Goal: Information Seeking & Learning: Learn about a topic

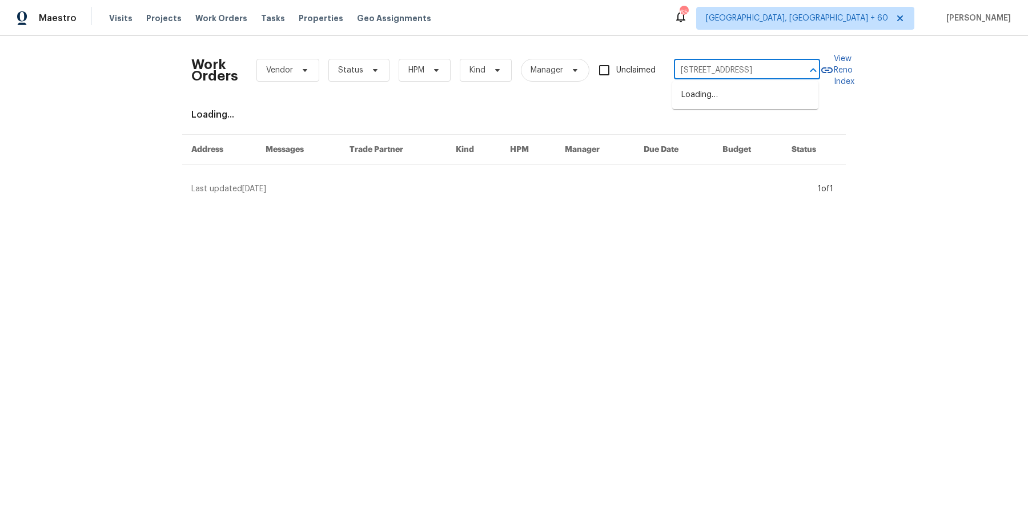
scroll to position [0, 38]
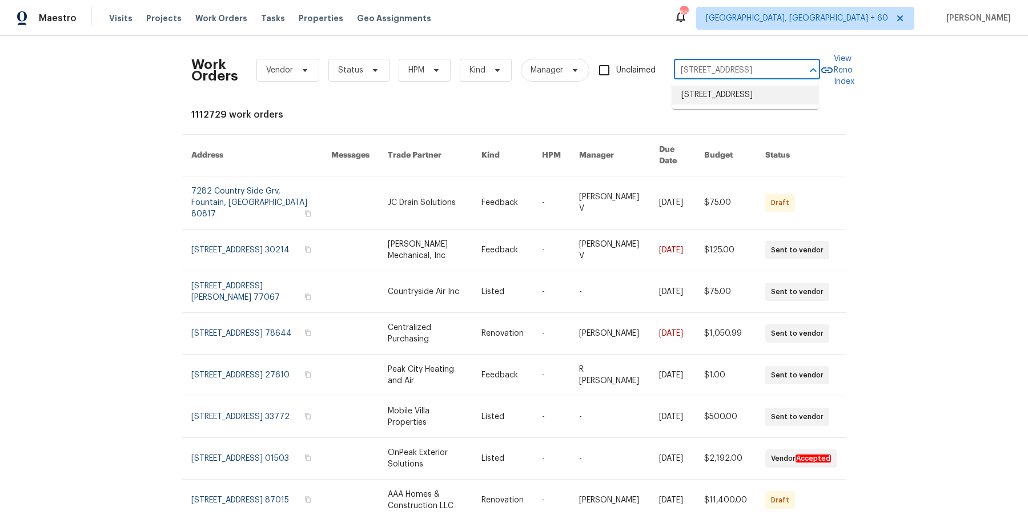
click at [692, 97] on li "[STREET_ADDRESS]" at bounding box center [745, 95] width 146 height 19
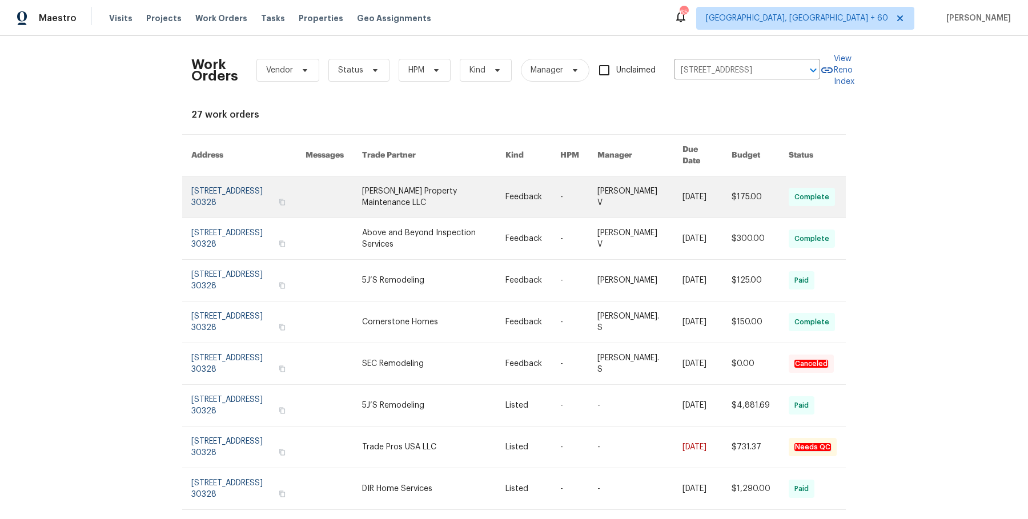
click at [581, 188] on link at bounding box center [578, 196] width 37 height 41
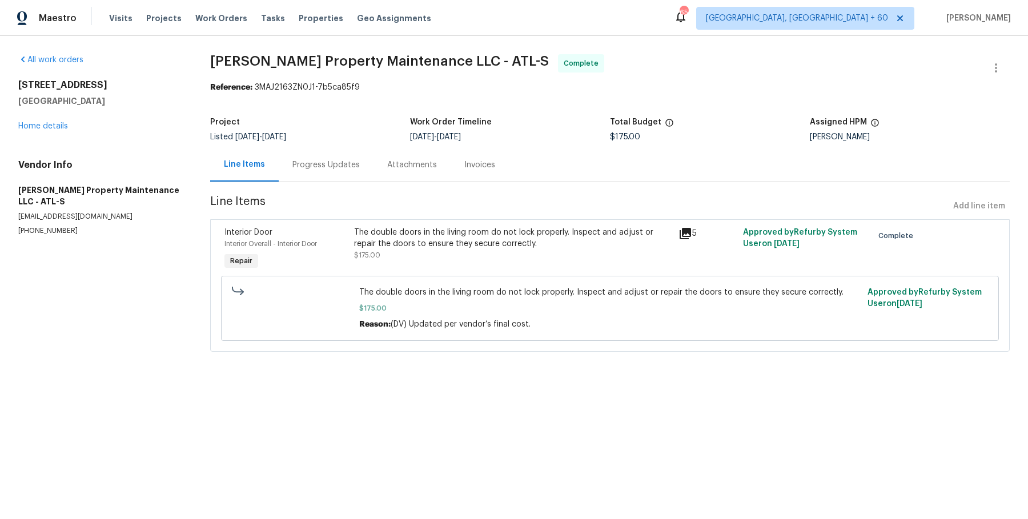
click at [53, 120] on div "[STREET_ADDRESS] Home details" at bounding box center [100, 105] width 164 height 53
click at [53, 124] on link "Home details" at bounding box center [43, 126] width 50 height 8
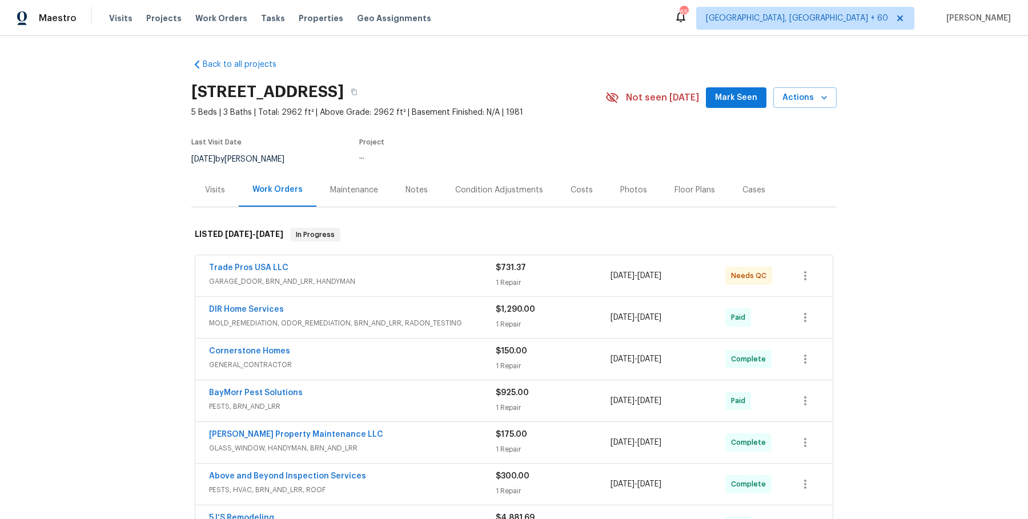
click at [336, 270] on div "Trade Pros USA LLC" at bounding box center [352, 269] width 287 height 14
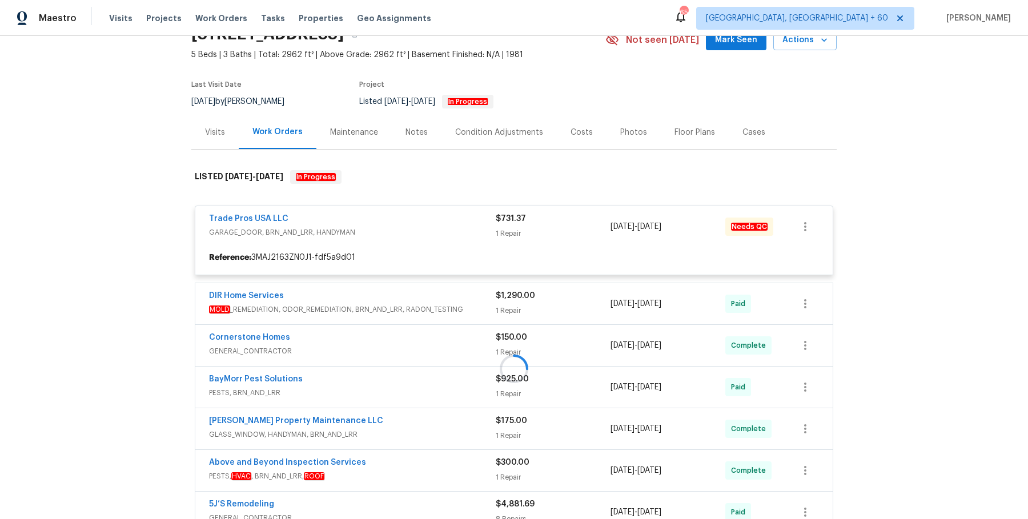
scroll to position [59, 0]
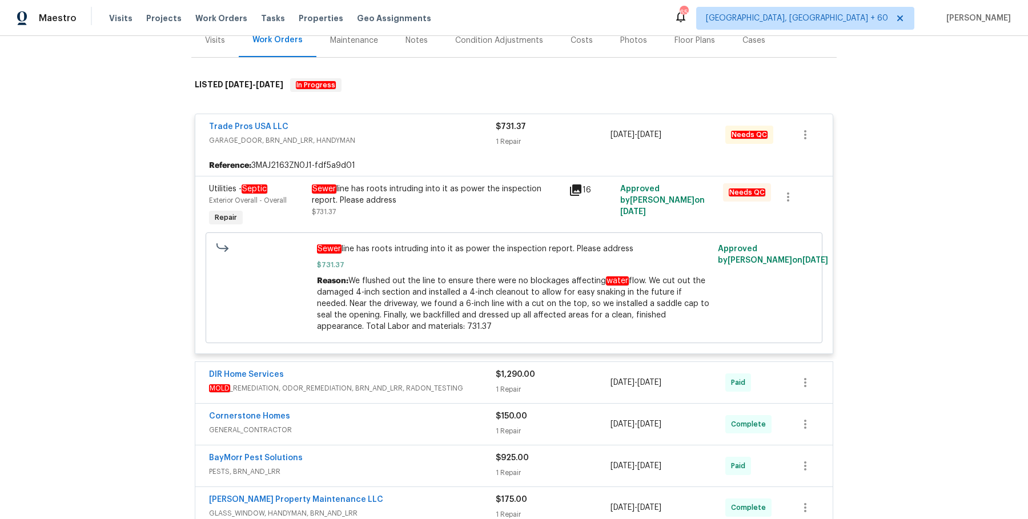
click at [447, 383] on span "MOLD _REMEDIATION, ODOR_REMEDIATION, BRN_AND_LRR, RADON_TESTING" at bounding box center [352, 388] width 287 height 11
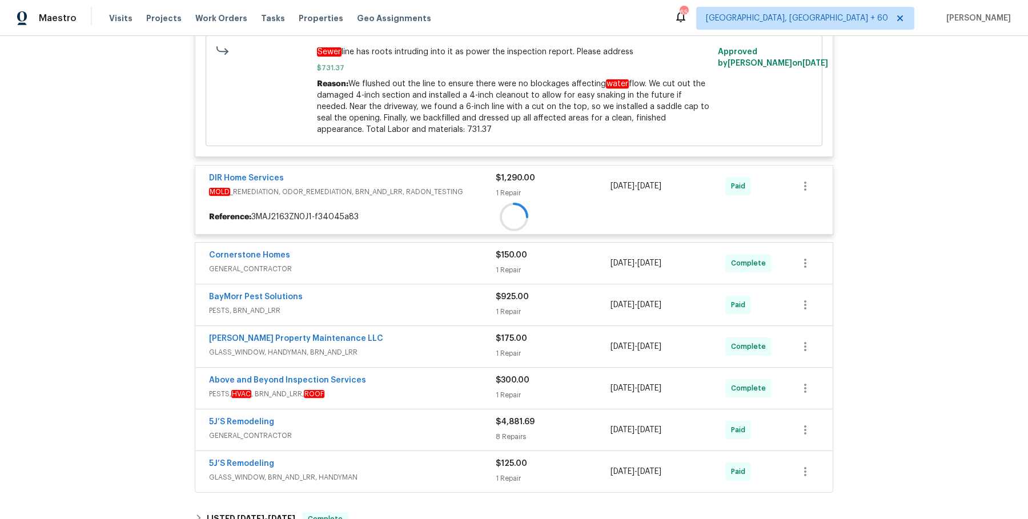
scroll to position [380, 0]
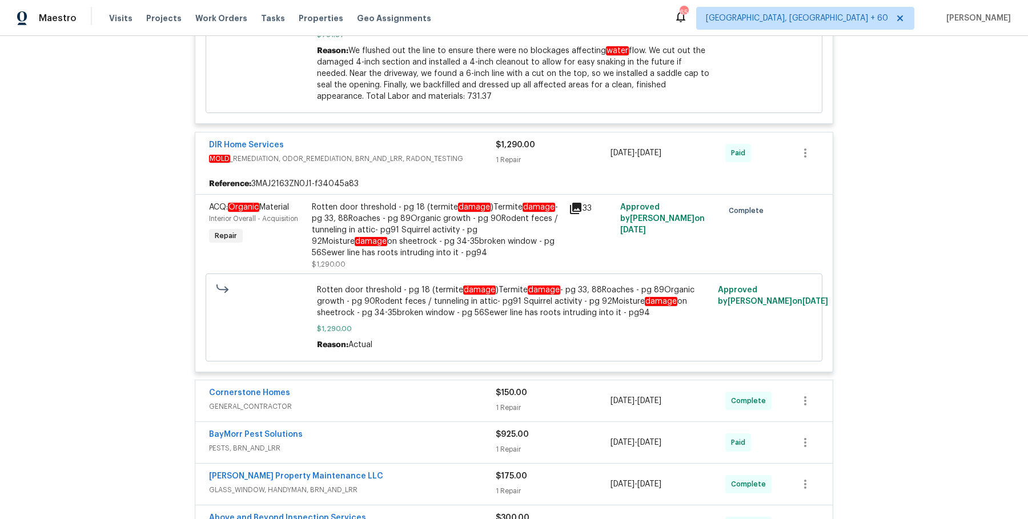
click at [428, 395] on div "Cornerstone Homes" at bounding box center [352, 394] width 287 height 14
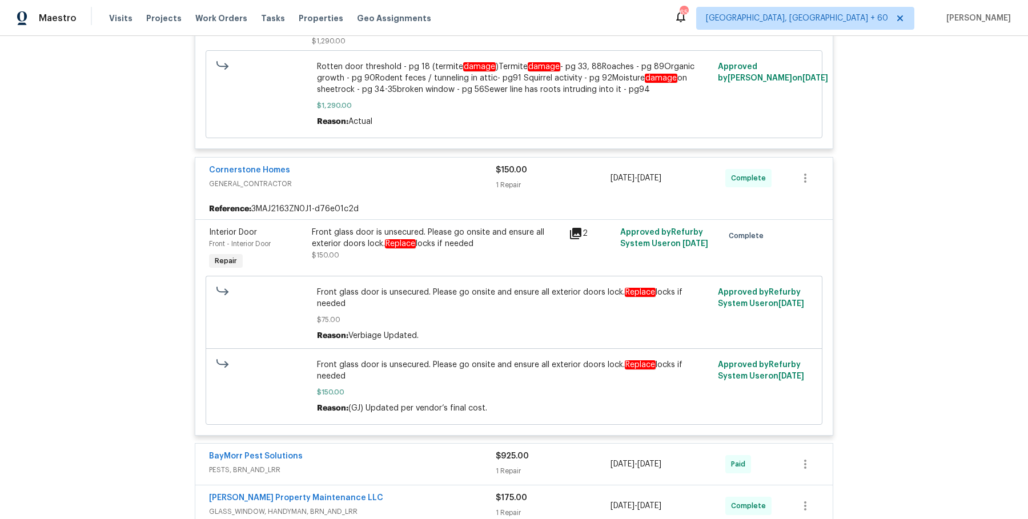
scroll to position [684, 0]
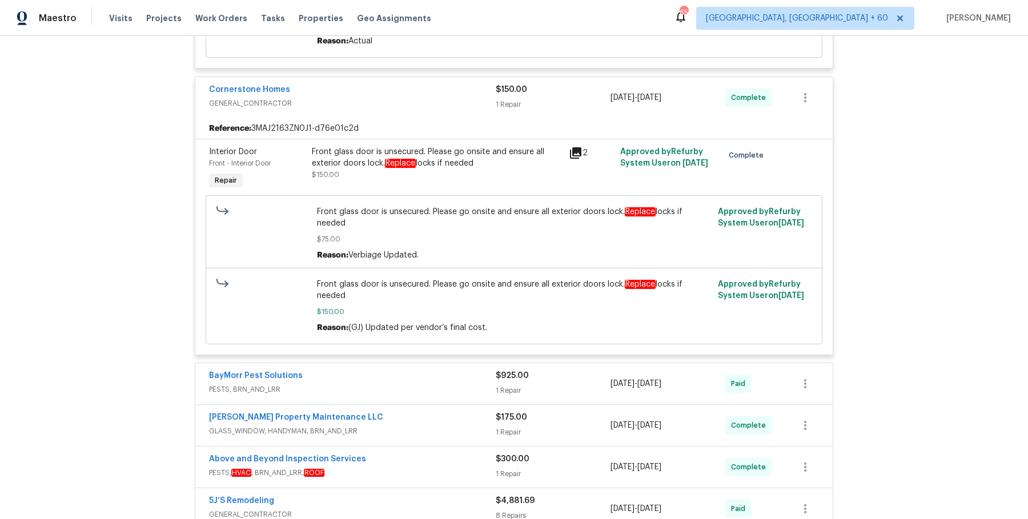
click at [403, 370] on div "BayMorr Pest Solutions" at bounding box center [352, 377] width 287 height 14
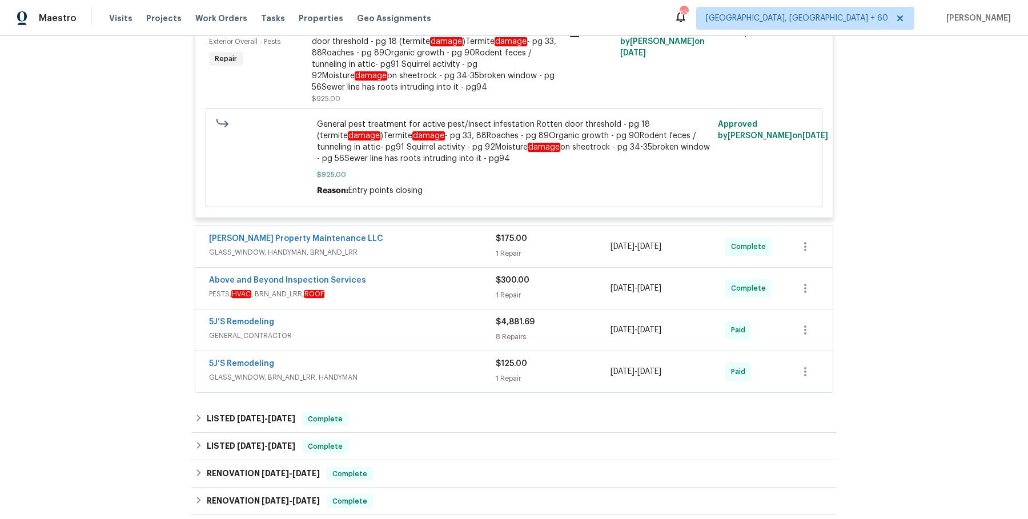
scroll to position [1285, 0]
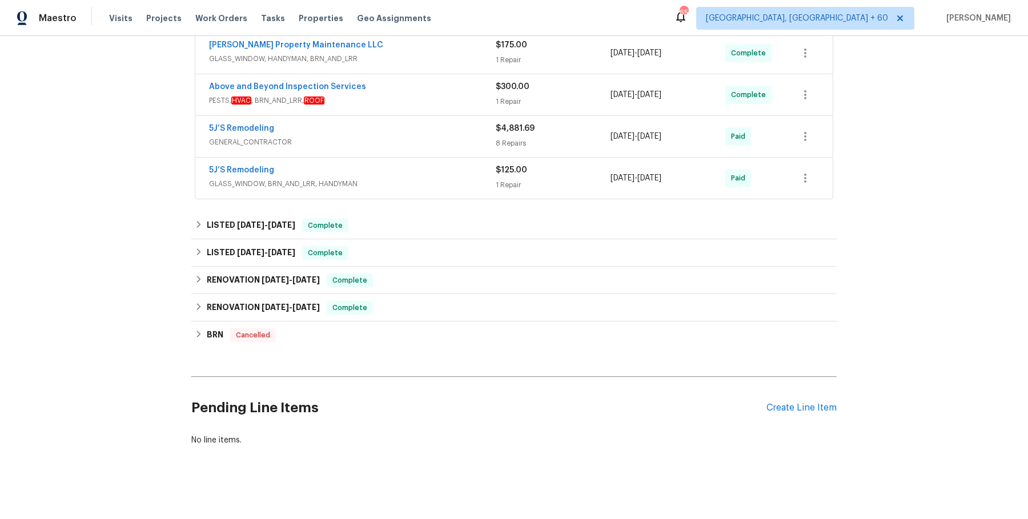
click at [465, 54] on span "GLASS_WINDOW, HANDYMAN, BRN_AND_LRR" at bounding box center [352, 58] width 287 height 11
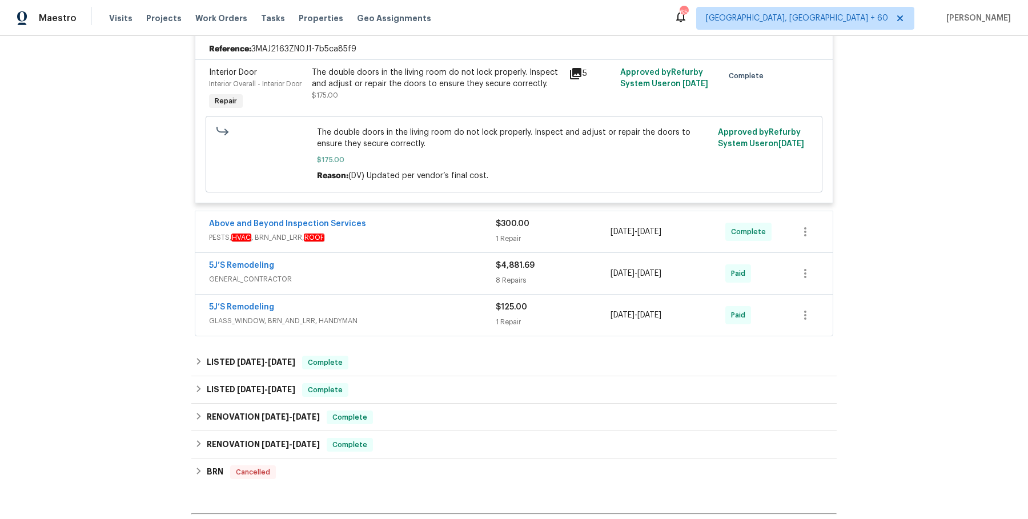
scroll to position [1324, 0]
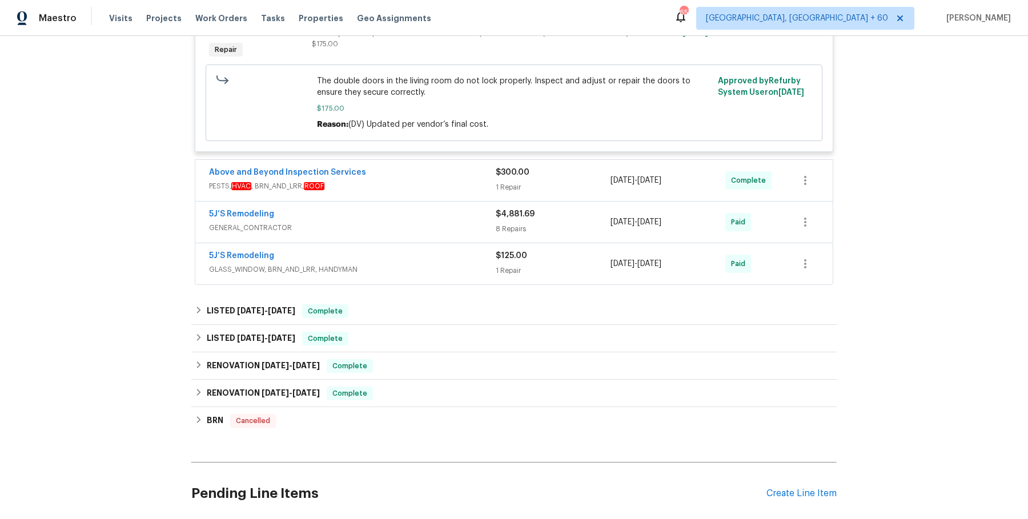
click at [477, 183] on span "PESTS, HVAC , BRN_AND_LRR, ROOF" at bounding box center [352, 185] width 287 height 11
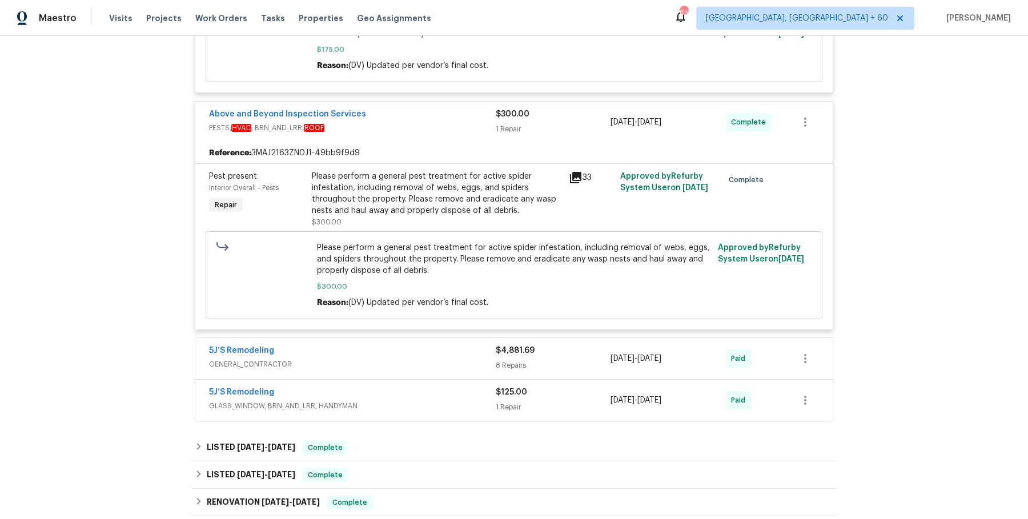
scroll to position [1434, 0]
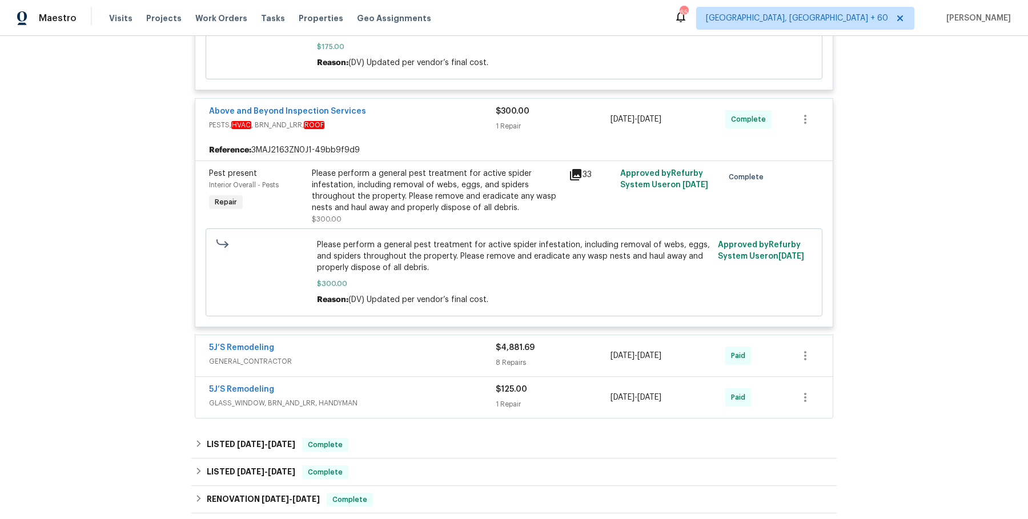
click at [385, 360] on span "GENERAL_CONTRACTOR" at bounding box center [352, 361] width 287 height 11
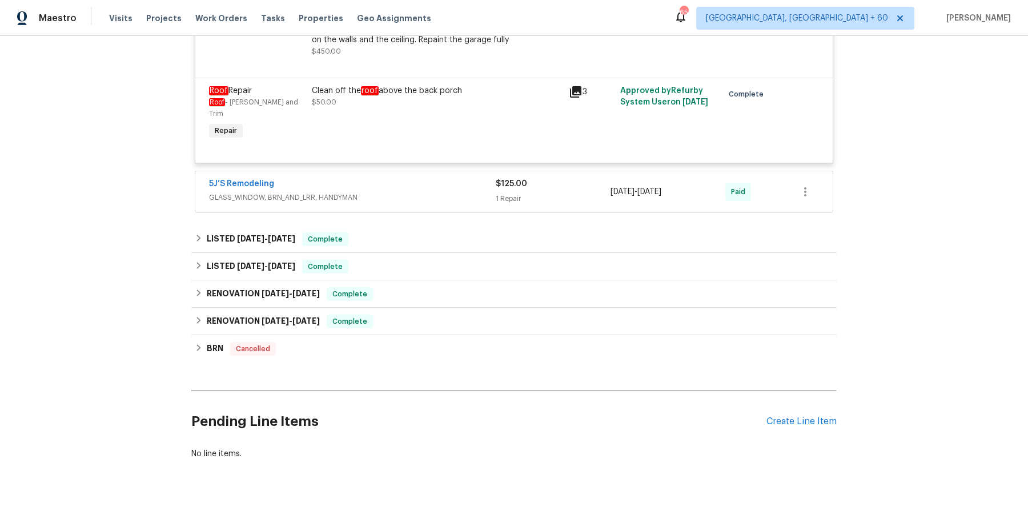
scroll to position [2365, 0]
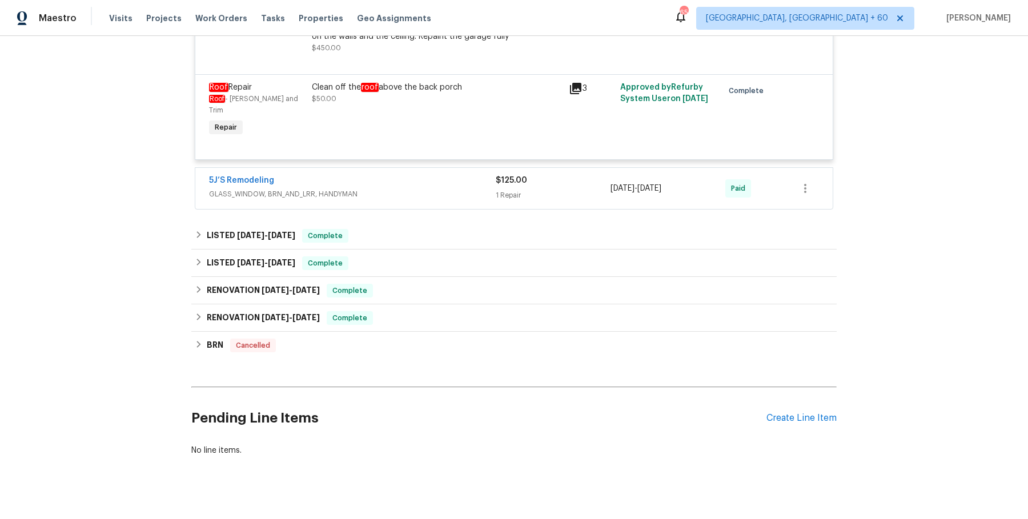
click at [449, 189] on div "5J’S Remodeling GLASS_WINDOW, BRN_AND_LRR, HANDYMAN $125.00 1 Repair 7/8/2025 -…" at bounding box center [513, 188] width 637 height 41
click at [452, 188] on span "GLASS_WINDOW, BRN_AND_LRR, HANDYMAN" at bounding box center [352, 193] width 287 height 11
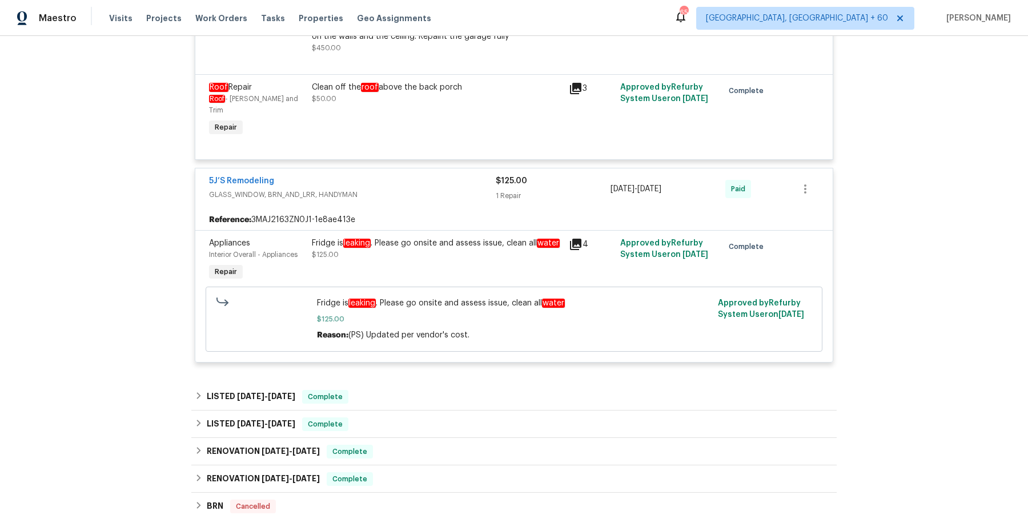
scroll to position [2368, 0]
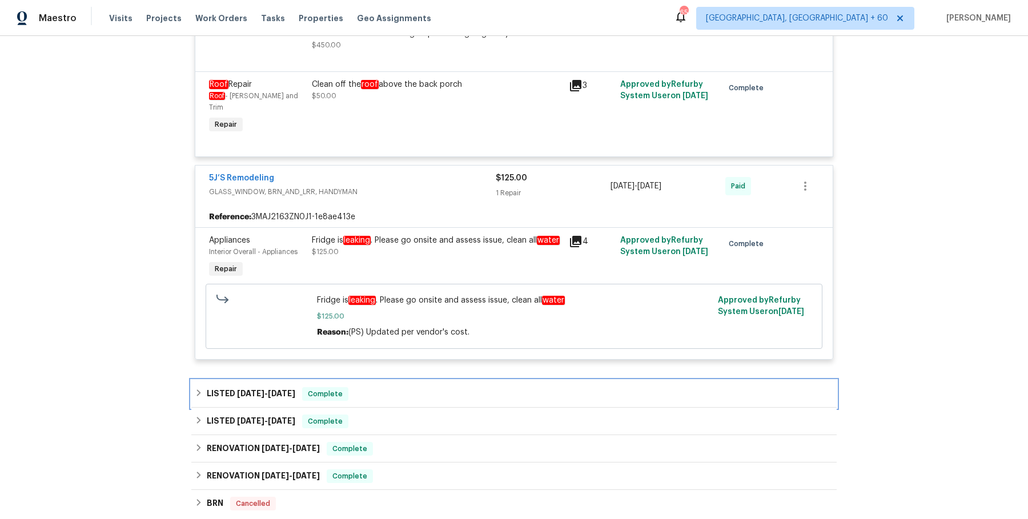
click at [405, 387] on div "LISTED 2/3/25 - 3/21/25 Complete" at bounding box center [514, 394] width 638 height 14
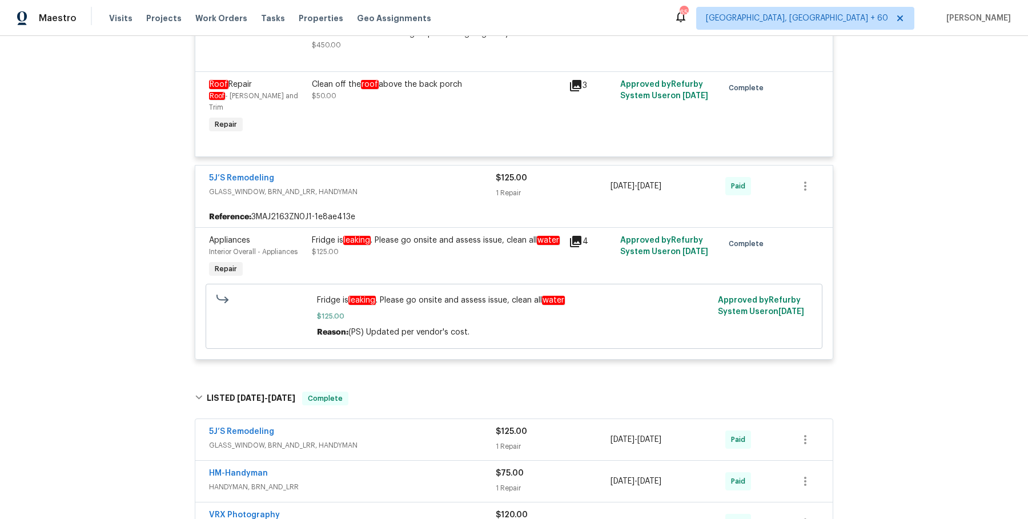
click at [403, 426] on div "5J’S Remodeling" at bounding box center [352, 433] width 287 height 14
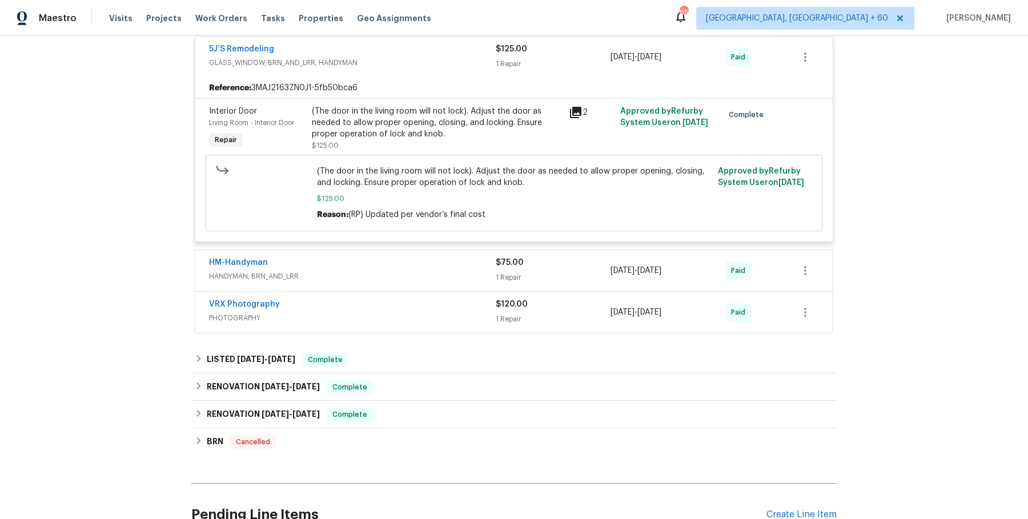
scroll to position [2760, 0]
click at [439, 270] on span "HANDYMAN, BRN_AND_LRR" at bounding box center [352, 275] width 287 height 11
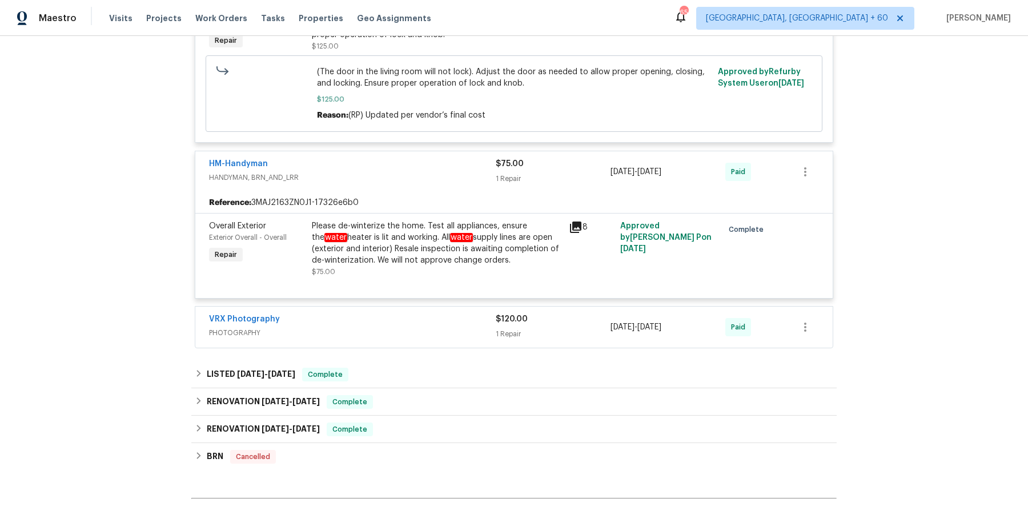
scroll to position [2860, 0]
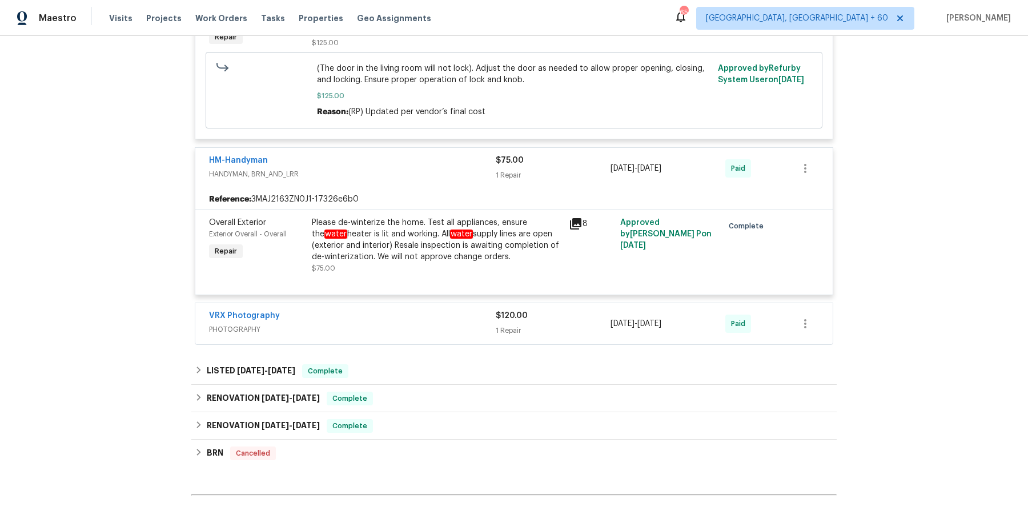
click at [480, 324] on span "PHOTOGRAPHY" at bounding box center [352, 329] width 287 height 11
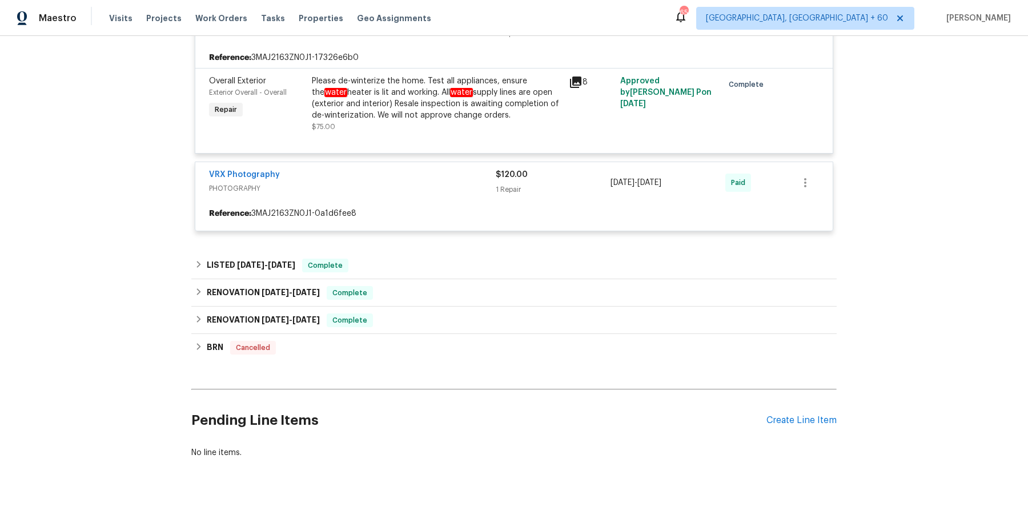
scroll to position [3005, 0]
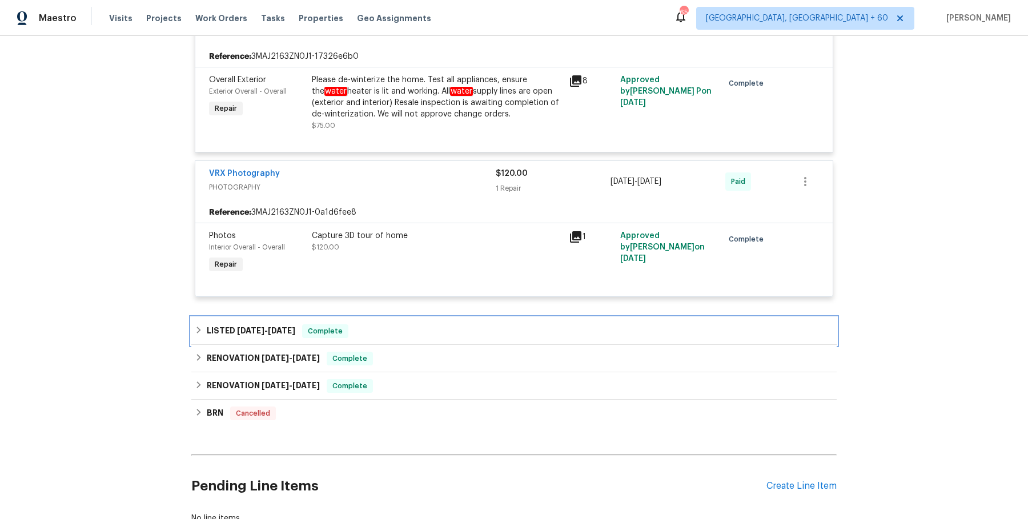
click at [458, 324] on div "LISTED 12/30/24 - 1/6/25 Complete" at bounding box center [514, 331] width 638 height 14
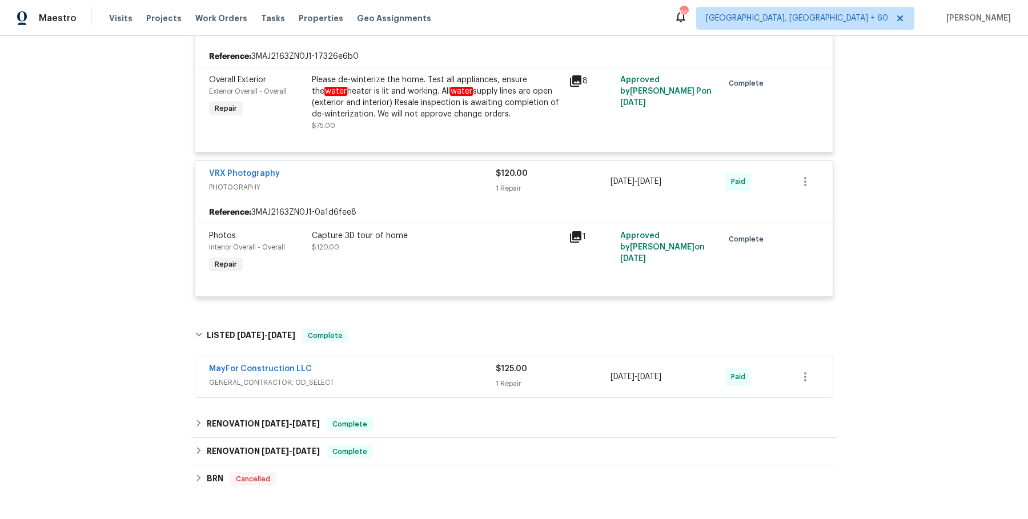
click at [457, 377] on span "GENERAL_CONTRACTOR, OD_SELECT" at bounding box center [352, 382] width 287 height 11
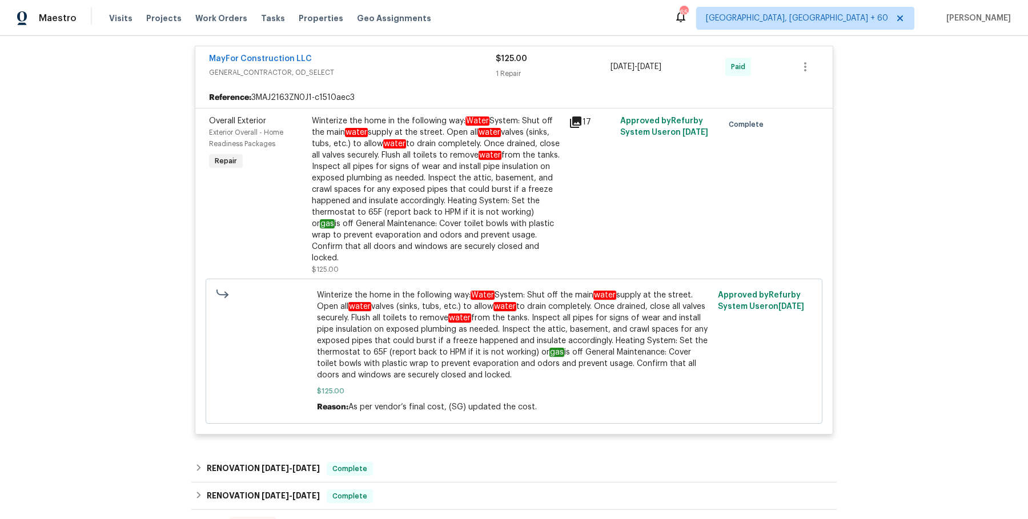
scroll to position [3489, 0]
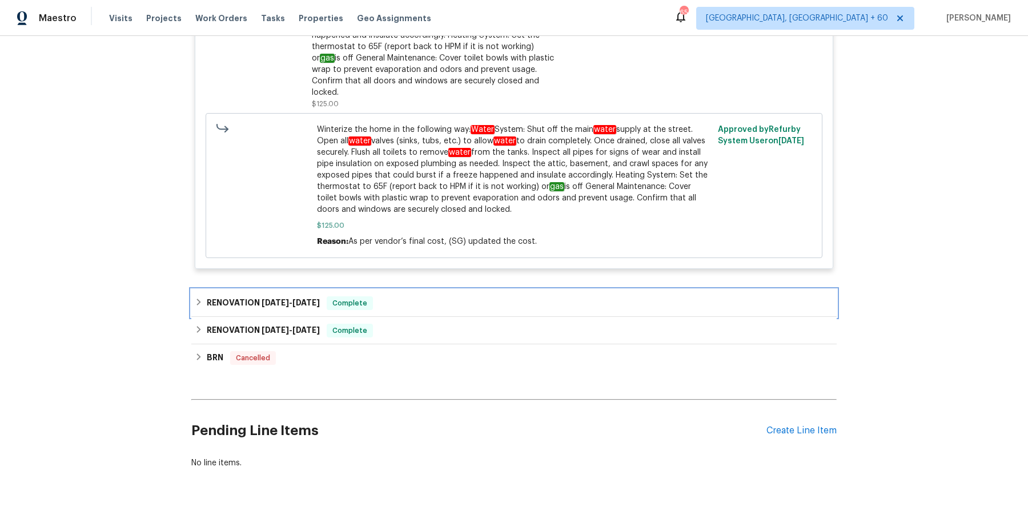
click at [440, 296] on div "RENOVATION 12/20/24 - 12/20/24 Complete" at bounding box center [514, 303] width 638 height 14
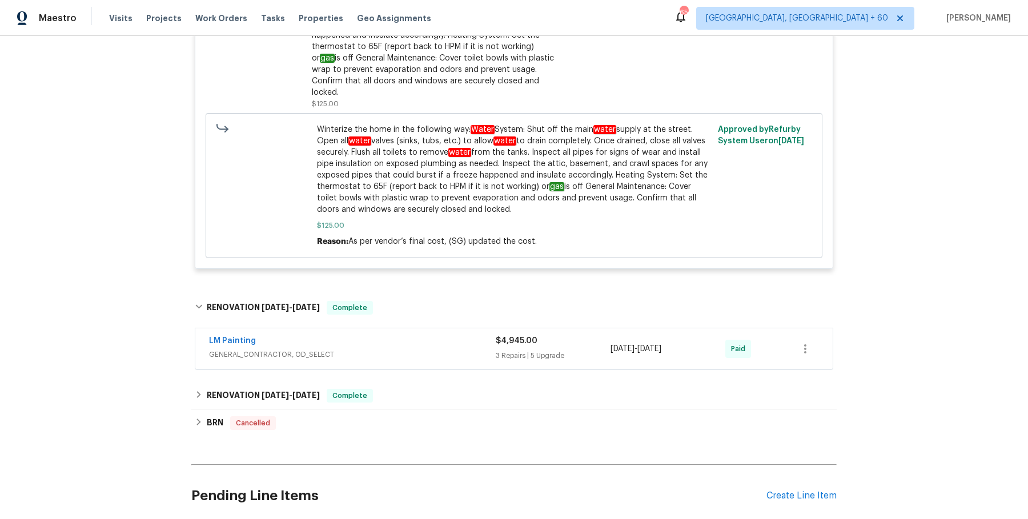
click at [436, 335] on div "LM Painting" at bounding box center [352, 342] width 287 height 14
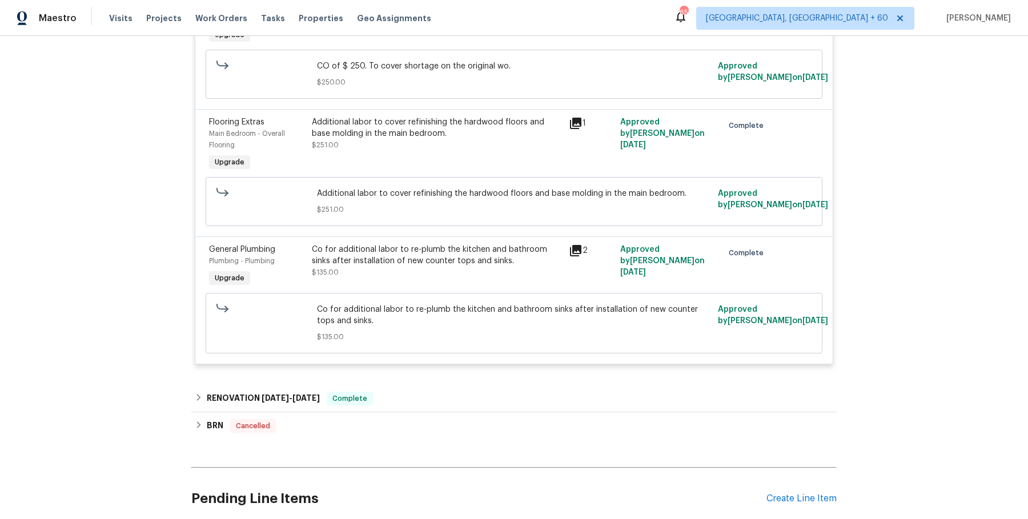
scroll to position [4570, 0]
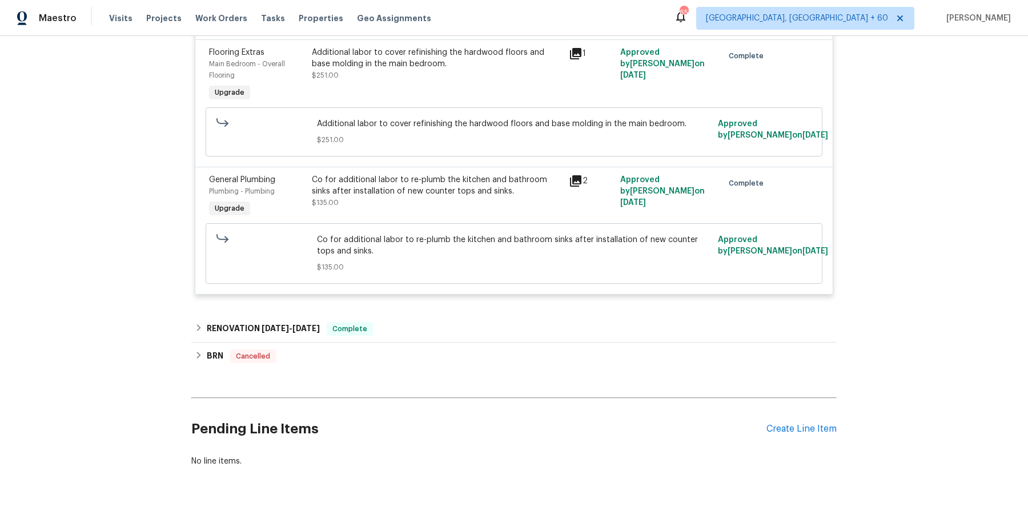
click at [428, 322] on div "RENOVATION 11/26/24 - 12/20/24 Complete" at bounding box center [514, 329] width 638 height 14
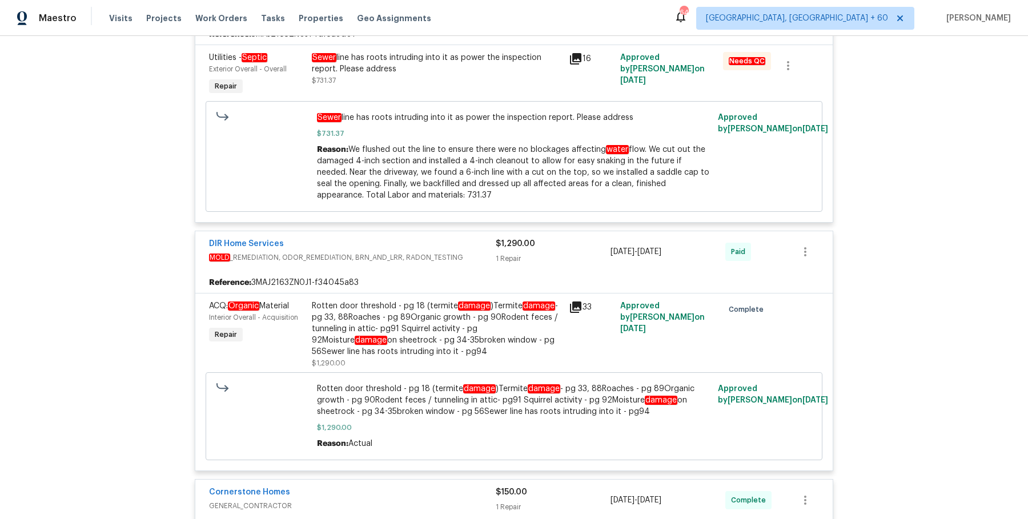
scroll to position [282, 0]
click at [226, 15] on span "Work Orders" at bounding box center [221, 18] width 52 height 11
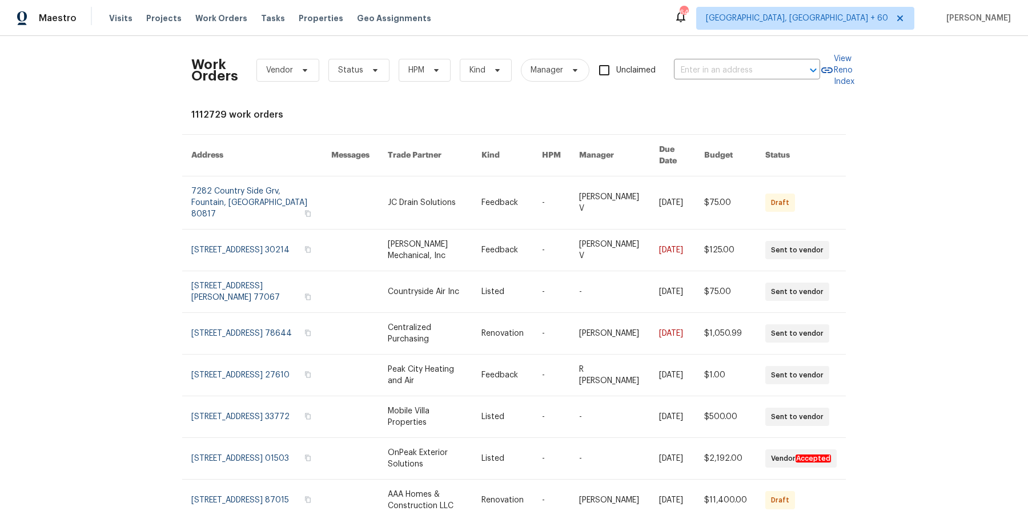
click at [734, 79] on div "Work Orders Vendor Status HPM Kind Manager Unclaimed ​" at bounding box center [505, 70] width 629 height 50
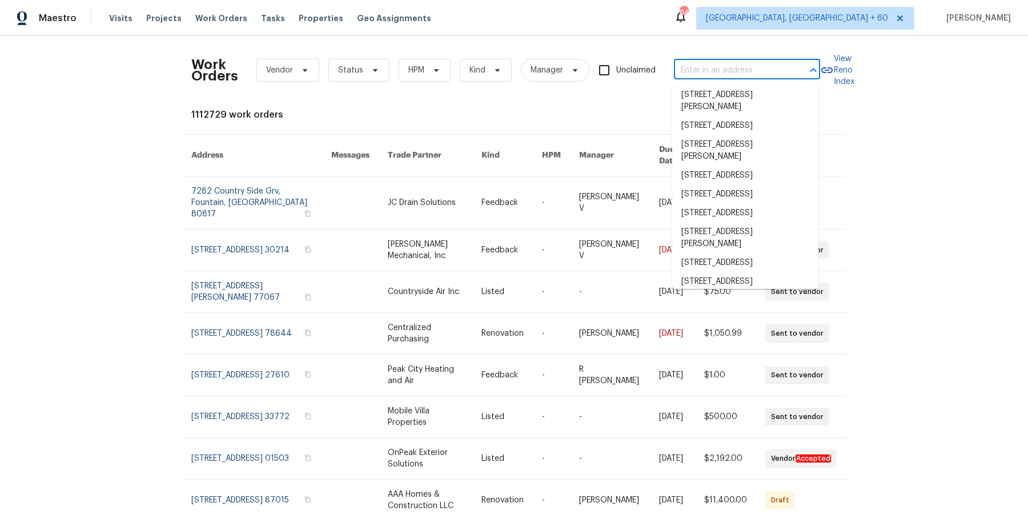
click at [734, 78] on body "Maestro Visits Projects Work Orders Tasks Properties Geo Assignments 649 Albuqu…" at bounding box center [514, 259] width 1028 height 519
paste input "9509 Swiss Stone Ct Las Vegas, NV 89123"
type input "9509 Swiss Stone Ct Las Vegas, NV 89123"
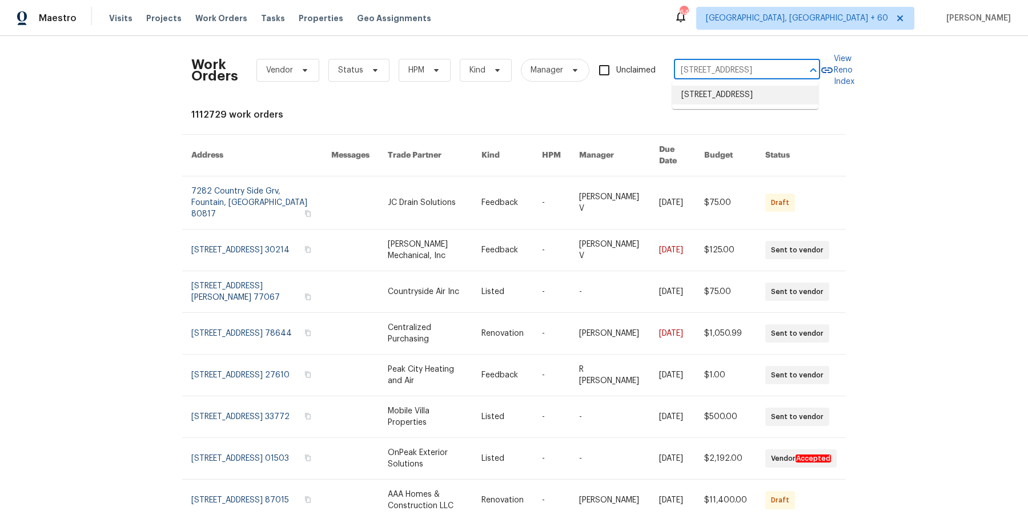
click at [736, 97] on li "9509 Swiss Stone Ct, Las Vegas, NV 89123" at bounding box center [745, 95] width 146 height 19
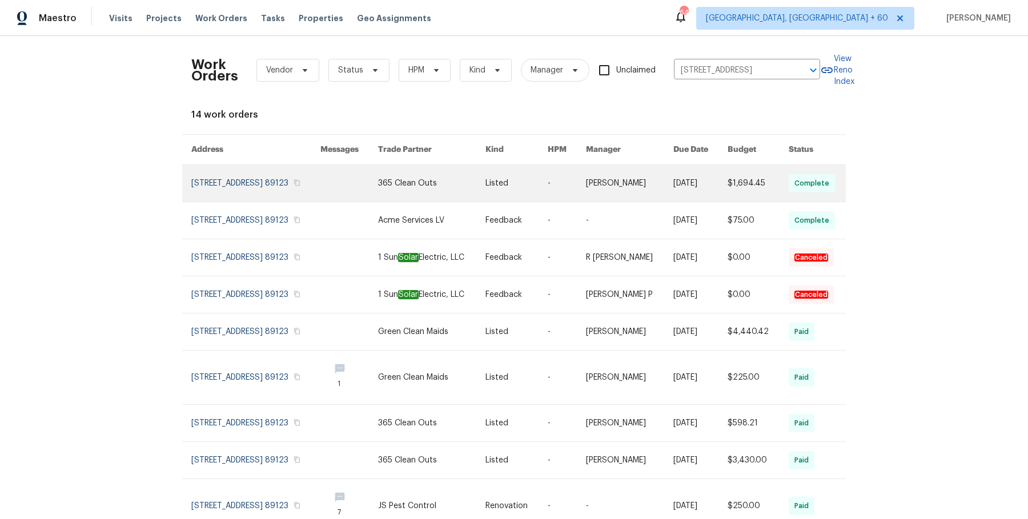
click at [678, 190] on link at bounding box center [700, 183] width 54 height 37
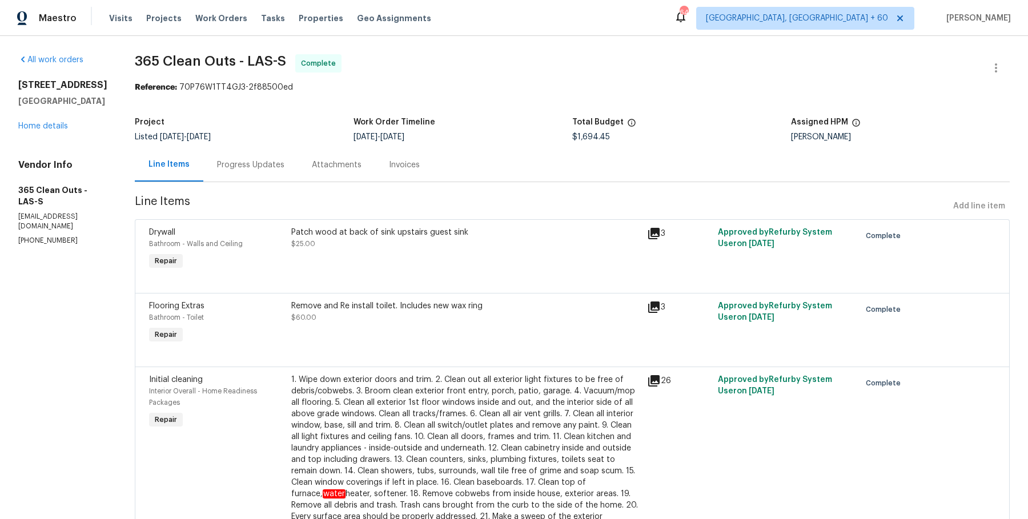
click at [55, 132] on div "9509 Swiss Stone Ct Las Vegas, NV 89123 Home details" at bounding box center [62, 105] width 89 height 53
click at [59, 130] on link "Home details" at bounding box center [43, 126] width 50 height 8
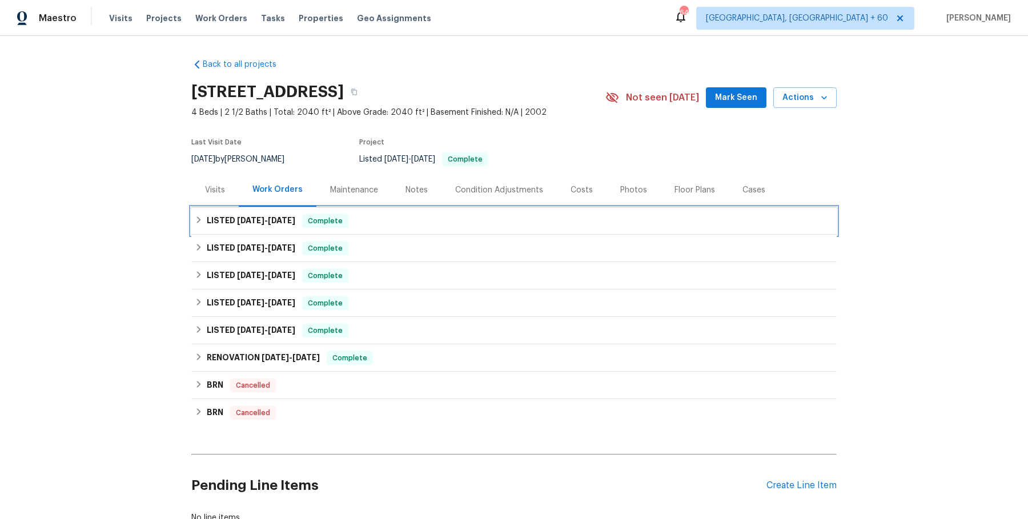
click at [425, 223] on div "LISTED 8/11/25 - 8/13/25 Complete" at bounding box center [514, 221] width 638 height 14
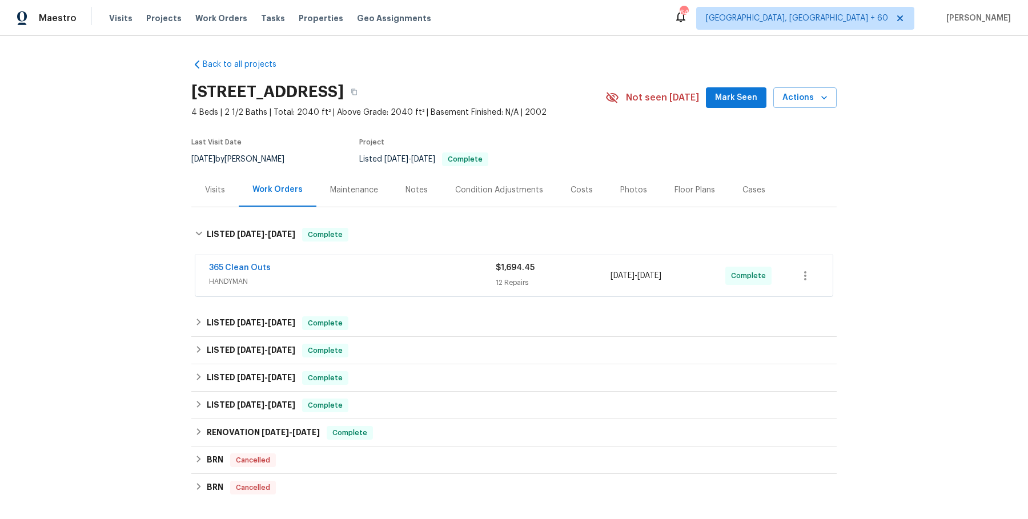
click at [414, 290] on div "365 Clean Outs HANDYMAN $1,694.45 12 Repairs 8/11/2025 - 8/13/2025 Complete" at bounding box center [513, 275] width 637 height 41
click at [422, 280] on span "HANDYMAN" at bounding box center [352, 281] width 287 height 11
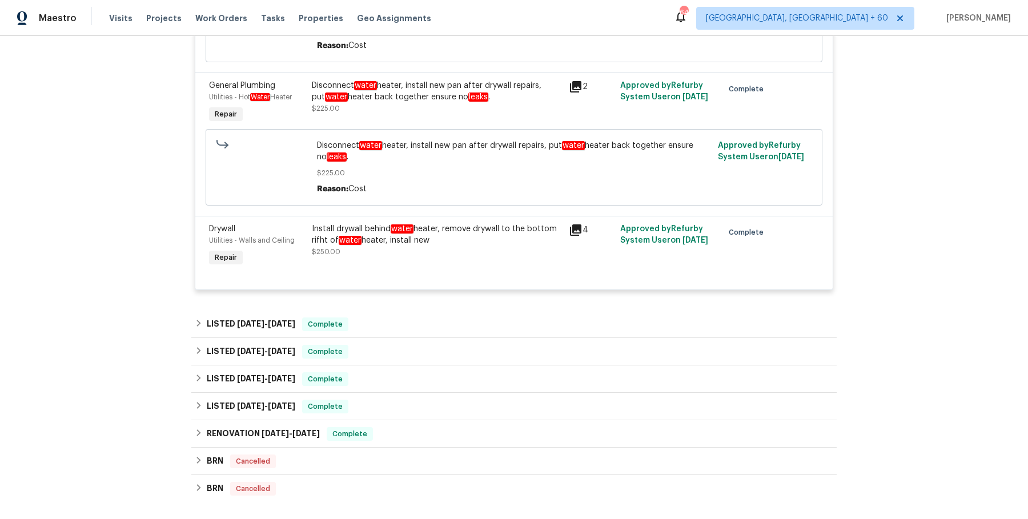
scroll to position [1255, 0]
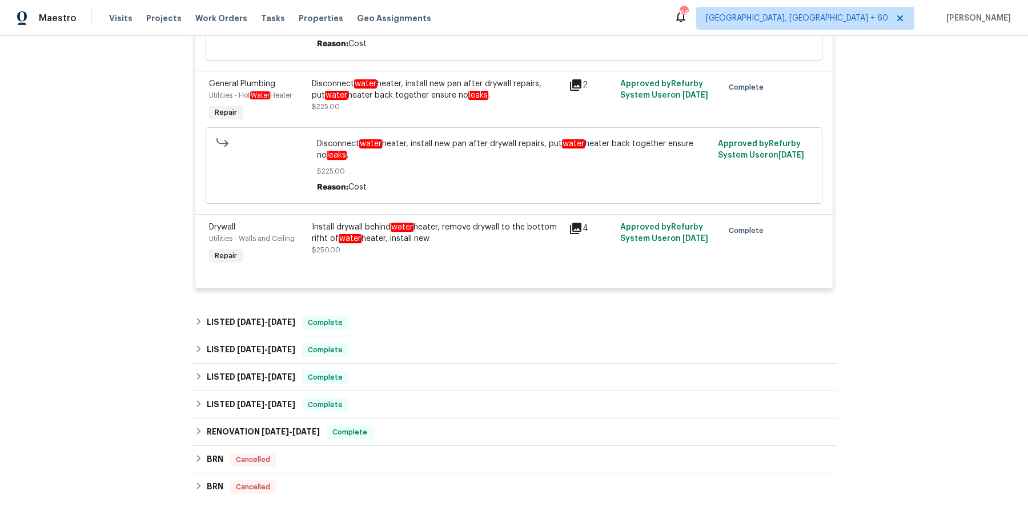
click at [405, 311] on div "LISTED 7/30/25 - 8/4/25 Complete" at bounding box center [513, 322] width 645 height 27
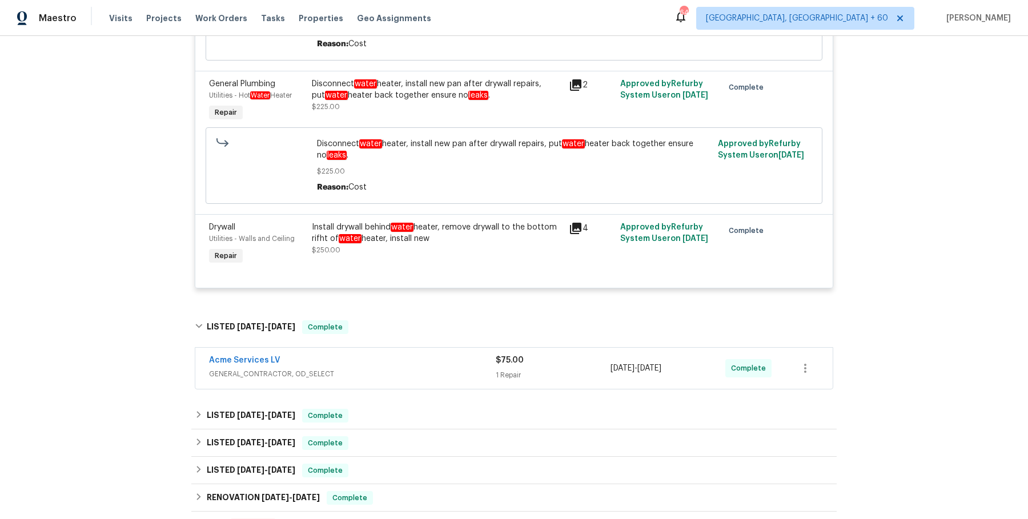
click at [400, 358] on div "Acme Services LV" at bounding box center [352, 362] width 287 height 14
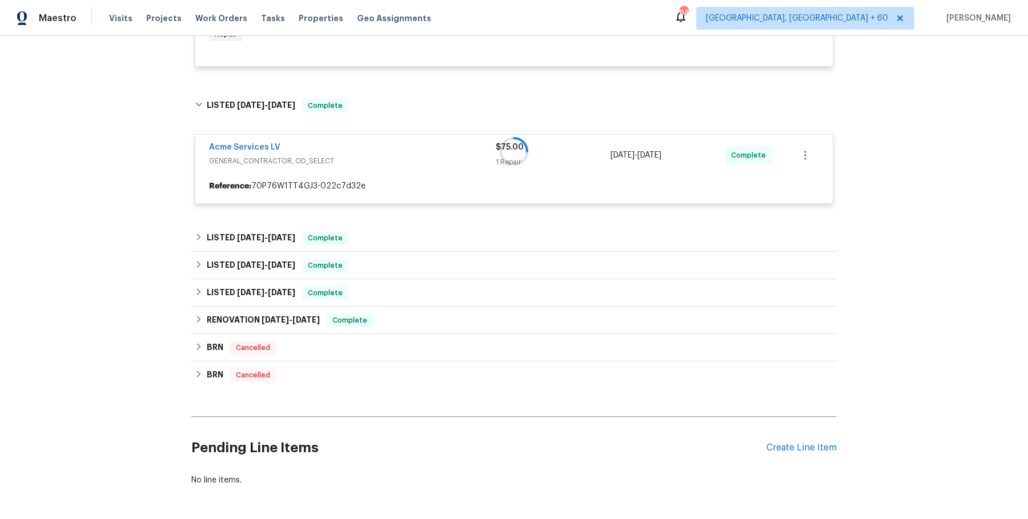
scroll to position [1479, 0]
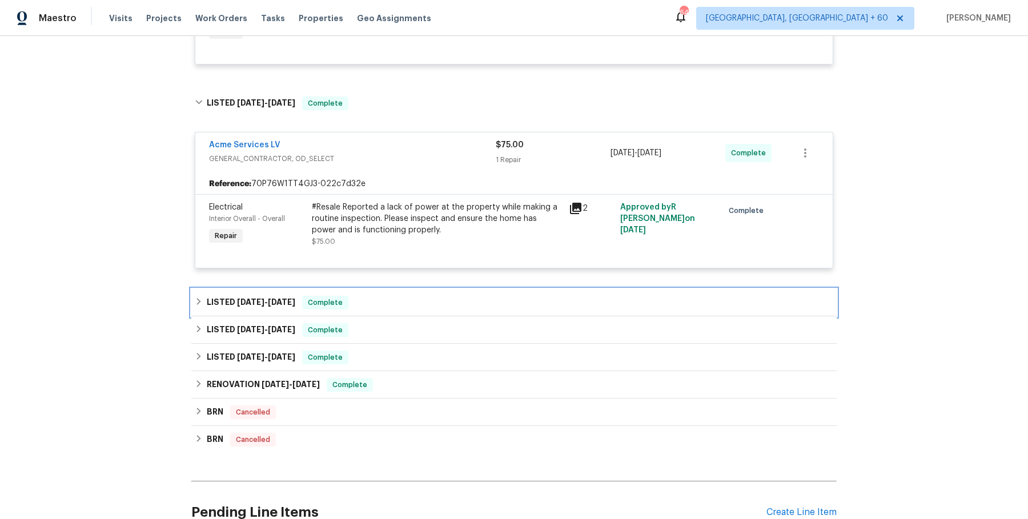
click at [411, 302] on div "LISTED 6/25/25 - 6/30/25 Complete" at bounding box center [514, 303] width 638 height 14
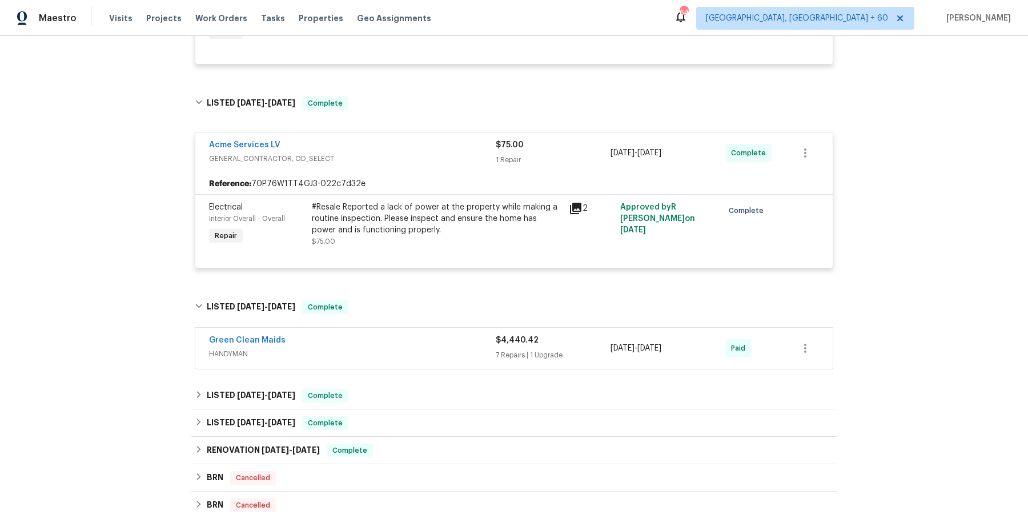
click at [410, 333] on div "Green Clean Maids HANDYMAN $4,440.42 7 Repairs | 1 Upgrade 6/25/2025 - 6/30/202…" at bounding box center [513, 348] width 637 height 41
click at [409, 353] on span "HANDYMAN" at bounding box center [352, 353] width 287 height 11
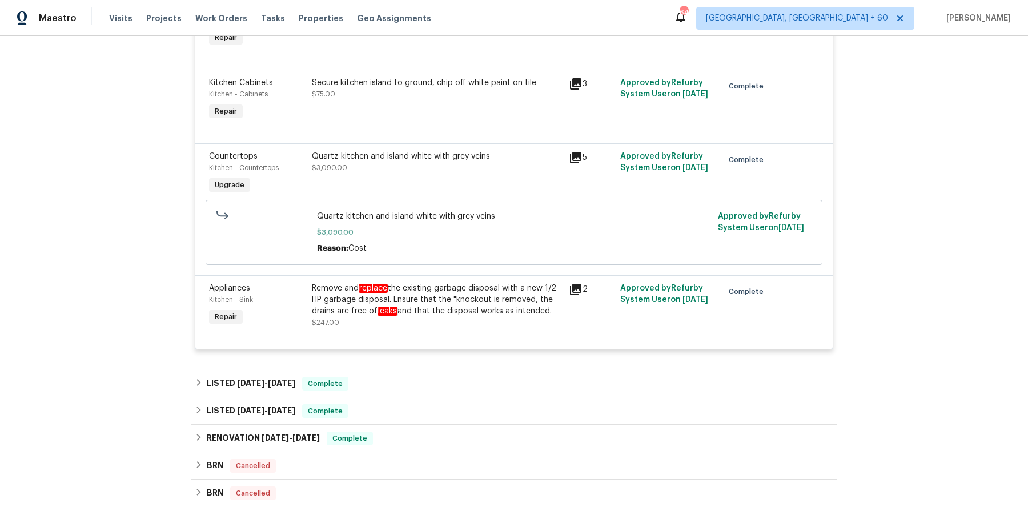
scroll to position [2565, 0]
click at [401, 376] on div "LISTED 1/26/25 - 1/27/25 Complete" at bounding box center [514, 383] width 638 height 14
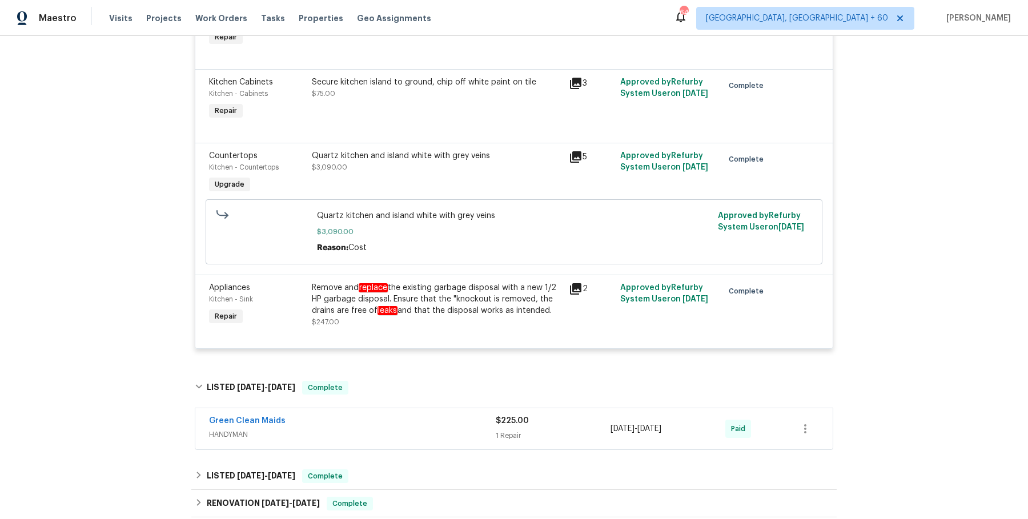
click at [389, 429] on span "HANDYMAN" at bounding box center [352, 434] width 287 height 11
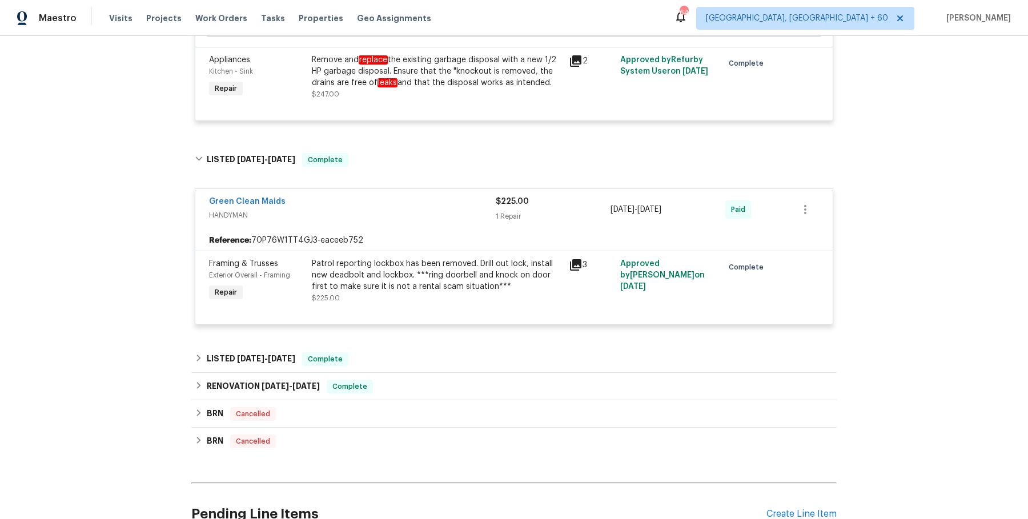
scroll to position [2794, 0]
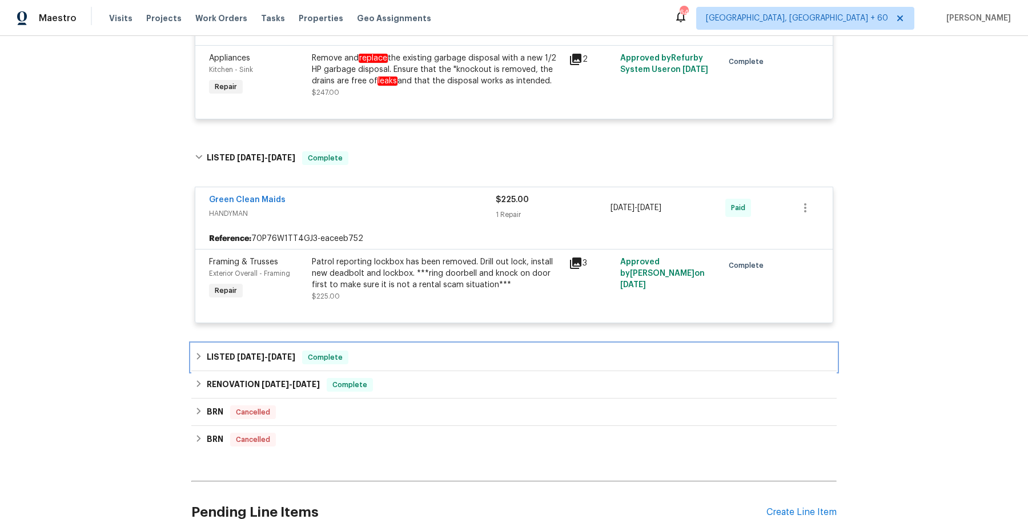
click at [406, 344] on div "LISTED 10/18/24 - 10/28/24 Complete" at bounding box center [513, 357] width 645 height 27
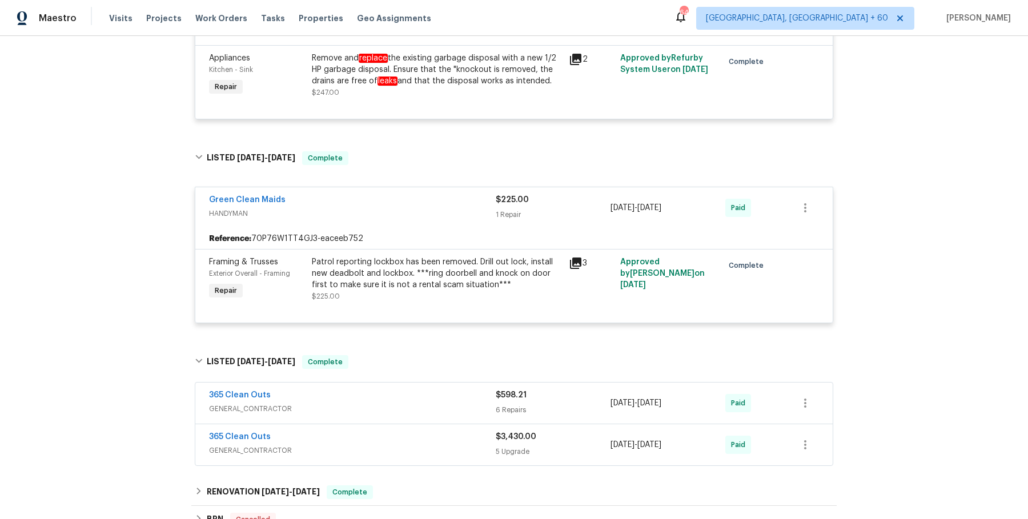
click at [397, 389] on div "365 Clean Outs" at bounding box center [352, 396] width 287 height 14
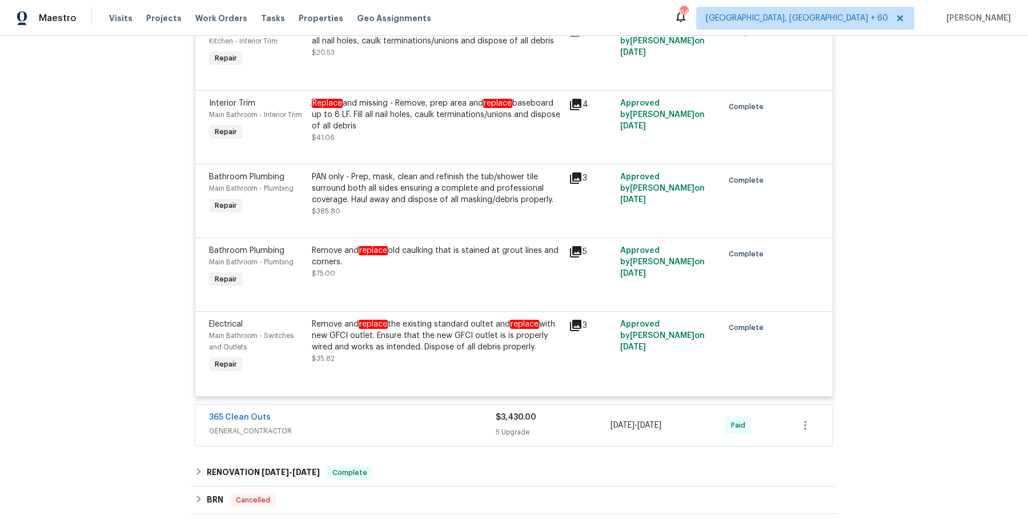
scroll to position [3410, 0]
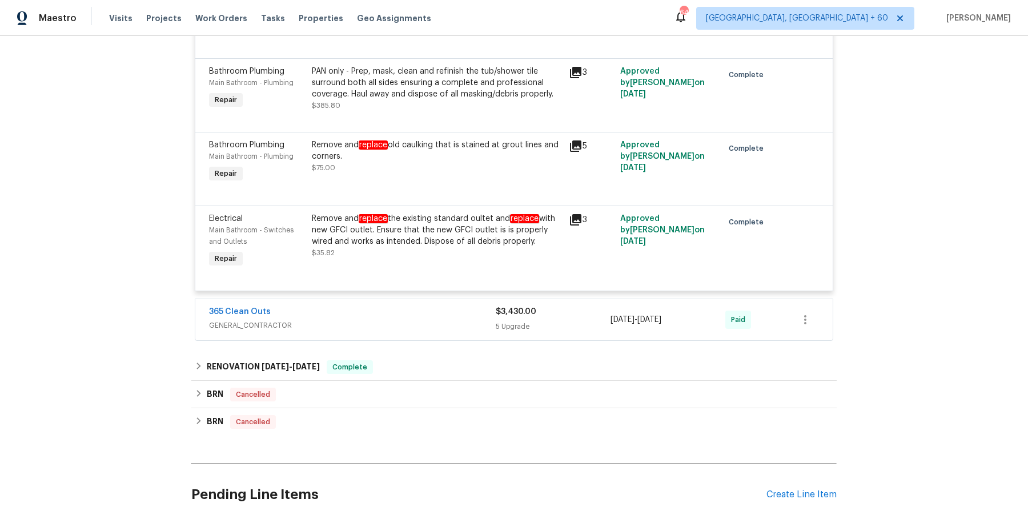
click at [446, 288] on div "365 Clean Outs GENERAL_CONTRACTOR $598.21 6 Repairs 10/24/2024 - 10/28/2024 Pai…" at bounding box center [514, 54] width 638 height 574
click at [446, 306] on div "365 Clean Outs" at bounding box center [352, 313] width 287 height 14
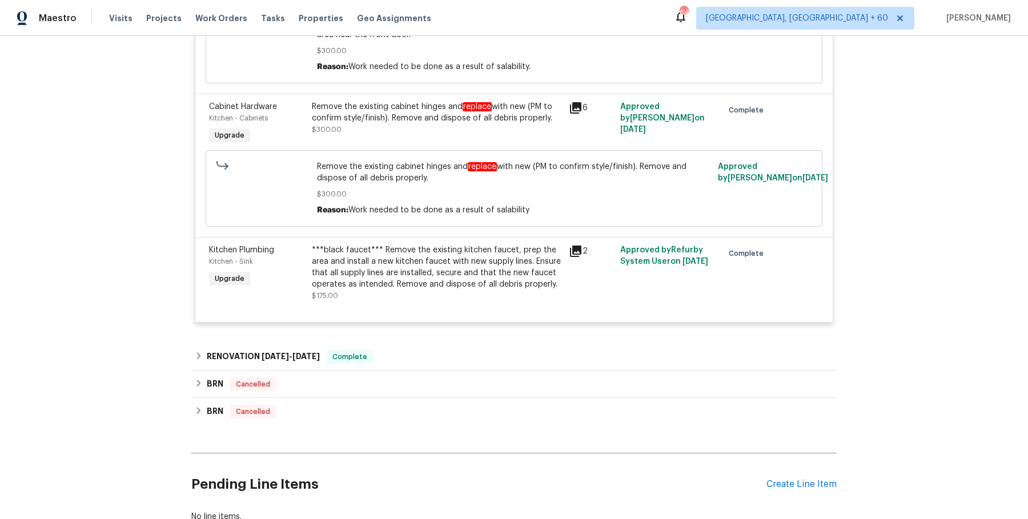
scroll to position [4453, 0]
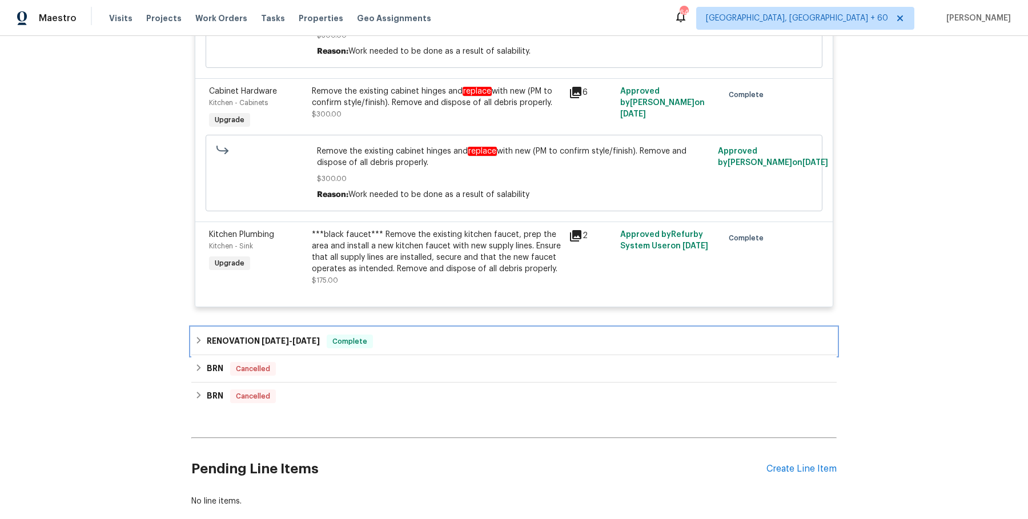
click at [439, 335] on div "RENOVATION 6/6/24 - 6/25/24 Complete" at bounding box center [514, 342] width 638 height 14
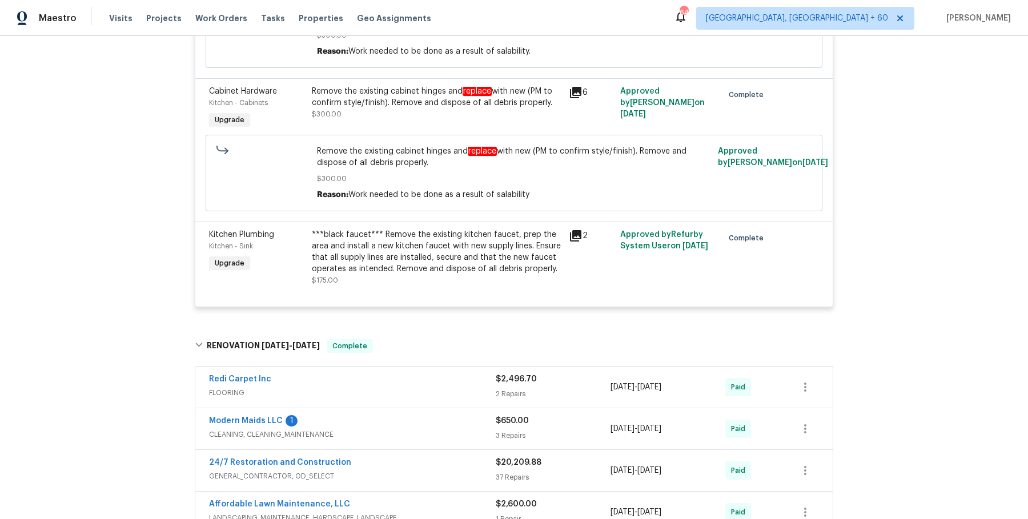
click at [428, 387] on span "FLOORING" at bounding box center [352, 392] width 287 height 11
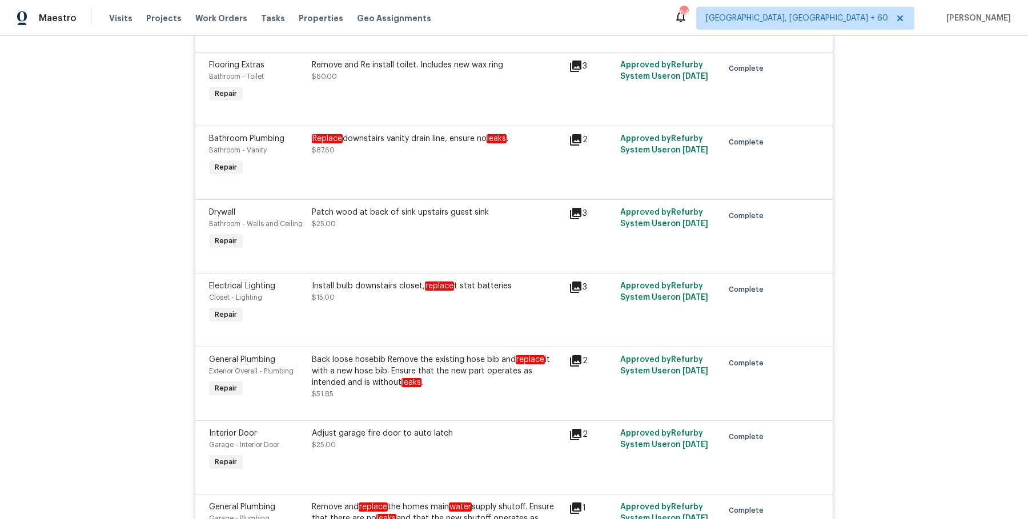
scroll to position [0, 0]
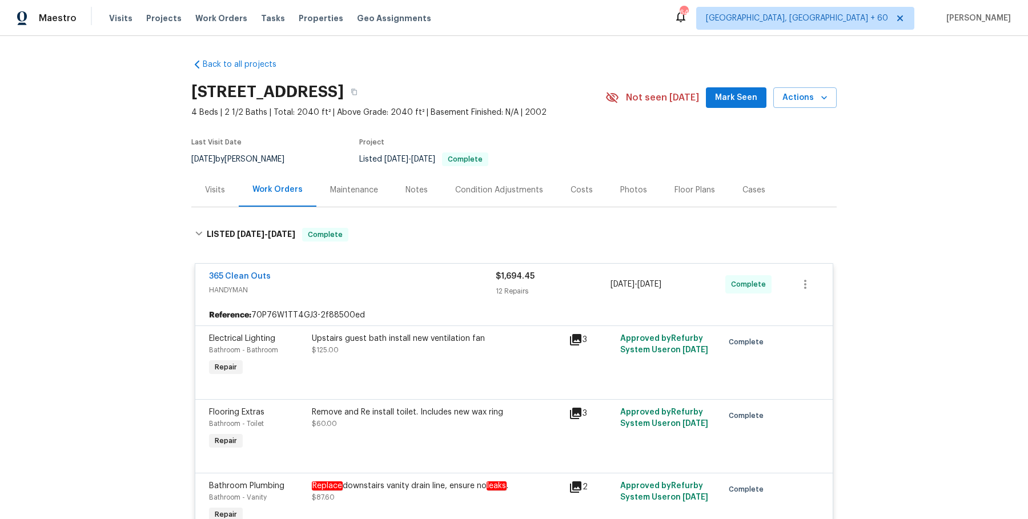
click at [357, 94] on icon "button" at bounding box center [354, 92] width 6 height 6
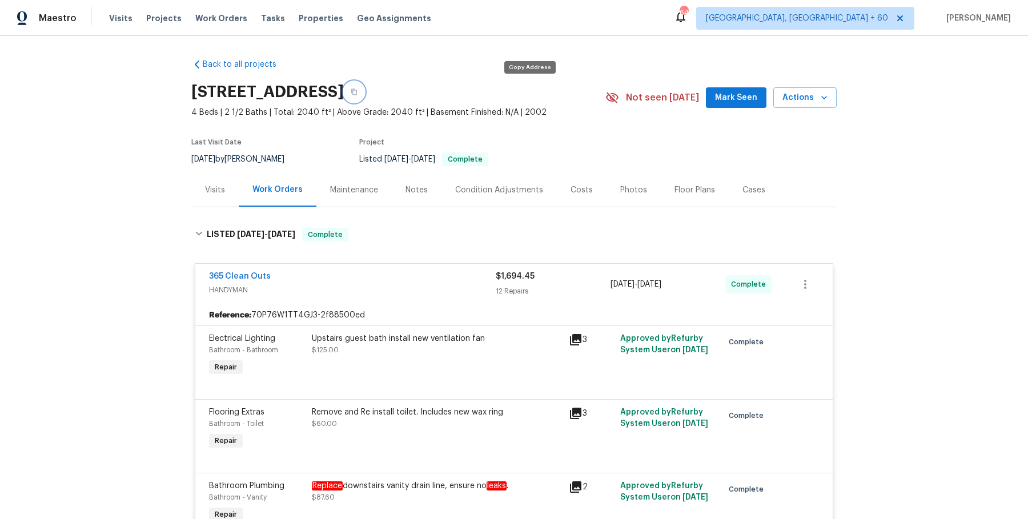
click at [357, 94] on icon "button" at bounding box center [354, 92] width 6 height 6
click at [224, 17] on span "Work Orders" at bounding box center [221, 18] width 52 height 11
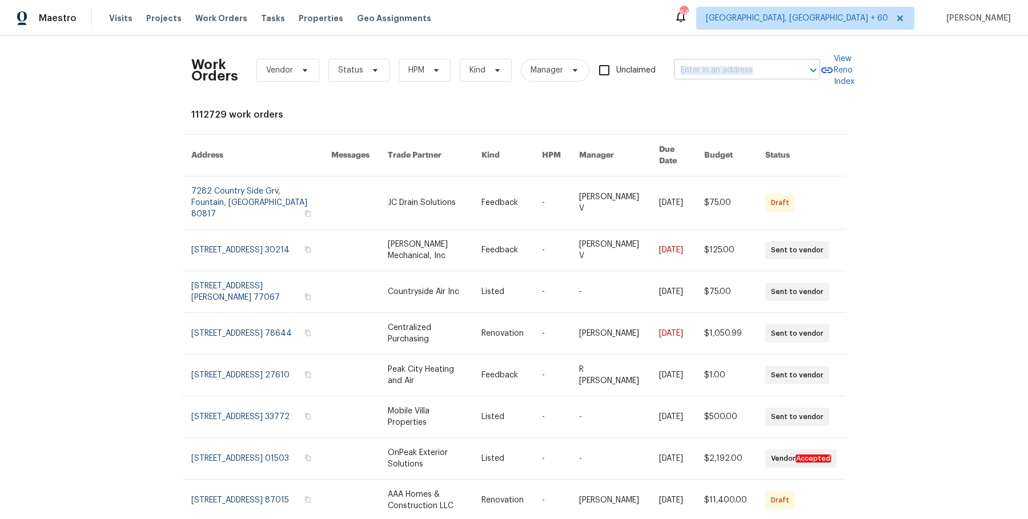
click at [788, 78] on div "Work Orders Vendor Status HPM Kind Manager Unclaimed ​" at bounding box center [505, 70] width 629 height 50
click at [788, 75] on div "​" at bounding box center [747, 71] width 146 height 18
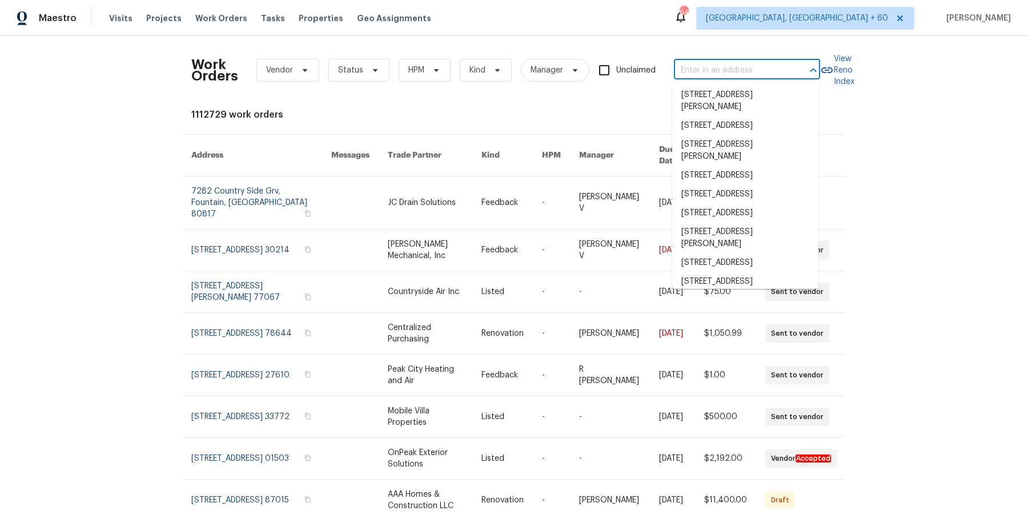
paste input "26122 Flinton Dr Richmond, TX 77406"
type input "26122 Flinton Dr Richmond, TX 77406"
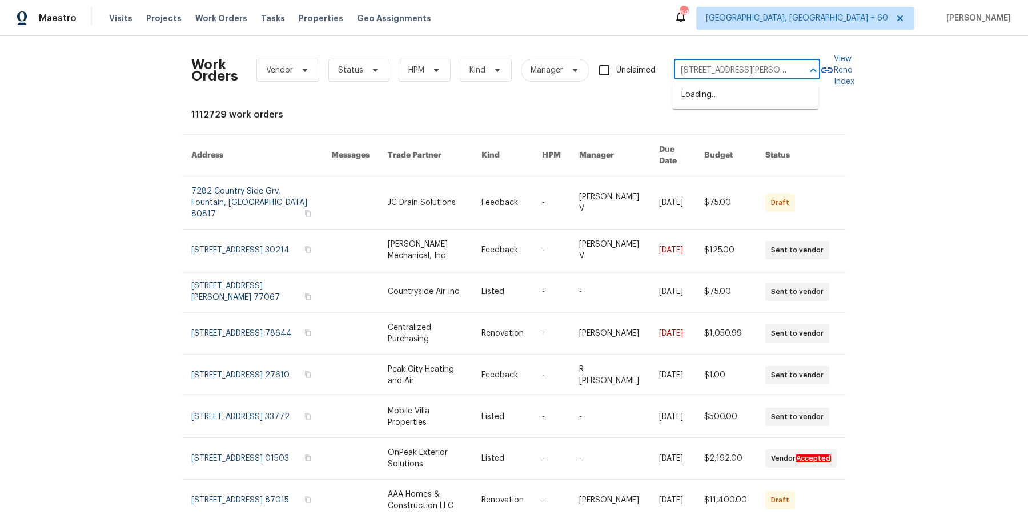
scroll to position [0, 31]
click at [757, 96] on li "26122 Flinton Dr, Richmond, TX 77406" at bounding box center [745, 101] width 146 height 31
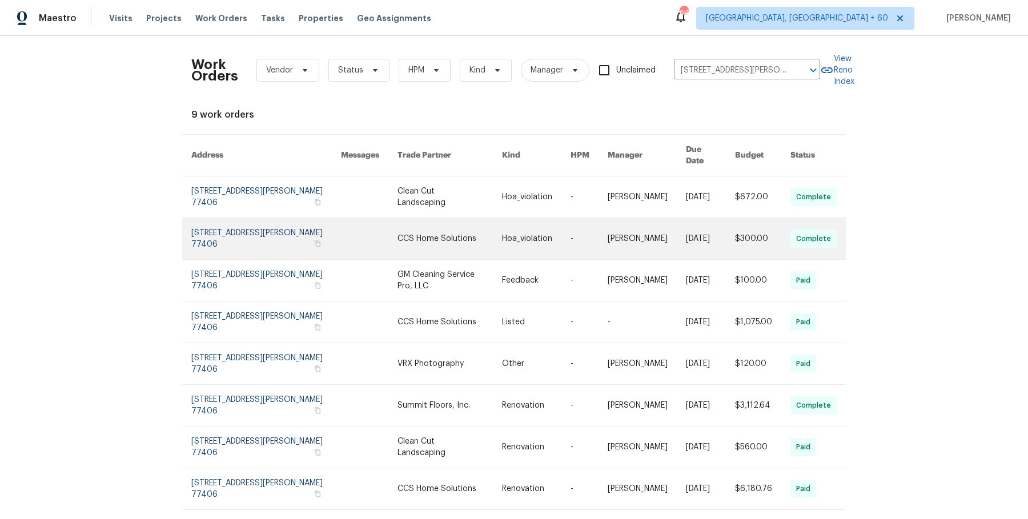
click at [586, 218] on link at bounding box center [588, 238] width 37 height 41
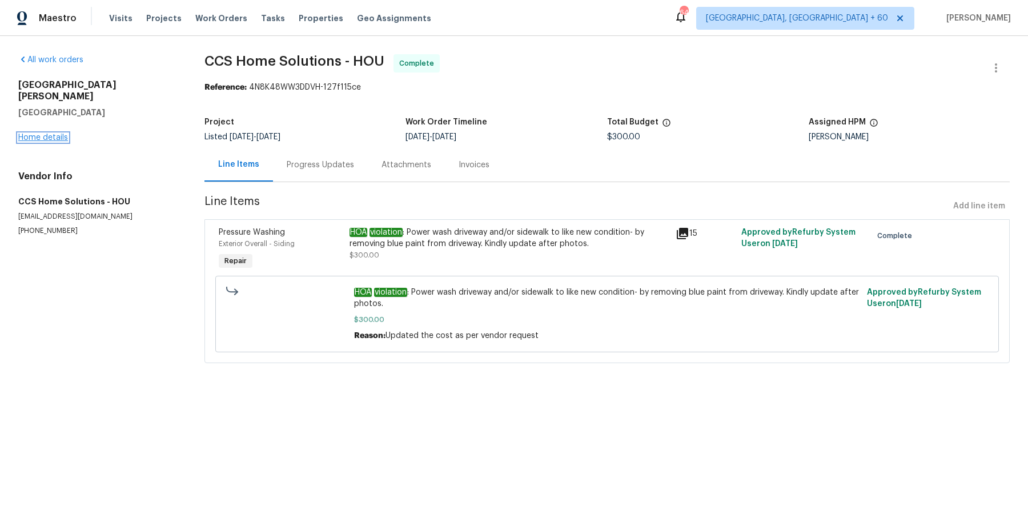
click at [43, 134] on link "Home details" at bounding box center [43, 138] width 50 height 8
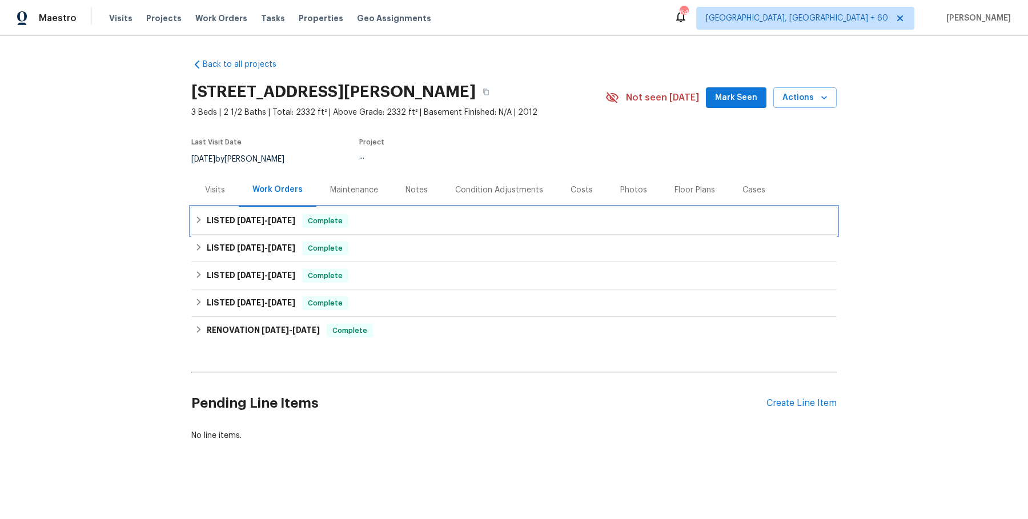
click at [365, 220] on div "LISTED 7/31/25 - 8/5/25 Complete" at bounding box center [514, 221] width 638 height 14
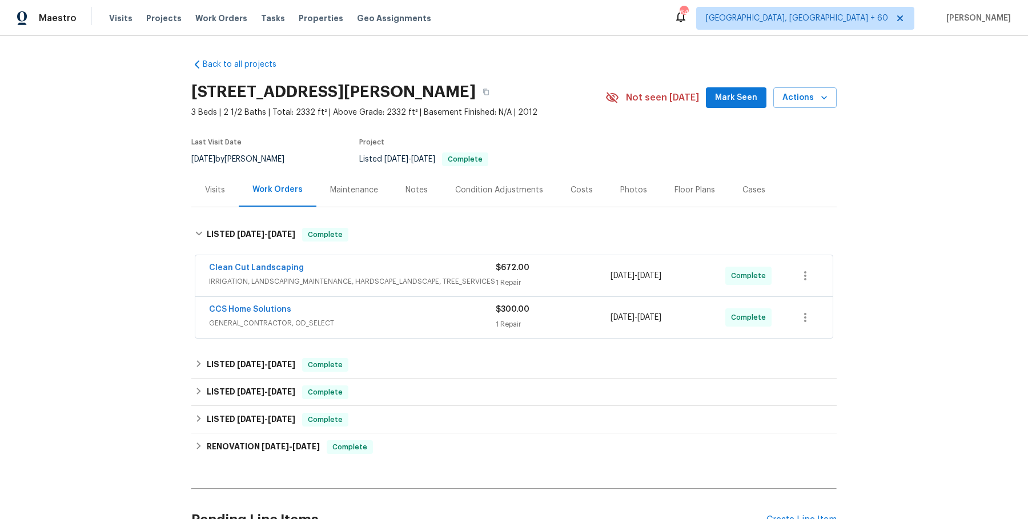
click at [374, 280] on span "IRRIGATION, LANDSCAPING_MAINTENANCE, HARDSCAPE_LANDSCAPE, TREE_SERVICES" at bounding box center [352, 281] width 287 height 11
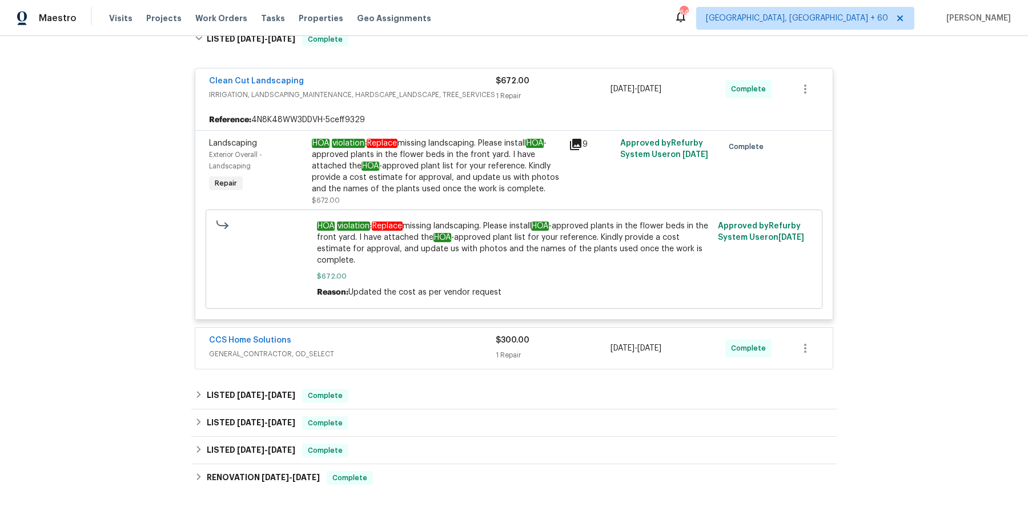
scroll to position [208, 0]
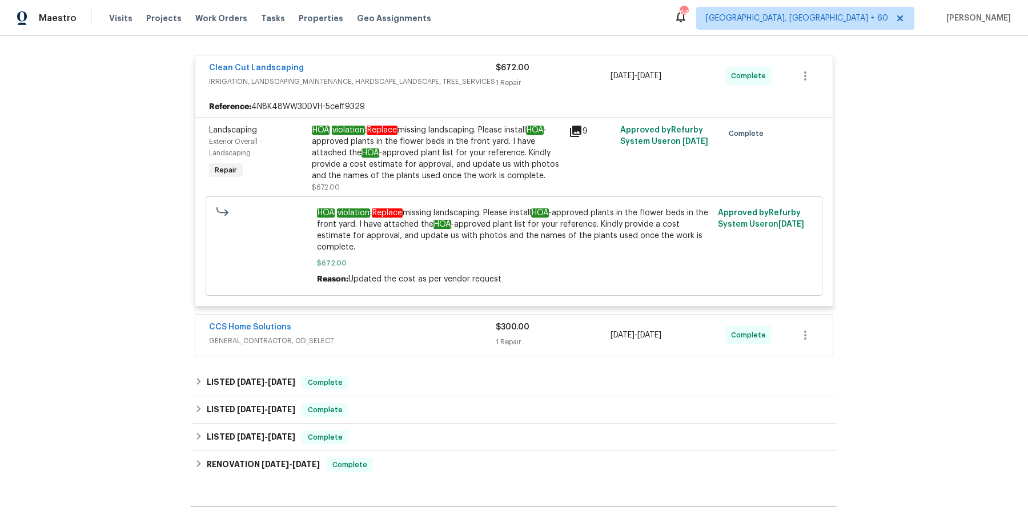
click at [367, 331] on div "CCS Home Solutions" at bounding box center [352, 329] width 287 height 14
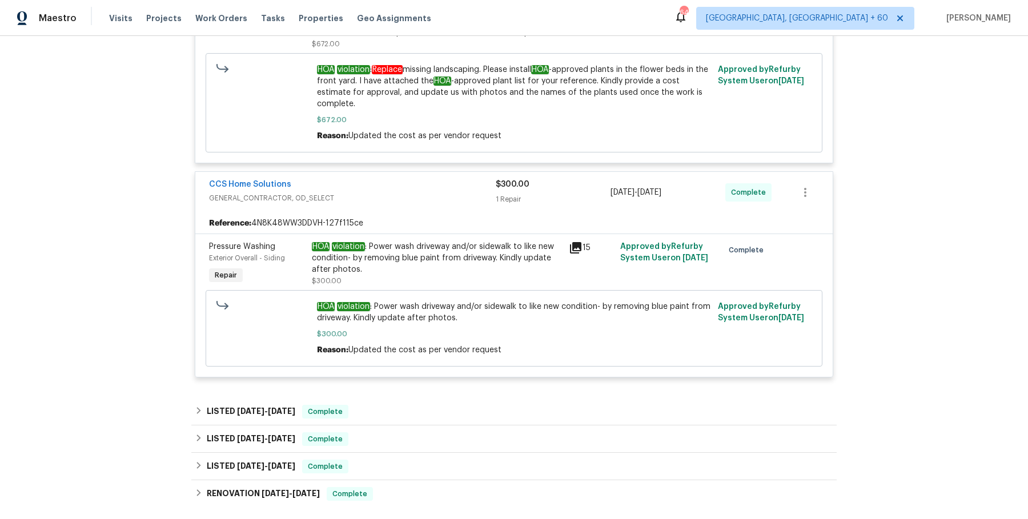
scroll to position [352, 0]
click at [371, 380] on div "Clean Cut Landscaping IRRIGATION, LANDSCAPING_MAINTENANCE, HARDSCAPE_LANDSCAPE,…" at bounding box center [514, 144] width 638 height 482
click at [370, 404] on div "LISTED 7/22/25 - 7/28/25 Complete" at bounding box center [514, 411] width 638 height 14
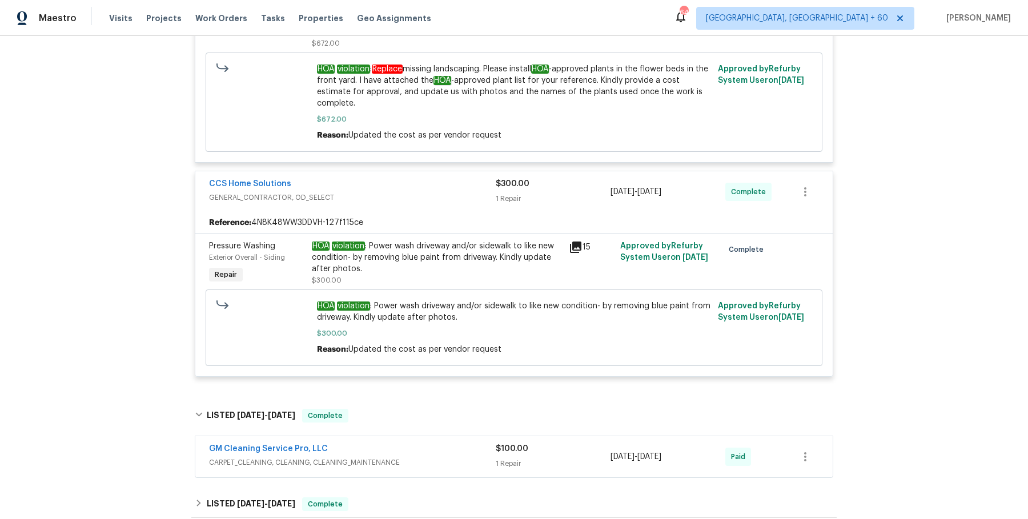
click at [368, 453] on div "GM Cleaning Service Pro, LLC" at bounding box center [352, 450] width 287 height 14
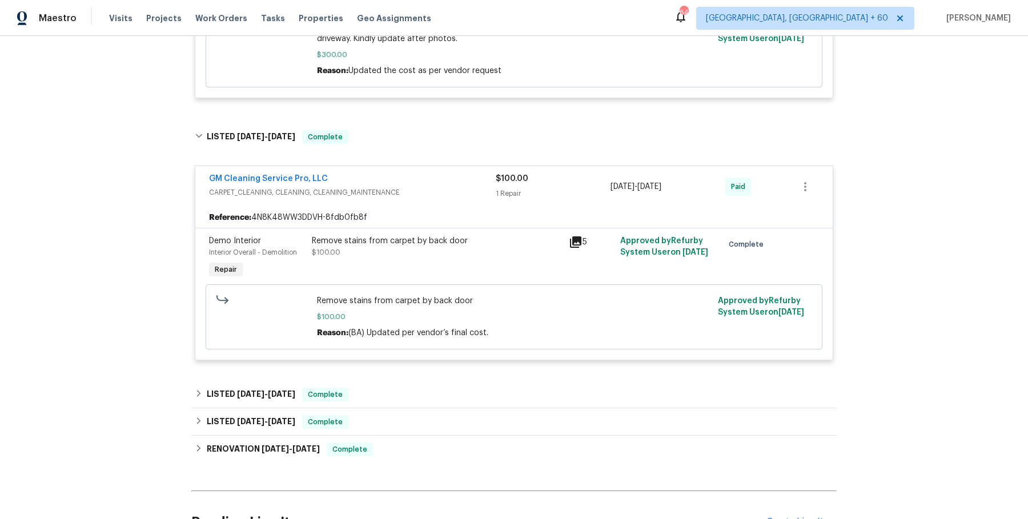
scroll to position [633, 0]
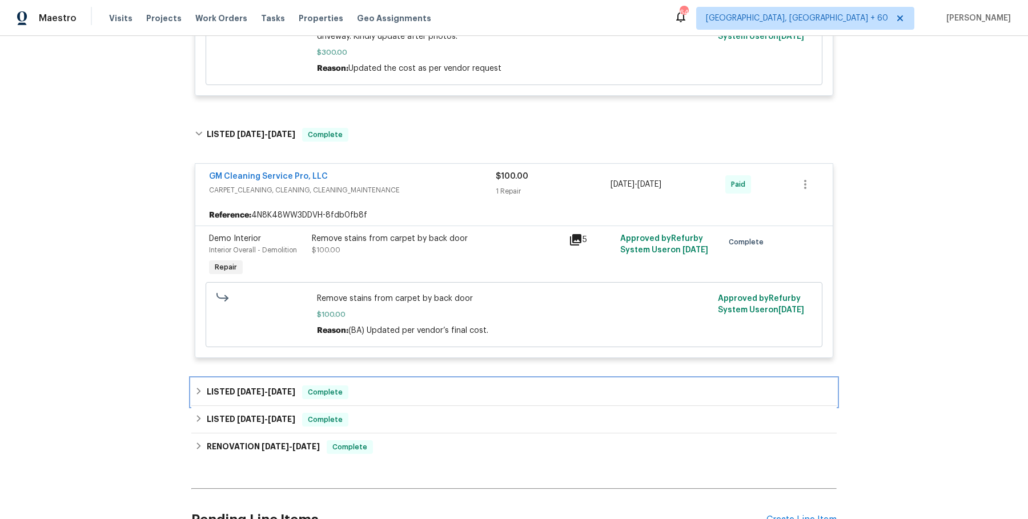
click at [387, 388] on div "LISTED 7/2/25 - 7/5/25 Complete" at bounding box center [514, 392] width 638 height 14
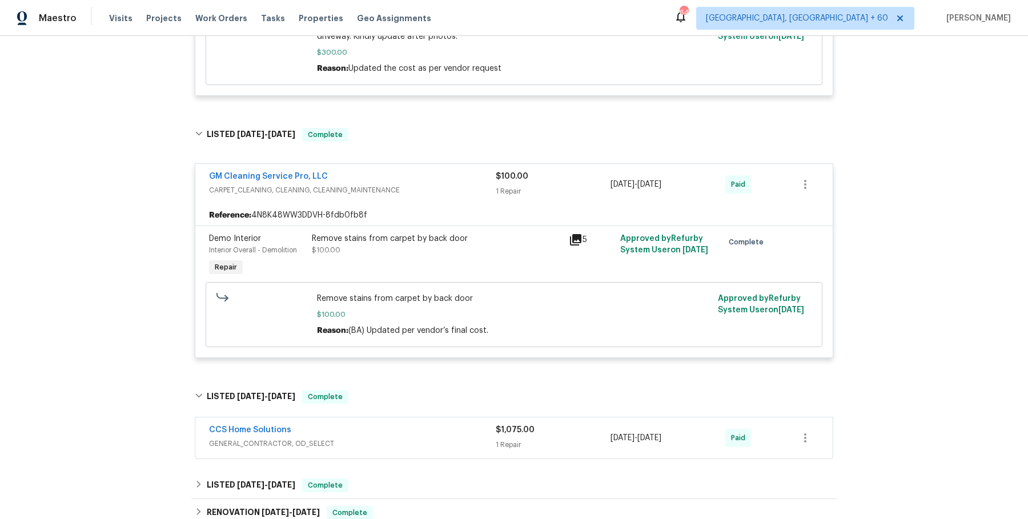
click at [385, 421] on div "CCS Home Solutions GENERAL_CONTRACTOR, OD_SELECT $1,075.00 1 Repair 7/2/2025 - …" at bounding box center [513, 437] width 637 height 41
click at [410, 464] on div "Back to all projects 26122 Flinton Dr, Richmond, TX 77406 3 Beds | 2 1/2 Baths …" at bounding box center [513, 24] width 645 height 1216
click at [412, 446] on span "GENERAL_CONTRACTOR, OD_SELECT" at bounding box center [352, 443] width 287 height 11
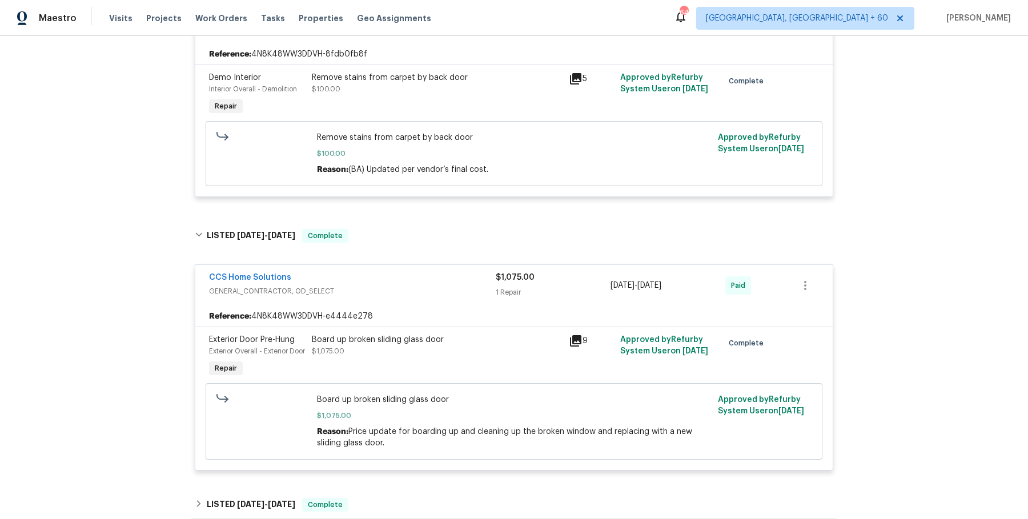
scroll to position [1005, 0]
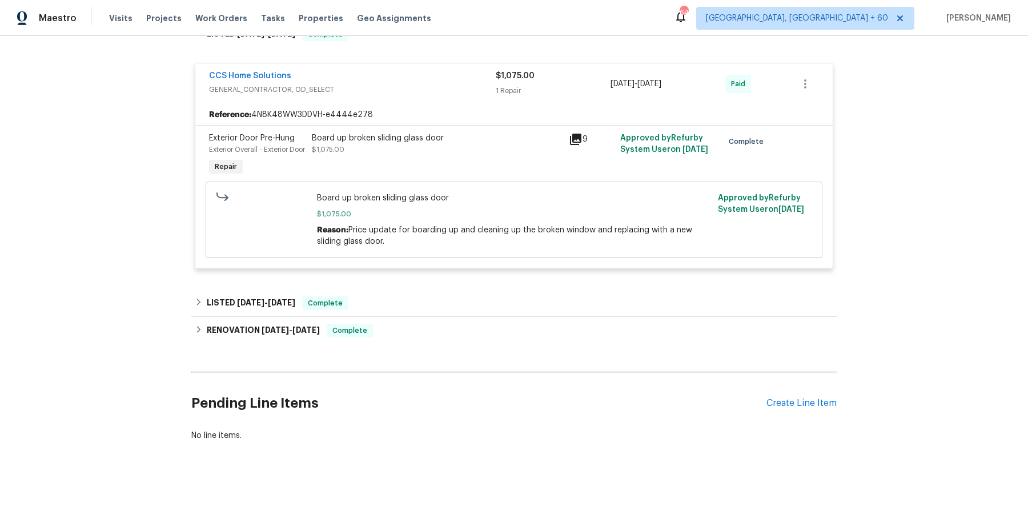
click at [414, 304] on div "LISTED 6/27/25 - 6/28/25 Complete" at bounding box center [514, 303] width 638 height 14
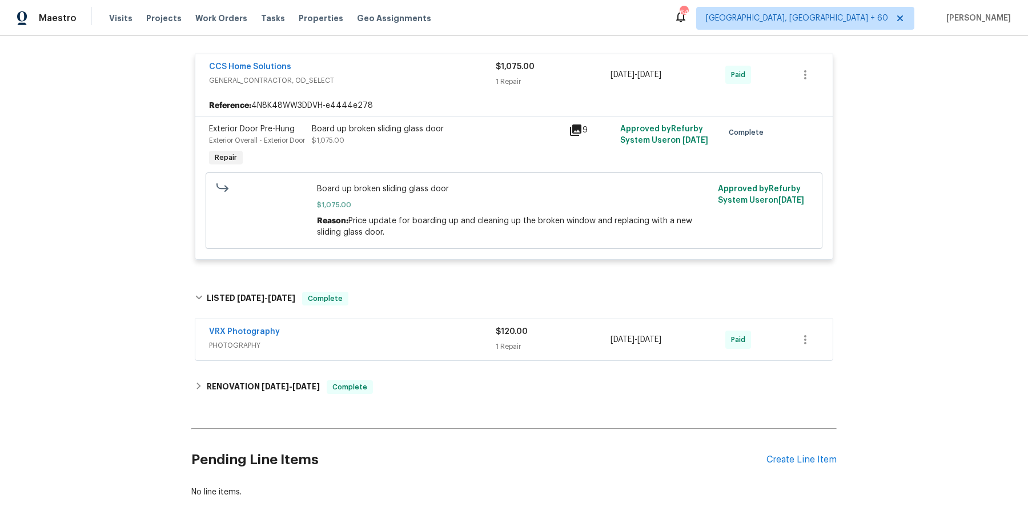
click at [417, 340] on div "VRX Photography" at bounding box center [352, 333] width 287 height 14
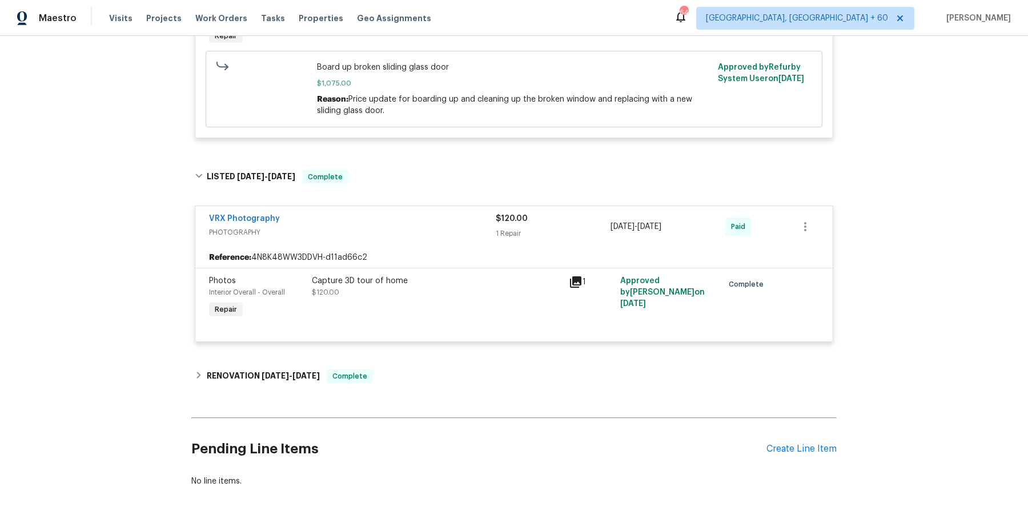
scroll to position [1134, 0]
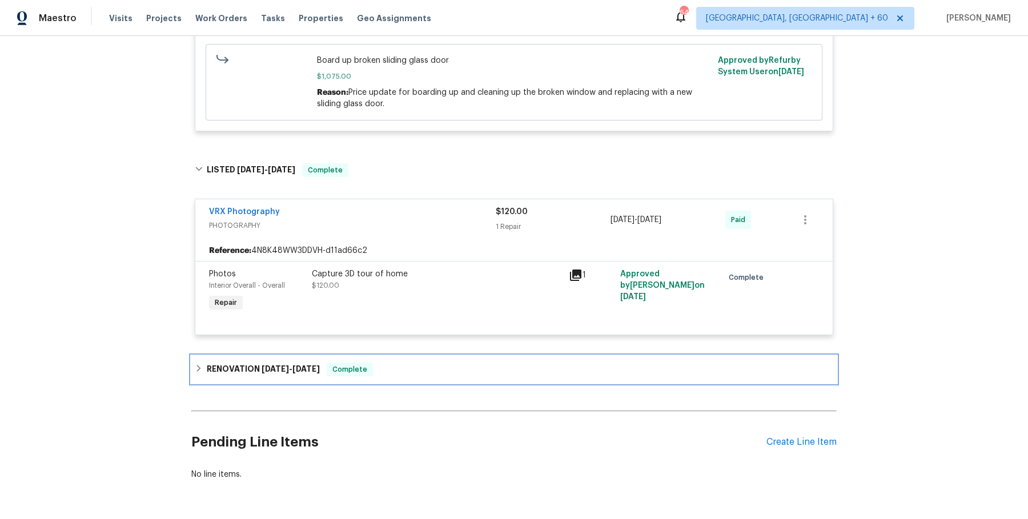
click at [419, 367] on div "RENOVATION 6/16/25 - 6/25/25 Complete" at bounding box center [513, 369] width 645 height 27
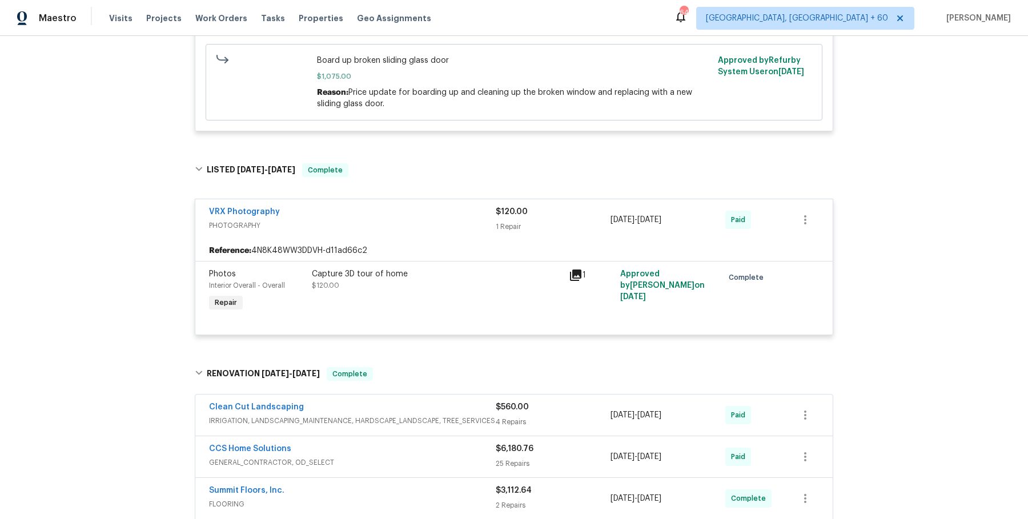
click at [420, 415] on div "Clean Cut Landscaping" at bounding box center [352, 408] width 287 height 14
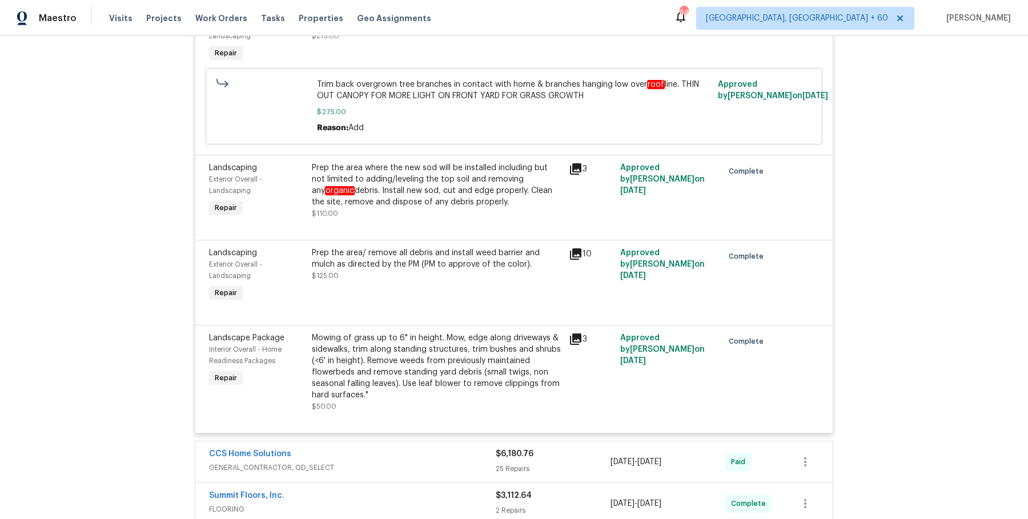
scroll to position [1844, 0]
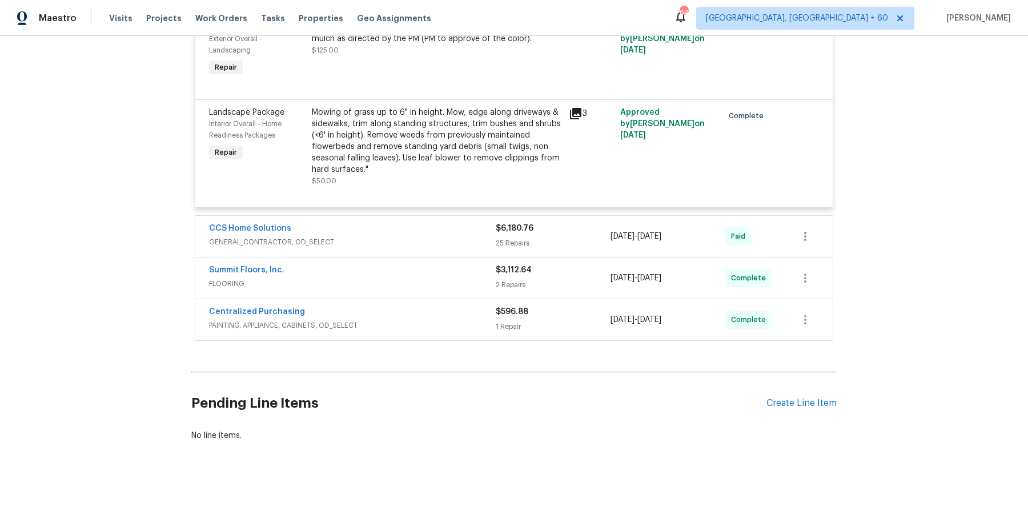
click at [463, 240] on span "GENERAL_CONTRACTOR, OD_SELECT" at bounding box center [352, 241] width 287 height 11
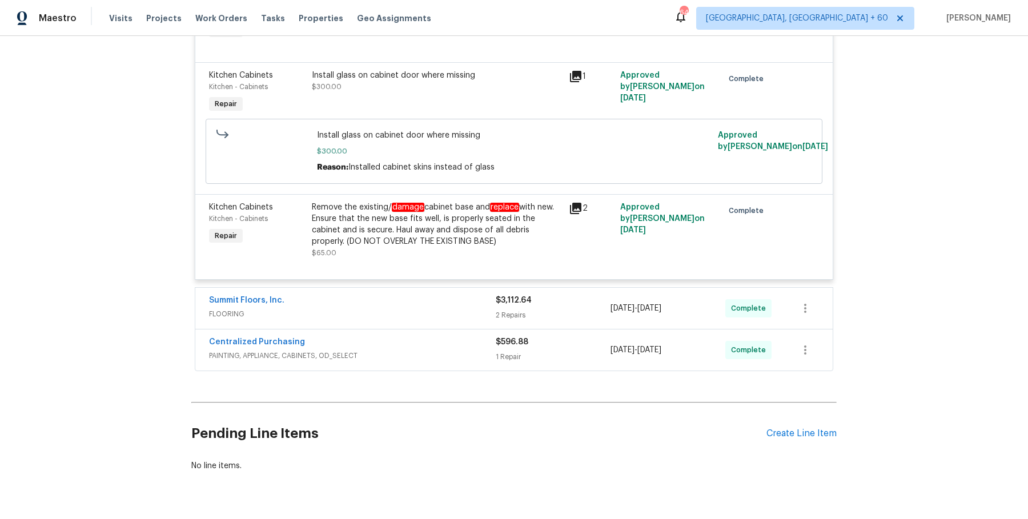
scroll to position [4733, 0]
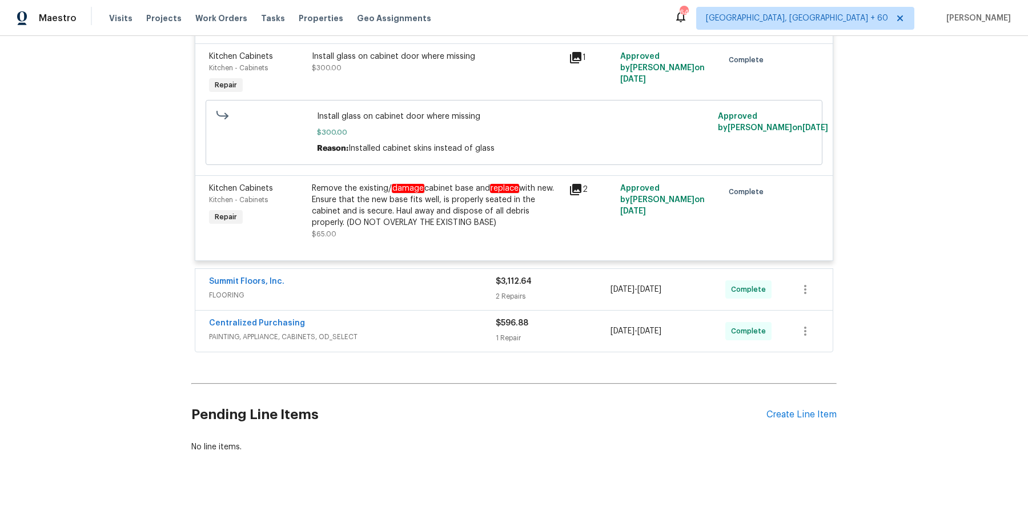
click at [475, 291] on div "Summit Floors, Inc. FLOORING" at bounding box center [352, 289] width 287 height 27
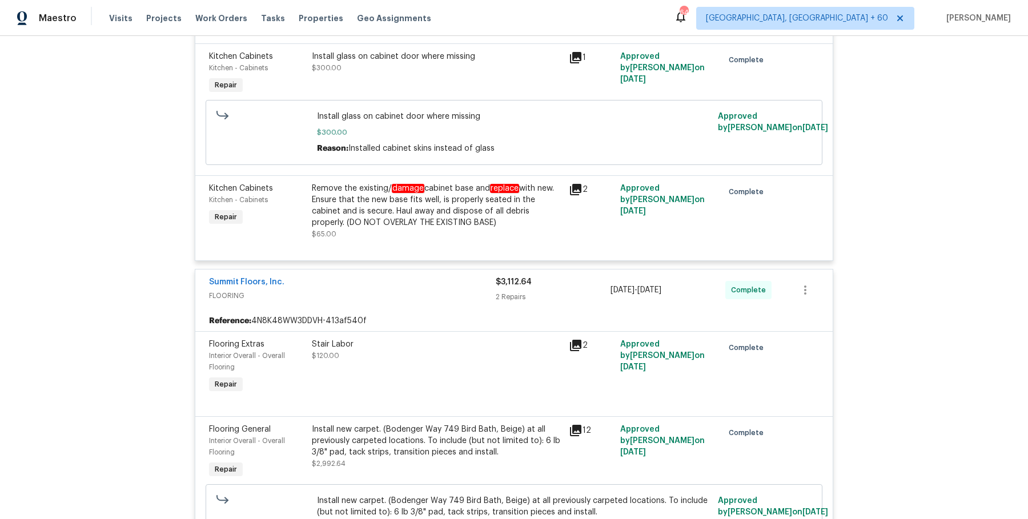
scroll to position [5003, 0]
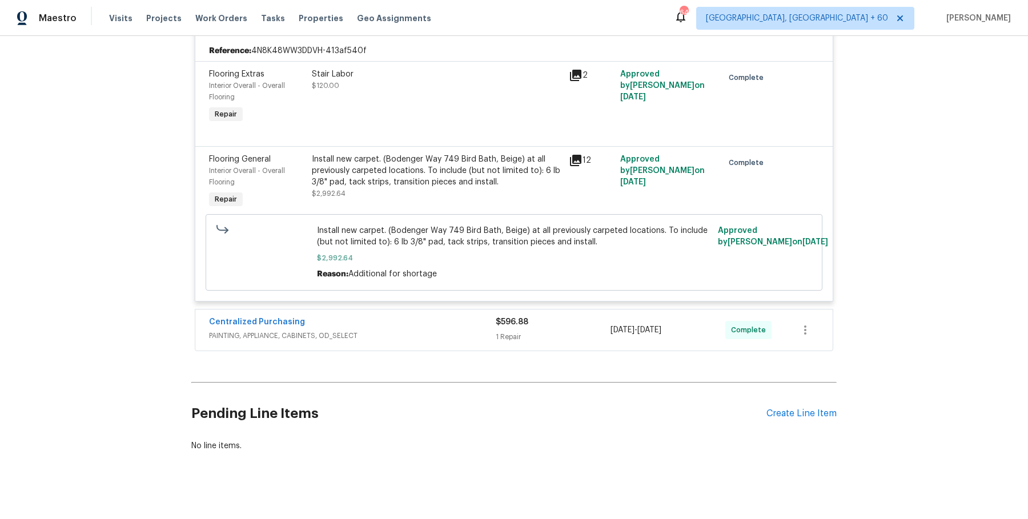
click at [467, 316] on div "Centralized Purchasing" at bounding box center [352, 323] width 287 height 14
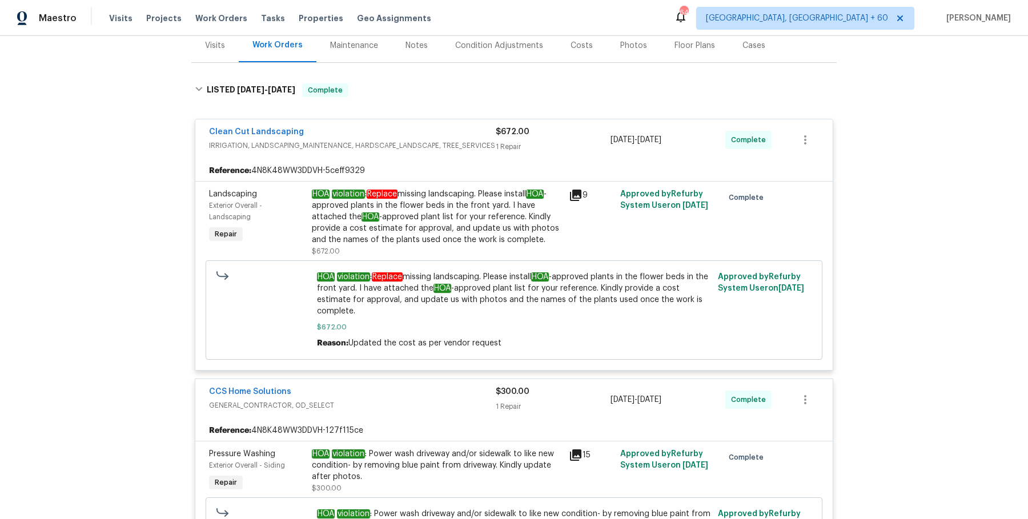
scroll to position [155, 0]
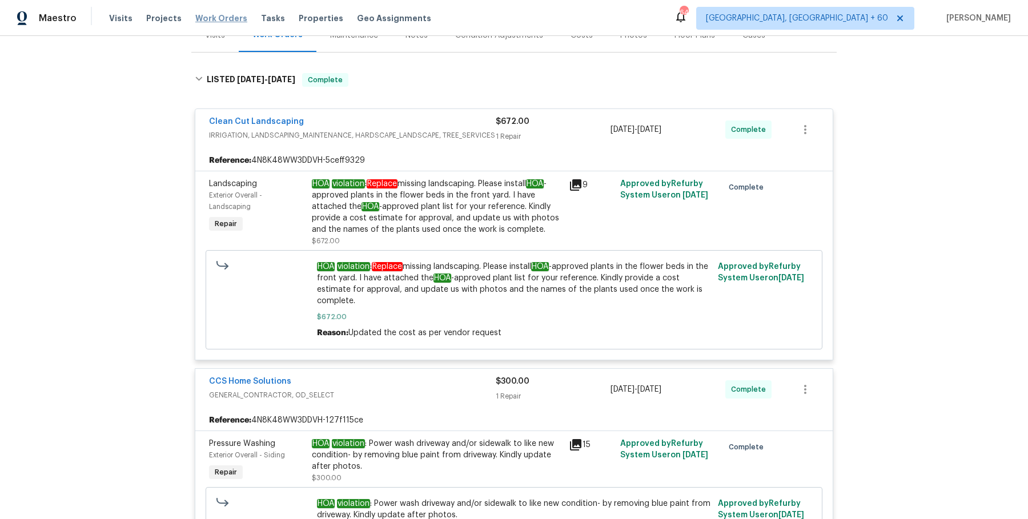
click at [195, 22] on span "Work Orders" at bounding box center [221, 18] width 52 height 11
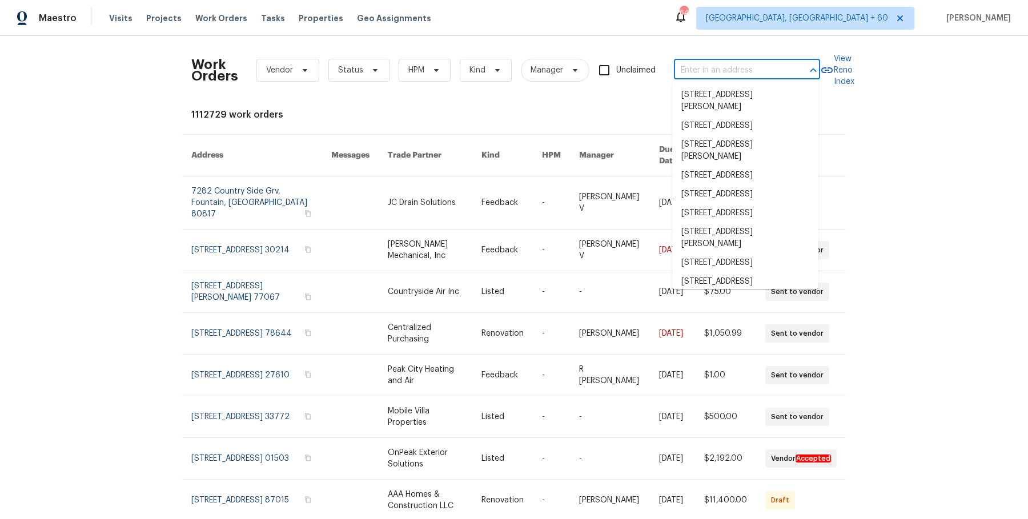
click at [698, 62] on input "text" at bounding box center [731, 71] width 114 height 18
paste input "419 Berkshire Pl Fairburn, GA 30213"
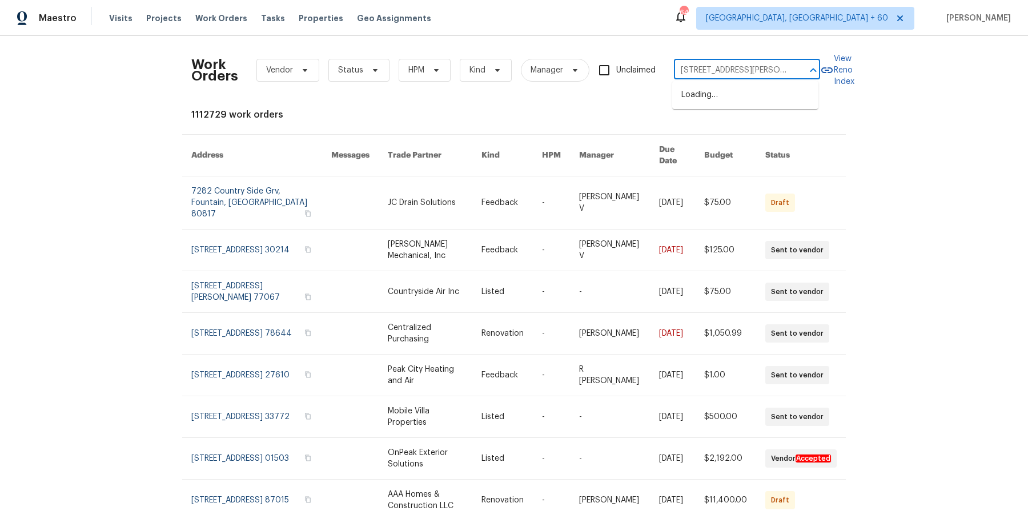
scroll to position [0, 25]
type input "419 Berkshire Pl Fairburn, GA 30213"
click at [716, 43] on div "Work Orders Vendor Status HPM Kind Manager Unclaimed ​ View Reno Index 1112729 …" at bounding box center [514, 277] width 1028 height 483
click at [708, 64] on input "text" at bounding box center [731, 71] width 114 height 18
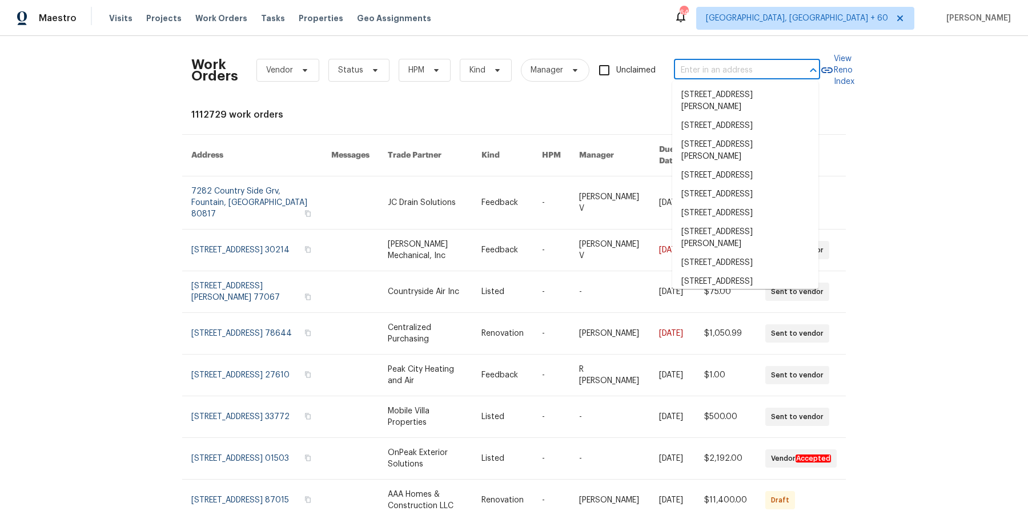
paste input "419 Berkshire Pl Fairburn, GA 30213"
type input "419 Berkshire Pl Fairburn, GA 30213"
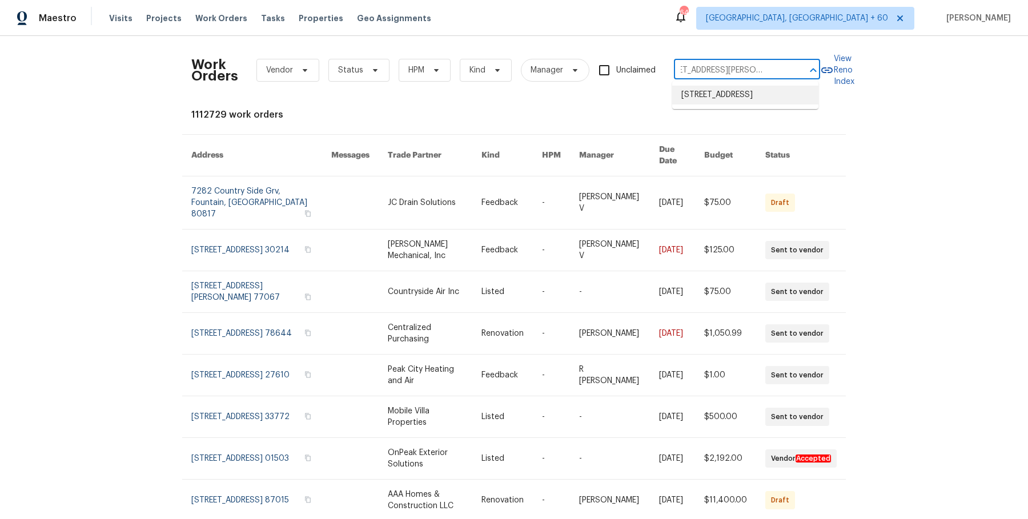
click at [716, 94] on li "419 Berkshire Pl, Fairburn, GA 30213" at bounding box center [745, 95] width 146 height 19
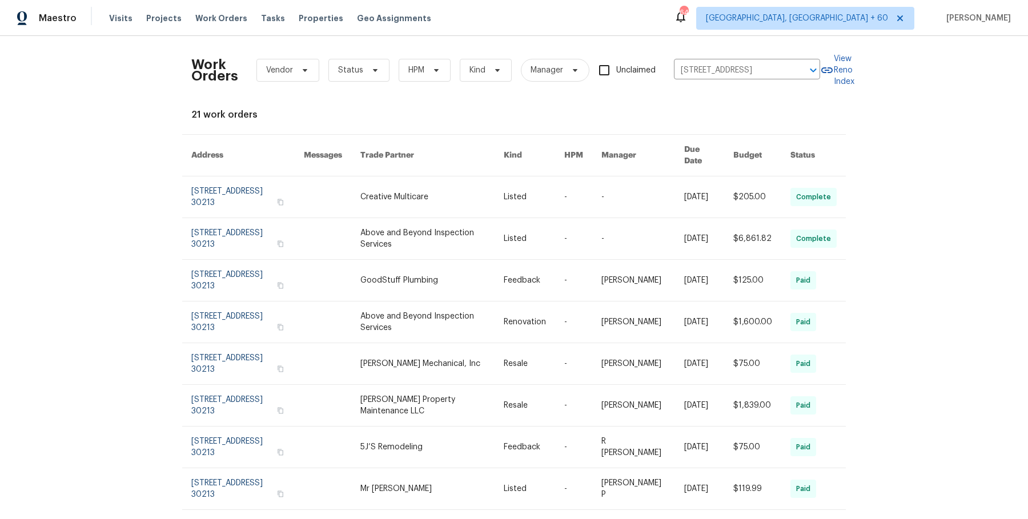
click at [523, 191] on link at bounding box center [534, 196] width 61 height 41
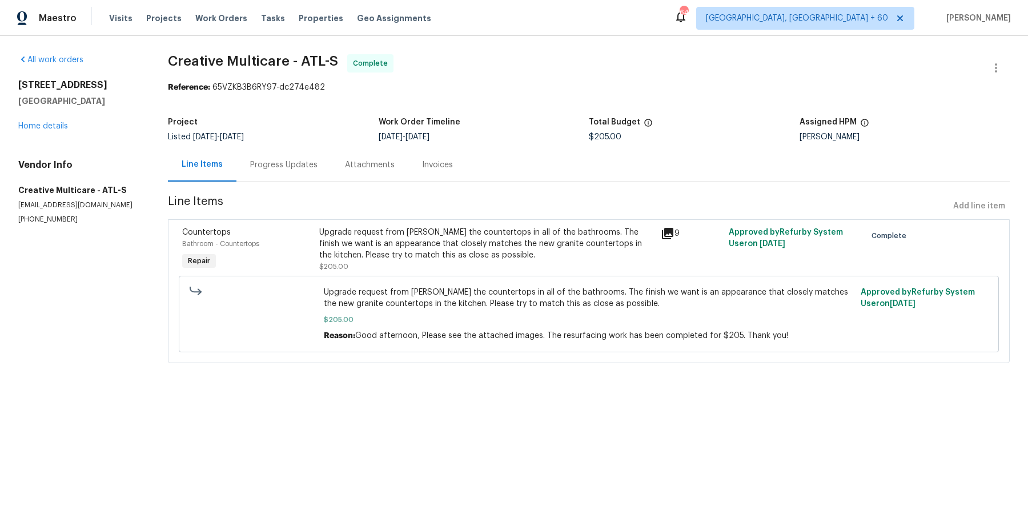
click at [70, 139] on div "All work orders 419 Berkshire Pl Fairburn, GA 30213 Home details Vendor Info Cr…" at bounding box center [79, 139] width 122 height 170
click at [67, 132] on div "All work orders 419 Berkshire Pl Fairburn, GA 30213 Home details Vendor Info Cr…" at bounding box center [79, 139] width 122 height 170
click at [61, 129] on link "Home details" at bounding box center [43, 126] width 50 height 8
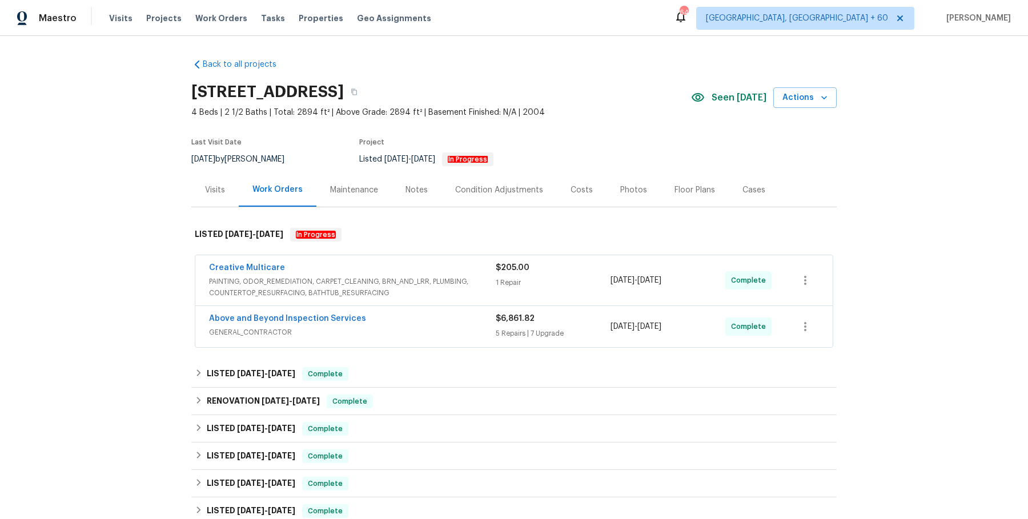
click at [416, 287] on span "PAINTING, ODOR_REMEDIATION, CARPET_CLEANING, BRN_AND_LRR, PLUMBING, COUNTERTOP_…" at bounding box center [352, 287] width 287 height 23
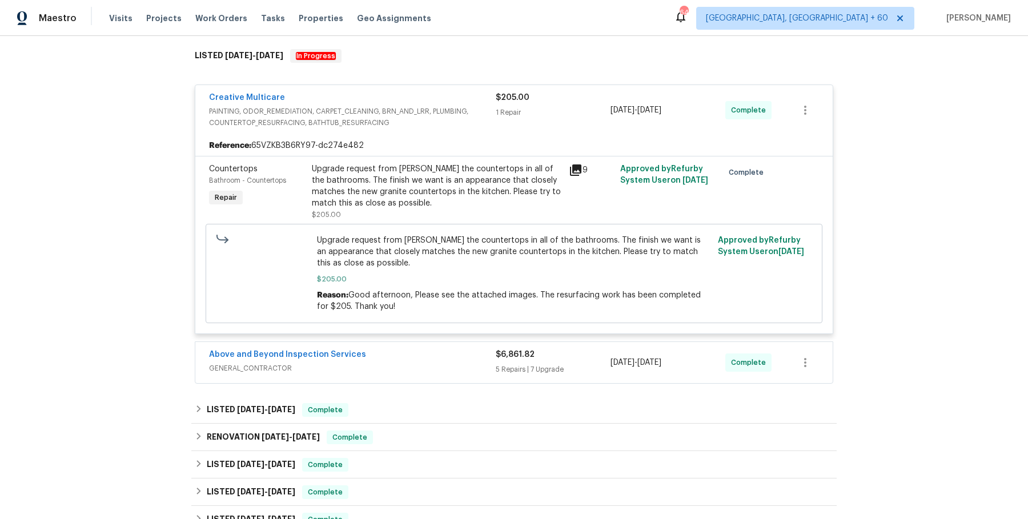
click at [408, 356] on div "Above and Beyond Inspection Services" at bounding box center [352, 356] width 287 height 14
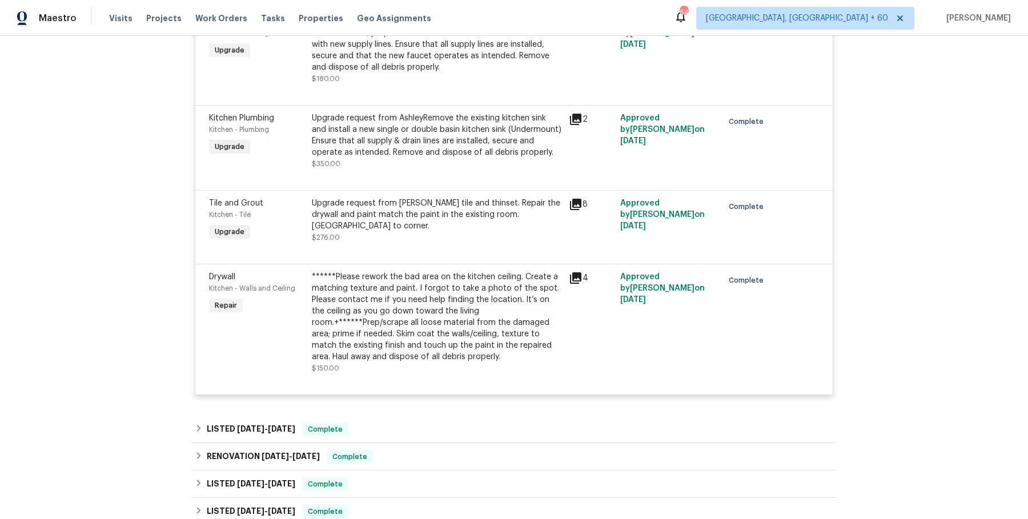
scroll to position [1529, 0]
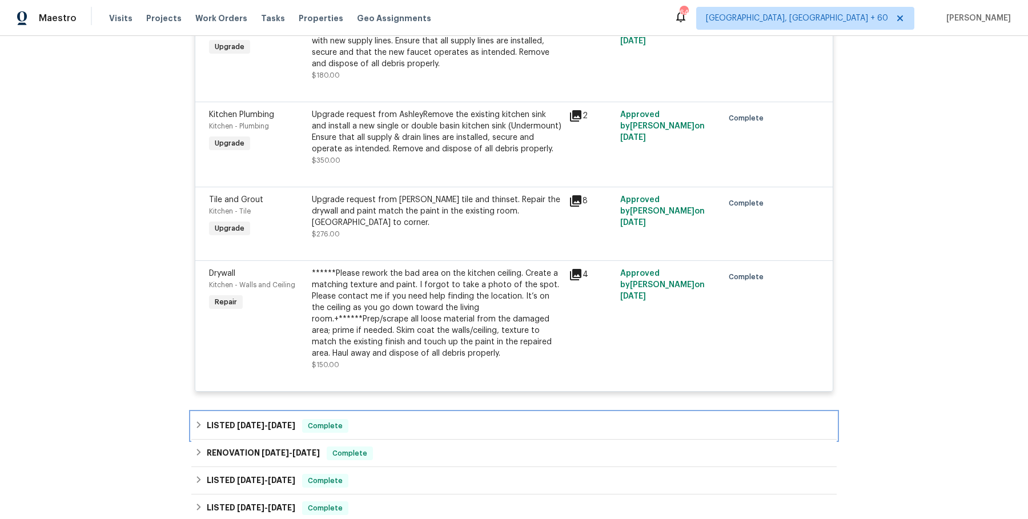
click at [397, 419] on div "LISTED 4/16/25 - 4/18/25 Complete" at bounding box center [514, 426] width 638 height 14
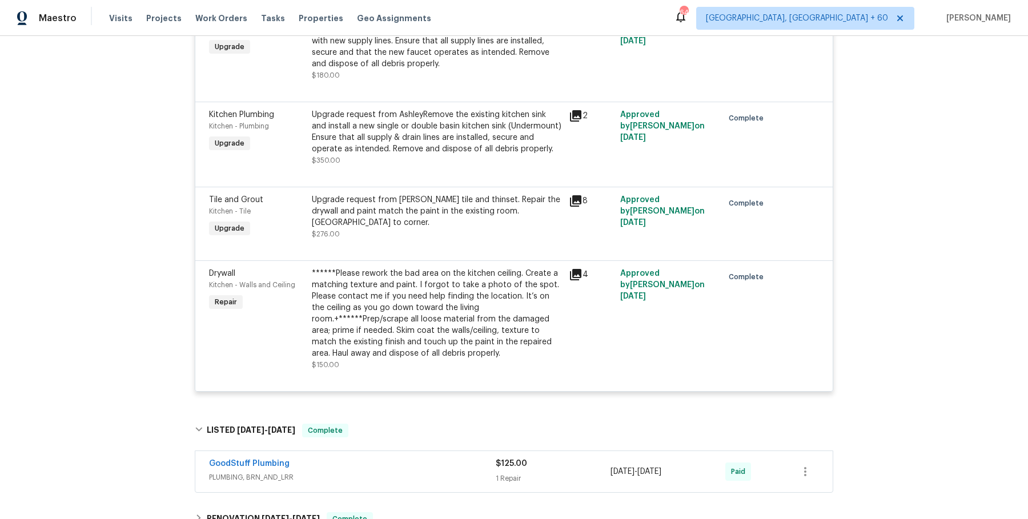
click at [389, 458] on div "GoodStuff Plumbing" at bounding box center [352, 465] width 287 height 14
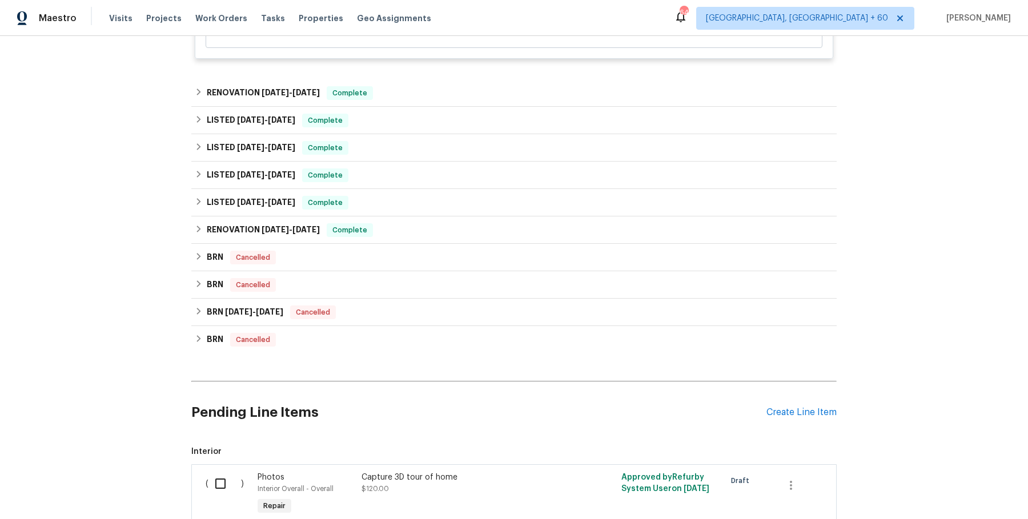
scroll to position [2122, 0]
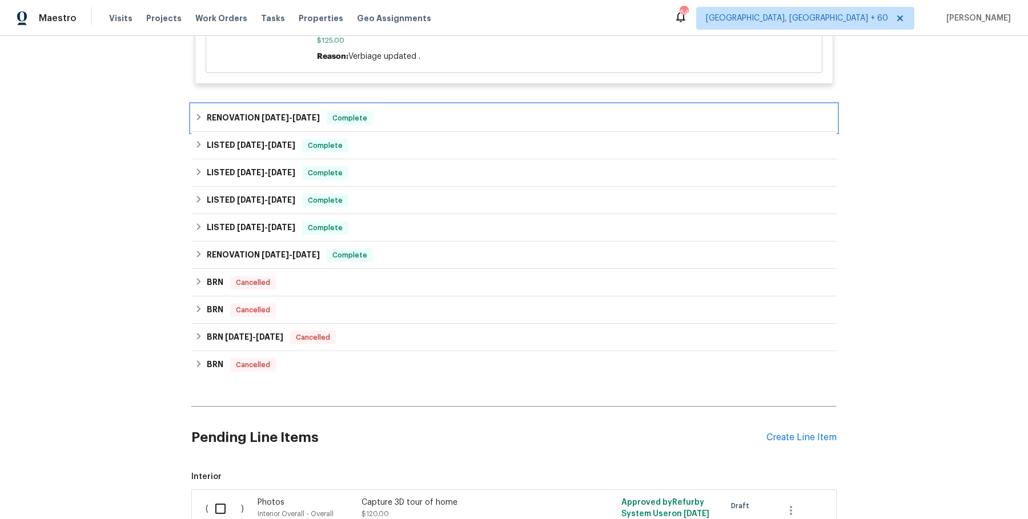
click at [385, 105] on div "RENOVATION 3/31/25 - 4/7/25 Complete" at bounding box center [513, 118] width 645 height 27
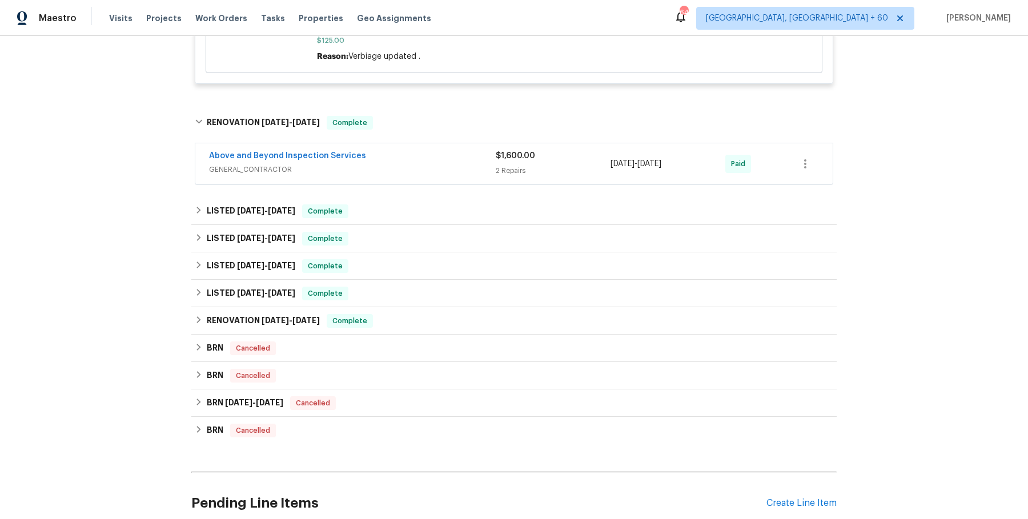
click at [405, 143] on div "Above and Beyond Inspection Services GENERAL_CONTRACTOR $1,600.00 2 Repairs 3/3…" at bounding box center [513, 163] width 637 height 41
click at [416, 164] on span "GENERAL_CONTRACTOR" at bounding box center [352, 169] width 287 height 11
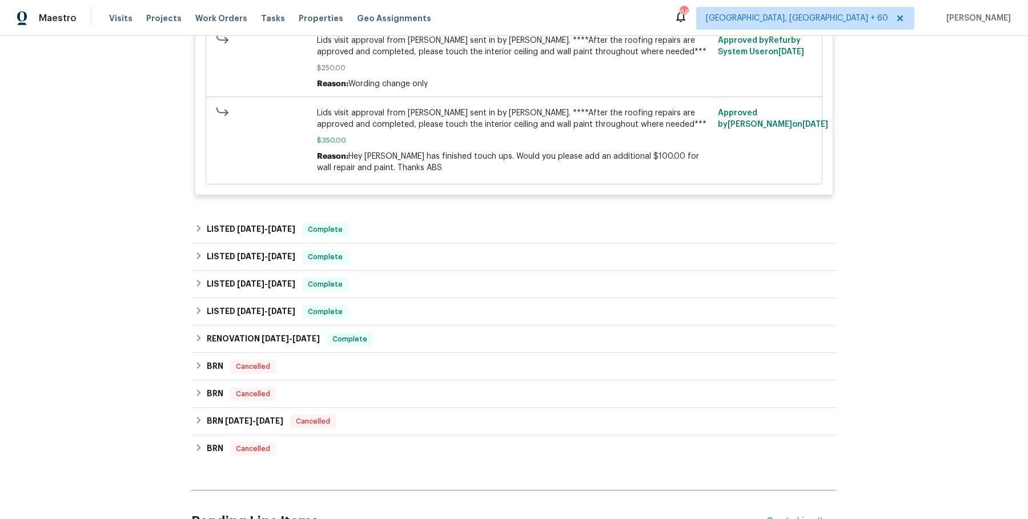
scroll to position [2653, 0]
click at [403, 215] on div "LISTED 12/31/24 - 3/3/25 Complete" at bounding box center [513, 228] width 645 height 27
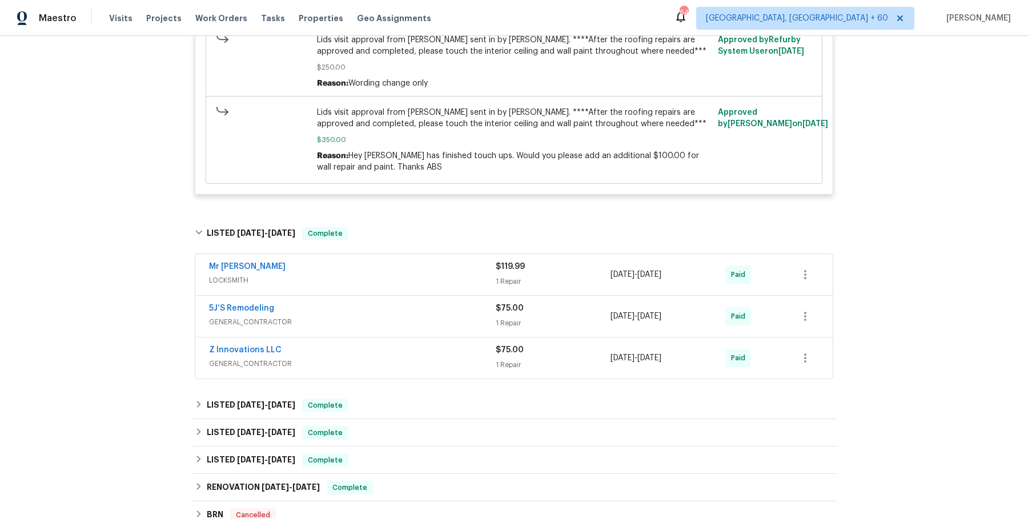
click at [392, 261] on div "Mr Rekey Locksmith" at bounding box center [352, 268] width 287 height 14
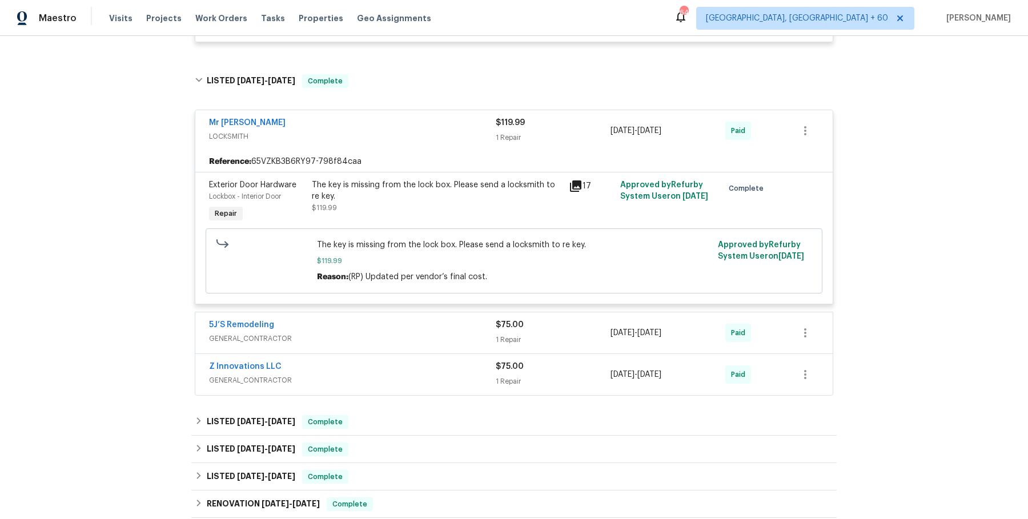
scroll to position [2807, 0]
click at [390, 318] on div "5J’S Remodeling" at bounding box center [352, 325] width 287 height 14
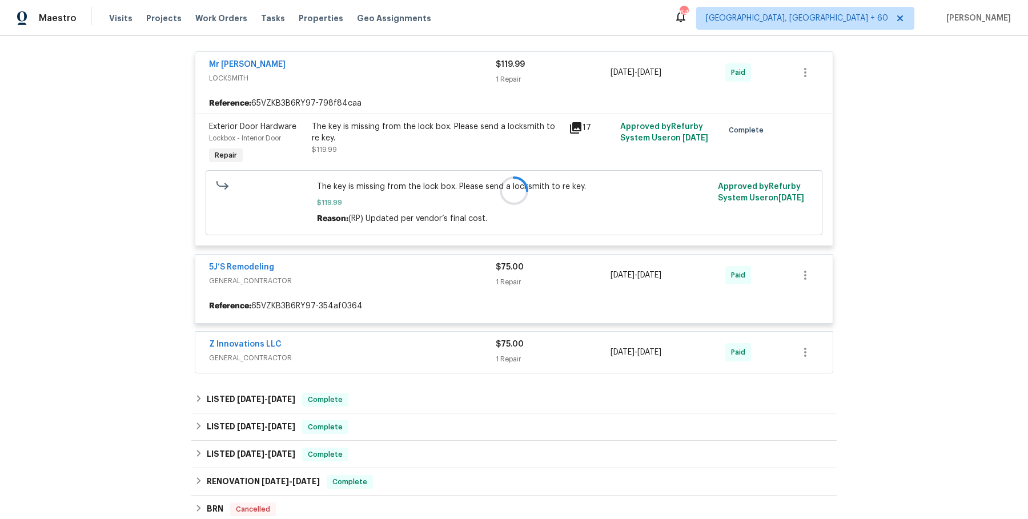
scroll to position [2927, 0]
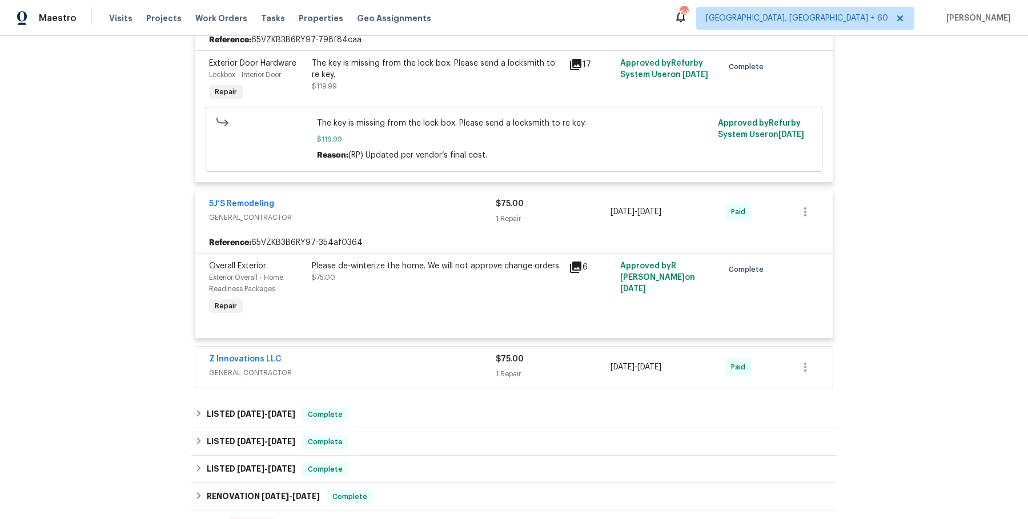
click at [399, 353] on div "Z Innovations LLC" at bounding box center [352, 360] width 287 height 14
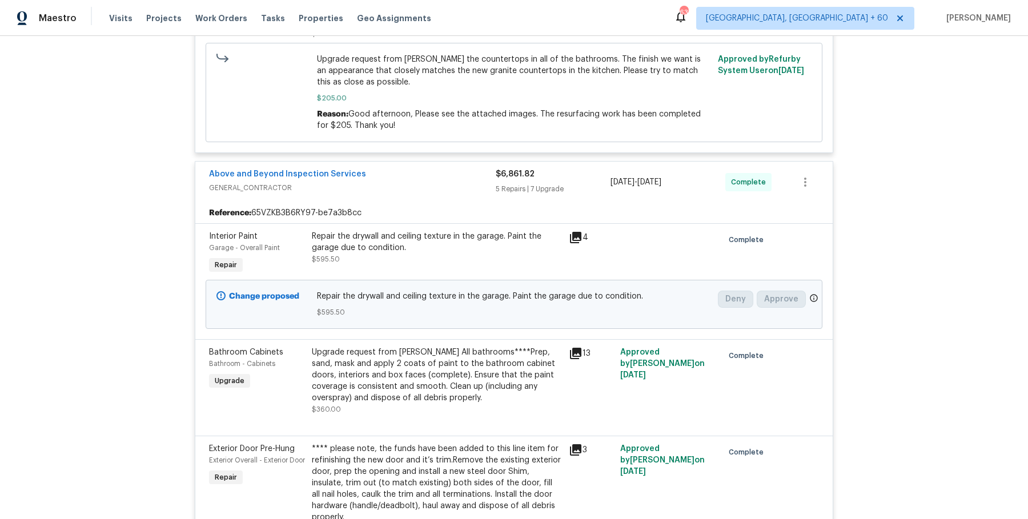
scroll to position [0, 0]
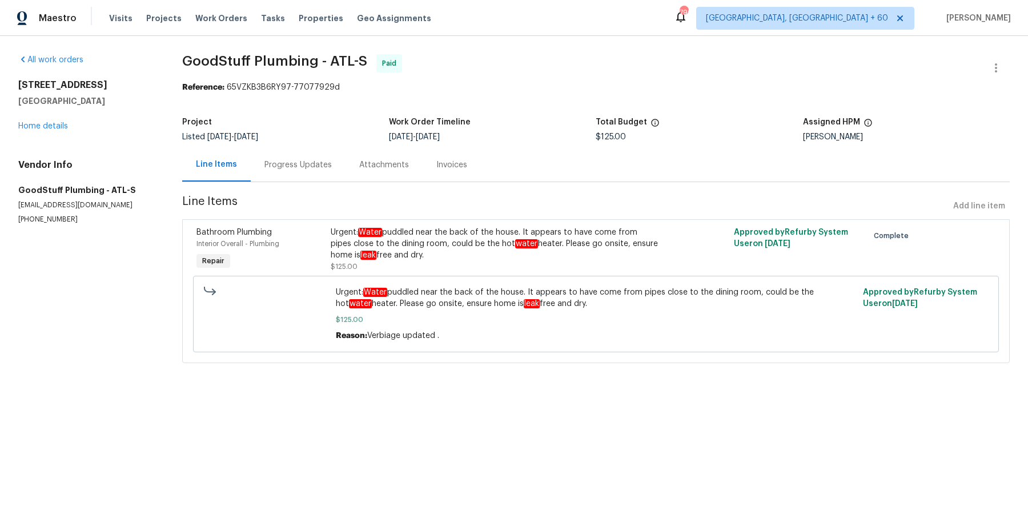
click at [307, 163] on div "Progress Updates" at bounding box center [297, 164] width 67 height 11
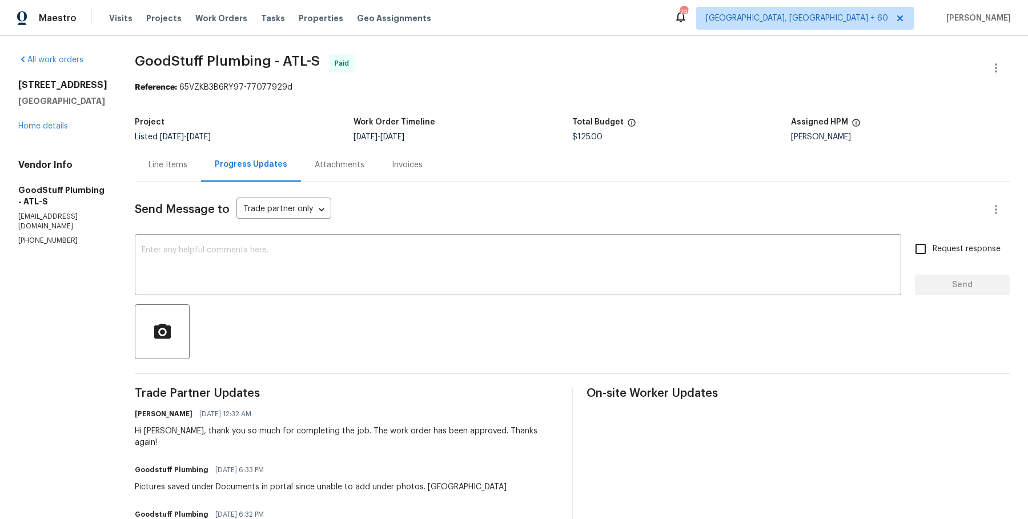
click at [200, 176] on div "Line Items" at bounding box center [168, 165] width 66 height 34
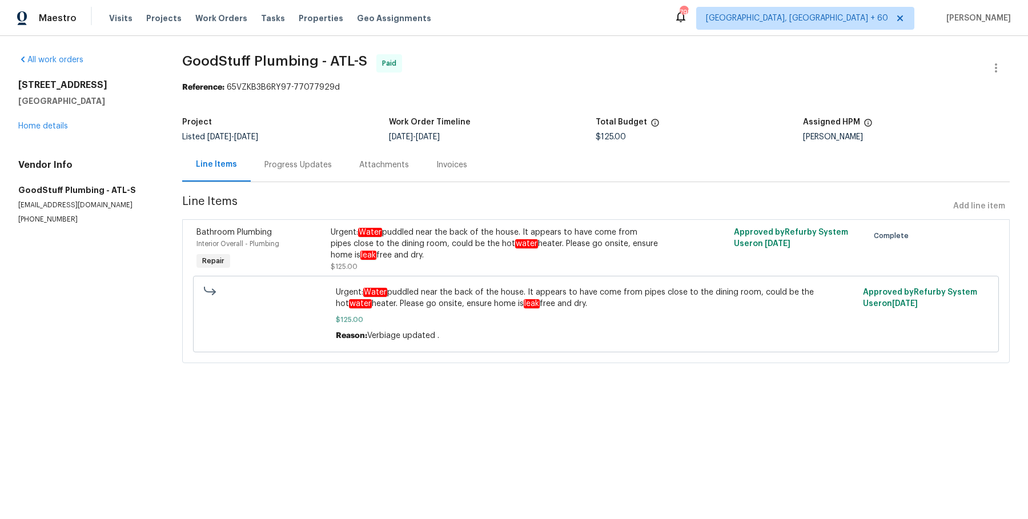
click at [398, 248] on div "Urgent: Water puddled near the back of the house. It appears to have come from …" at bounding box center [495, 244] width 329 height 34
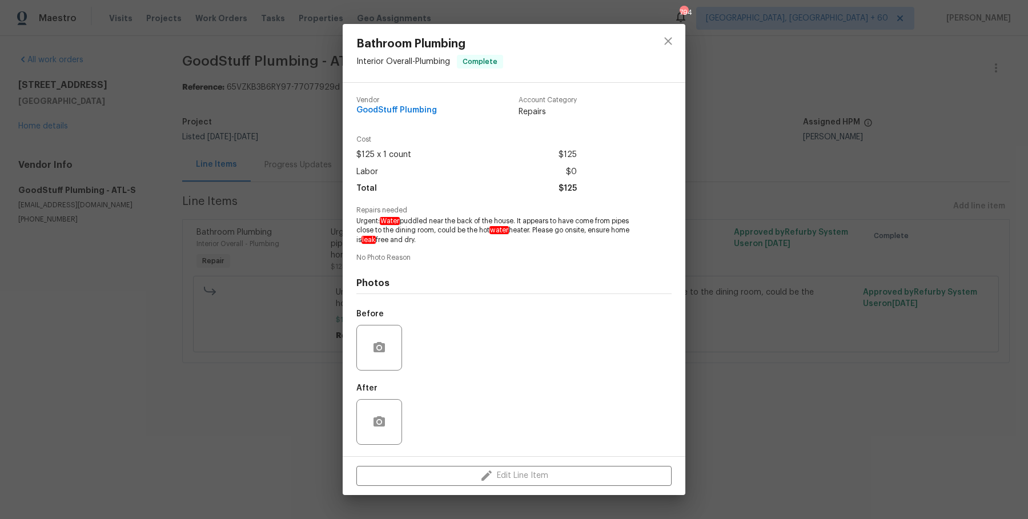
click at [76, 324] on div "Bathroom Plumbing Interior Overall - Plumbing Complete Vendor GoodStuff Plumbin…" at bounding box center [514, 259] width 1028 height 519
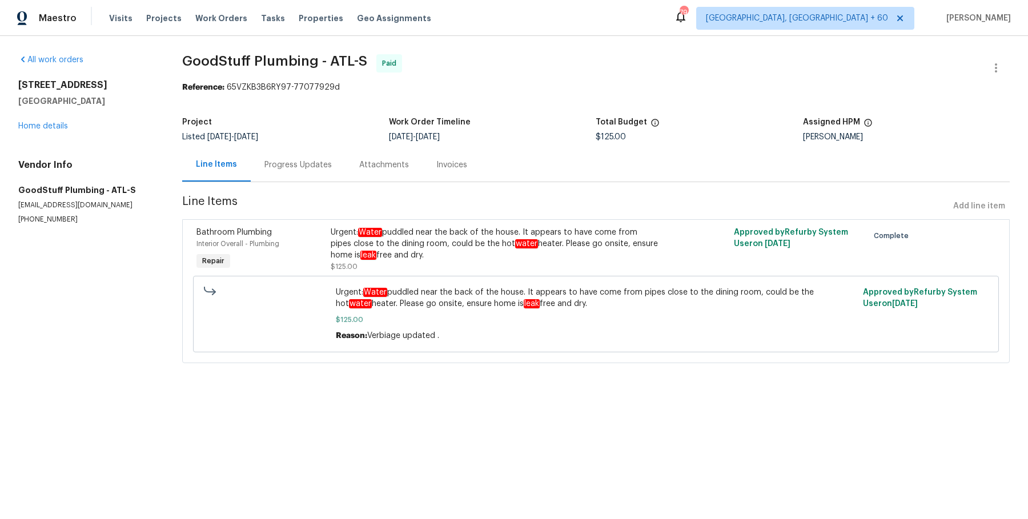
click at [276, 175] on div "Progress Updates" at bounding box center [298, 165] width 95 height 34
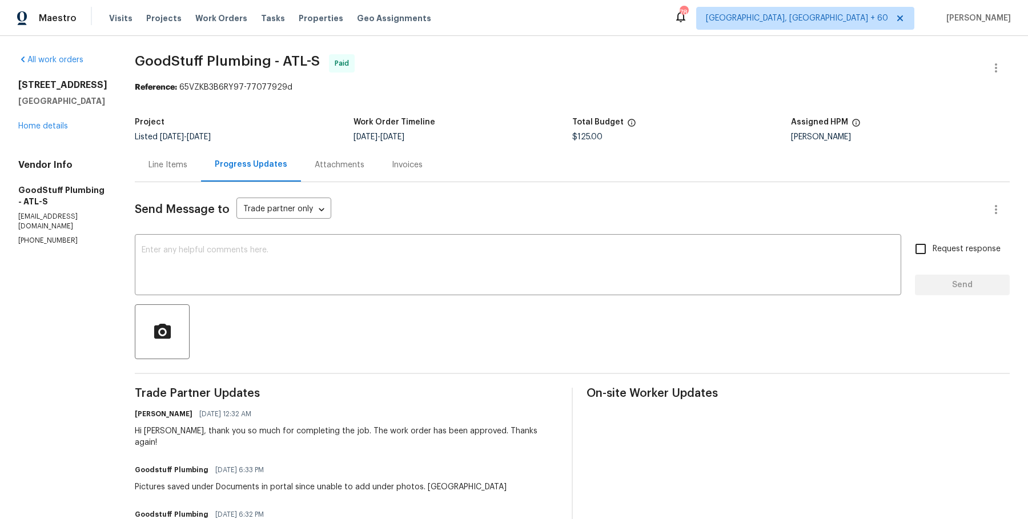
click at [201, 180] on div "Line Items" at bounding box center [168, 165] width 66 height 34
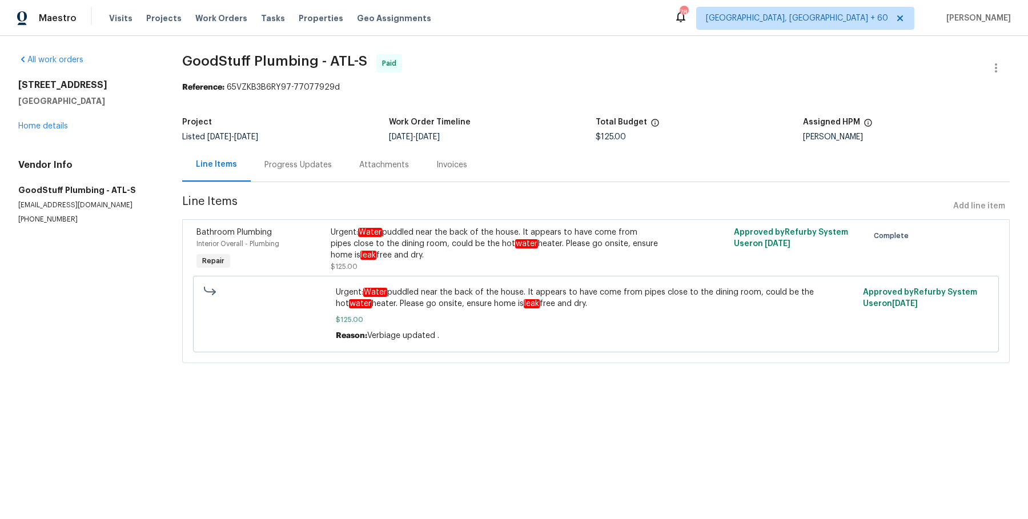
click at [312, 167] on div "Progress Updates" at bounding box center [297, 164] width 67 height 11
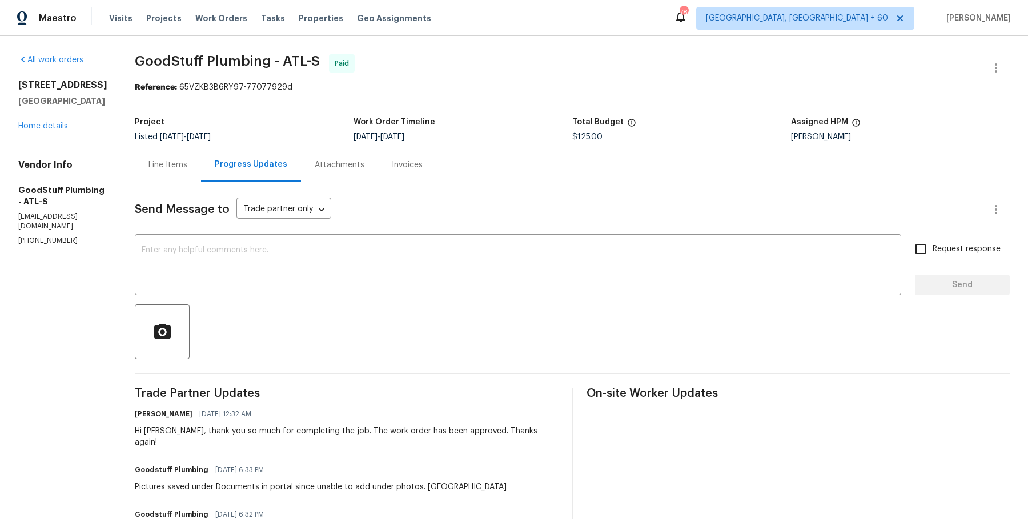
click at [423, 161] on div "Invoices" at bounding box center [407, 164] width 31 height 11
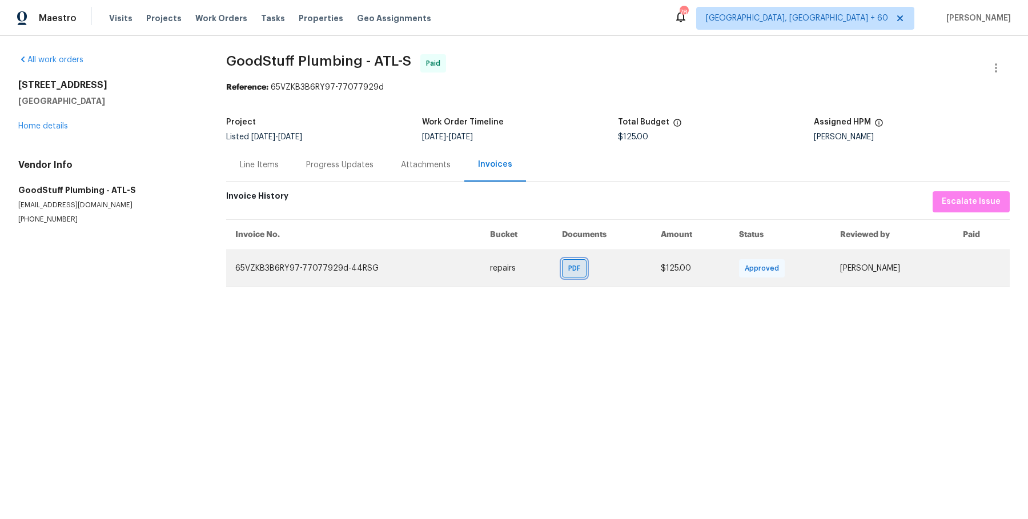
click at [568, 271] on span "PDF" at bounding box center [576, 268] width 17 height 11
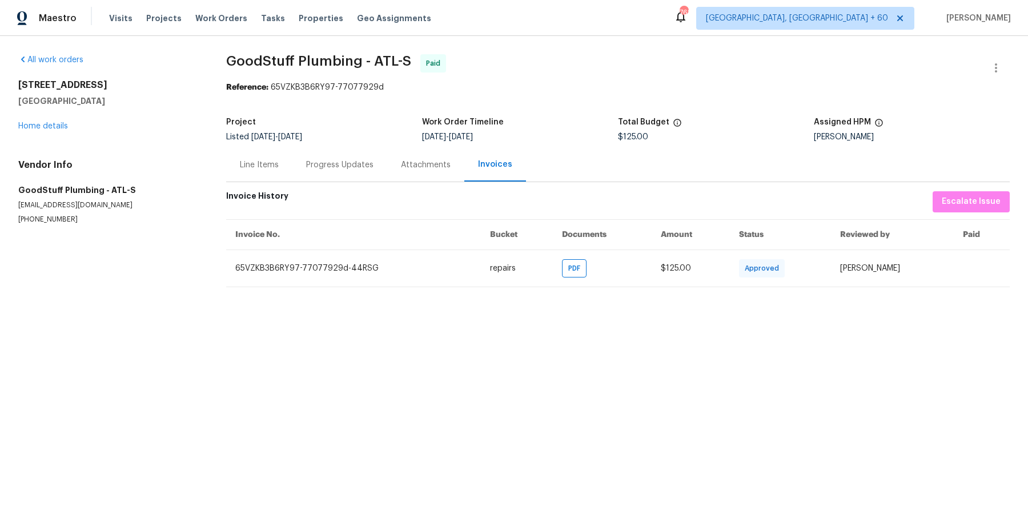
click at [195, 12] on div "Visits Projects Work Orders Tasks Properties Geo Assignments" at bounding box center [277, 18] width 336 height 23
click at [195, 17] on span "Work Orders" at bounding box center [221, 18] width 52 height 11
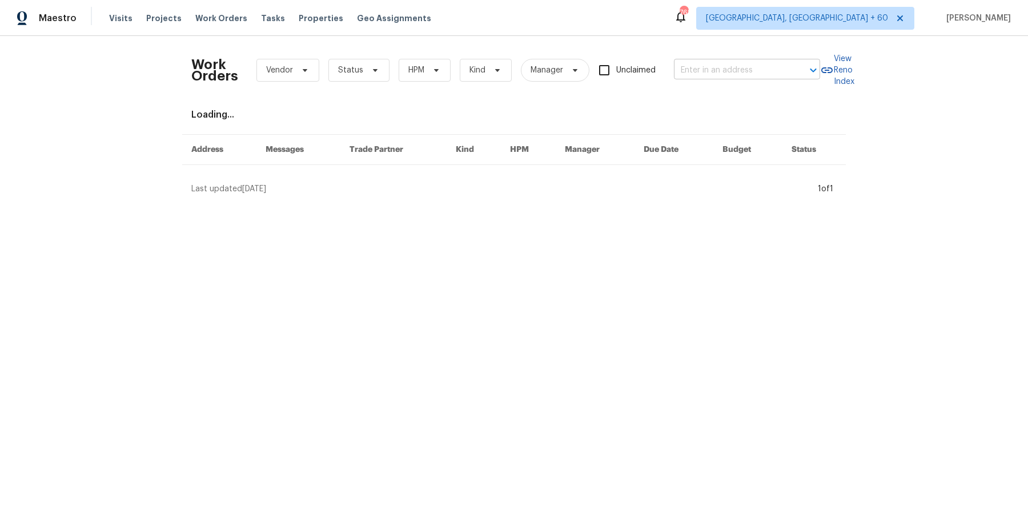
click at [710, 70] on input "text" at bounding box center [731, 71] width 114 height 18
paste input "26122 Flinton Dr Richmond, TX 77406"
type input "26122 Flinton Dr Richmond, TX 77406"
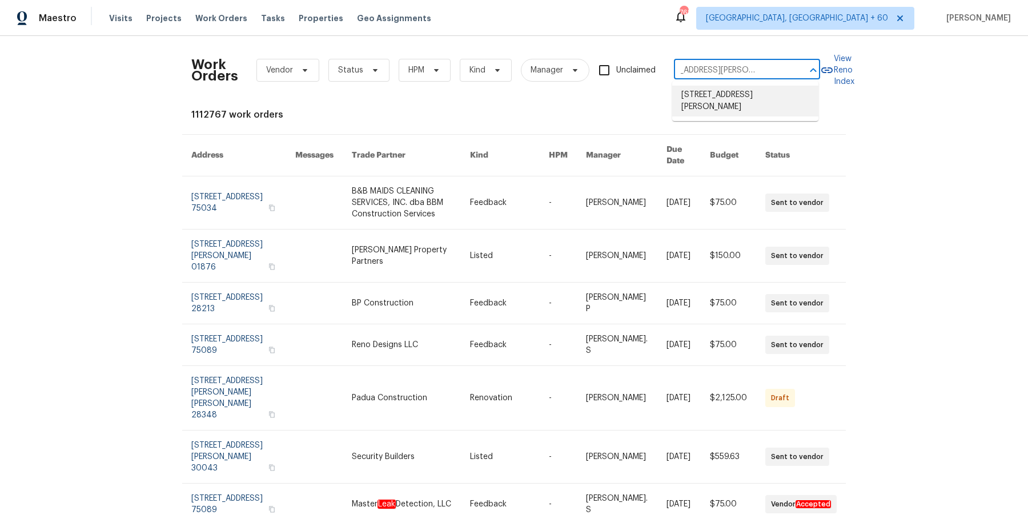
click at [710, 95] on li "26122 Flinton Dr, Richmond, TX 77406" at bounding box center [745, 101] width 146 height 31
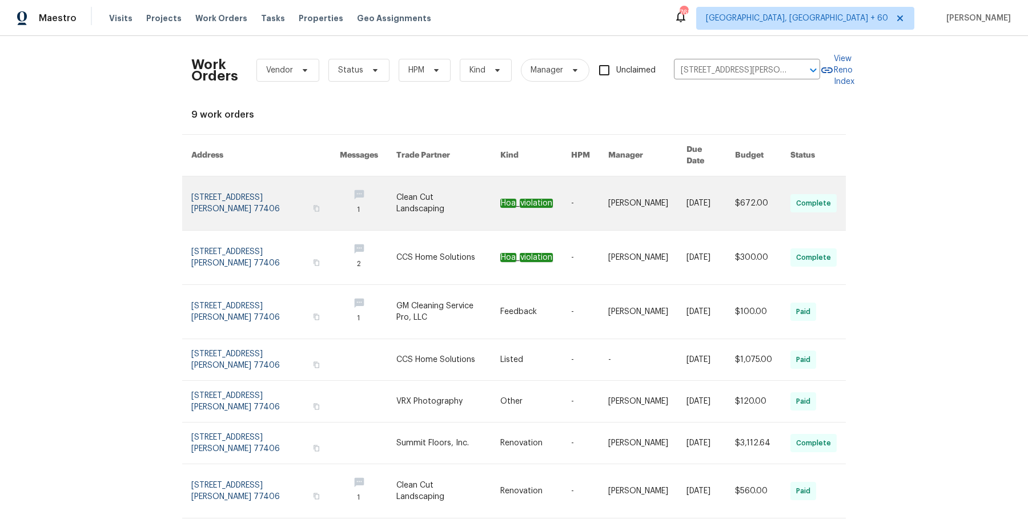
click at [508, 179] on link at bounding box center [535, 203] width 71 height 54
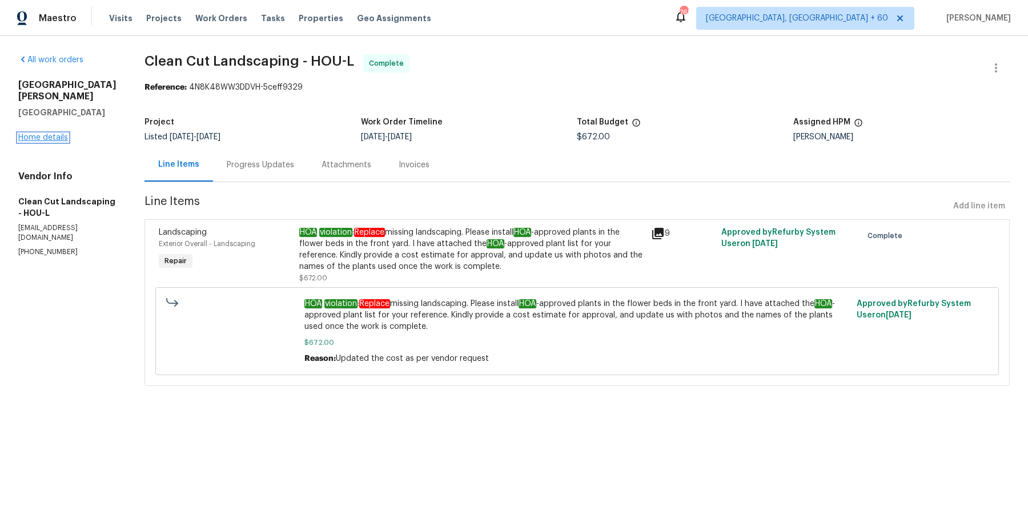
click at [57, 134] on link "Home details" at bounding box center [43, 138] width 50 height 8
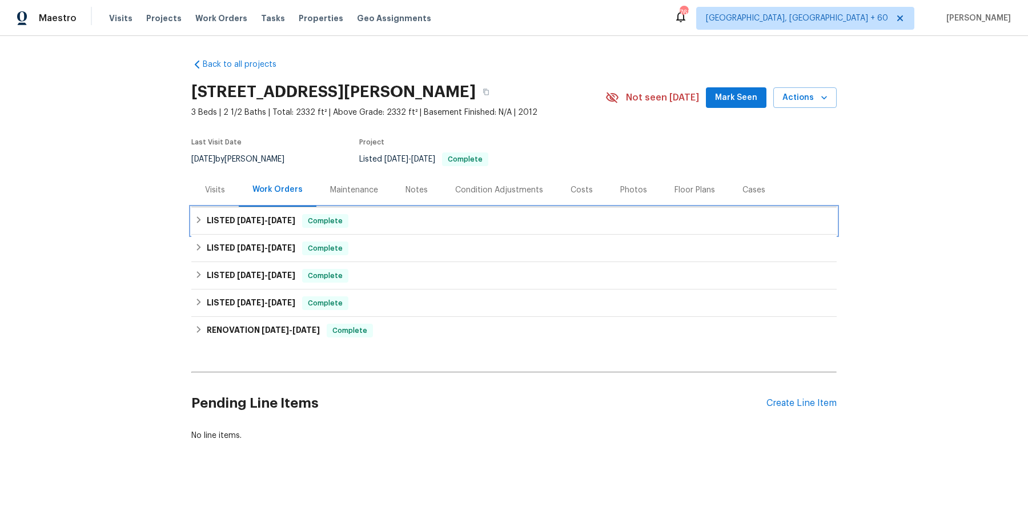
click at [304, 219] on span "Complete" at bounding box center [325, 220] width 44 height 11
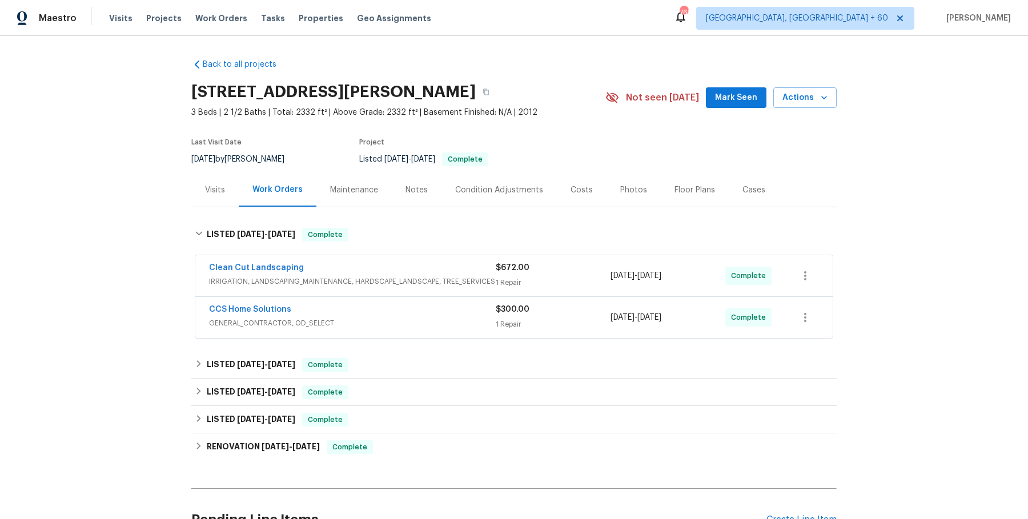
click at [364, 279] on span "IRRIGATION, LANDSCAPING_MAINTENANCE, HARDSCAPE_LANDSCAPE, TREE_SERVICES" at bounding box center [352, 281] width 287 height 11
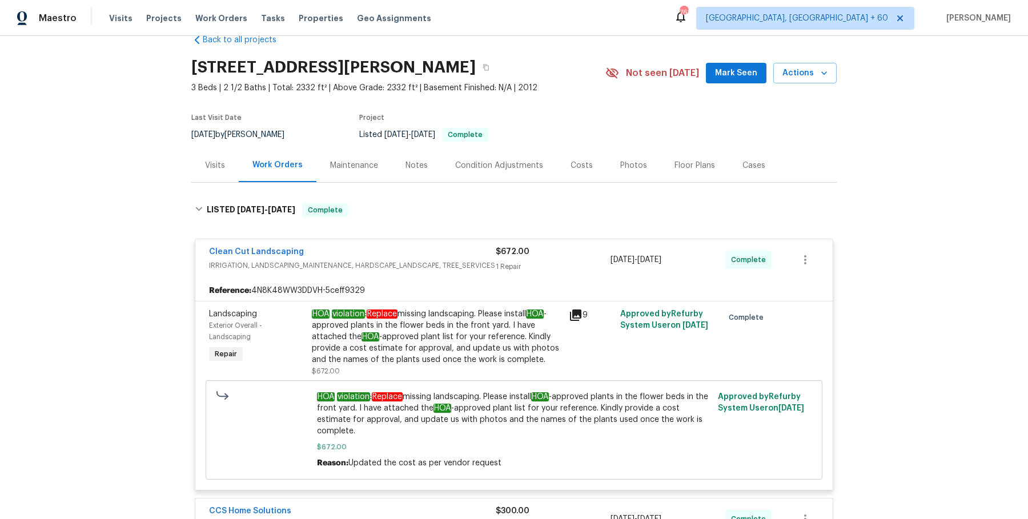
scroll to position [177, 0]
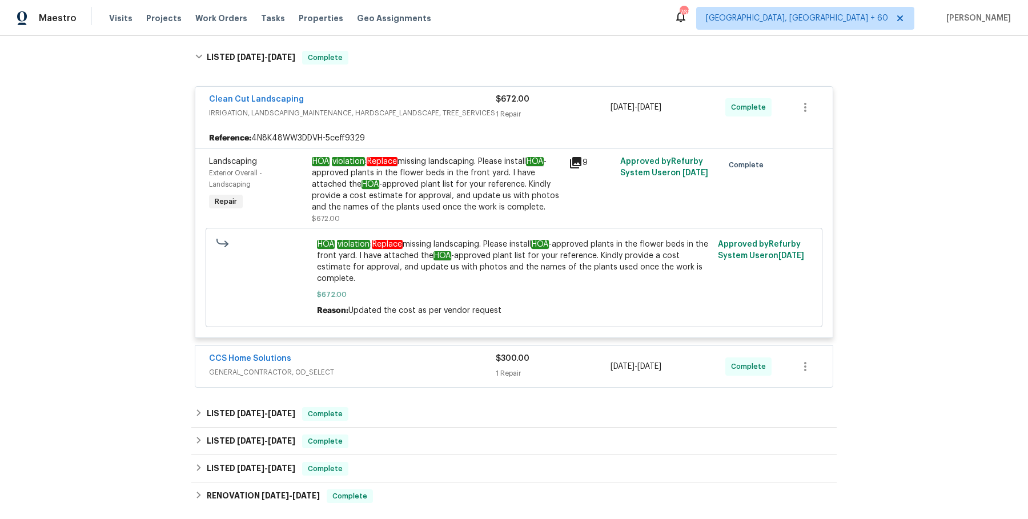
click at [393, 371] on span "GENERAL_CONTRACTOR, OD_SELECT" at bounding box center [352, 372] width 287 height 11
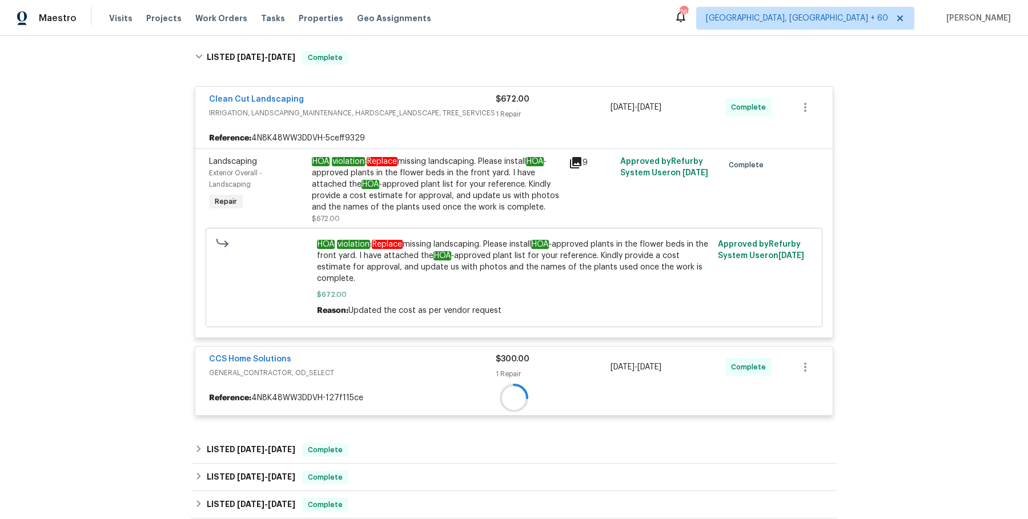
click at [388, 419] on div "Clean Cut Landscaping IRRIGATION, LANDSCAPING_MAINTENANCE, HARDSCAPE_LANDSCAPE,…" at bounding box center [514, 250] width 638 height 345
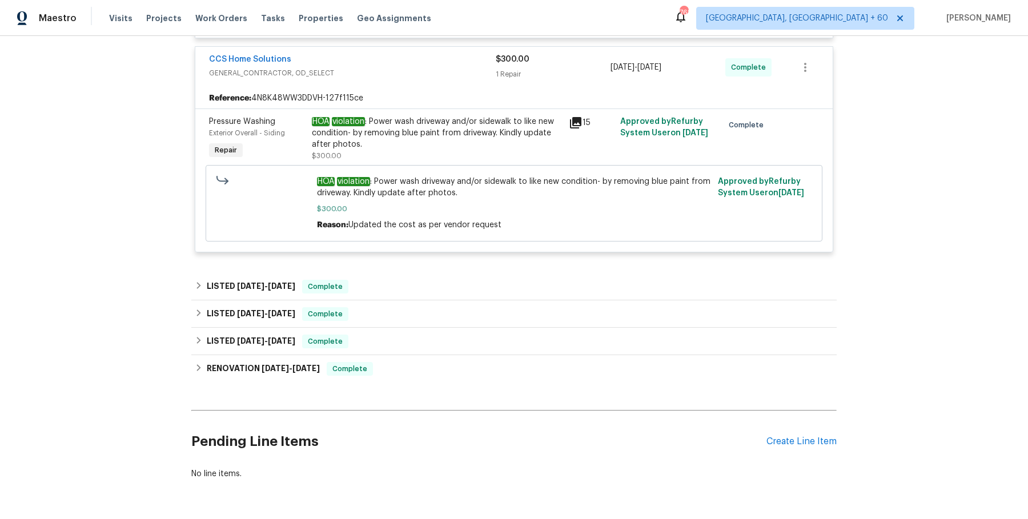
scroll to position [492, 0]
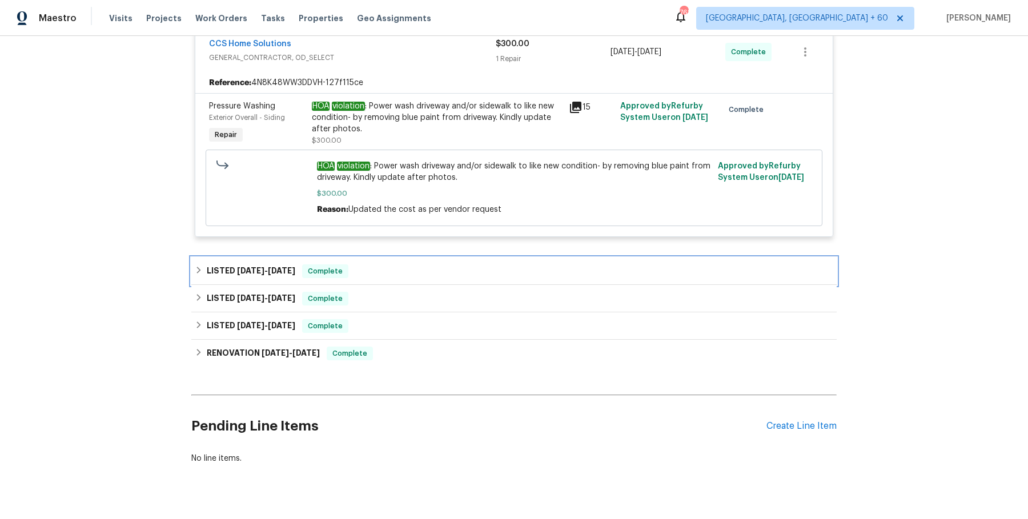
click at [352, 280] on div "LISTED 7/22/25 - 7/28/25 Complete" at bounding box center [513, 271] width 645 height 27
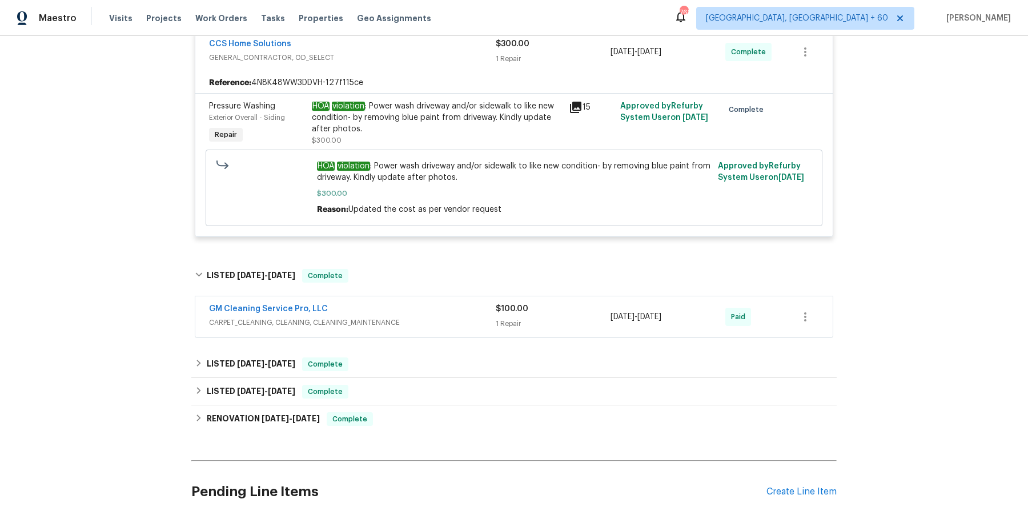
click at [363, 318] on span "CARPET_CLEANING, CLEANING, CLEANING_MAINTENANCE" at bounding box center [352, 322] width 287 height 11
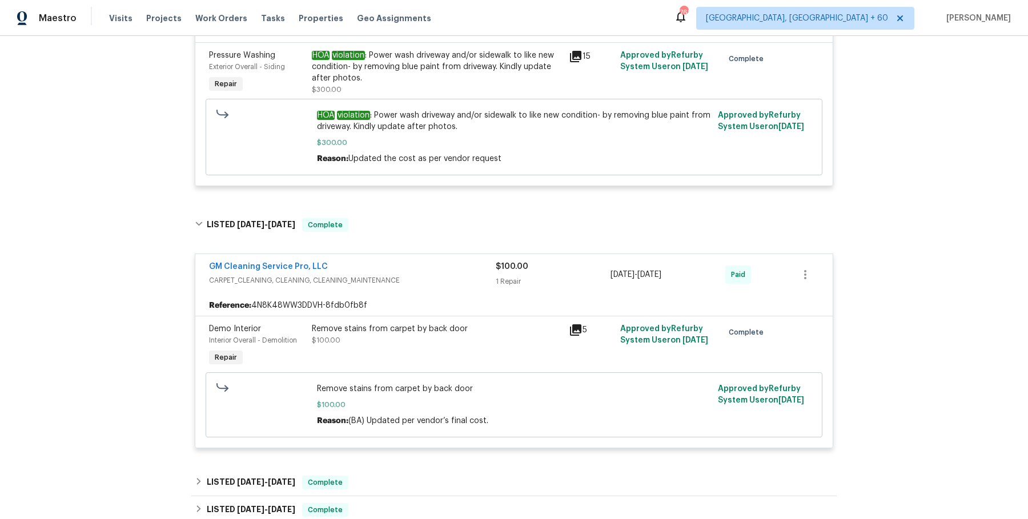
scroll to position [621, 0]
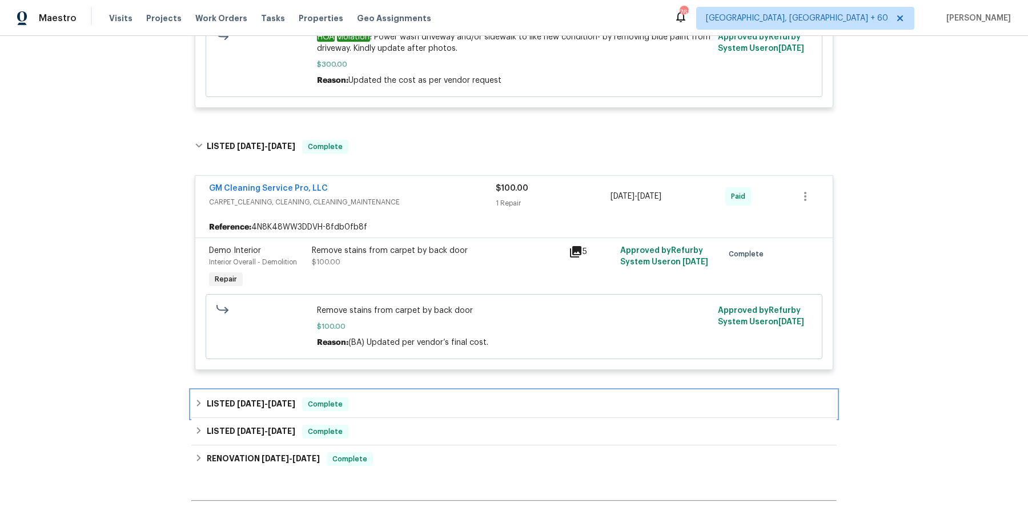
click at [361, 393] on div "LISTED 7/2/25 - 7/5/25 Complete" at bounding box center [513, 404] width 645 height 27
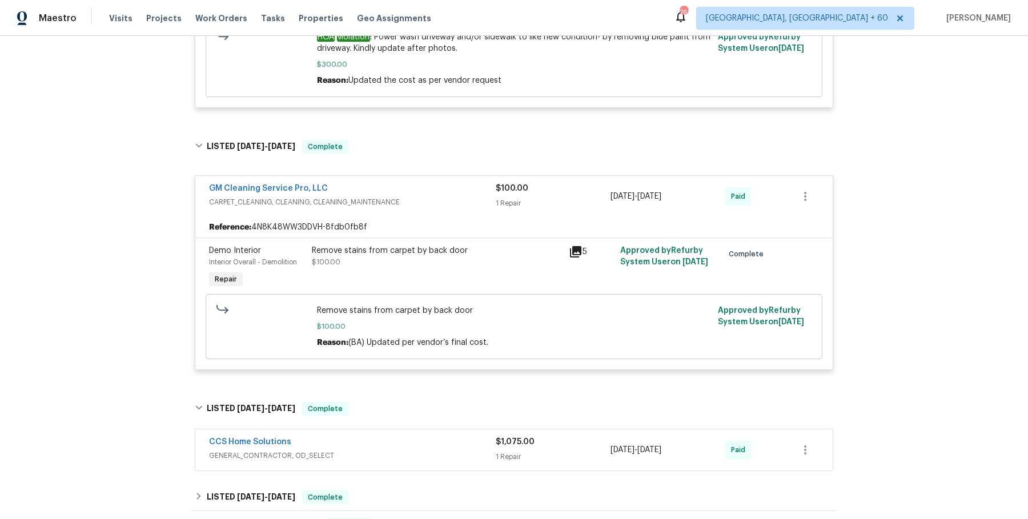
click at [361, 455] on span "GENERAL_CONTRACTOR, OD_SELECT" at bounding box center [352, 455] width 287 height 11
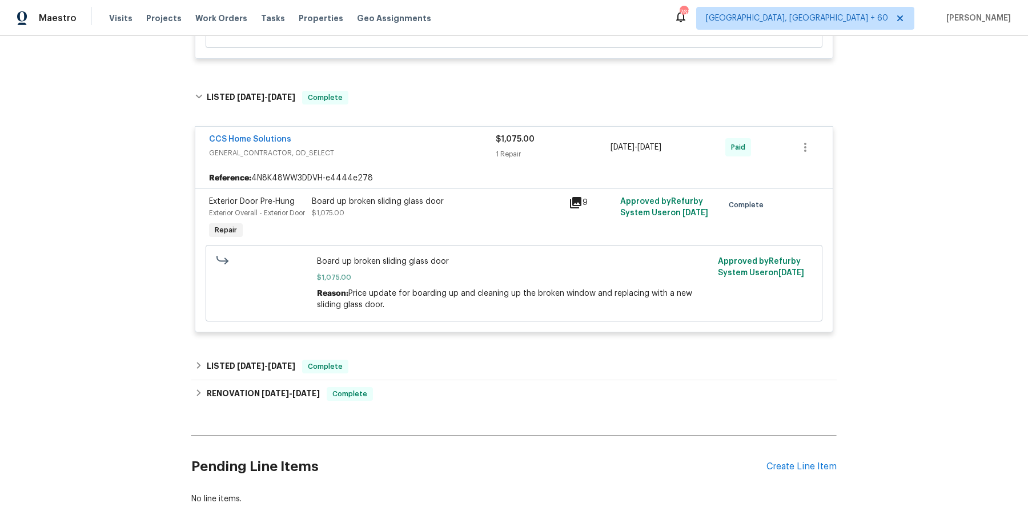
scroll to position [938, 0]
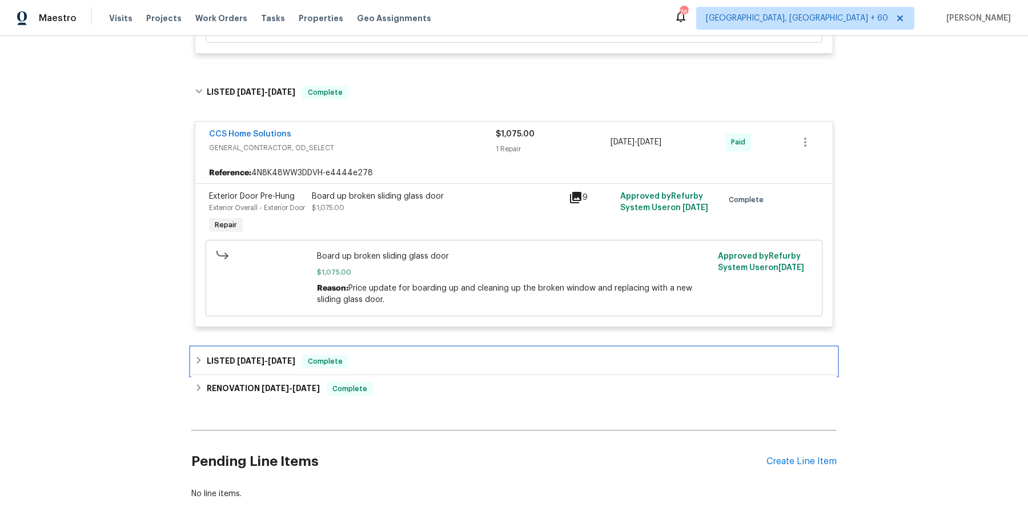
click at [388, 368] on div "LISTED 6/27/25 - 6/28/25 Complete" at bounding box center [514, 362] width 638 height 14
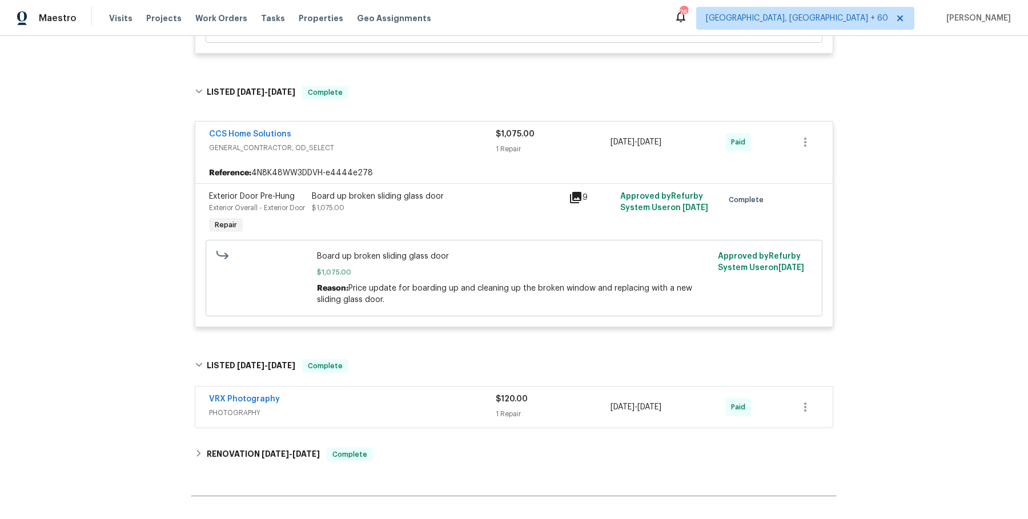
click at [379, 407] on div "VRX Photography" at bounding box center [352, 400] width 287 height 14
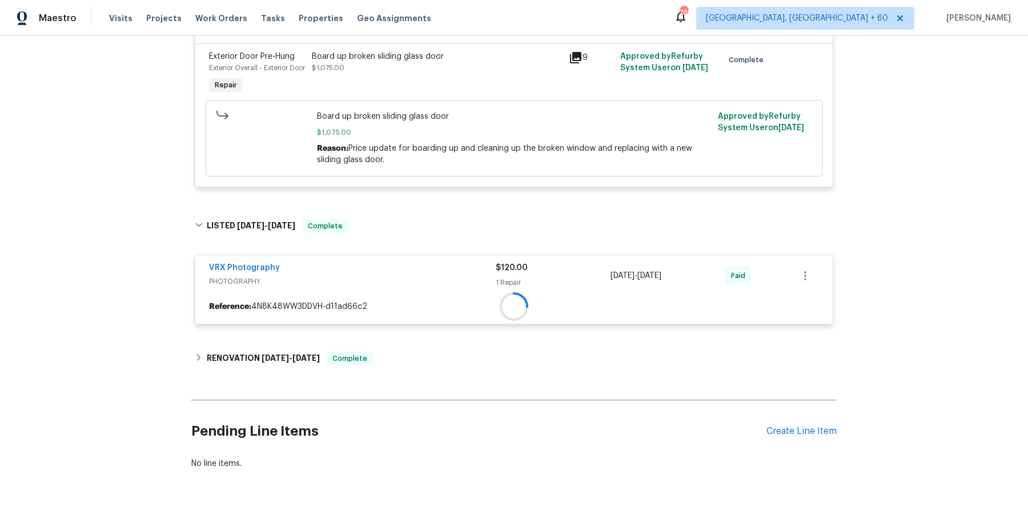
scroll to position [1092, 0]
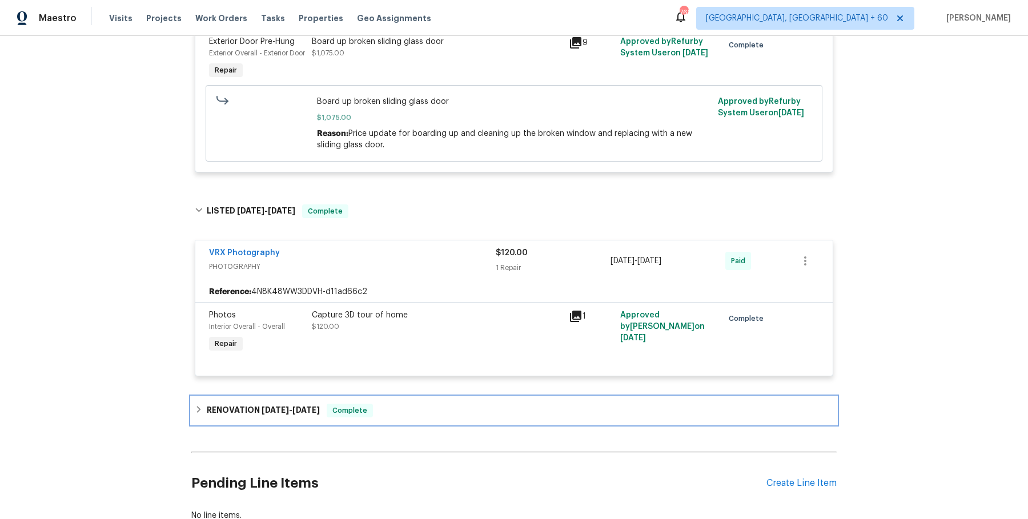
click at [386, 417] on div "RENOVATION 6/16/25 - 6/25/25 Complete" at bounding box center [514, 411] width 638 height 14
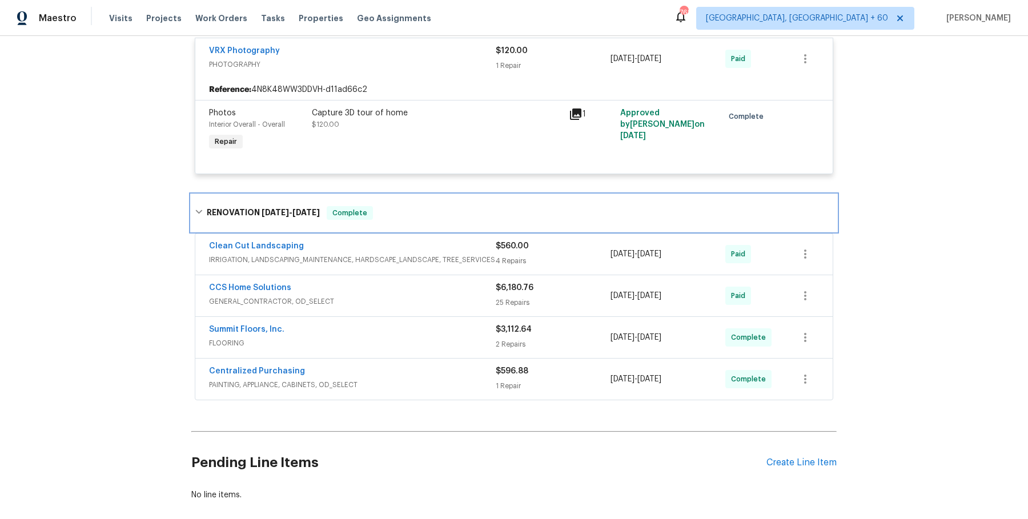
scroll to position [1313, 0]
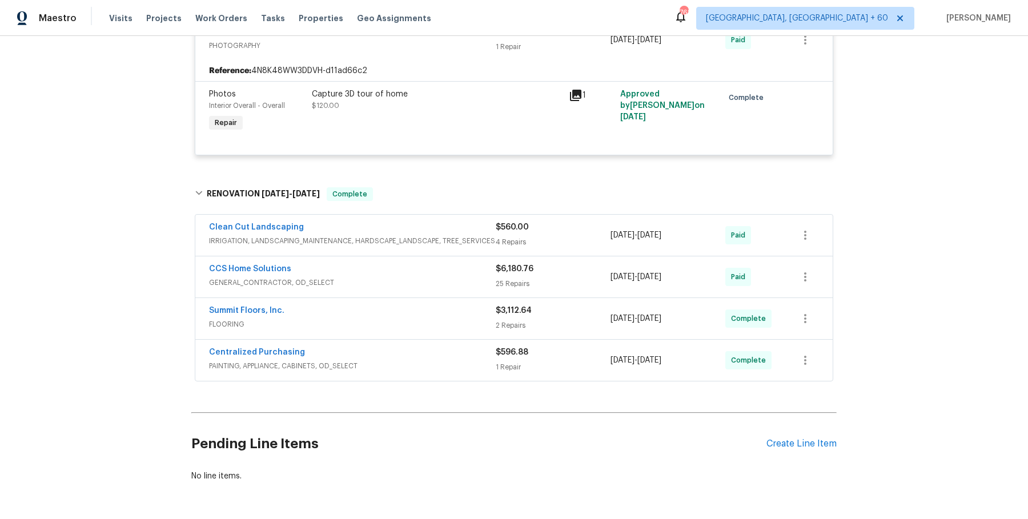
click at [452, 235] on div "Clean Cut Landscaping" at bounding box center [352, 229] width 287 height 14
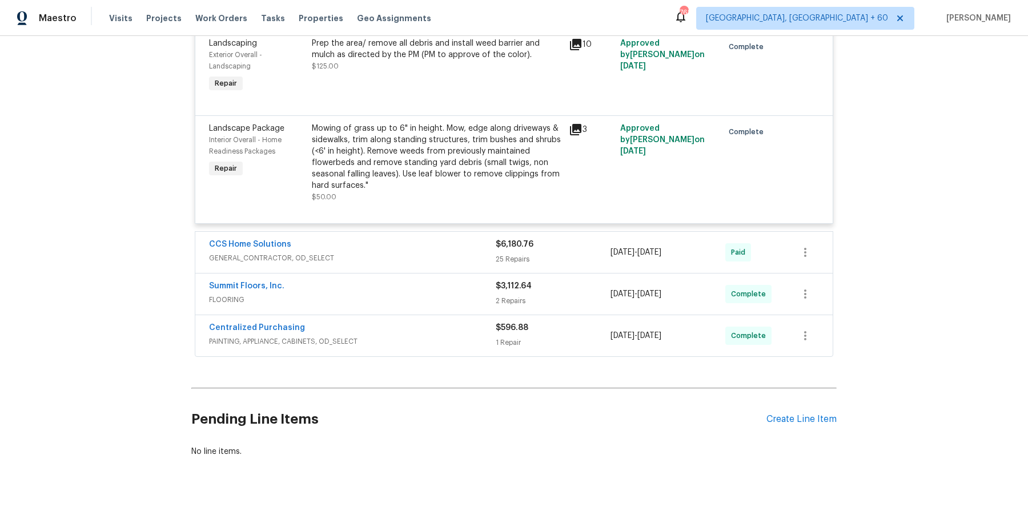
click at [440, 264] on span "GENERAL_CONTRACTOR, OD_SELECT" at bounding box center [352, 257] width 287 height 11
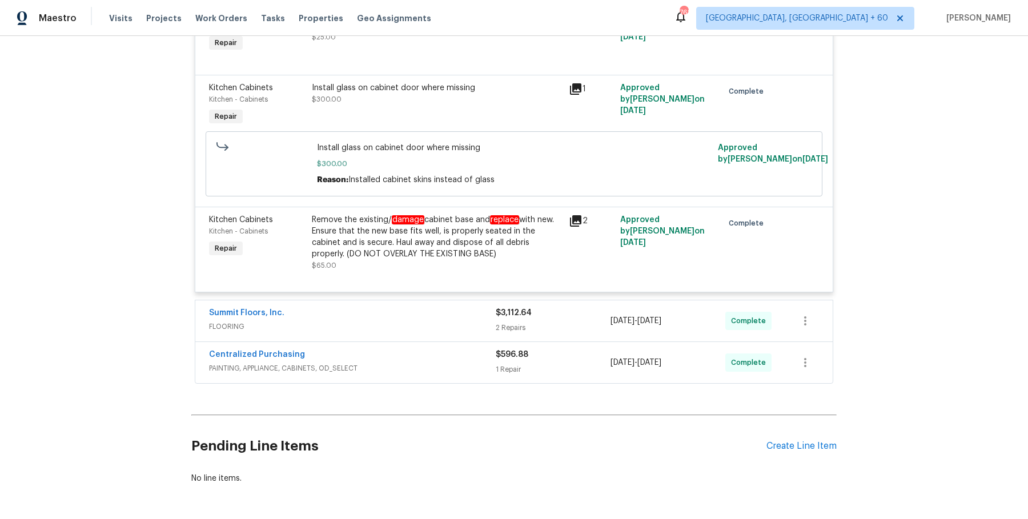
scroll to position [4710, 0]
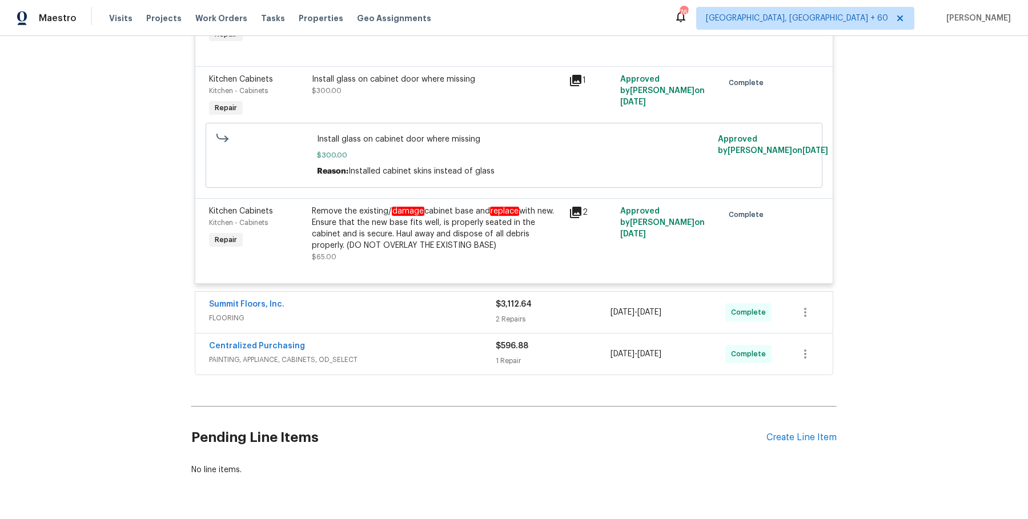
click at [424, 312] on span "FLOORING" at bounding box center [352, 317] width 287 height 11
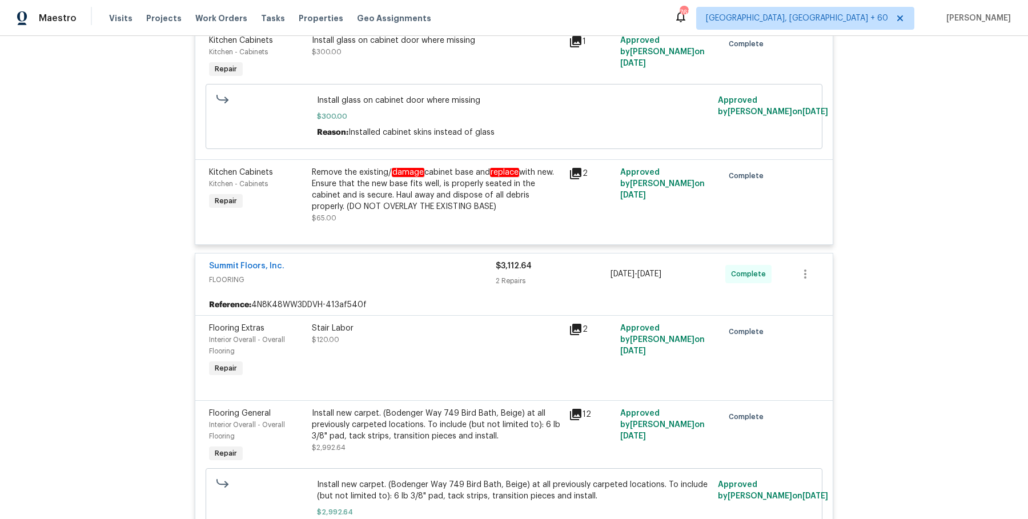
scroll to position [5003, 0]
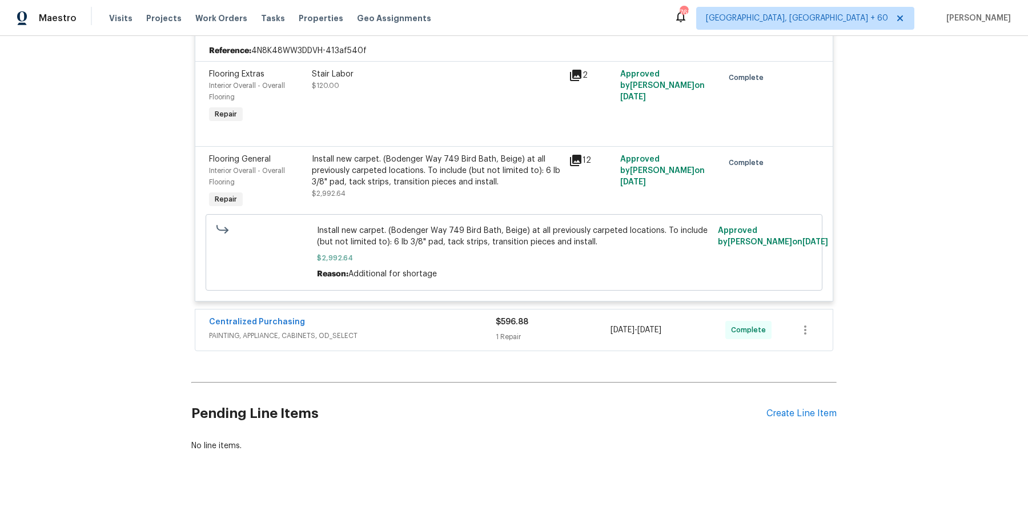
click at [431, 330] on span "PAINTING, APPLIANCE, CABINETS, OD_SELECT" at bounding box center [352, 335] width 287 height 11
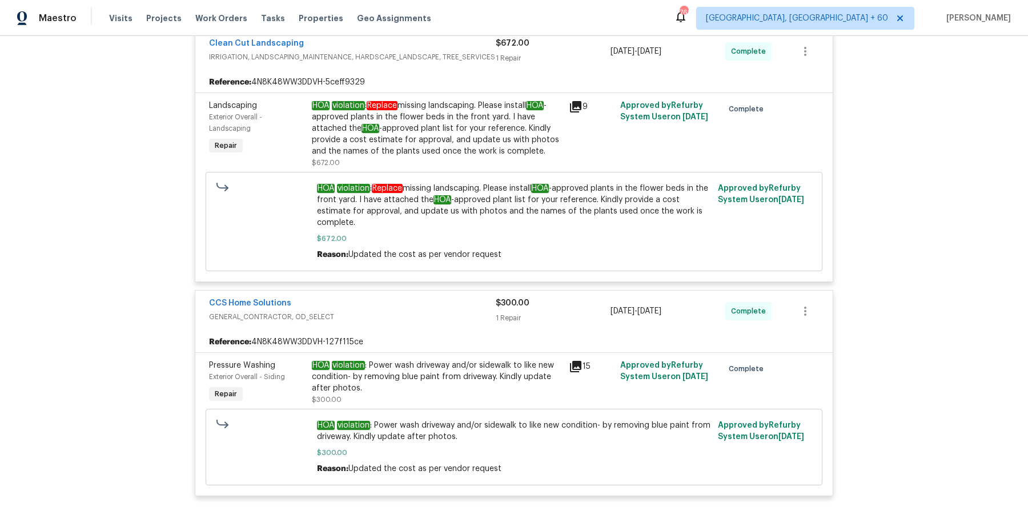
scroll to position [0, 0]
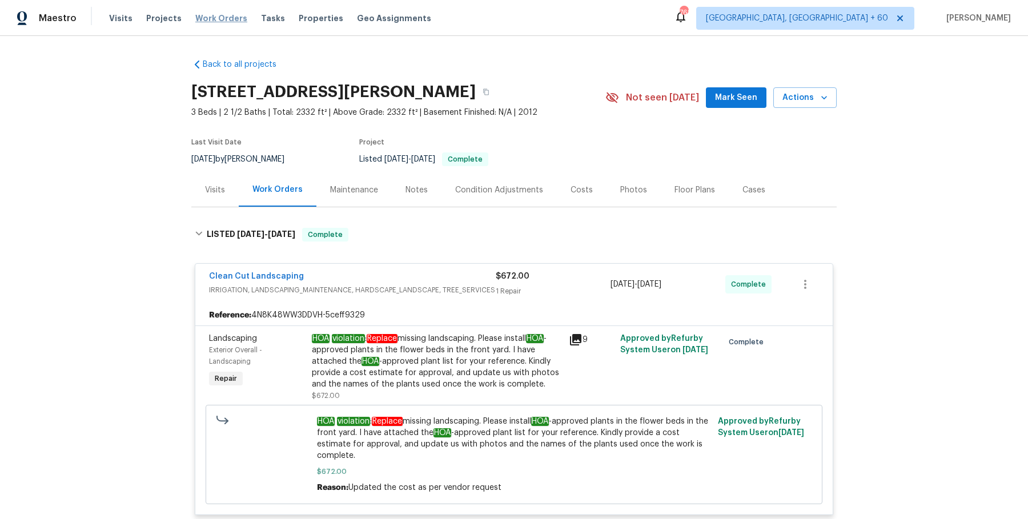
click at [233, 18] on span "Work Orders" at bounding box center [221, 18] width 52 height 11
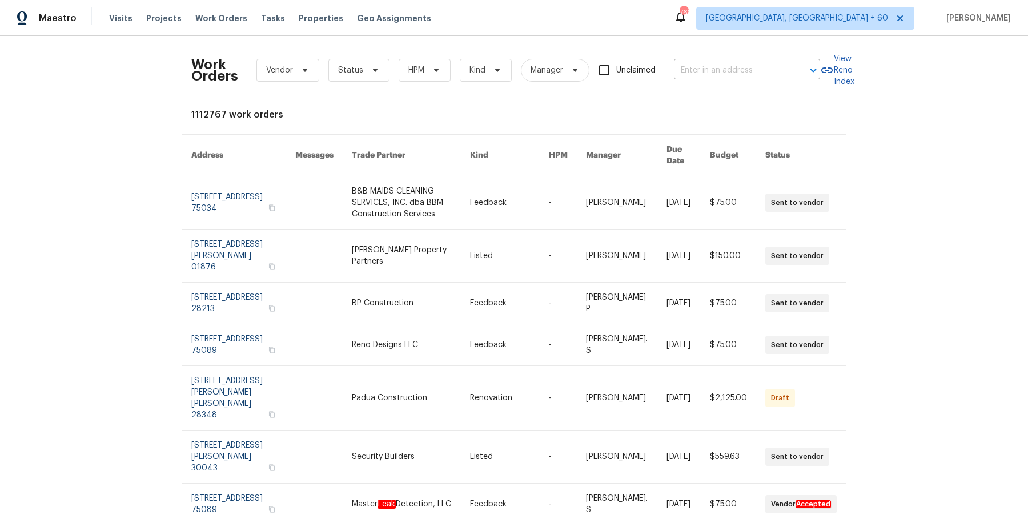
click at [709, 63] on input "text" at bounding box center [731, 71] width 114 height 18
type input "v"
paste input "4053 Little John Dr Corpus Christi, TX 78411"
type input "4053 Little John Dr Corpus Christi, TX 78411"
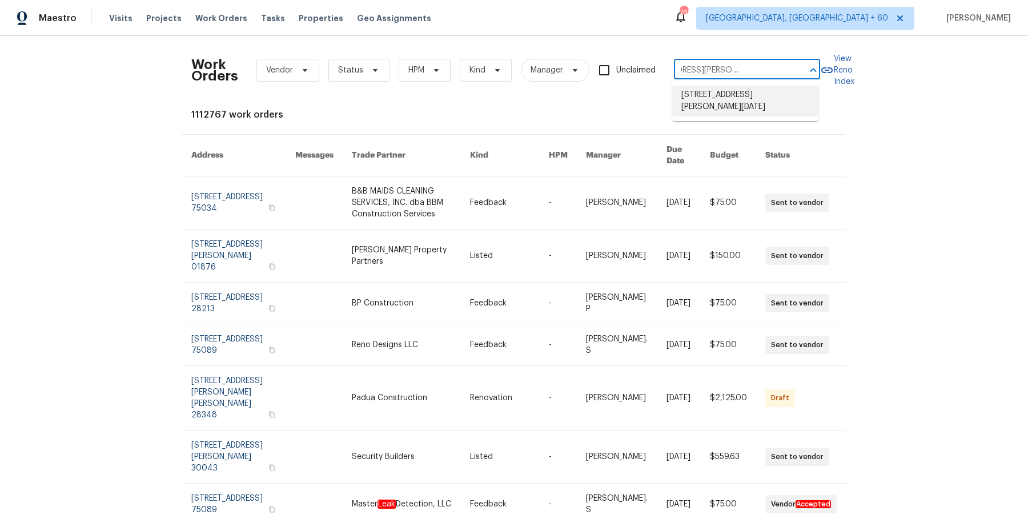
click at [753, 103] on li "4053 Little John Dr, Corpus Christi, TX 78411" at bounding box center [745, 101] width 146 height 31
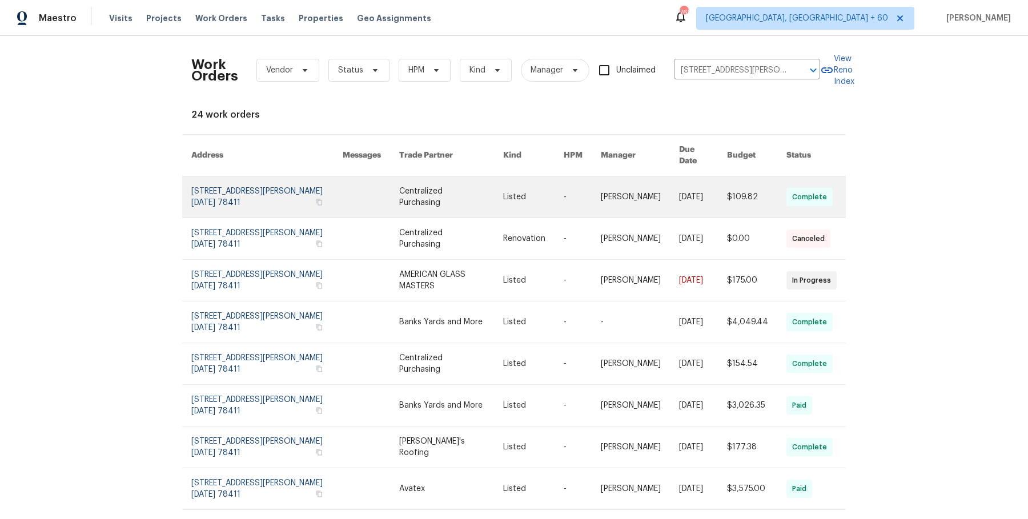
click at [544, 187] on link at bounding box center [533, 196] width 61 height 41
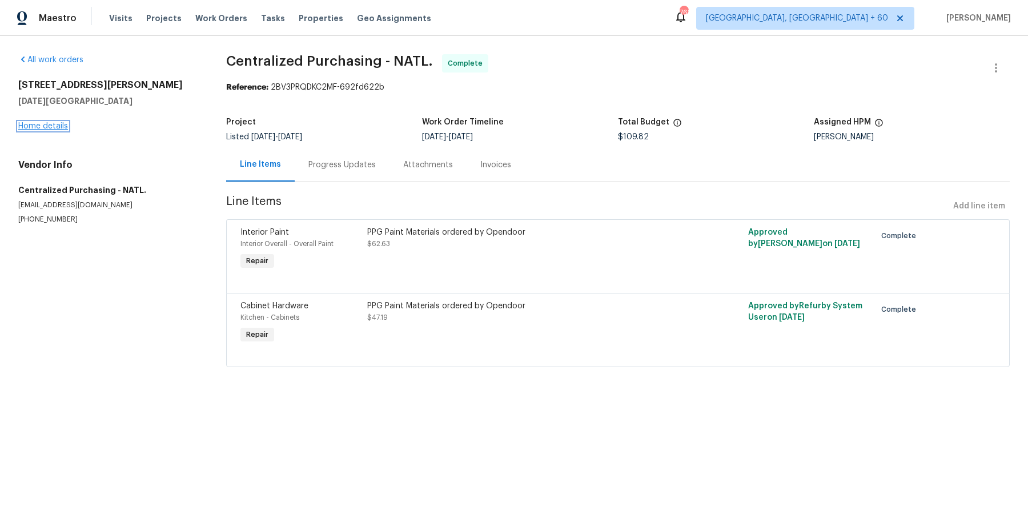
click at [42, 128] on link "Home details" at bounding box center [43, 126] width 50 height 8
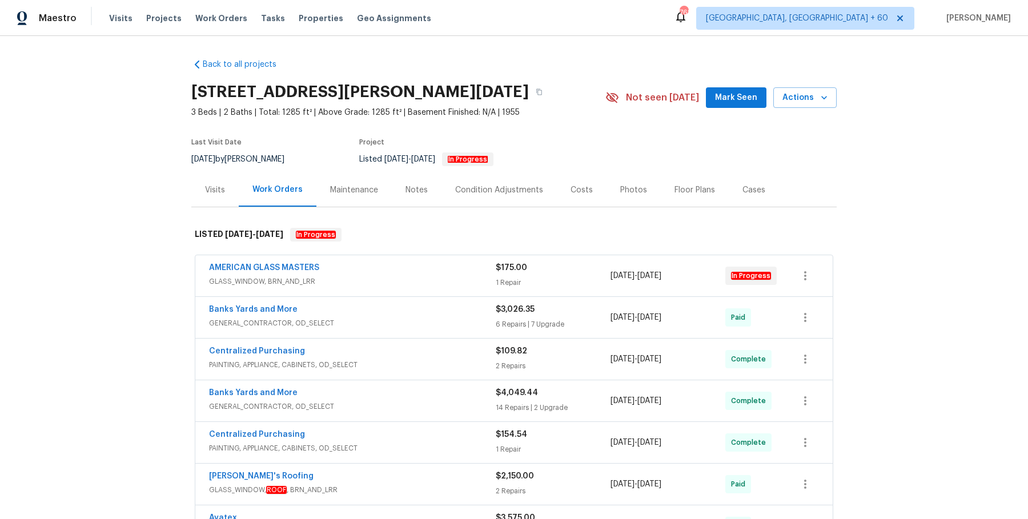
click at [412, 263] on div "AMERICAN GLASS MASTERS" at bounding box center [352, 269] width 287 height 14
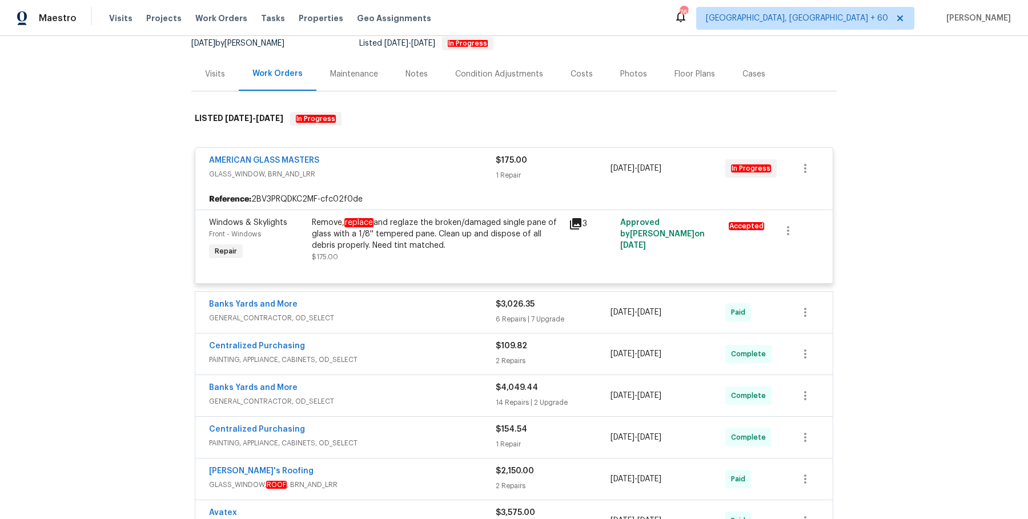
scroll to position [139, 0]
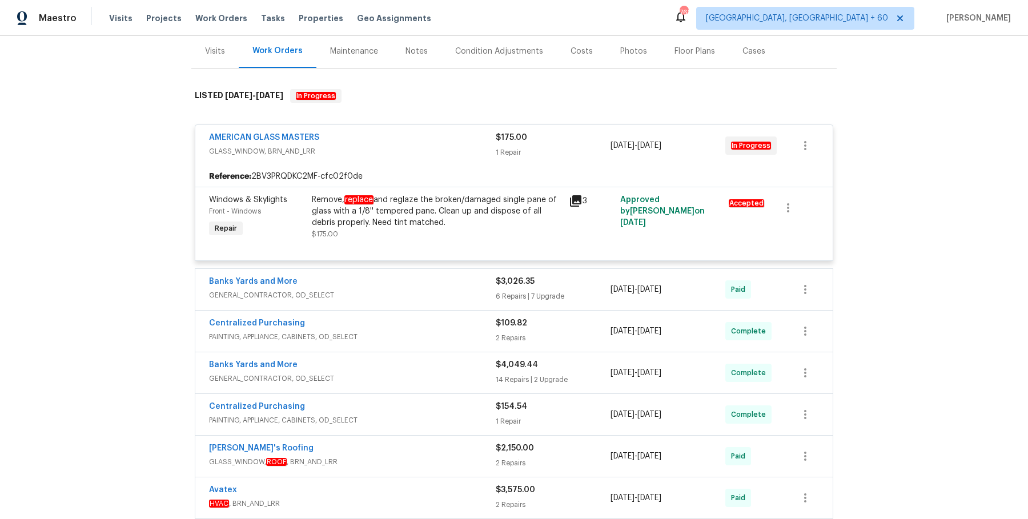
click at [443, 261] on div "AMERICAN GLASS MASTERS GLASS_WINDOW, BRN_AND_LRR $175.00 1 Repair 7/24/2025 - 7…" at bounding box center [514, 338] width 638 height 444
click at [438, 279] on div "Banks Yards and More" at bounding box center [352, 283] width 287 height 14
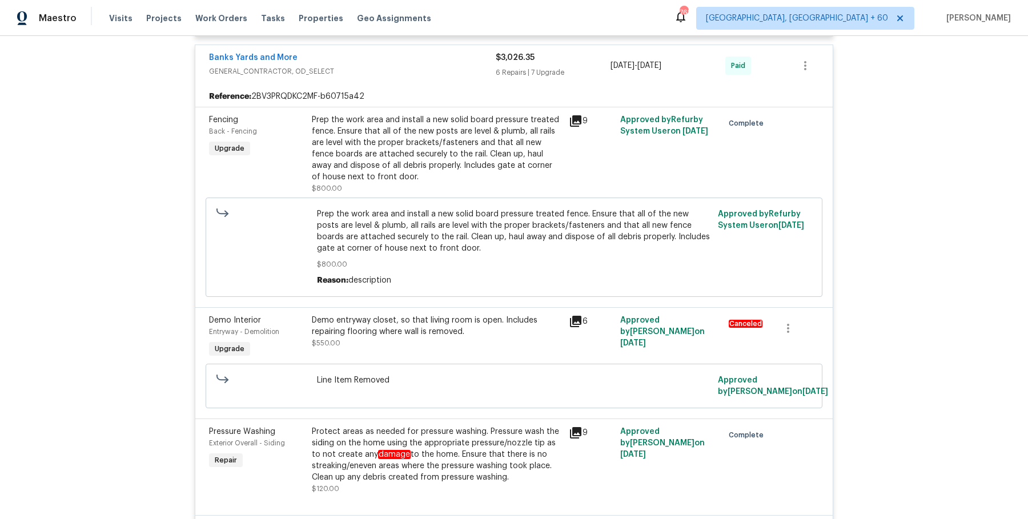
scroll to position [364, 0]
click at [438, 274] on div "Reason: description" at bounding box center [514, 279] width 395 height 11
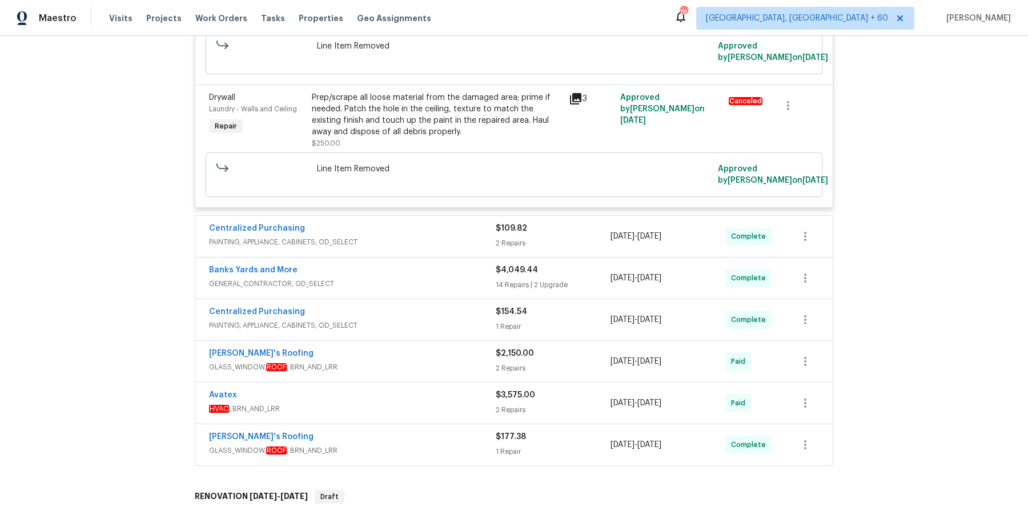
scroll to position [1735, 0]
click at [405, 238] on span "PAINTING, APPLIANCE, CABINETS, OD_SELECT" at bounding box center [352, 241] width 287 height 11
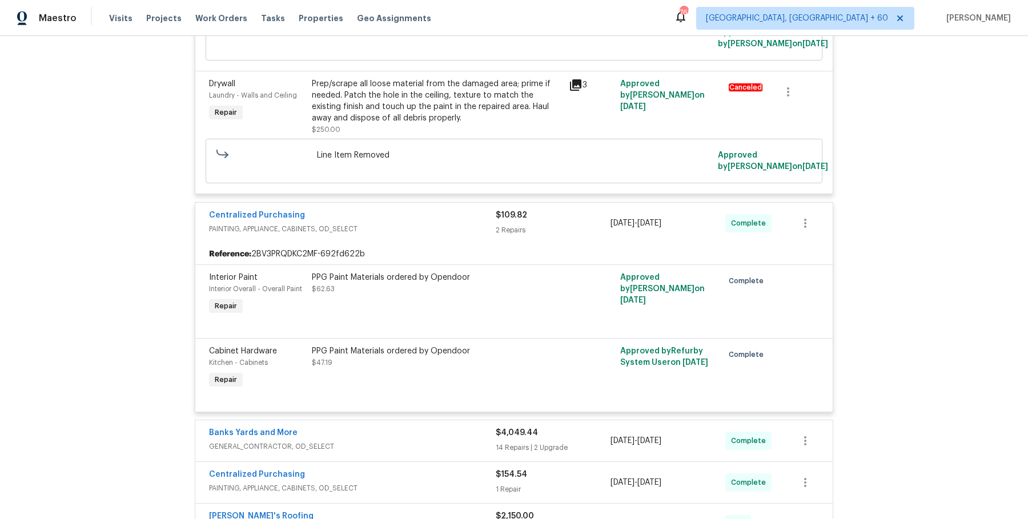
scroll to position [1814, 0]
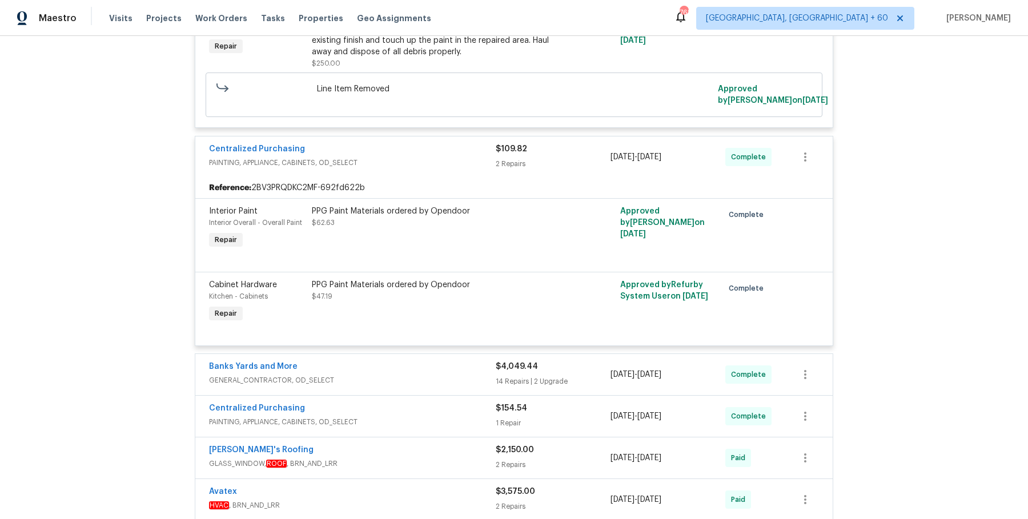
click at [434, 362] on div "Banks Yards and More" at bounding box center [352, 368] width 287 height 14
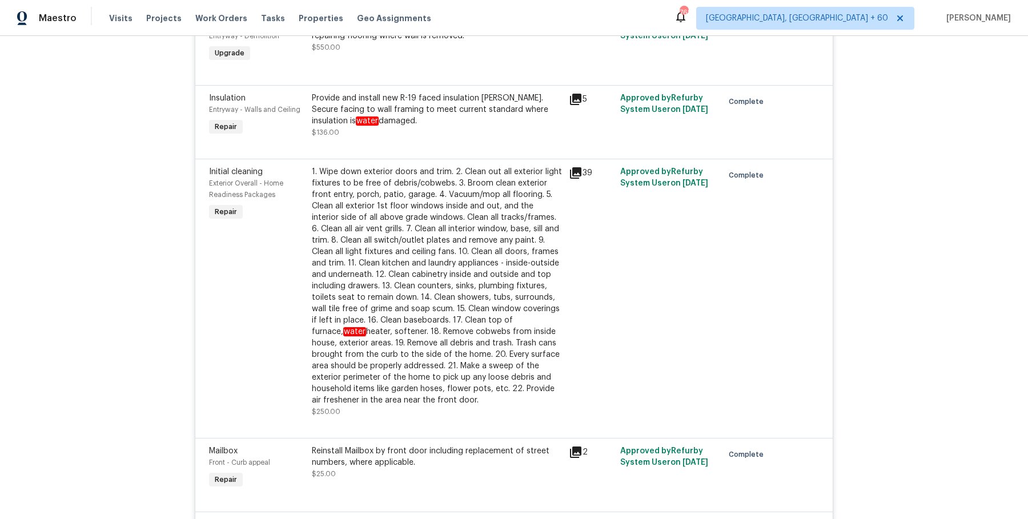
scroll to position [2220, 0]
click at [419, 94] on div "Provide and install new R-19 faced insulation batts. Secure facing to wall fram…" at bounding box center [437, 109] width 250 height 34
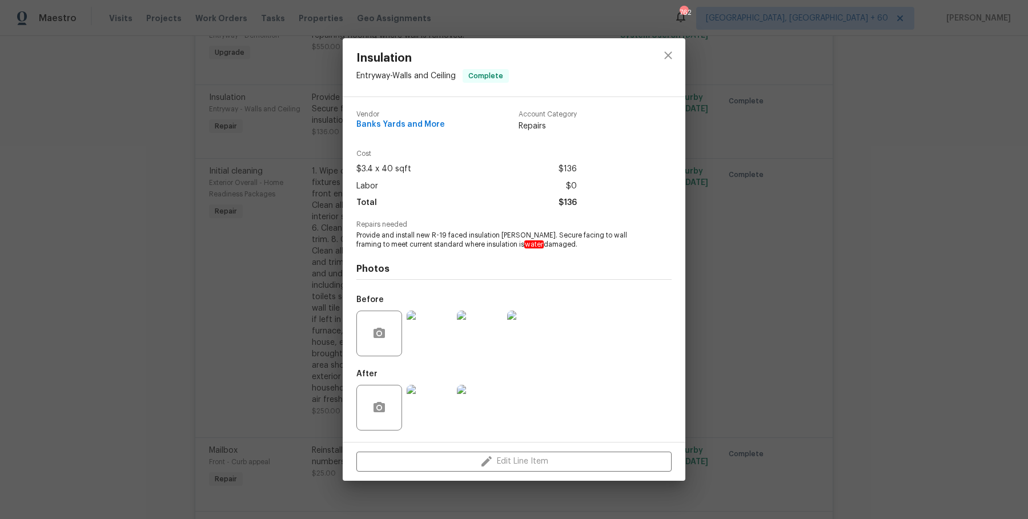
click at [415, 319] on img at bounding box center [430, 334] width 46 height 46
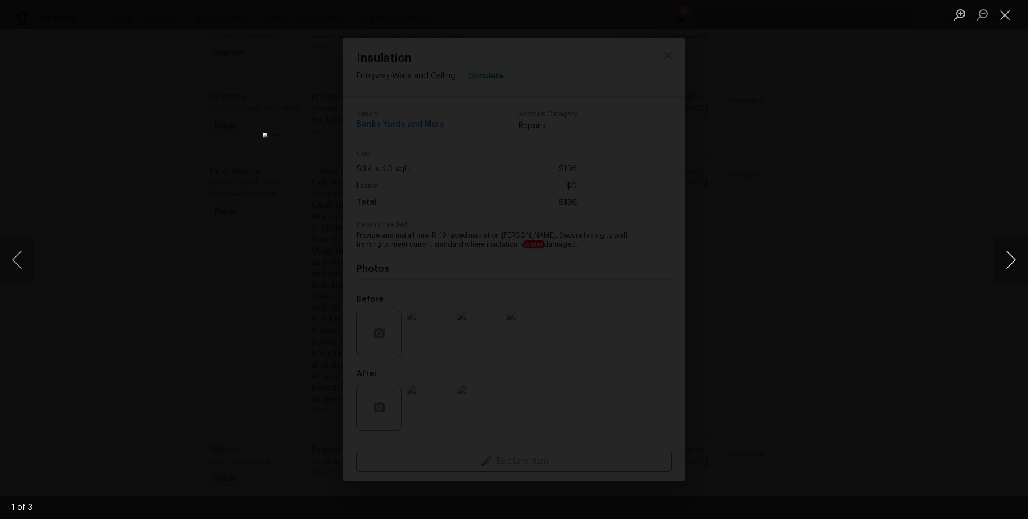
click at [1015, 261] on button "Next image" at bounding box center [1011, 260] width 34 height 46
click at [879, 93] on div "Lightbox" at bounding box center [514, 259] width 1028 height 519
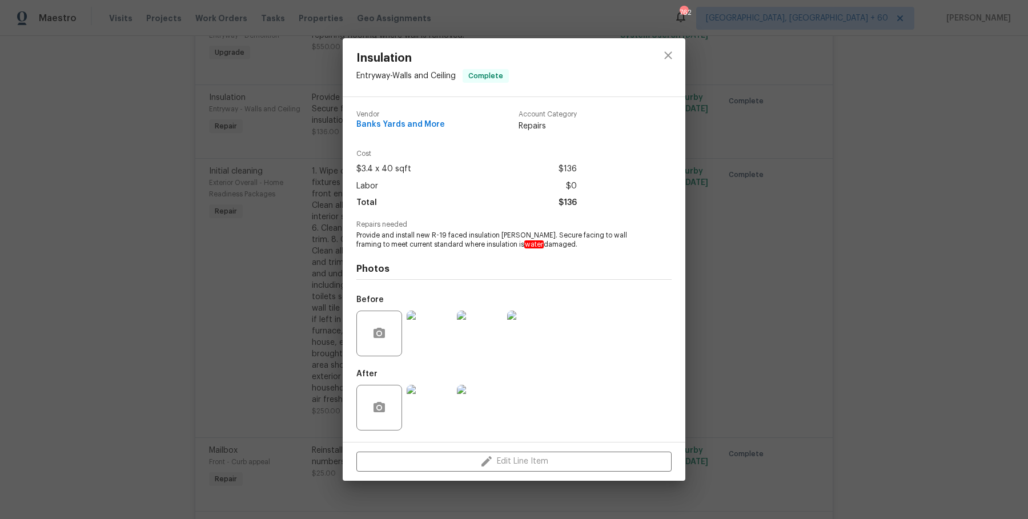
click at [883, 153] on div "Insulation Entryway - Walls and Ceiling Complete Vendor Banks Yards and More Ac…" at bounding box center [514, 259] width 1028 height 519
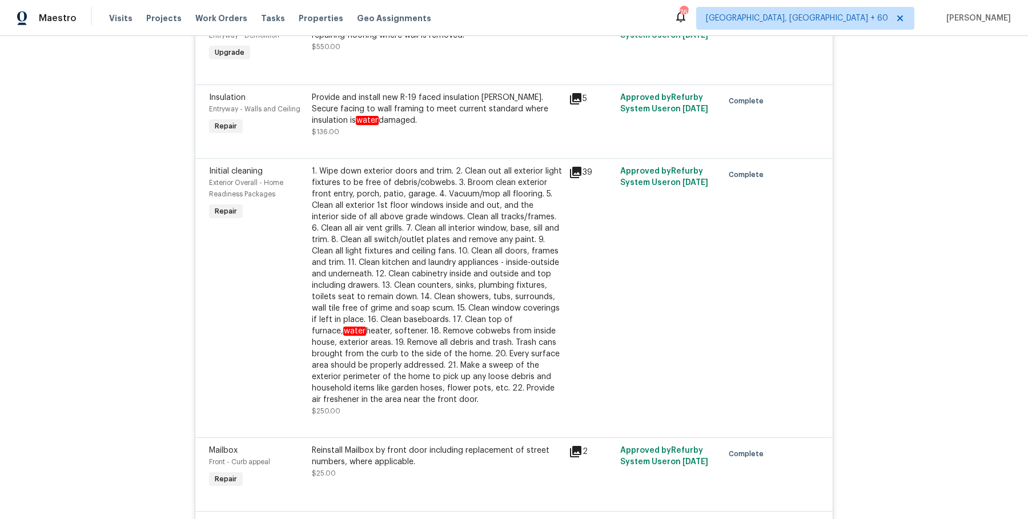
click at [492, 98] on div "Provide and install new R-19 faced insulation batts. Secure facing to wall fram…" at bounding box center [437, 109] width 250 height 34
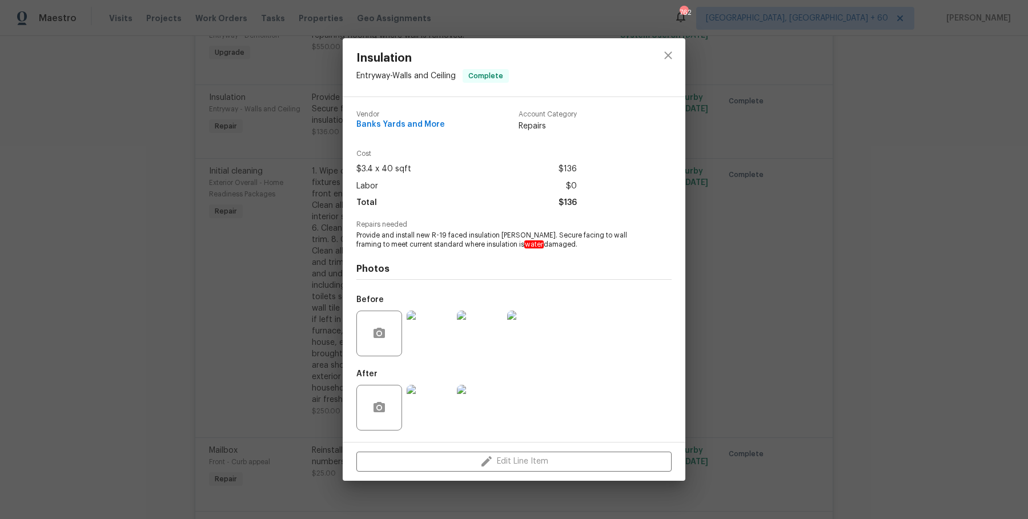
click at [426, 429] on img at bounding box center [430, 408] width 46 height 46
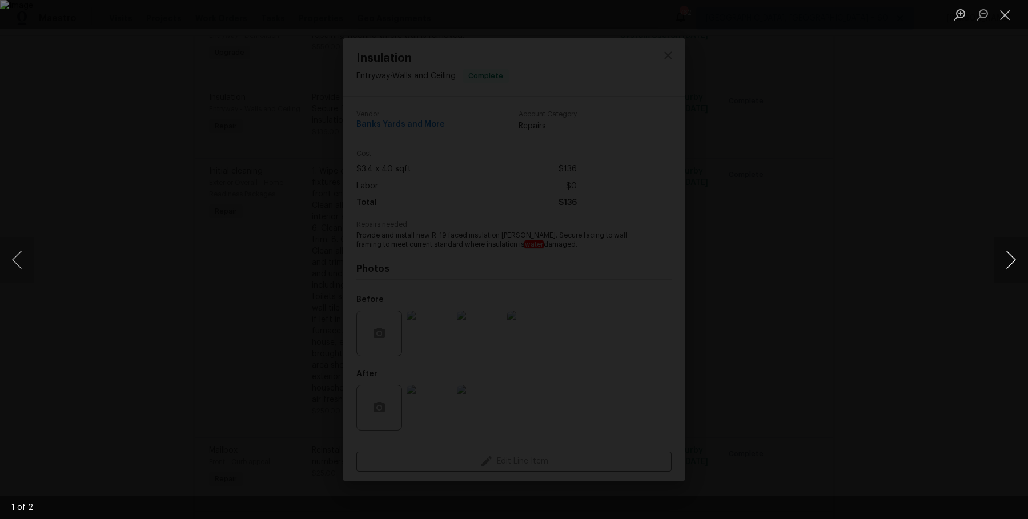
click at [1006, 263] on button "Next image" at bounding box center [1011, 260] width 34 height 46
click at [946, 134] on div "Lightbox" at bounding box center [514, 259] width 1028 height 519
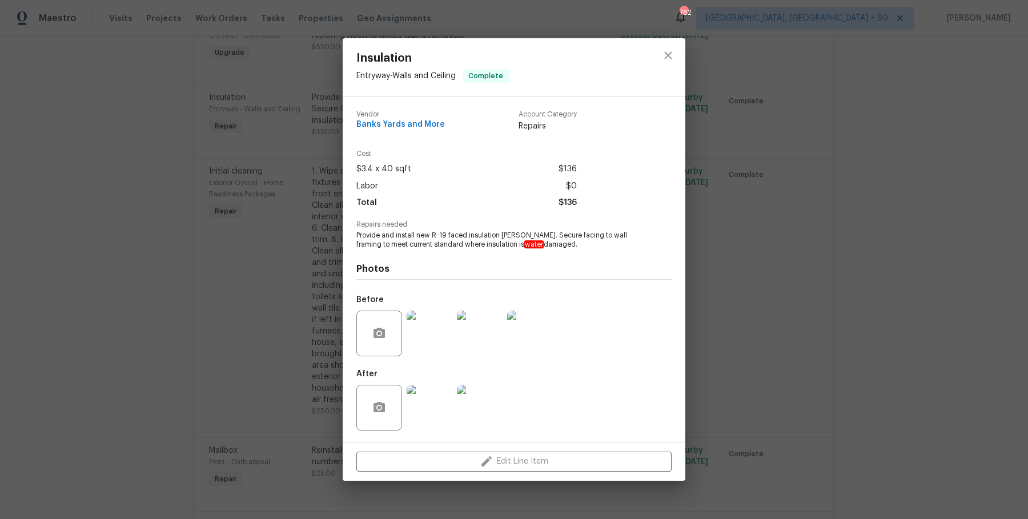
click at [398, 242] on span "Provide and install new R-19 faced insulation batts. Secure facing to wall fram…" at bounding box center [498, 240] width 284 height 19
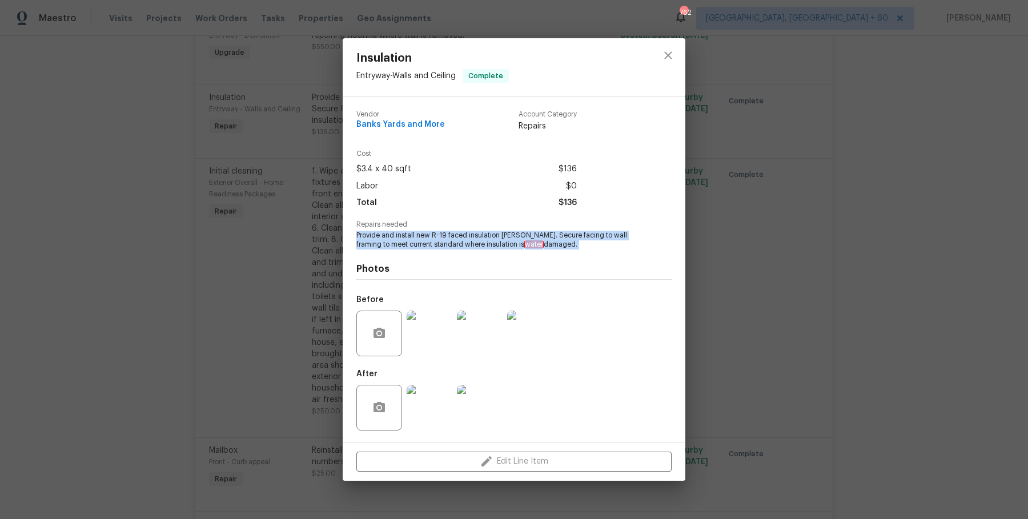
click at [398, 242] on span "Provide and install new R-19 faced insulation batts. Secure facing to wall fram…" at bounding box center [498, 240] width 284 height 19
copy span "Provide and install new R-19 faced insulation batts. Secure facing to wall fram…"
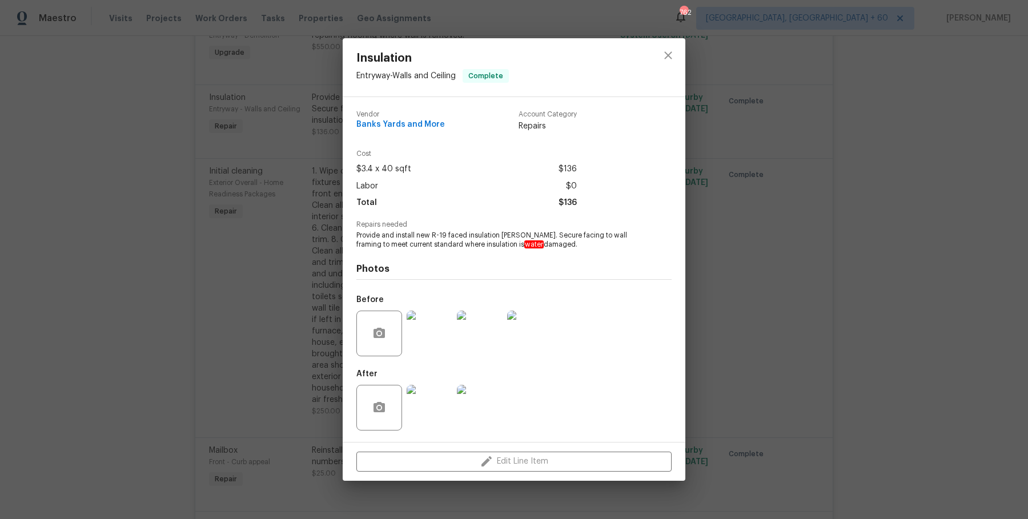
click at [834, 275] on div "Insulation Entryway - Walls and Ceiling Complete Vendor Banks Yards and More Ac…" at bounding box center [514, 259] width 1028 height 519
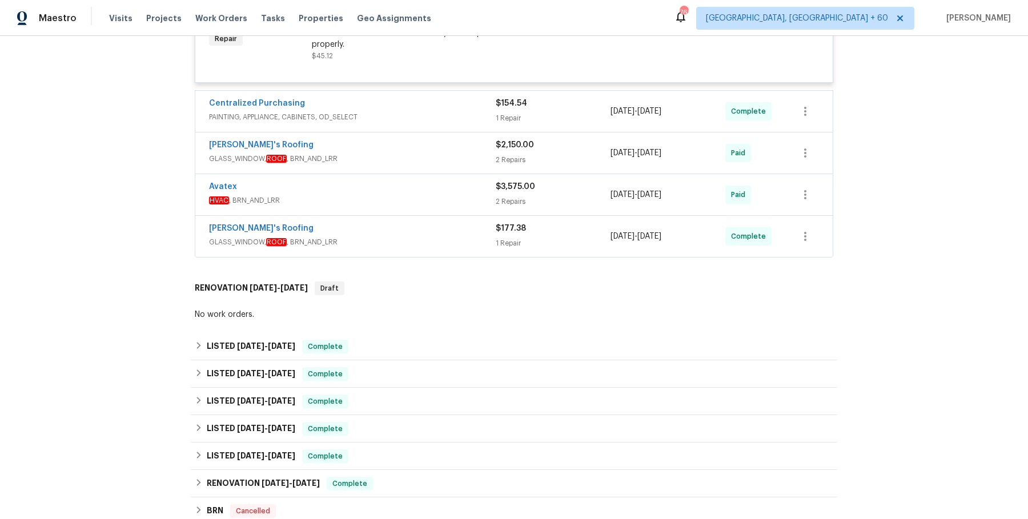
scroll to position [3620, 0]
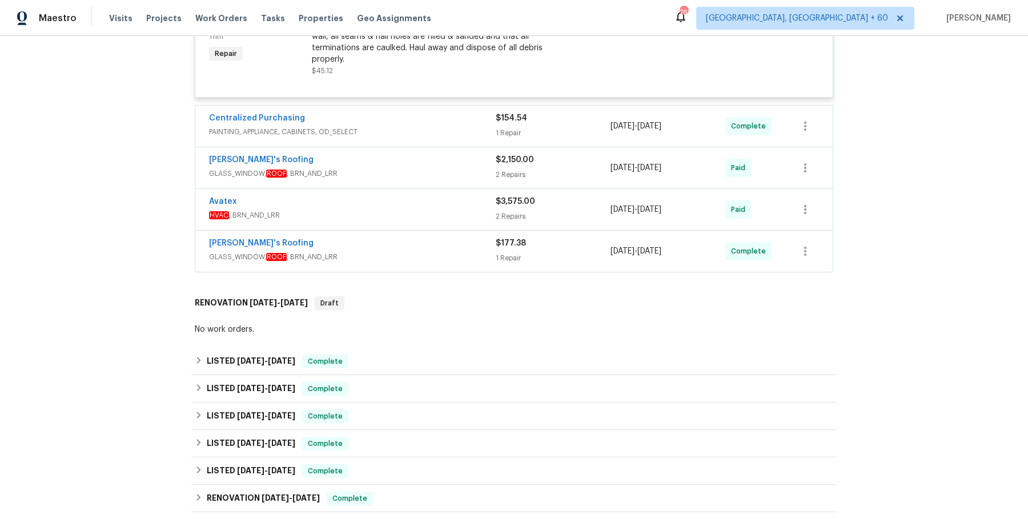
click at [429, 119] on div "Centralized Purchasing" at bounding box center [352, 119] width 287 height 14
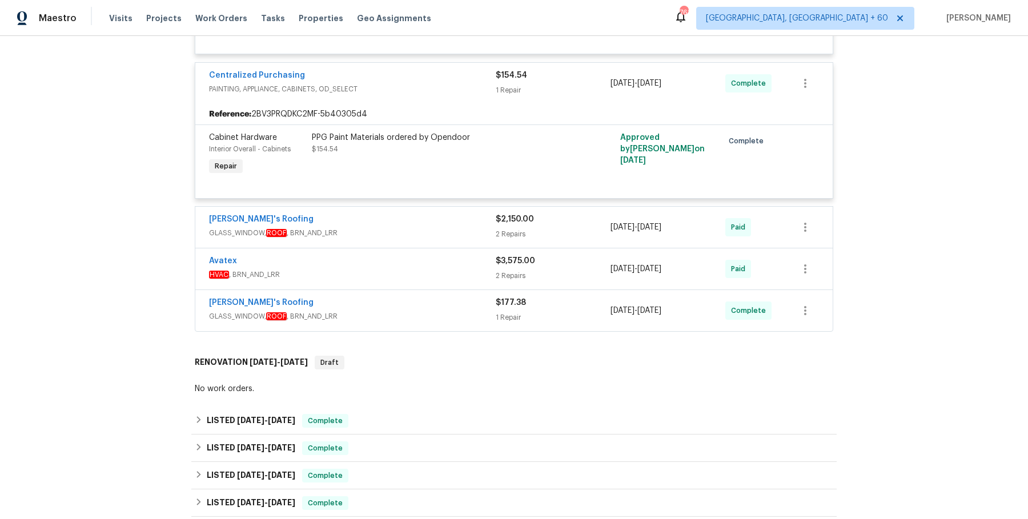
scroll to position [3666, 0]
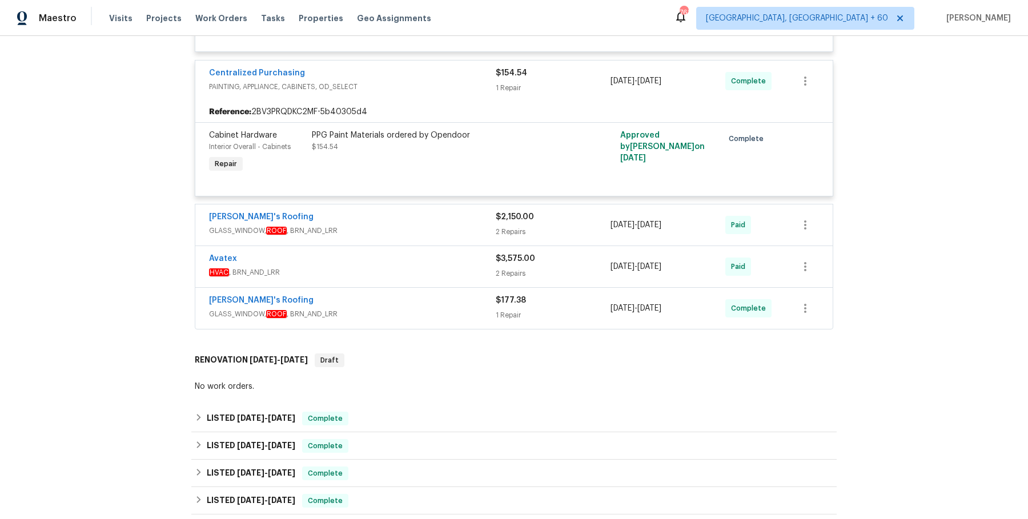
click at [470, 238] on div "Randy's Roofing GLASS_WINDOW, ROOF , BRN_AND_LRR $2,150.00 2 Repairs 6/28/2025 …" at bounding box center [513, 224] width 637 height 41
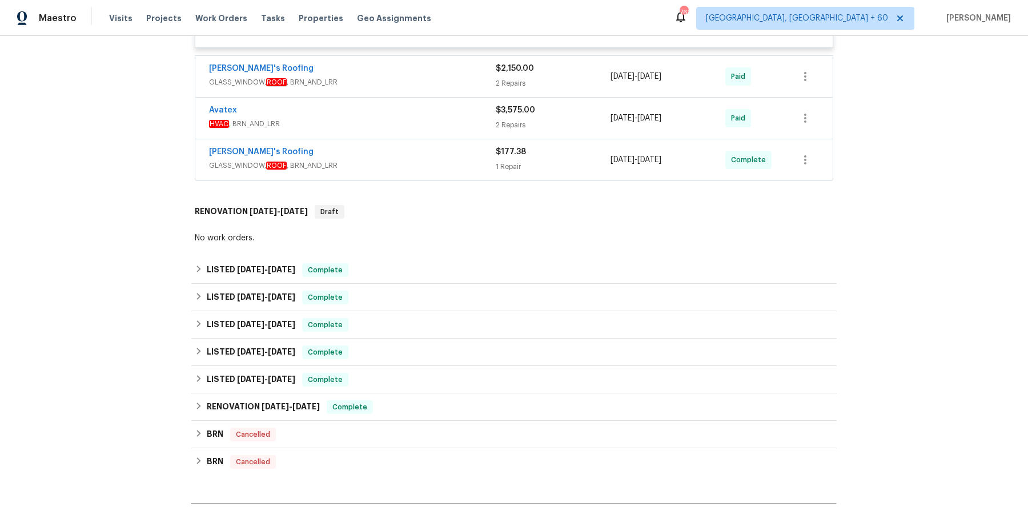
scroll to position [2043, 0]
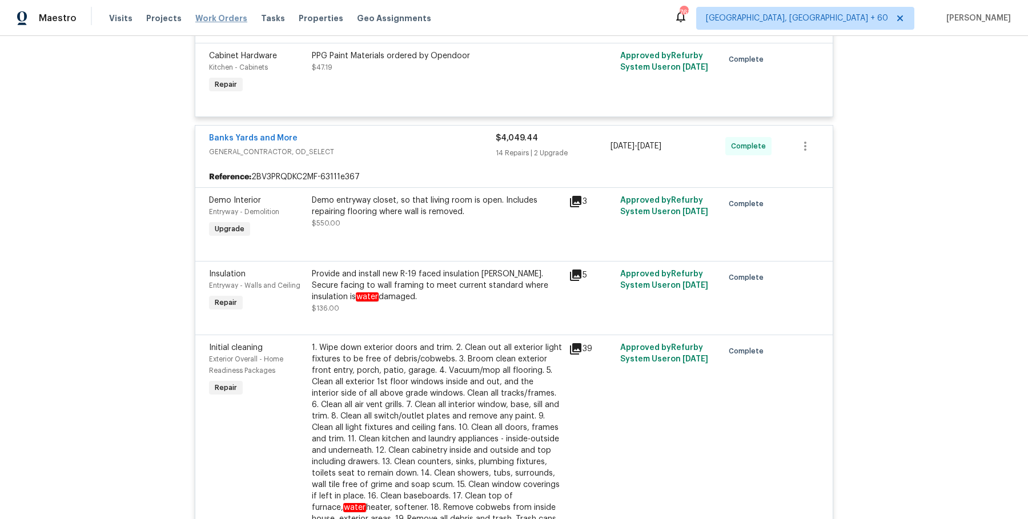
click at [221, 16] on span "Work Orders" at bounding box center [221, 18] width 52 height 11
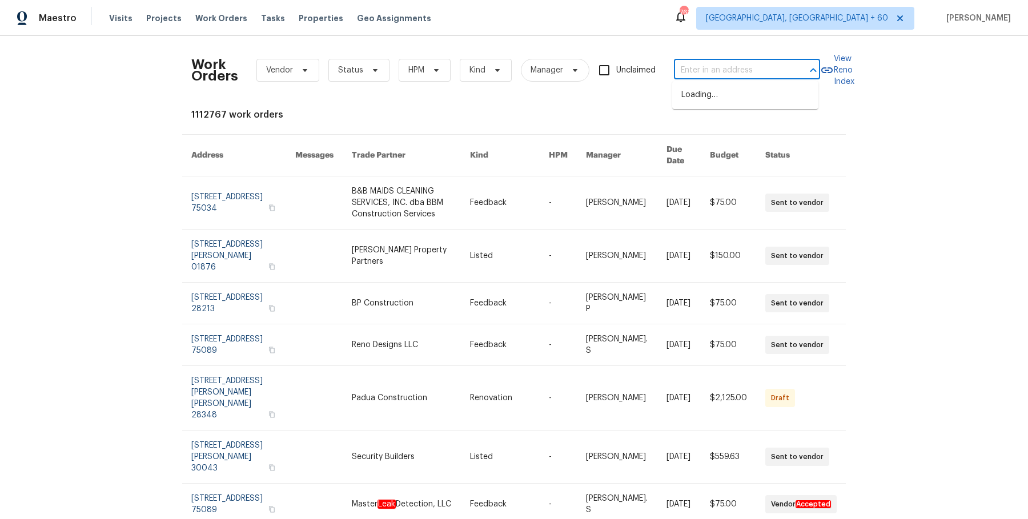
click at [763, 73] on input "text" at bounding box center [731, 71] width 114 height 18
paste input "6830 Ambrose Cir Temple, TX 76502"
type input "6830 Ambrose Cir Temple, TX 76502"
click at [754, 101] on li "6830 Ambrose Cir, Temple, TX 76502" at bounding box center [745, 101] width 146 height 31
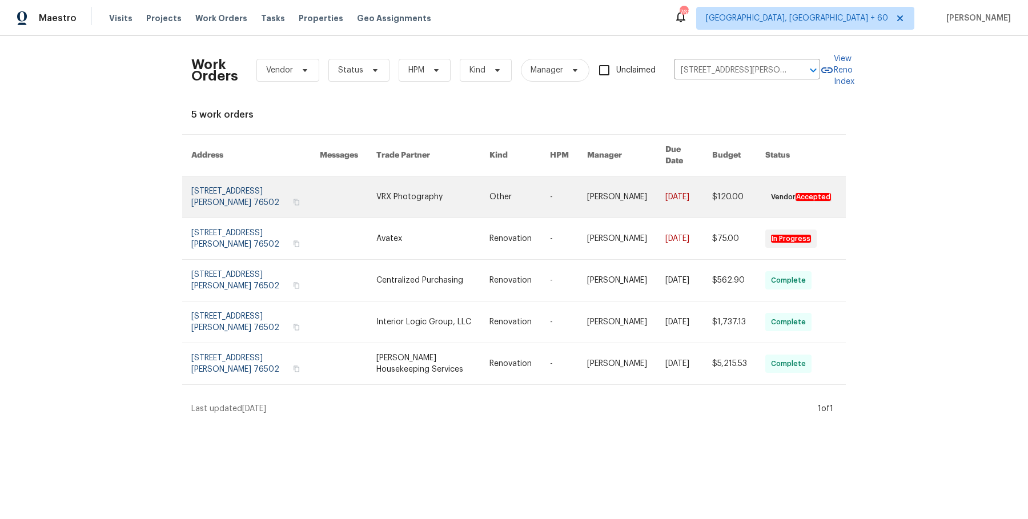
click at [511, 178] on link at bounding box center [519, 196] width 61 height 41
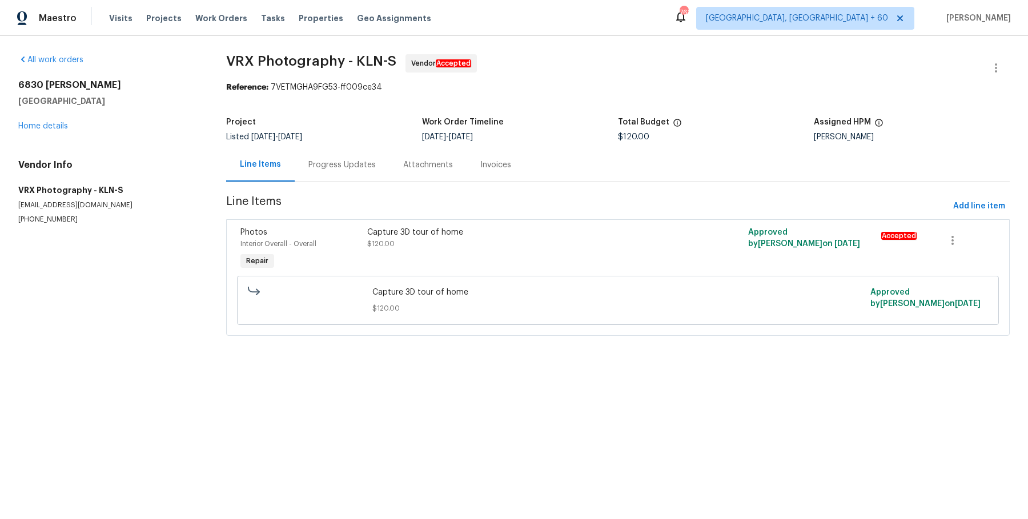
click at [56, 134] on div "All work orders 6830 Ambrose Cir Temple, TX 76502 Home details Vendor Info VRX …" at bounding box center [108, 139] width 180 height 170
click at [56, 129] on link "Home details" at bounding box center [43, 126] width 50 height 8
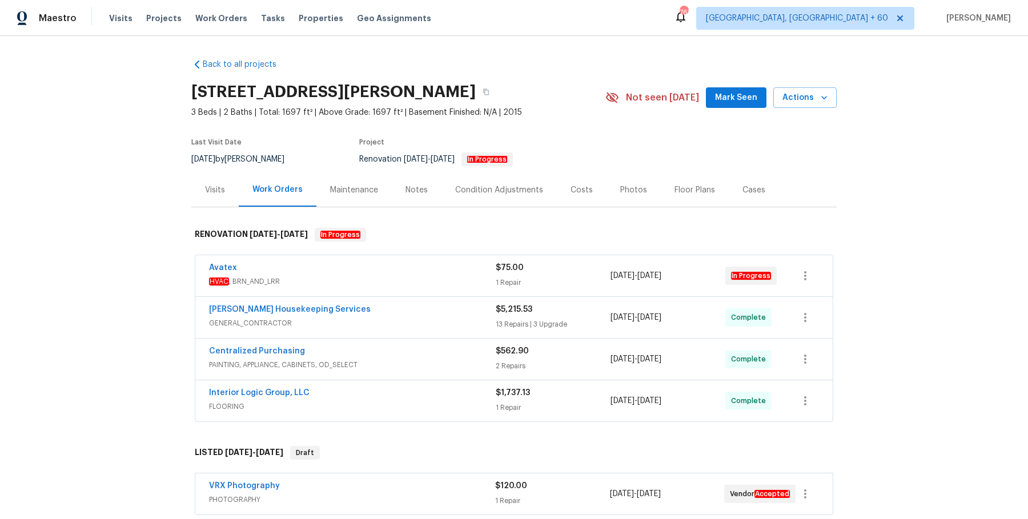
click at [433, 279] on span "HVAC , BRN_AND_LRR" at bounding box center [352, 281] width 287 height 11
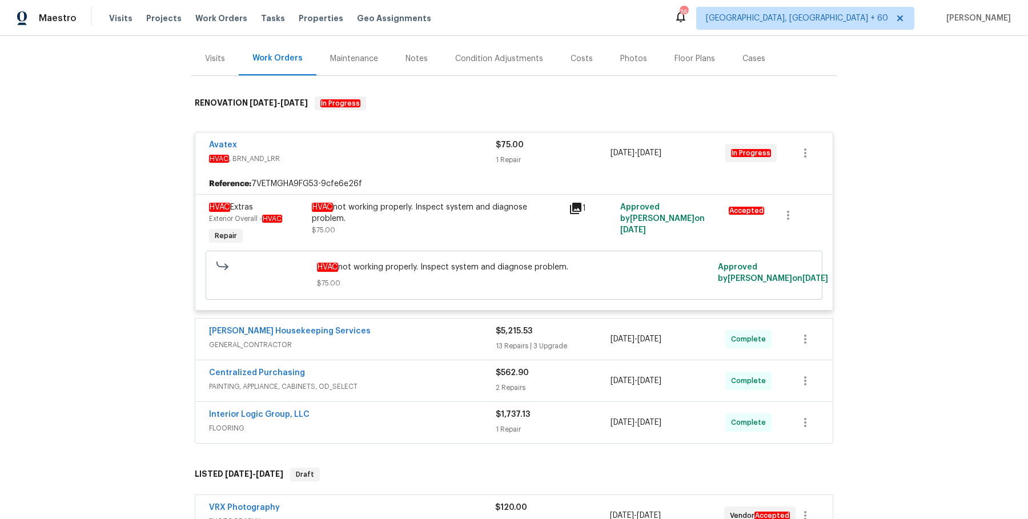
scroll to position [130, 0]
click at [443, 324] on div "Arelis Housekeeping Services GENERAL_CONTRACTOR $5,215.53 13 Repairs | 3 Upgrad…" at bounding box center [513, 340] width 637 height 41
click at [437, 340] on span "GENERAL_CONTRACTOR" at bounding box center [352, 345] width 287 height 11
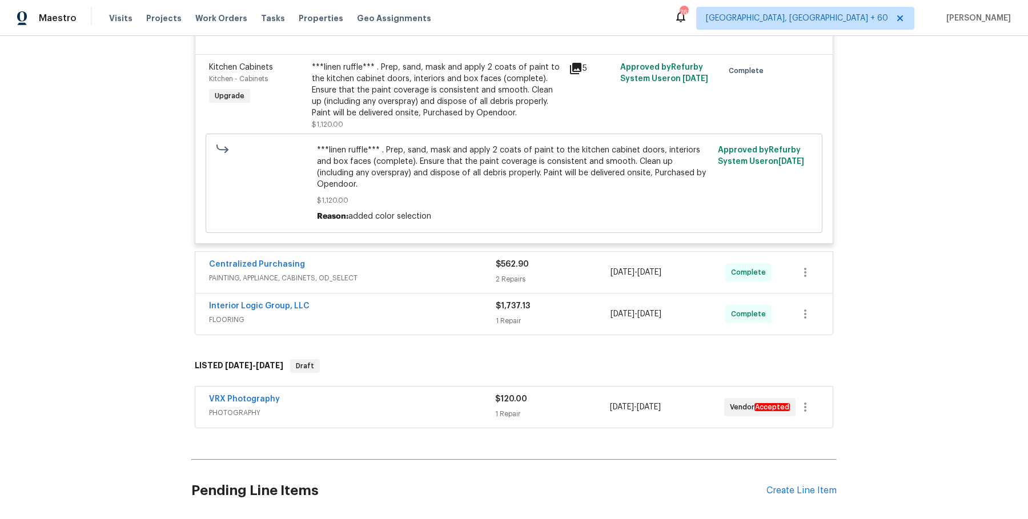
scroll to position [2217, 0]
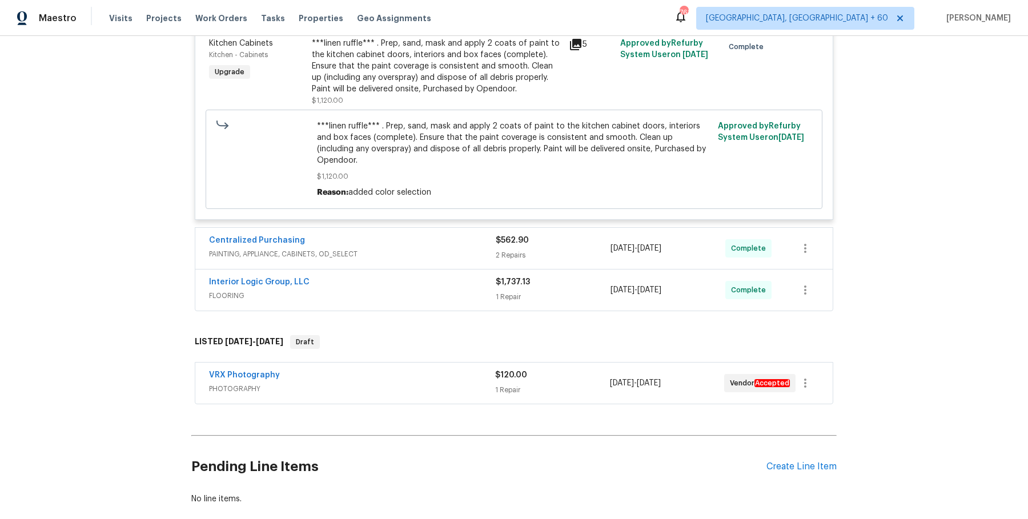
click at [350, 238] on div "Centralized Purchasing" at bounding box center [352, 242] width 287 height 14
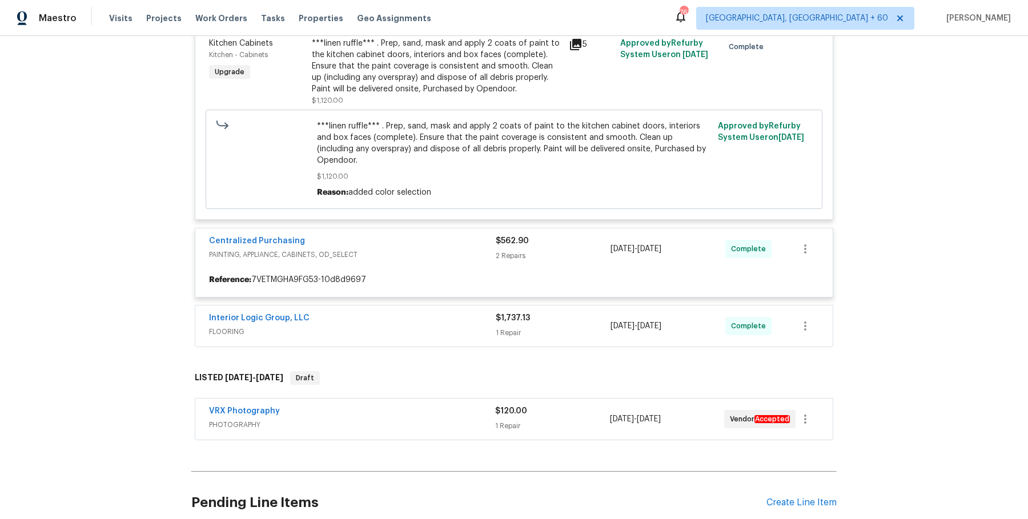
scroll to position [2286, 0]
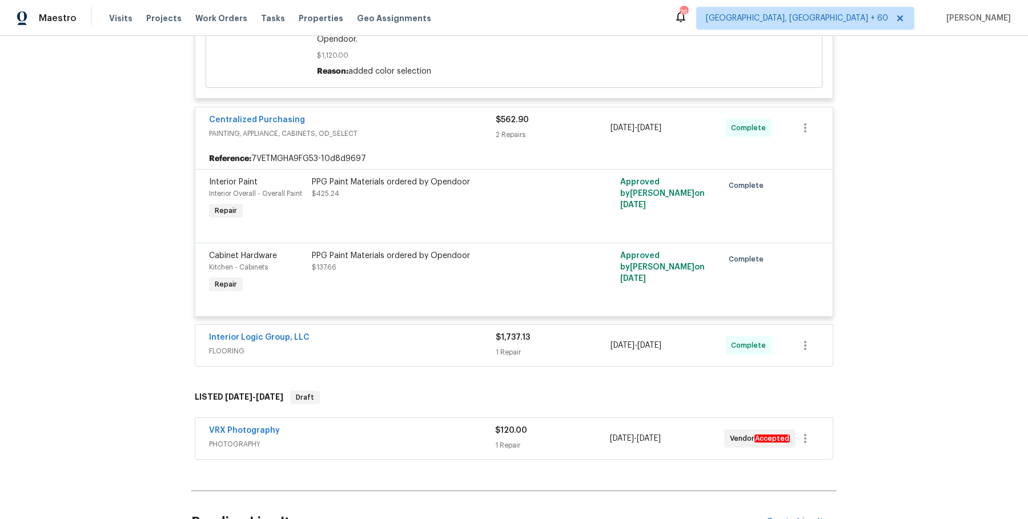
click at [327, 363] on div "Interior Logic Group, LLC FLOORING $1,737.13 1 Repair 8/4/2025 - 8/11/2025 Comp…" at bounding box center [513, 345] width 637 height 41
click at [330, 359] on div "Interior Logic Group, LLC FLOORING" at bounding box center [352, 345] width 287 height 27
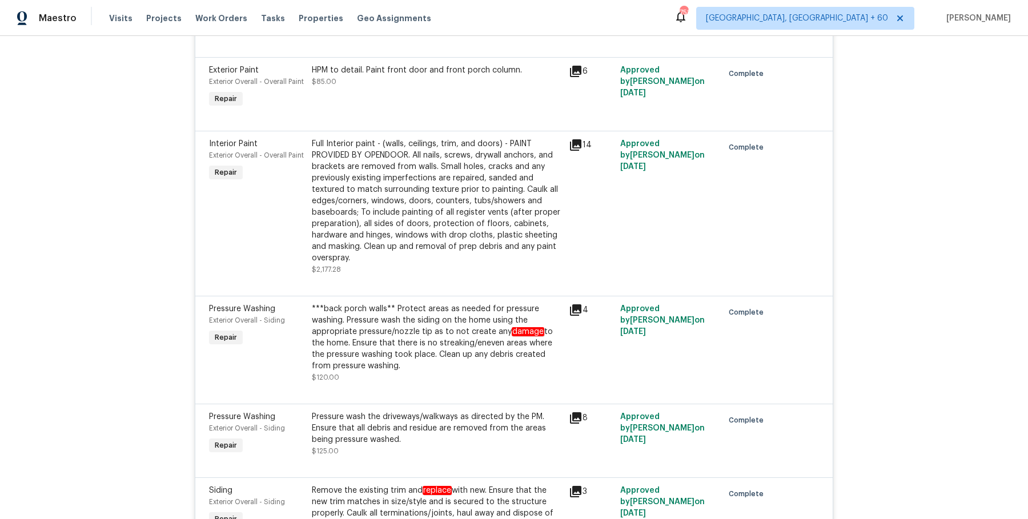
scroll to position [720, 0]
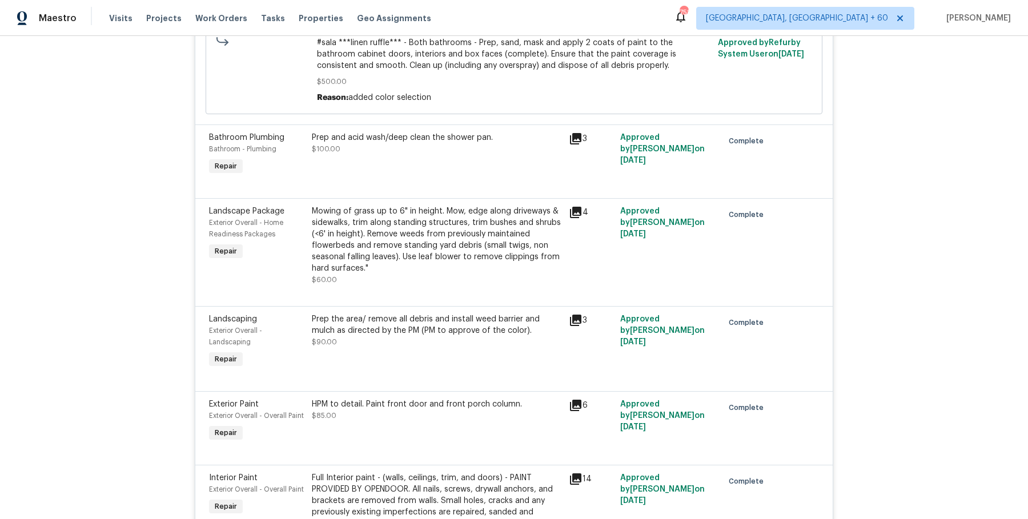
click at [223, 9] on div "Visits Projects Work Orders Tasks Properties Geo Assignments" at bounding box center [277, 18] width 336 height 23
click at [223, 11] on div "Visits Projects Work Orders Tasks Properties Geo Assignments" at bounding box center [277, 18] width 336 height 23
click at [222, 15] on span "Work Orders" at bounding box center [221, 18] width 52 height 11
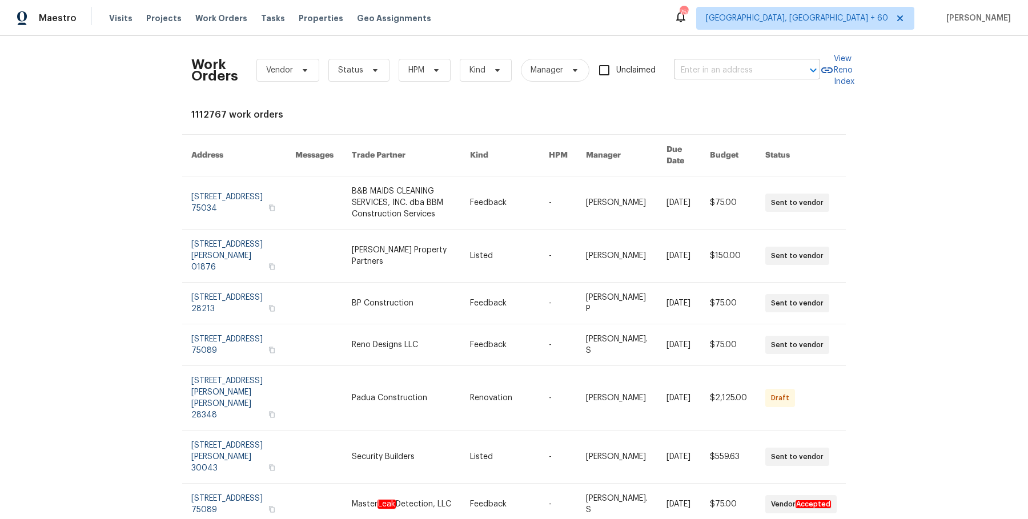
click at [702, 69] on input "text" at bounding box center [731, 71] width 114 height 18
paste input "620 W Solana Cir #1B, Solana Beach, CA 92075"
drag, startPoint x: 686, startPoint y: 70, endPoint x: 798, endPoint y: 67, distance: 112.0
click at [798, 67] on div "620 W Solana Cir #1B, Solana Beach, CA 92075 ​" at bounding box center [747, 71] width 146 height 18
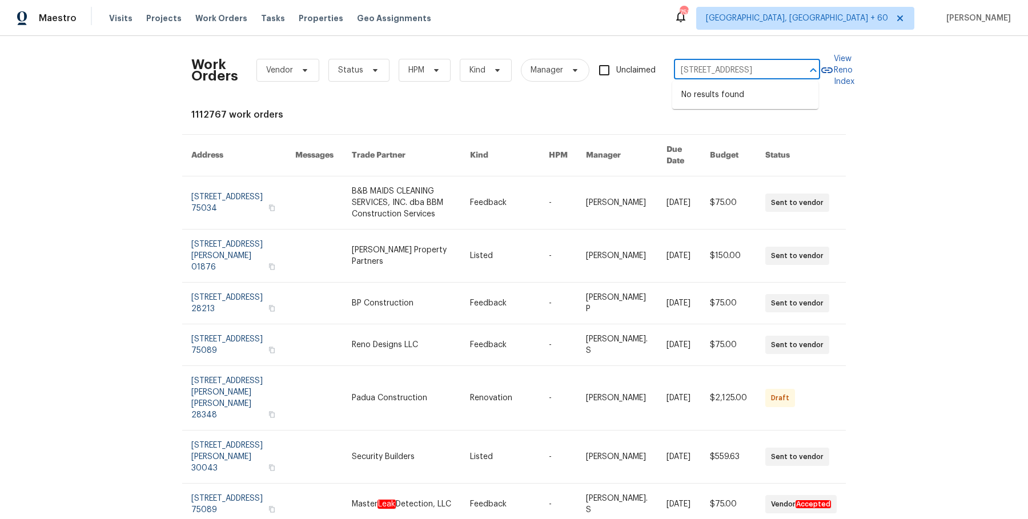
scroll to position [0, 0]
type input "620 W Solana Ci"
click at [749, 101] on li "620 W Solana Cir Unit 1B, Solana Beach, CA 92075" at bounding box center [745, 95] width 146 height 19
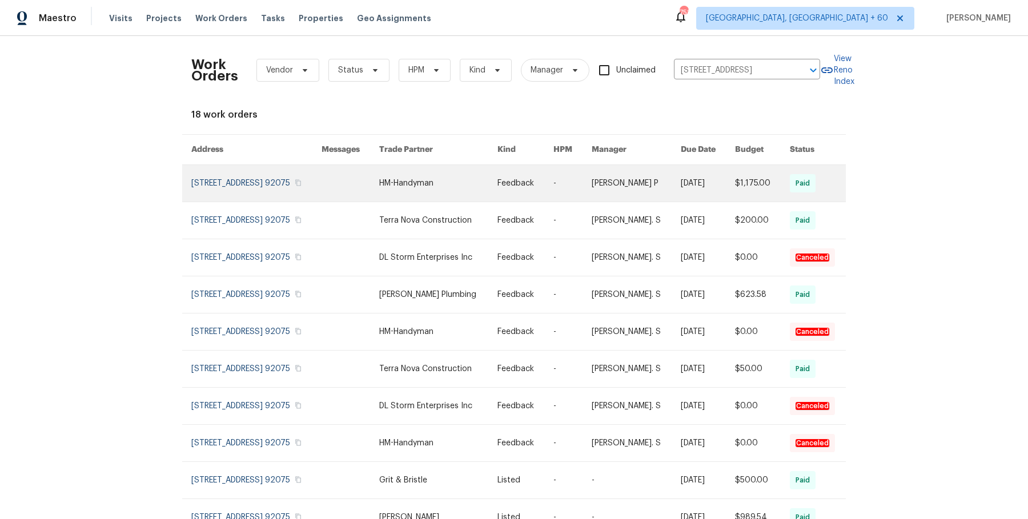
click at [591, 175] on link at bounding box center [572, 183] width 38 height 37
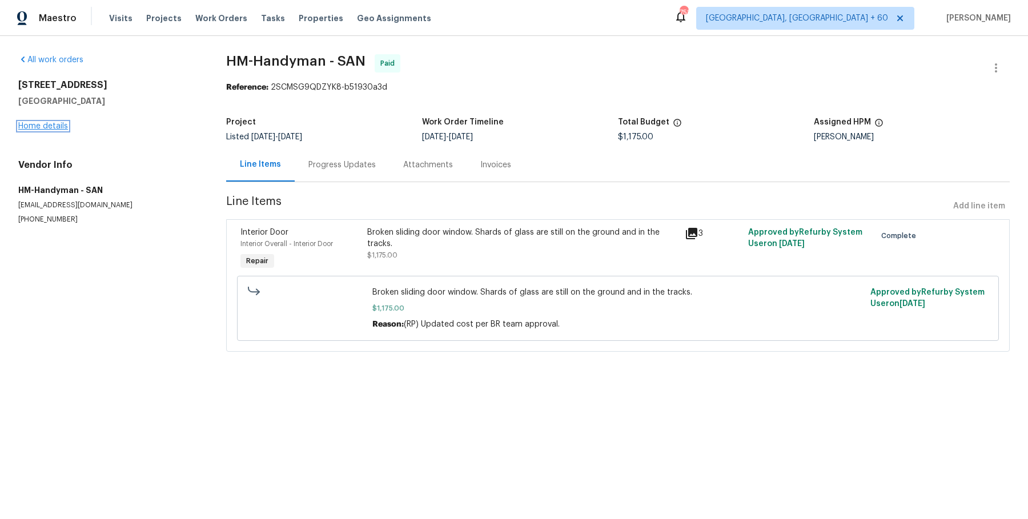
click at [56, 126] on link "Home details" at bounding box center [43, 126] width 50 height 8
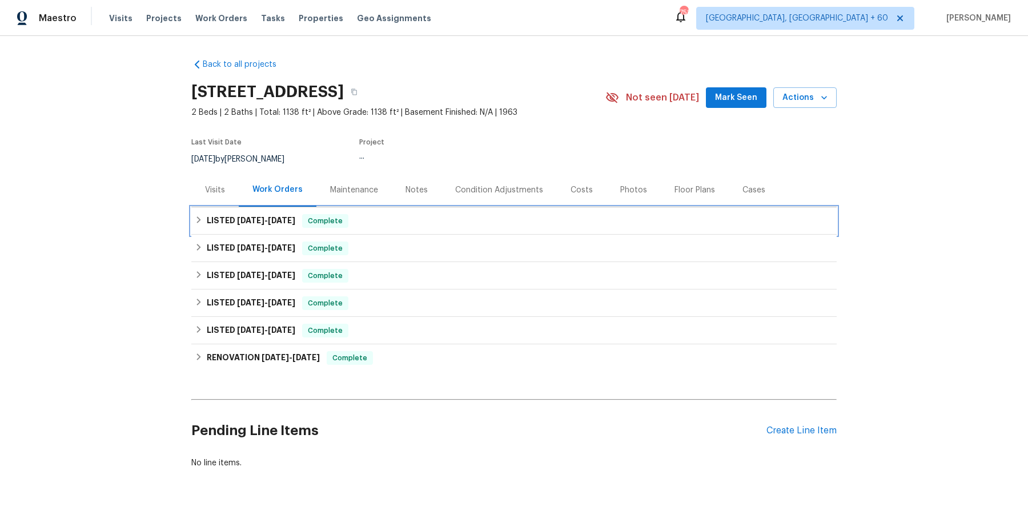
click at [354, 220] on div "LISTED 5/25/25 - 6/10/25 Complete" at bounding box center [514, 221] width 638 height 14
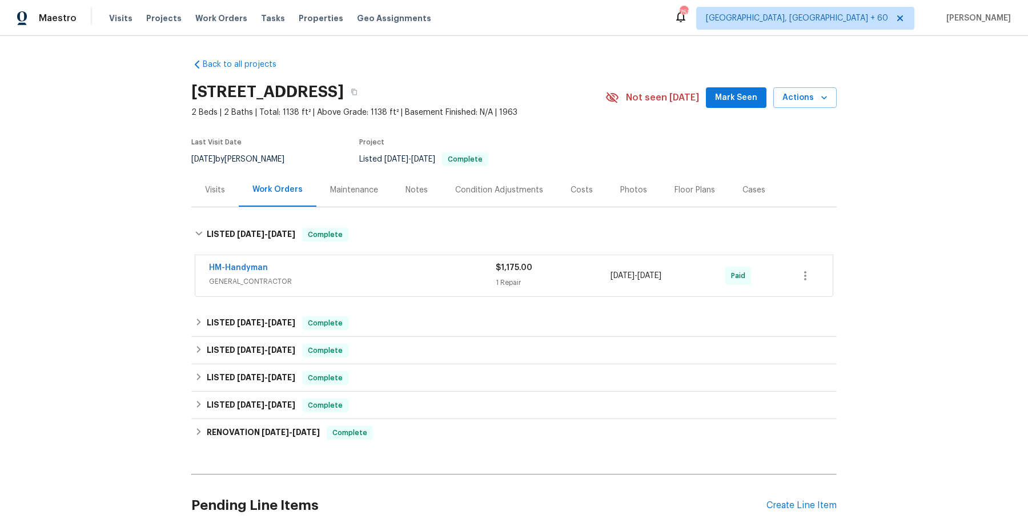
click at [359, 279] on span "GENERAL_CONTRACTOR" at bounding box center [352, 281] width 287 height 11
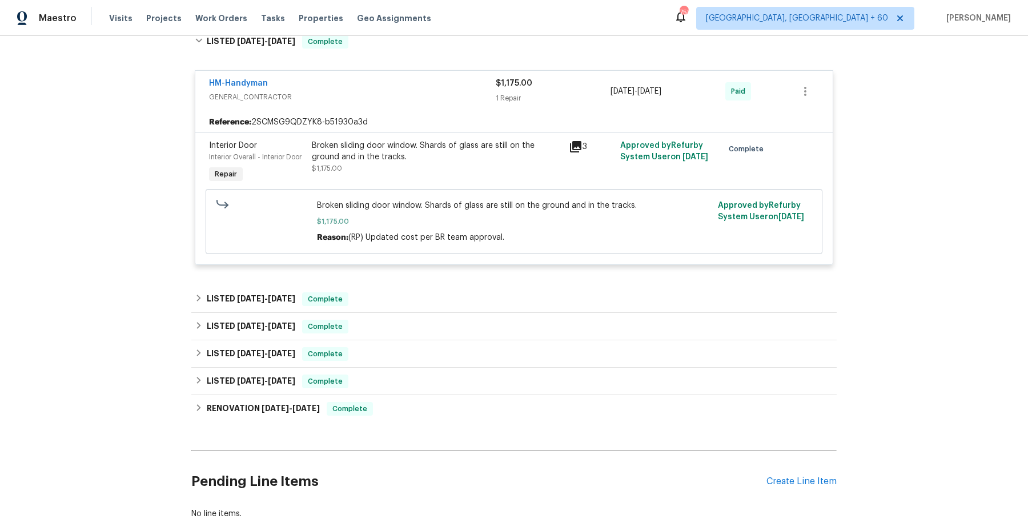
scroll to position [270, 0]
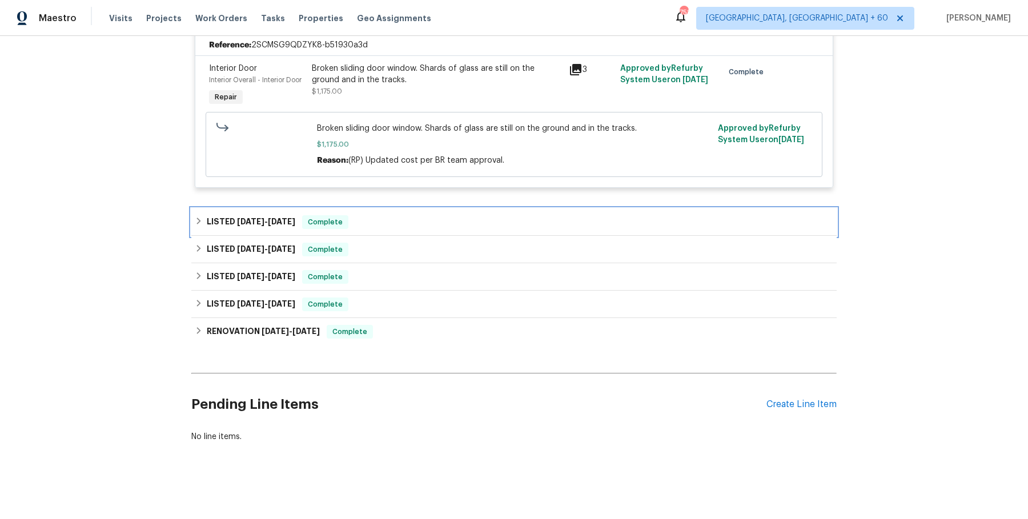
click at [397, 215] on div "LISTED 4/7/25 - 4/14/25 Complete" at bounding box center [514, 222] width 638 height 14
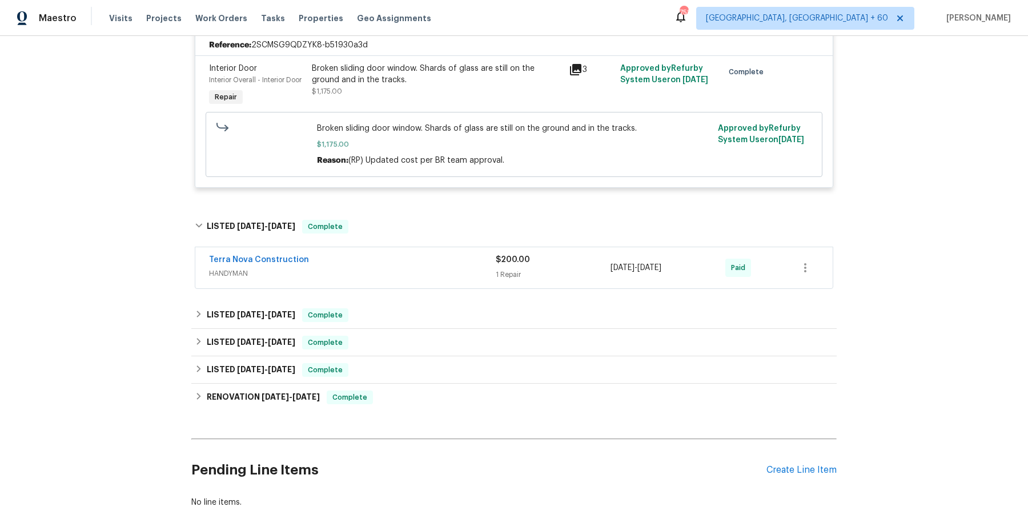
click at [413, 256] on div "Terra Nova Construction" at bounding box center [352, 261] width 287 height 14
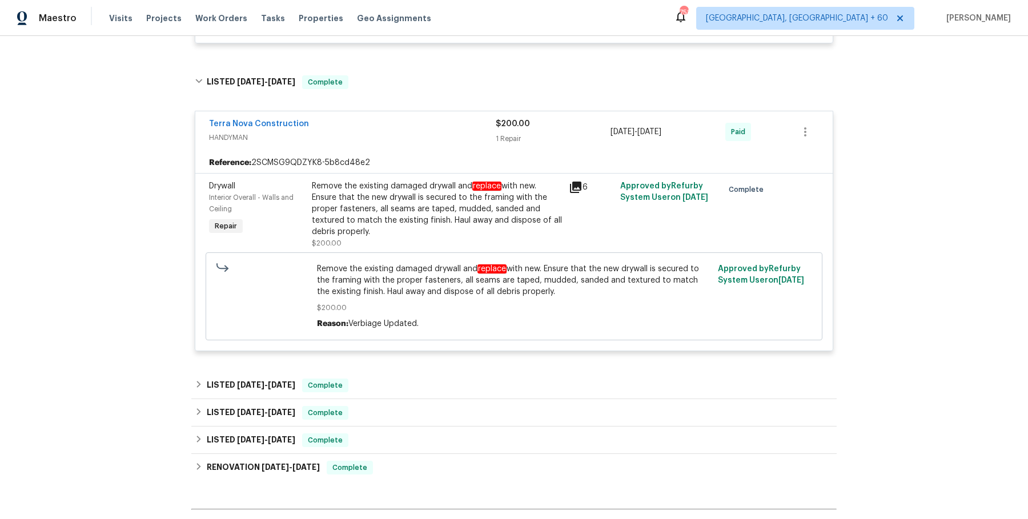
scroll to position [419, 0]
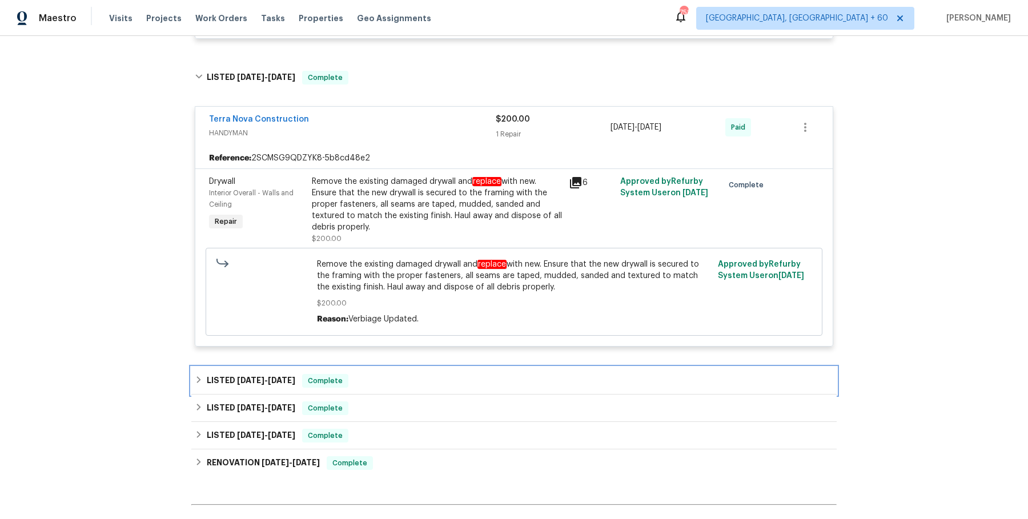
click at [376, 376] on div "LISTED 3/19/25 - 4/7/25 Complete" at bounding box center [514, 381] width 638 height 14
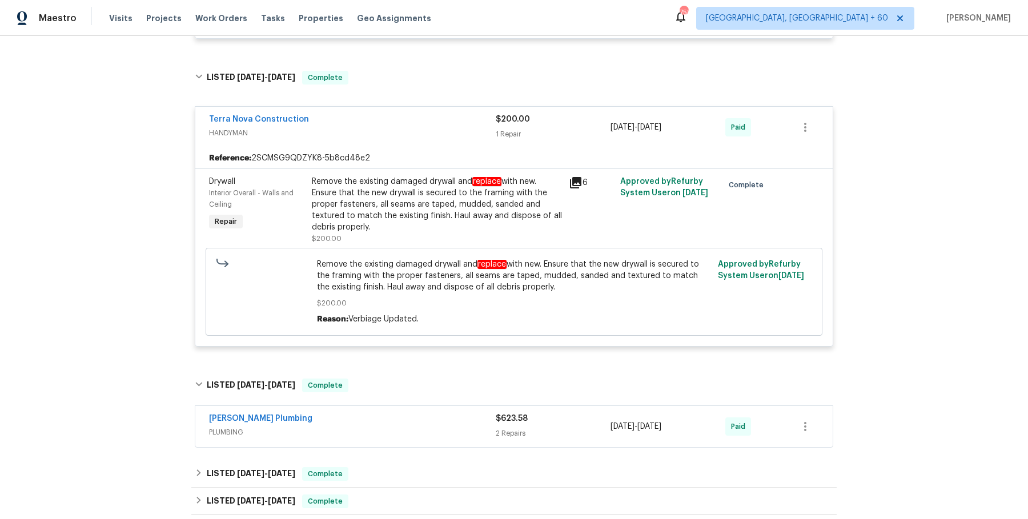
click at [422, 424] on div "John Padilla Plumbing" at bounding box center [352, 420] width 287 height 14
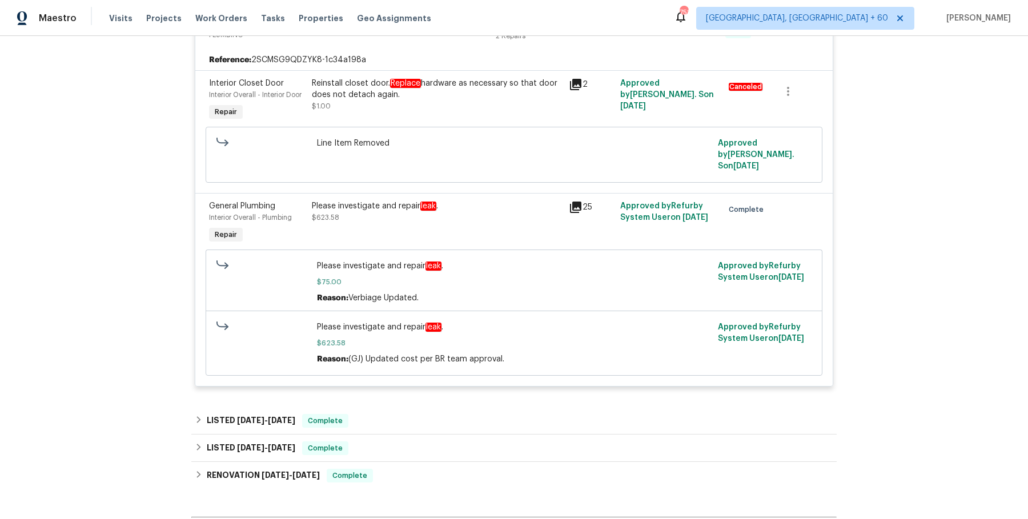
scroll to position [957, 0]
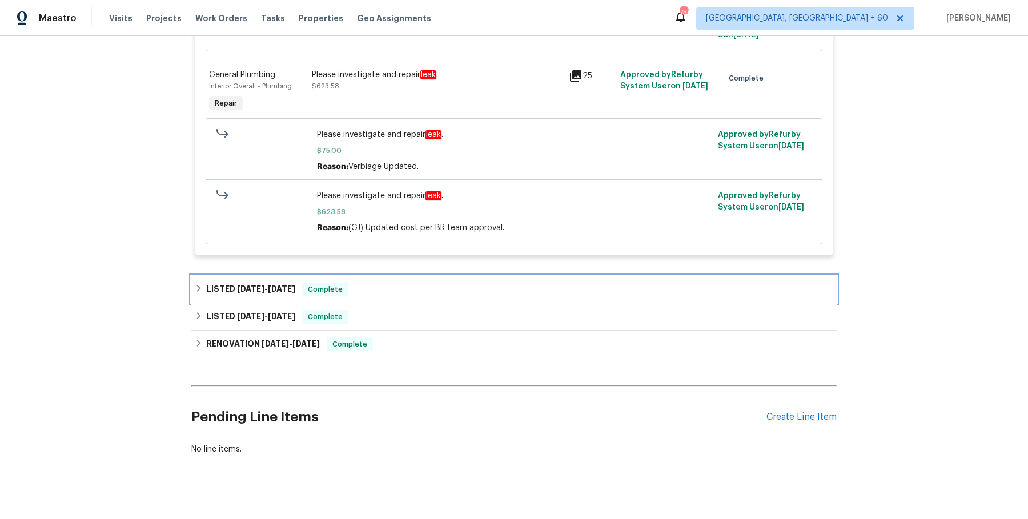
click at [433, 283] on div "LISTED 3/12/25 - 3/19/25 Complete" at bounding box center [514, 290] width 638 height 14
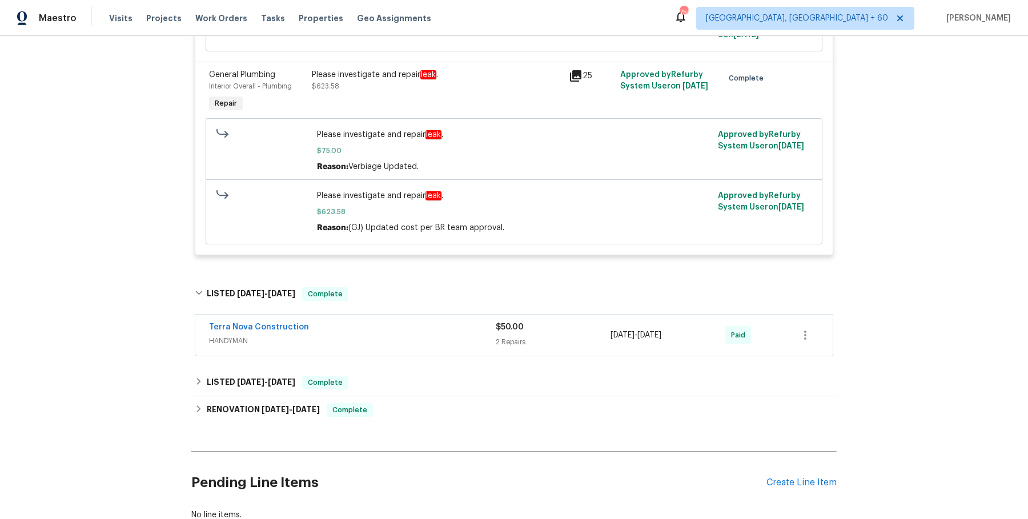
click at [429, 335] on span "HANDYMAN" at bounding box center [352, 340] width 287 height 11
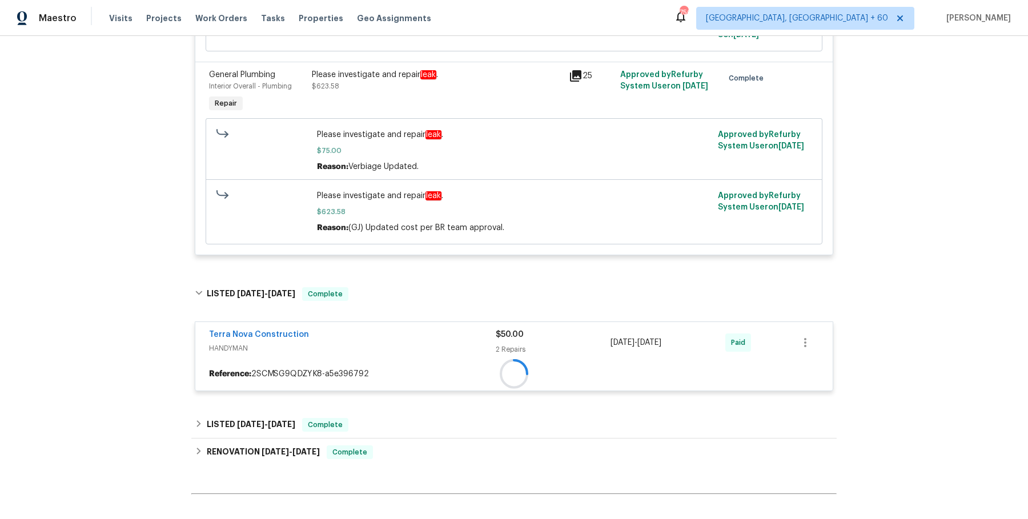
scroll to position [1010, 0]
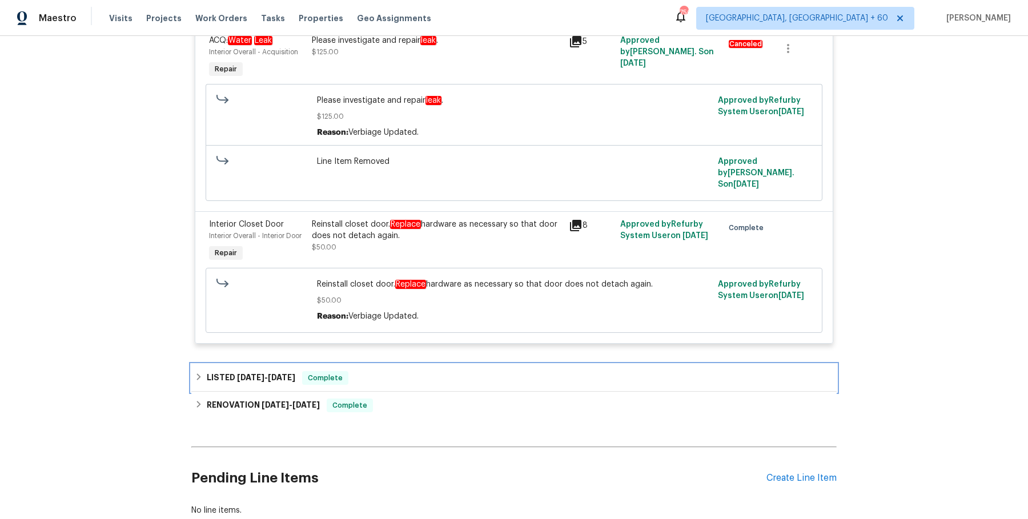
click at [431, 371] on div "LISTED 9/23/24 - 2/4/25 Complete" at bounding box center [514, 378] width 638 height 14
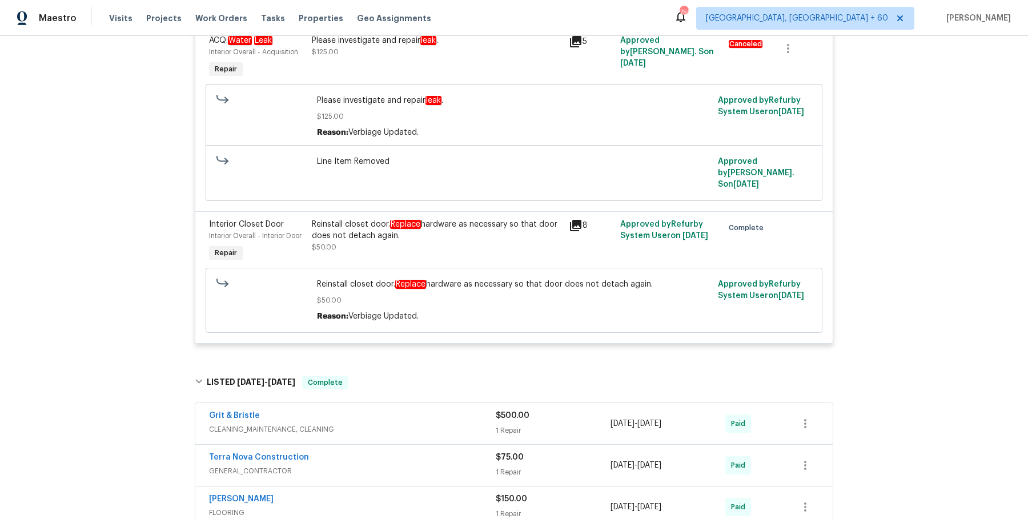
click at [429, 410] on div "Grit & Bristle" at bounding box center [352, 417] width 287 height 14
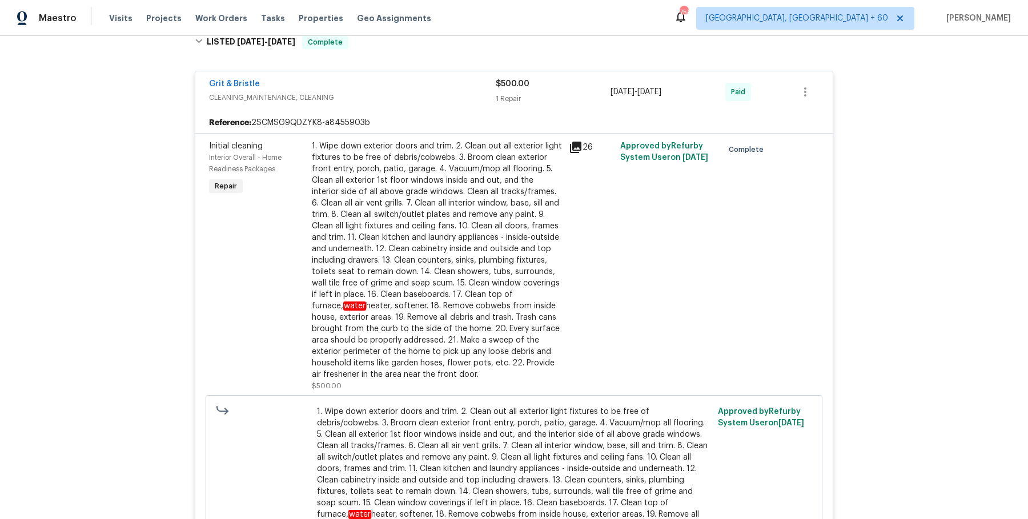
scroll to position [2157, 0]
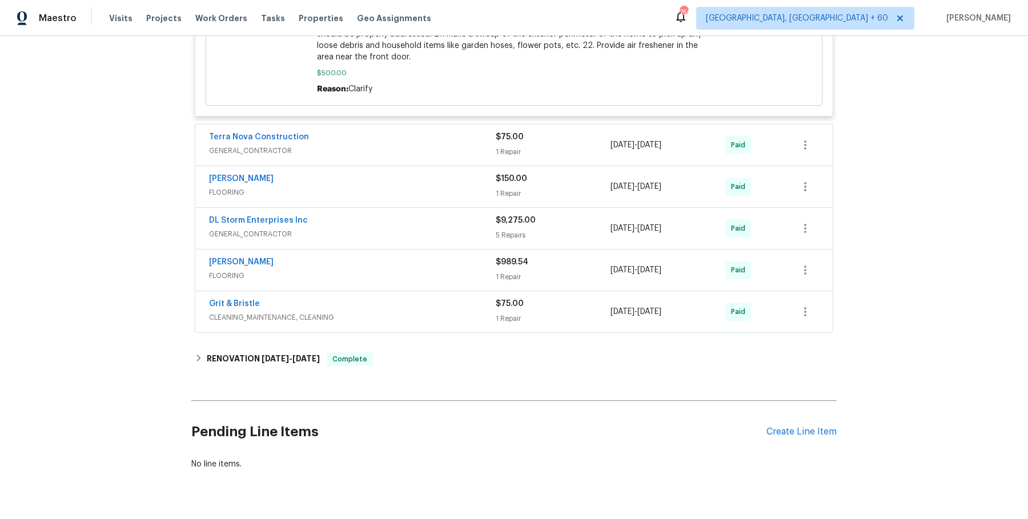
click at [481, 124] on div "Terra Nova Construction GENERAL_CONTRACTOR $75.00 1 Repair 9/23/2024 - 9/25/202…" at bounding box center [513, 144] width 637 height 41
click at [446, 131] on div "Terra Nova Construction GENERAL_CONTRACTOR" at bounding box center [352, 144] width 287 height 27
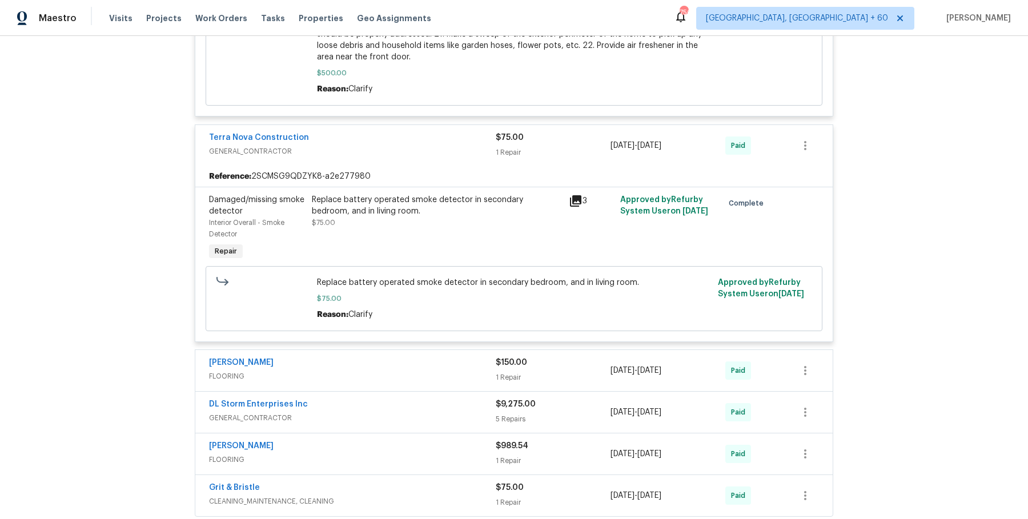
scroll to position [2172, 0]
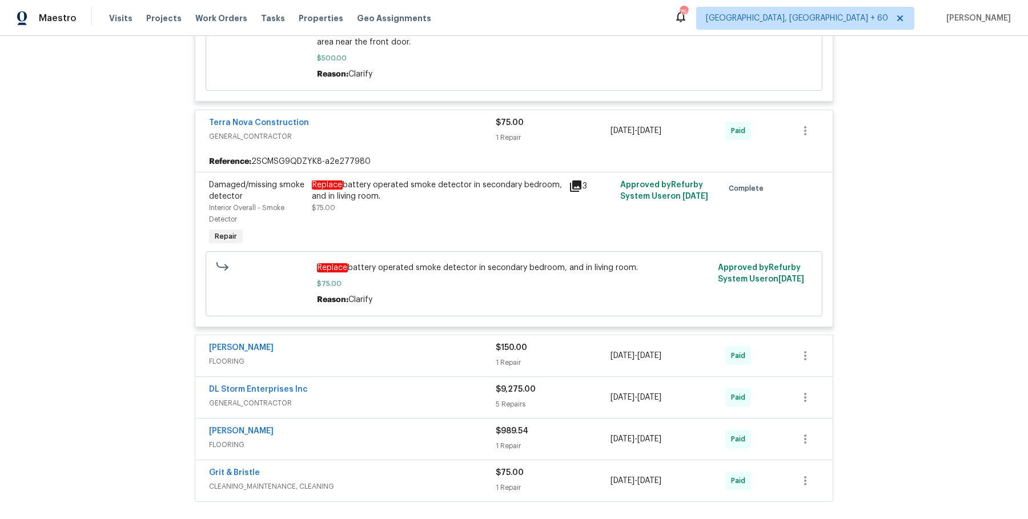
click at [475, 342] on div "Sherwin Williams" at bounding box center [352, 349] width 287 height 14
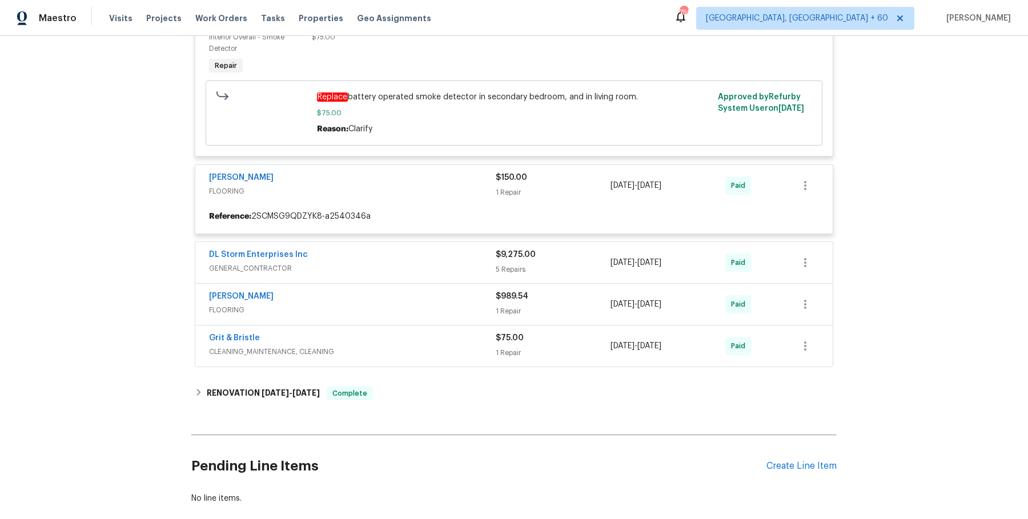
scroll to position [2344, 0]
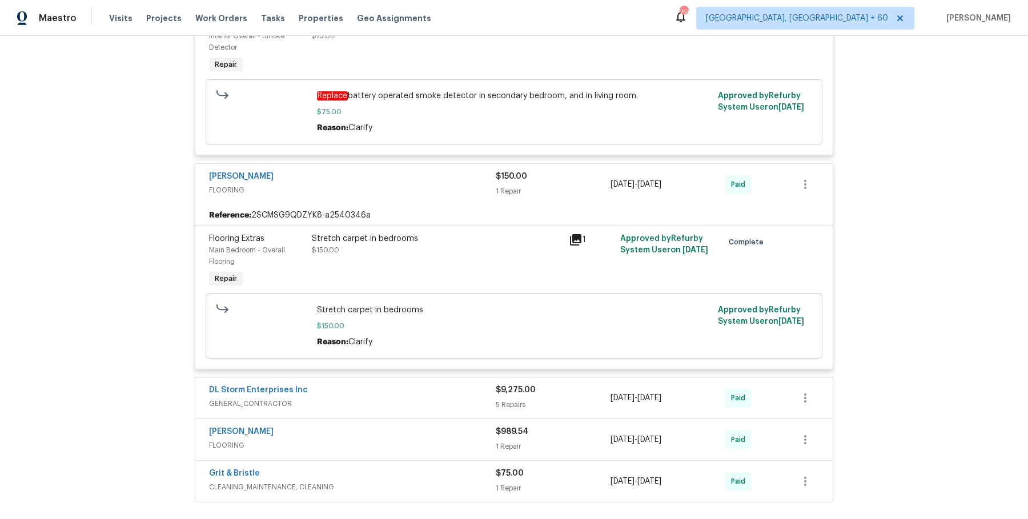
click at [446, 387] on div "DL Storm Enterprises Inc GENERAL_CONTRACTOR $9,275.00 5 Repairs 11/12/2024 - 11…" at bounding box center [513, 397] width 637 height 41
click at [447, 398] on span "GENERAL_CONTRACTOR" at bounding box center [352, 403] width 287 height 11
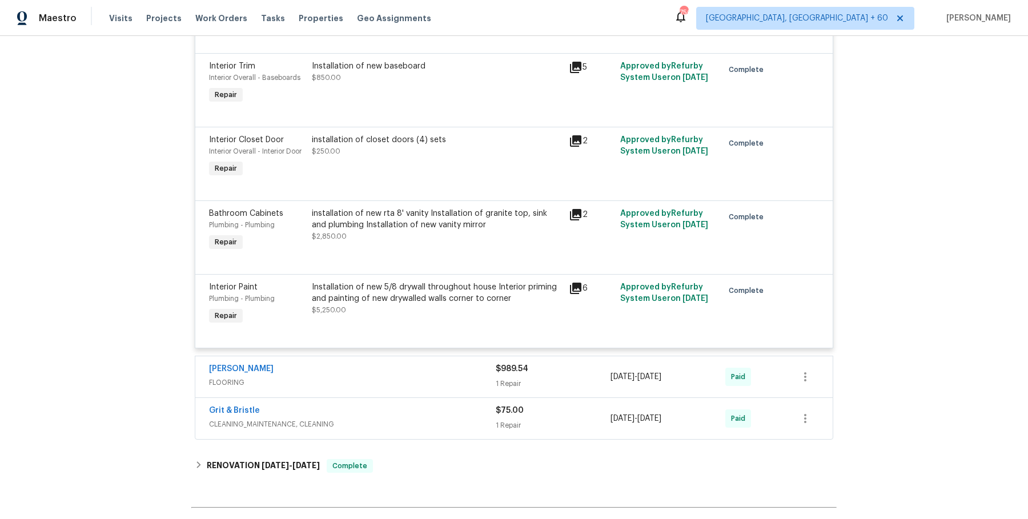
scroll to position [2912, 0]
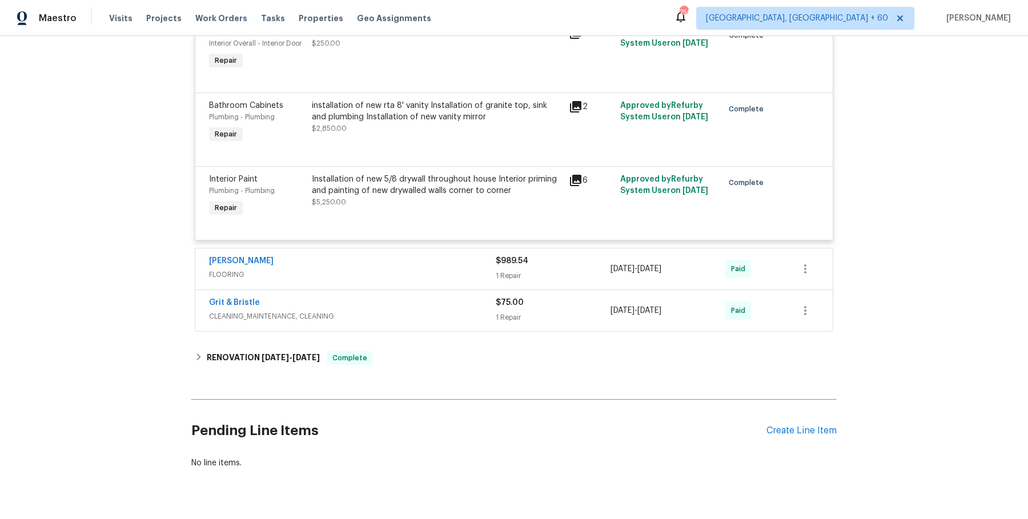
click at [467, 248] on div "Sherwin Williams FLOORING $989.54 1 Repair 1/20/2025 - 1/24/2025 Paid" at bounding box center [514, 269] width 638 height 42
click at [464, 255] on div "Sherwin Williams" at bounding box center [352, 262] width 287 height 14
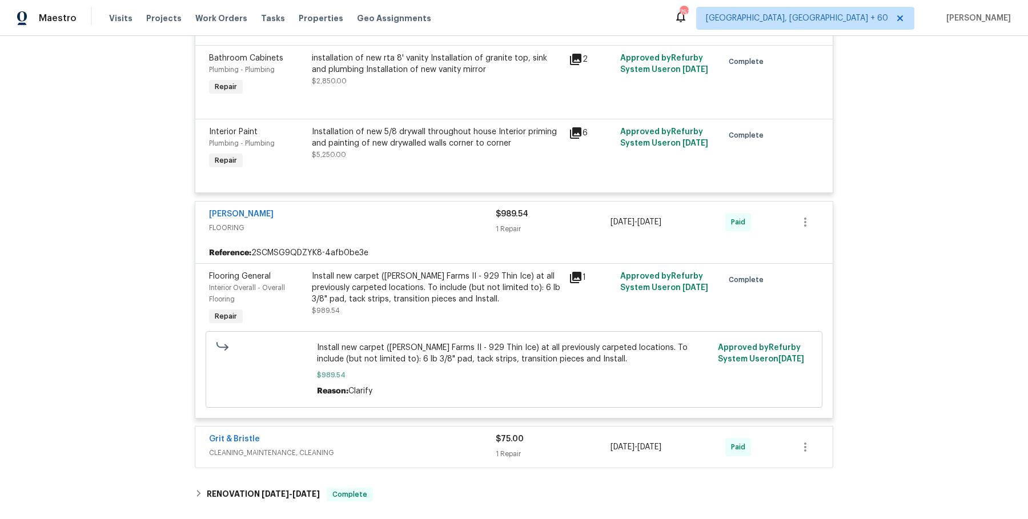
scroll to position [2961, 0]
click at [455, 445] on span "CLEANING_MAINTENANCE, CLEANING" at bounding box center [352, 450] width 287 height 11
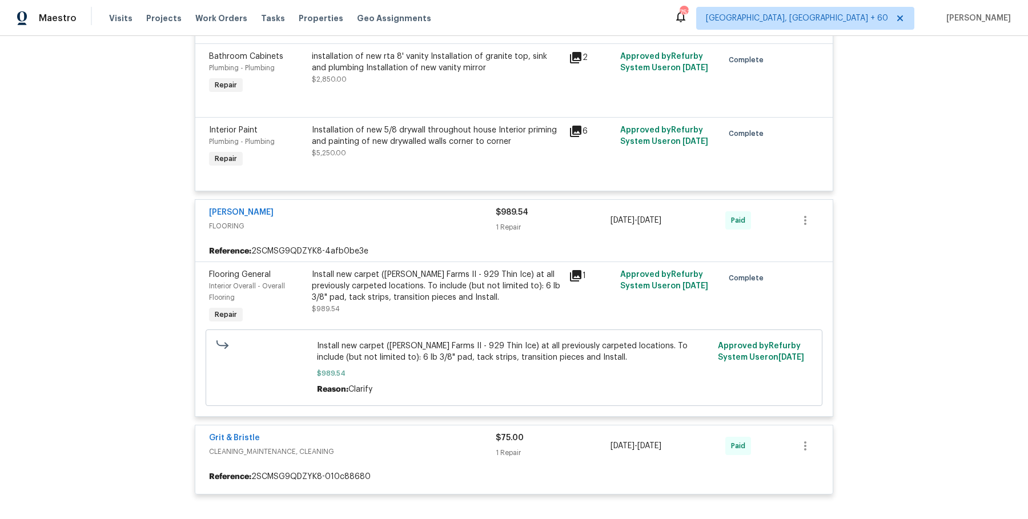
click at [415, 446] on span "CLEANING_MAINTENANCE, CLEANING" at bounding box center [352, 451] width 287 height 11
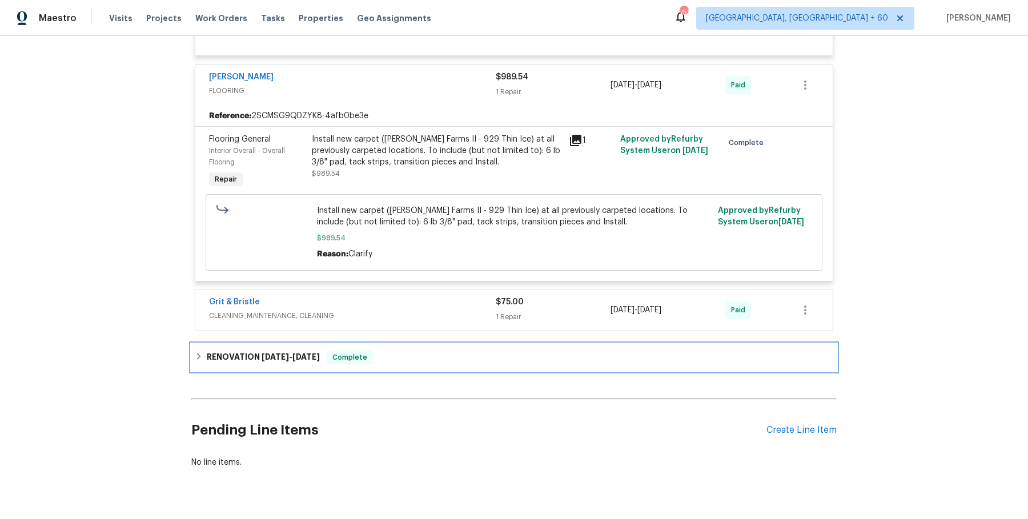
click at [360, 344] on div "RENOVATION 9/4/24 - 9/4/24 Complete" at bounding box center [513, 357] width 645 height 27
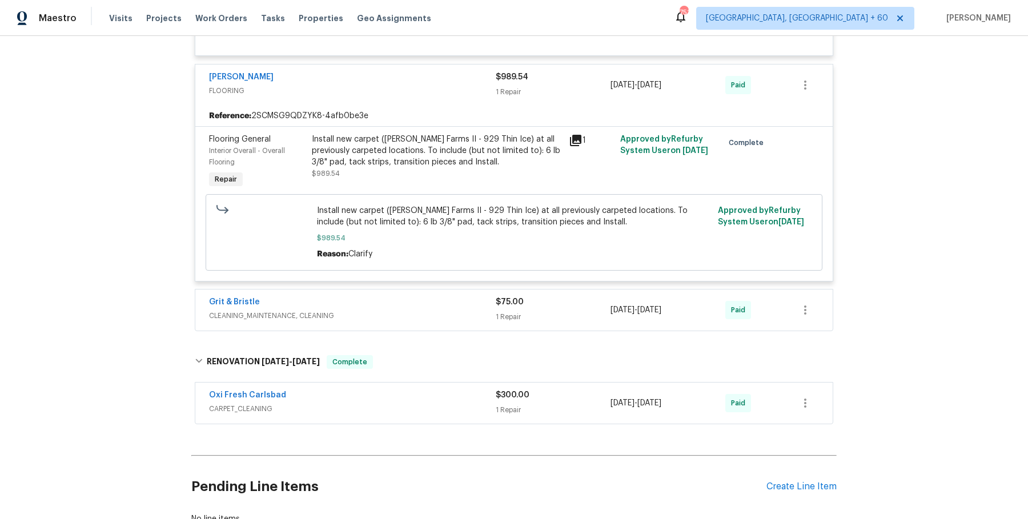
click at [346, 389] on div "Oxi Fresh Carlsbad" at bounding box center [352, 396] width 287 height 14
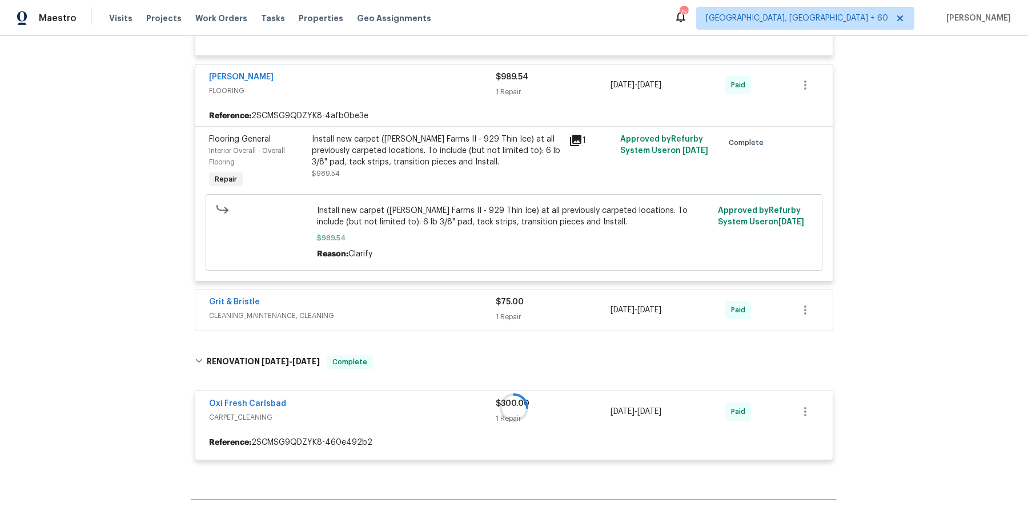
click at [344, 373] on div at bounding box center [513, 408] width 645 height 128
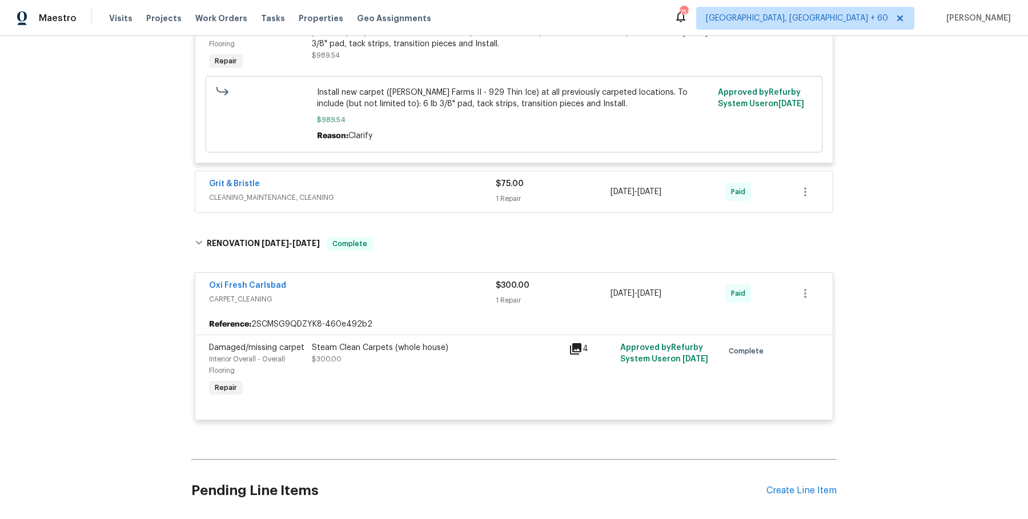
scroll to position [3216, 0]
click at [407, 178] on div "Grit & Bristle CLEANING_MAINTENANCE, CLEANING" at bounding box center [352, 191] width 287 height 27
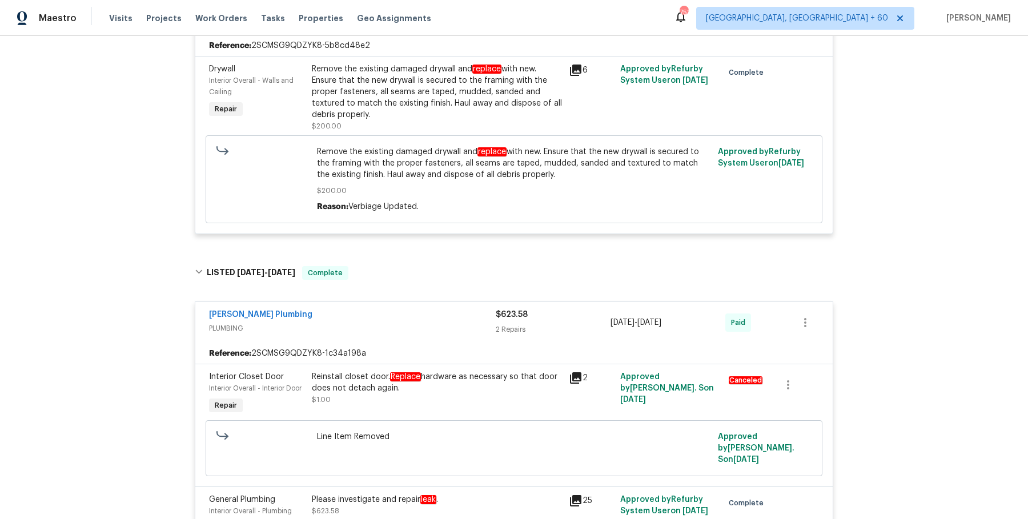
scroll to position [0, 0]
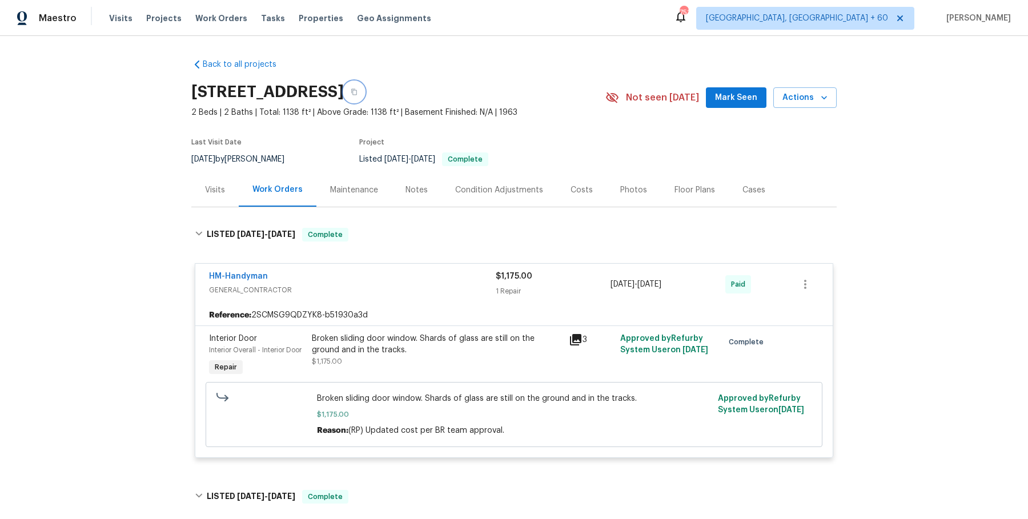
click at [364, 99] on button "button" at bounding box center [354, 92] width 21 height 21
click at [357, 94] on icon "button" at bounding box center [354, 92] width 6 height 6
click at [364, 96] on button "button" at bounding box center [354, 92] width 21 height 21
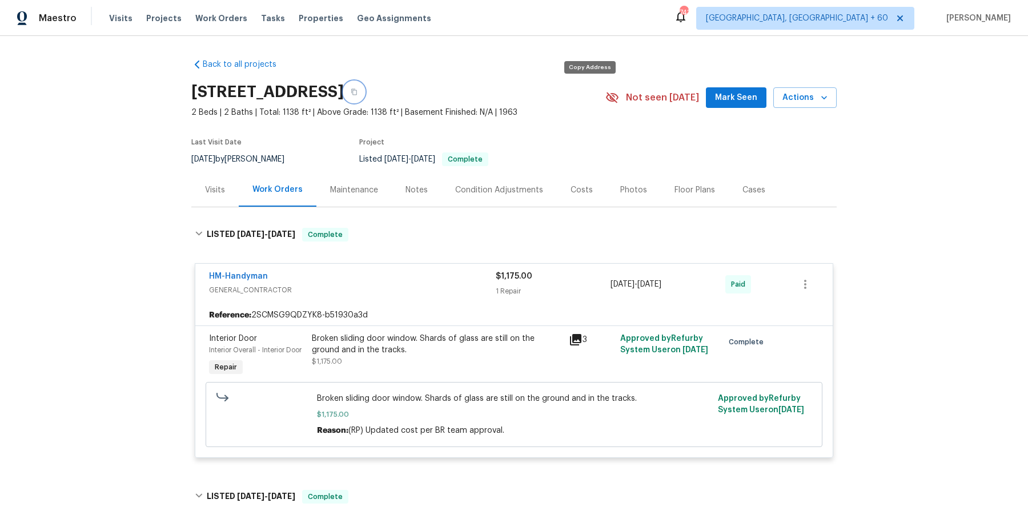
click at [364, 96] on button "button" at bounding box center [354, 92] width 21 height 21
click at [364, 97] on button "button" at bounding box center [354, 92] width 21 height 21
click at [206, 23] on span "Work Orders" at bounding box center [221, 18] width 52 height 11
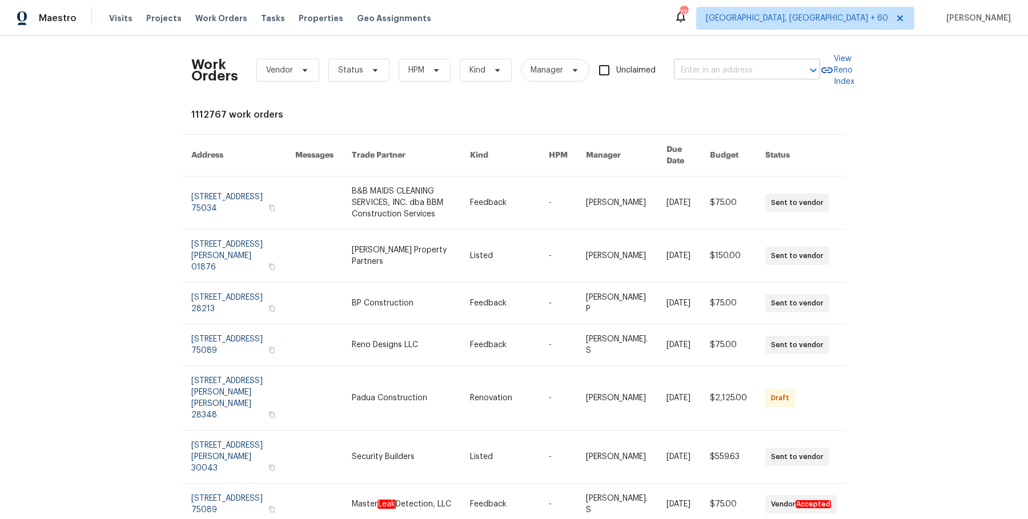
click at [705, 64] on input "text" at bounding box center [731, 71] width 114 height 18
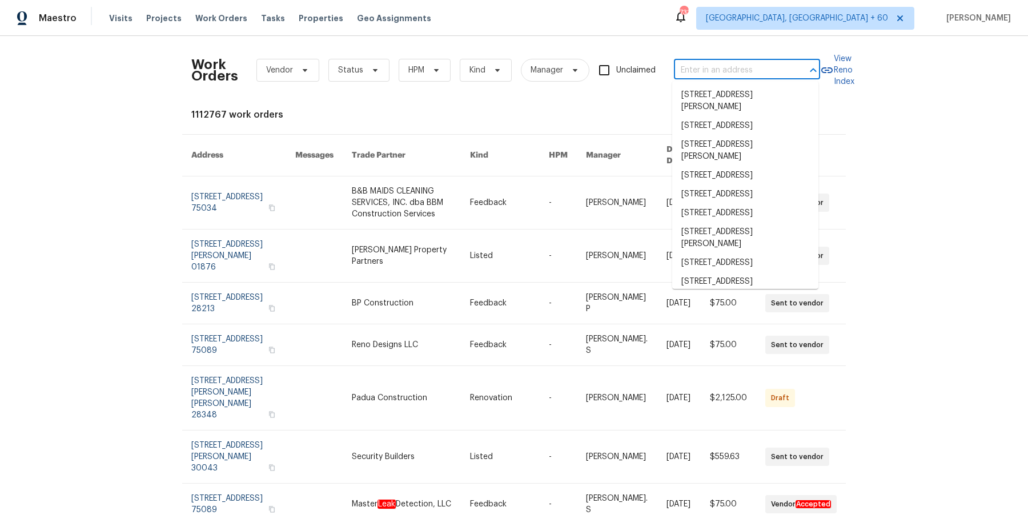
paste input "17103 Costero Dr Houston, TX 77083"
type input "17103 Costero Dr Houston, TX 77083"
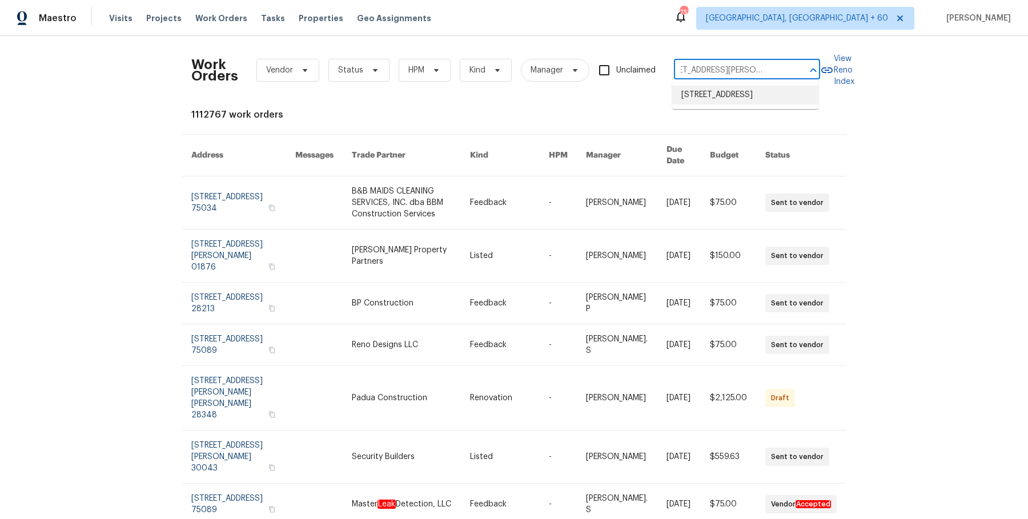
click at [722, 101] on li "17103 Costero Dr, Houston, TX 77083" at bounding box center [745, 95] width 146 height 19
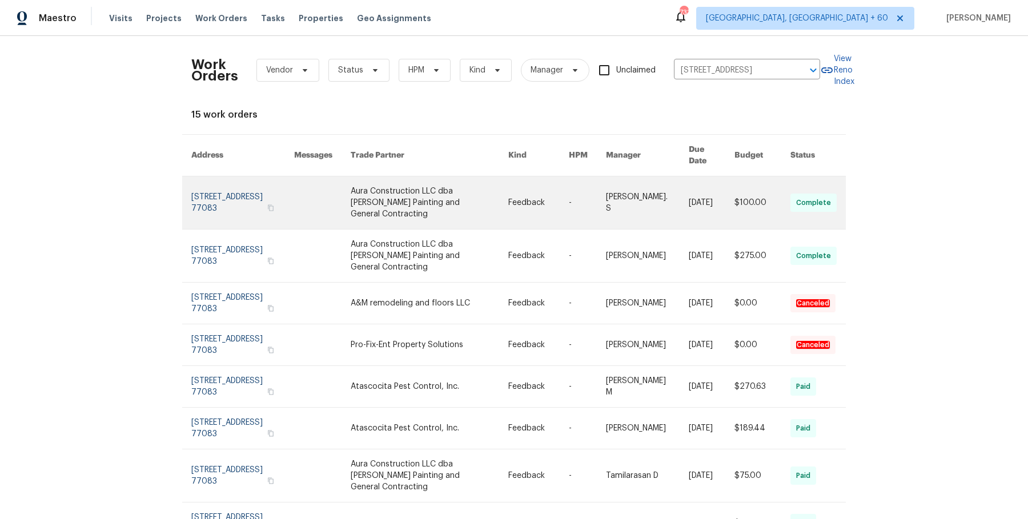
click at [437, 182] on link at bounding box center [430, 202] width 158 height 53
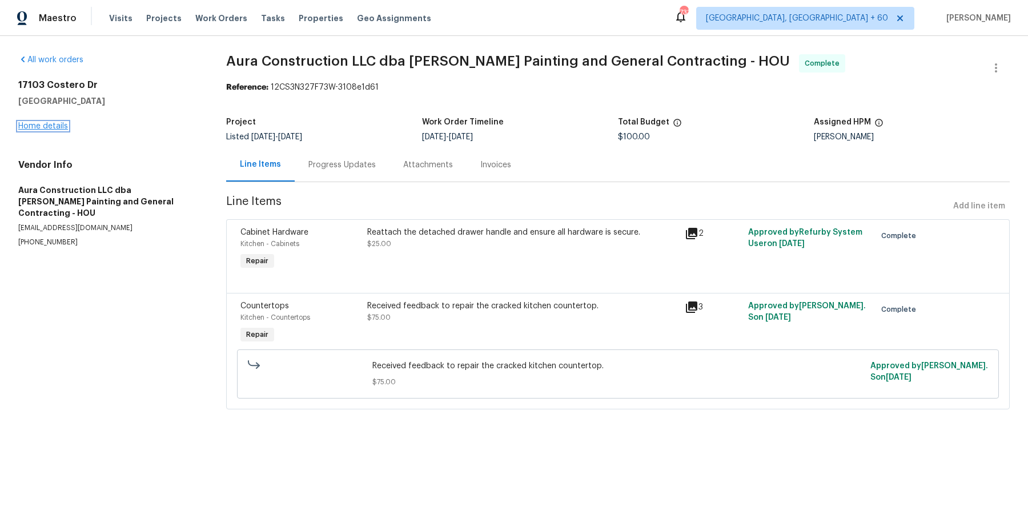
click at [67, 128] on link "Home details" at bounding box center [43, 126] width 50 height 8
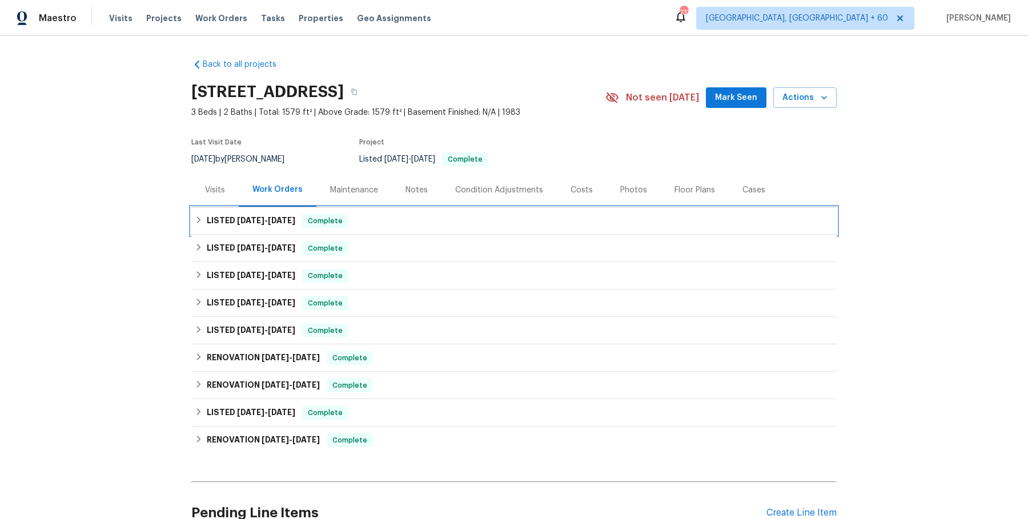
click at [337, 226] on span "Complete" at bounding box center [325, 220] width 44 height 11
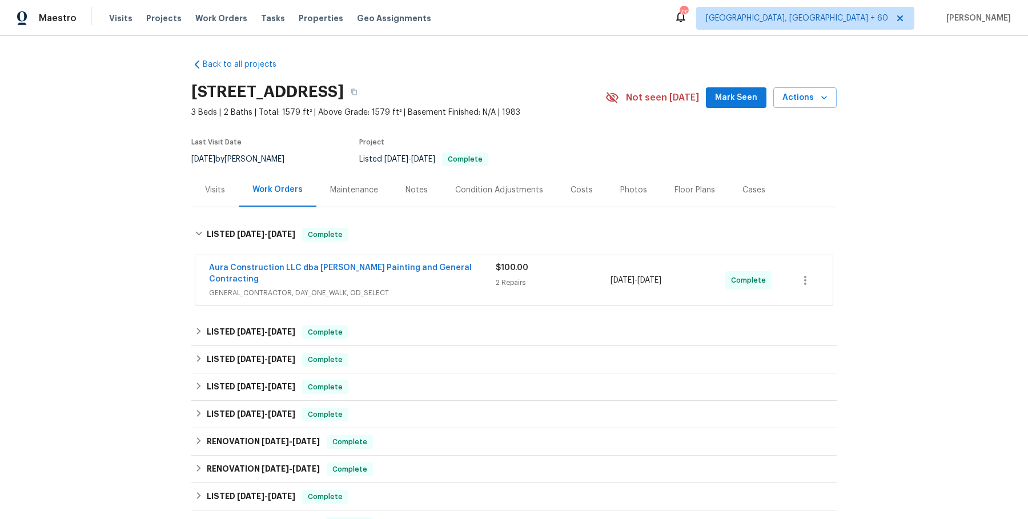
click at [389, 288] on div "Aura Construction LLC dba Logan's Painting and General Contracting GENERAL_CONT…" at bounding box center [352, 280] width 287 height 37
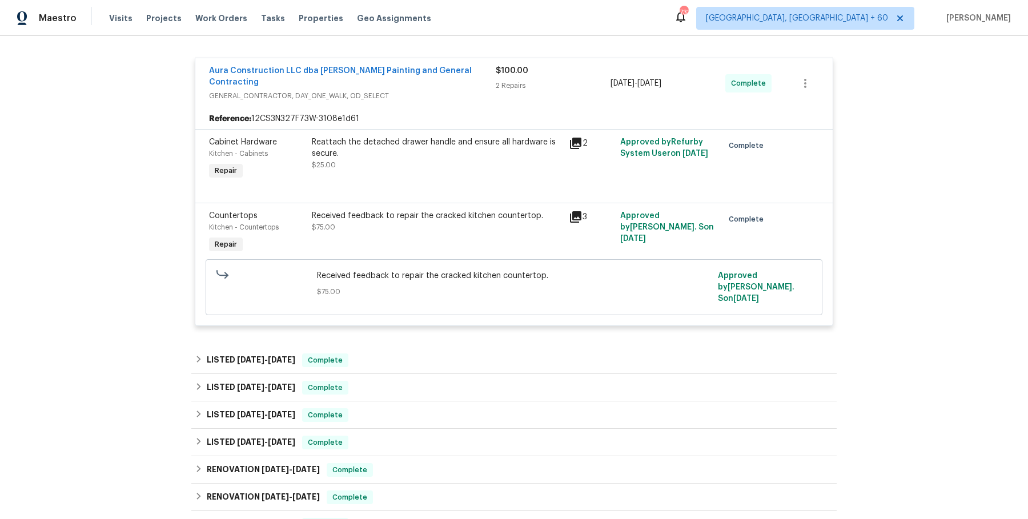
scroll to position [212, 0]
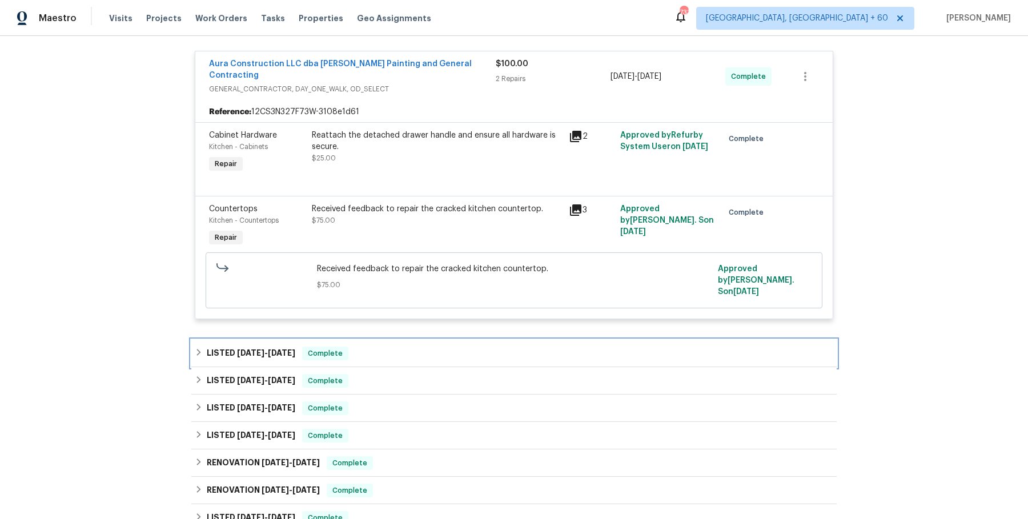
click at [384, 343] on div "LISTED 8/5/25 - 8/8/25 Complete" at bounding box center [513, 353] width 645 height 27
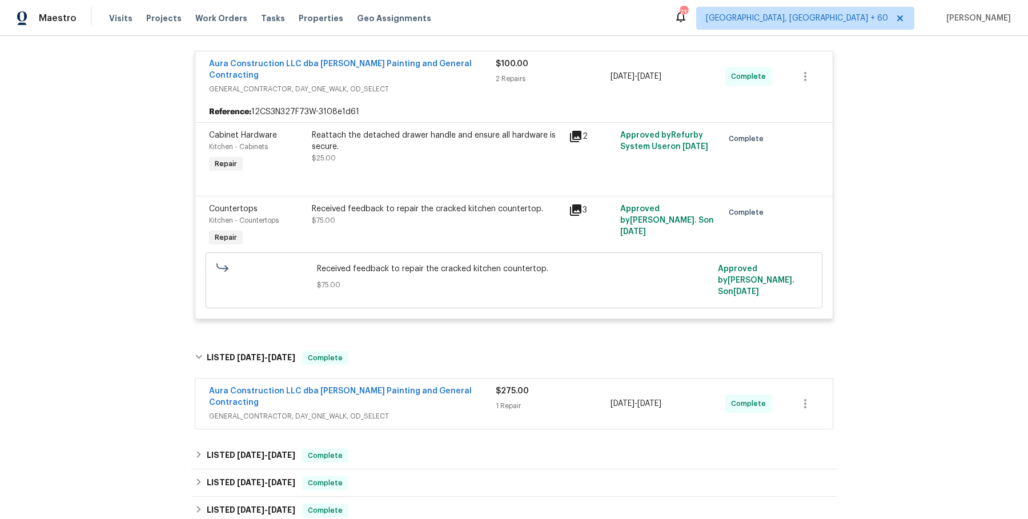
click at [380, 395] on div "Aura Construction LLC dba Logan's Painting and General Contracting GENERAL_CONT…" at bounding box center [513, 404] width 637 height 50
click at [384, 411] on span "GENERAL_CONTRACTOR, DAY_ONE_WALK, OD_SELECT" at bounding box center [352, 416] width 287 height 11
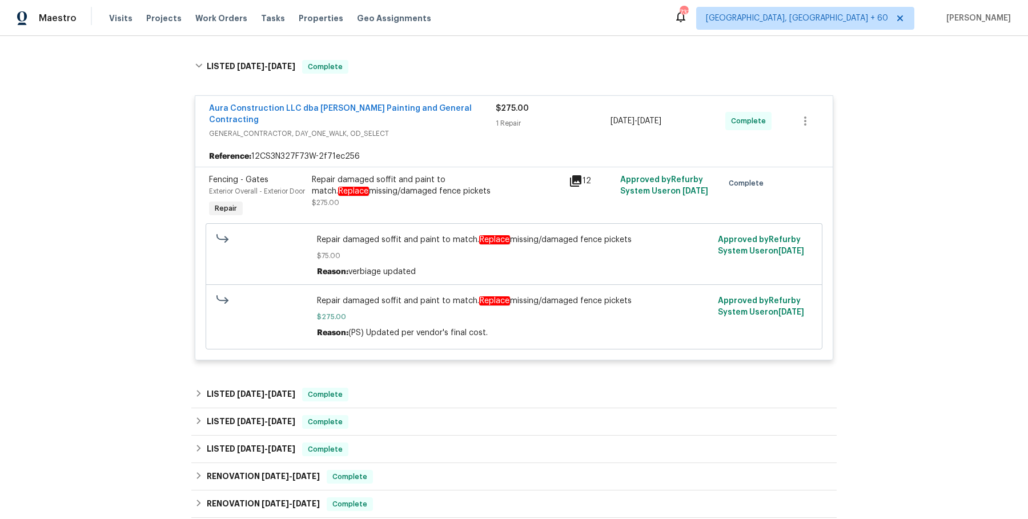
scroll to position [512, 0]
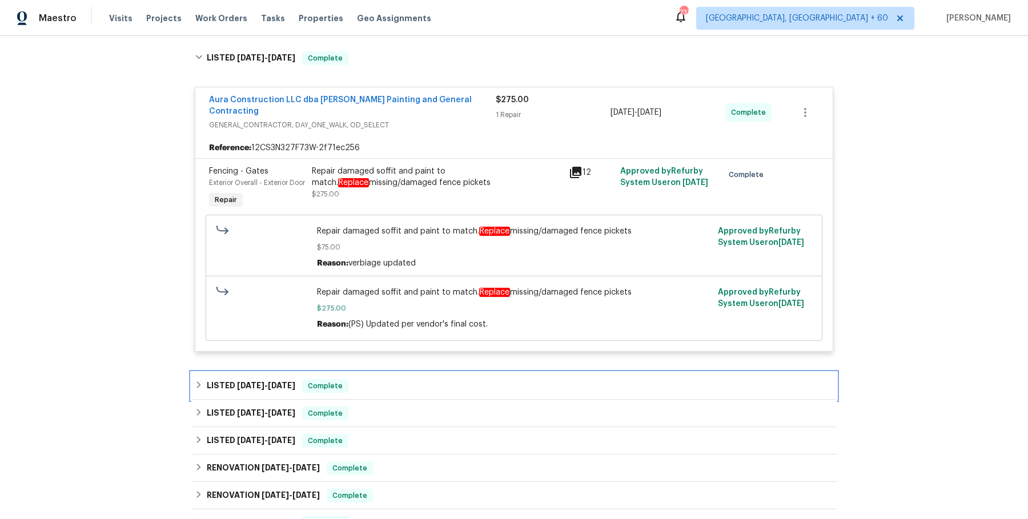
click at [390, 379] on div "LISTED 6/23/25 - 6/30/25 Complete" at bounding box center [514, 386] width 638 height 14
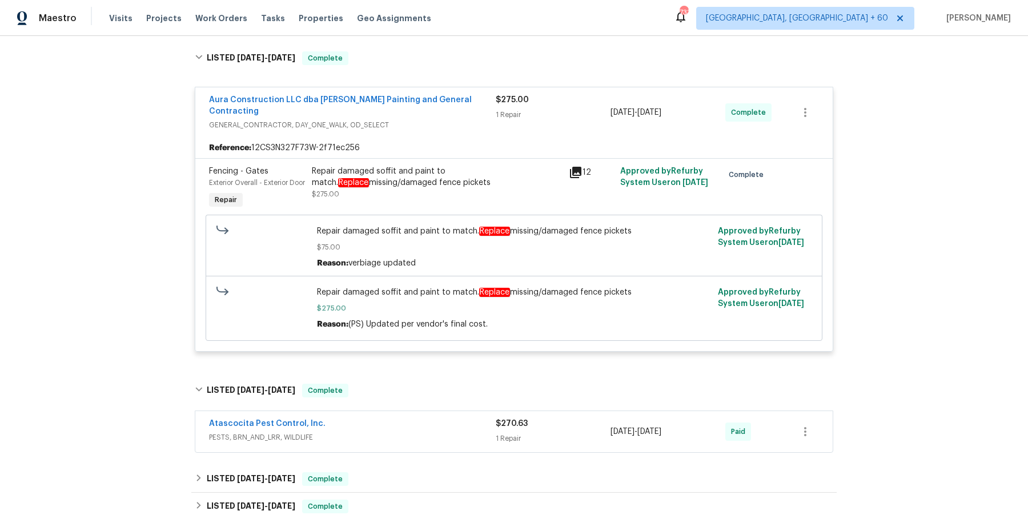
click at [379, 418] on div "Atascocita Pest Control, Inc." at bounding box center [352, 425] width 287 height 14
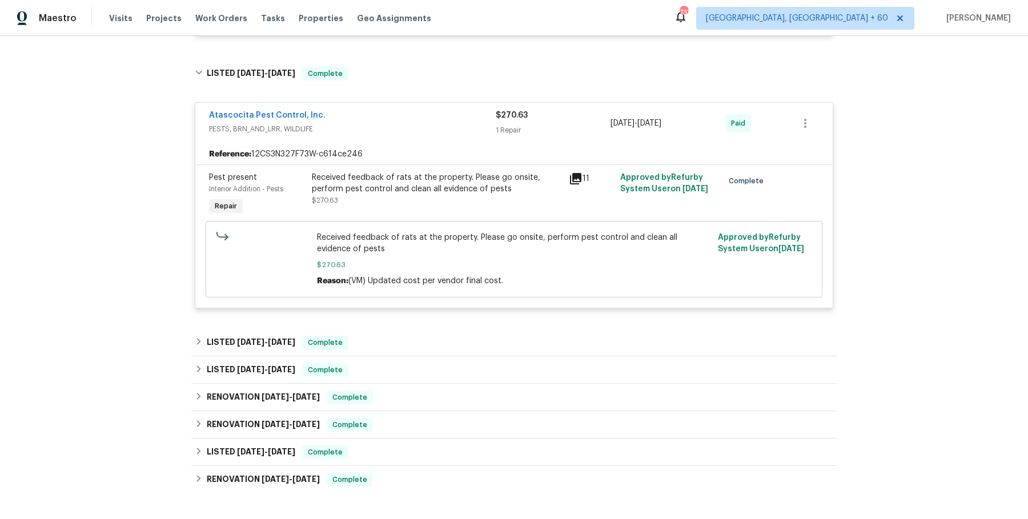
scroll to position [851, 0]
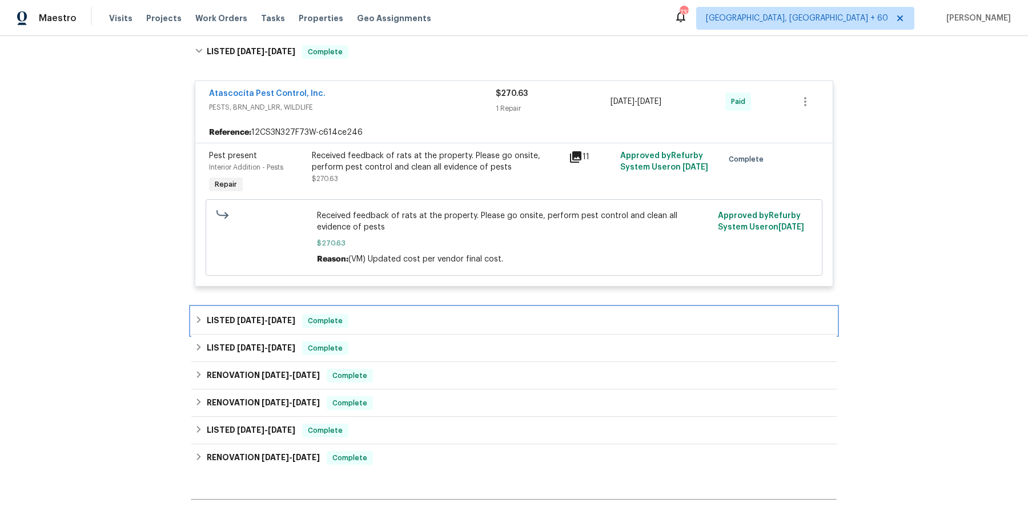
click at [405, 314] on div "LISTED 5/27/25 - 5/29/25 Complete" at bounding box center [514, 321] width 638 height 14
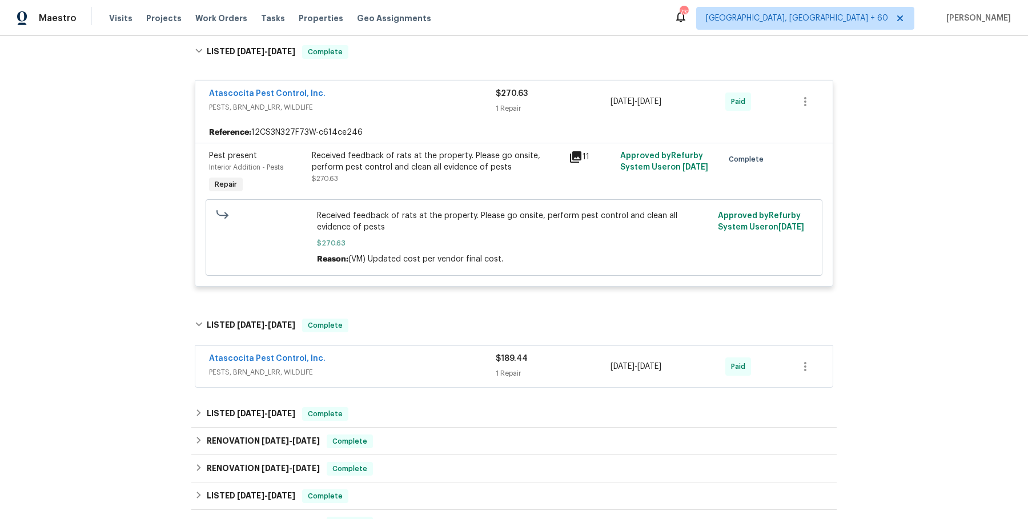
click at [392, 367] on span "PESTS, BRN_AND_LRR, WILDLIFE" at bounding box center [352, 372] width 287 height 11
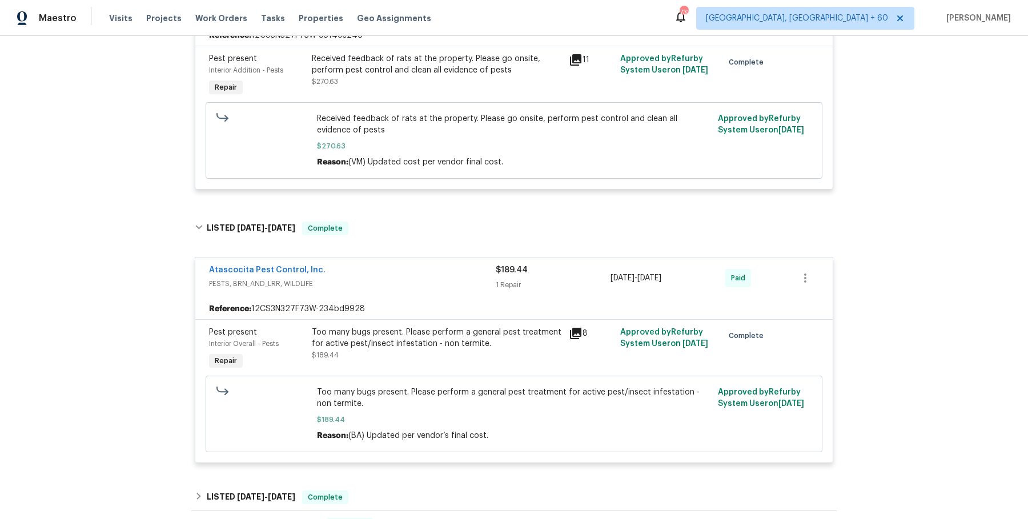
scroll to position [1064, 0]
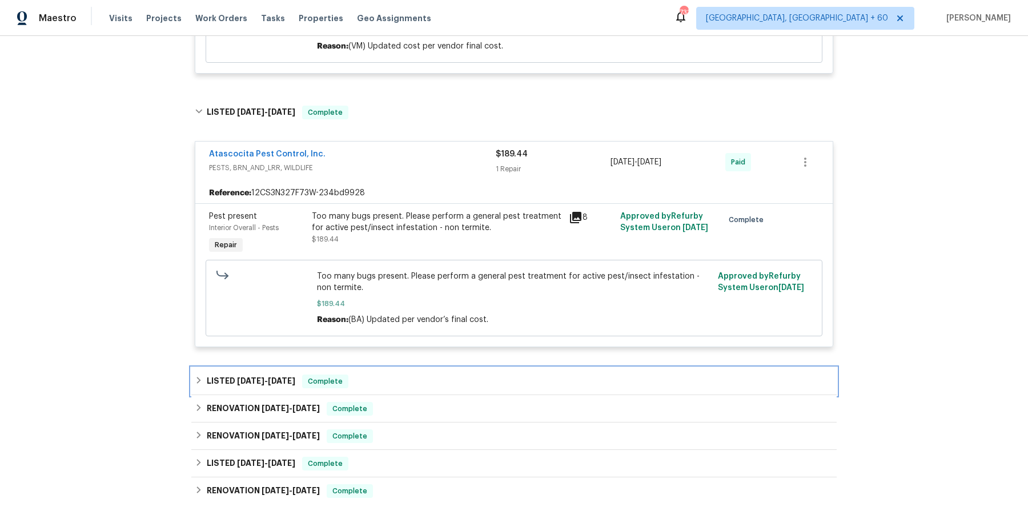
click at [392, 375] on div "LISTED 5/9/25 - 5/21/25 Complete" at bounding box center [514, 382] width 638 height 14
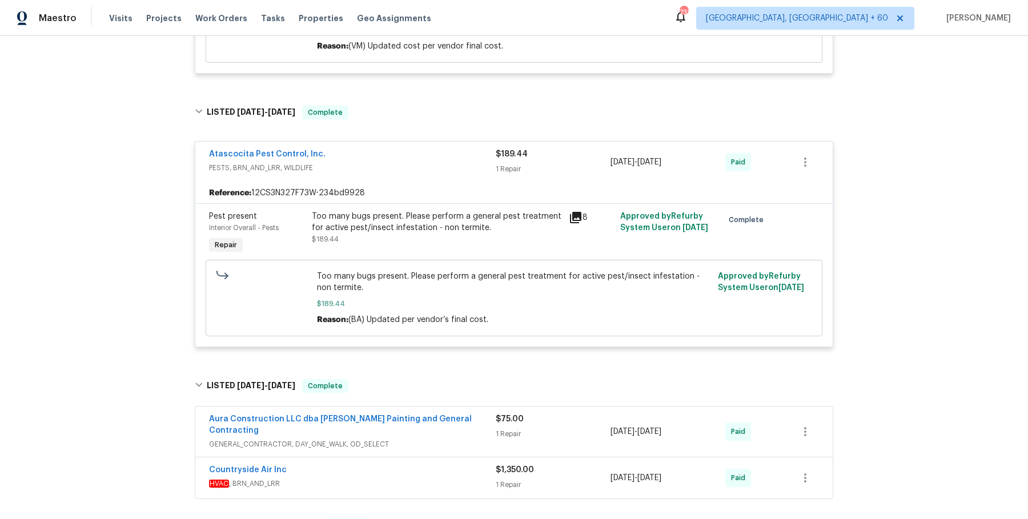
click at [404, 439] on span "GENERAL_CONTRACTOR, DAY_ONE_WALK, OD_SELECT" at bounding box center [352, 444] width 287 height 11
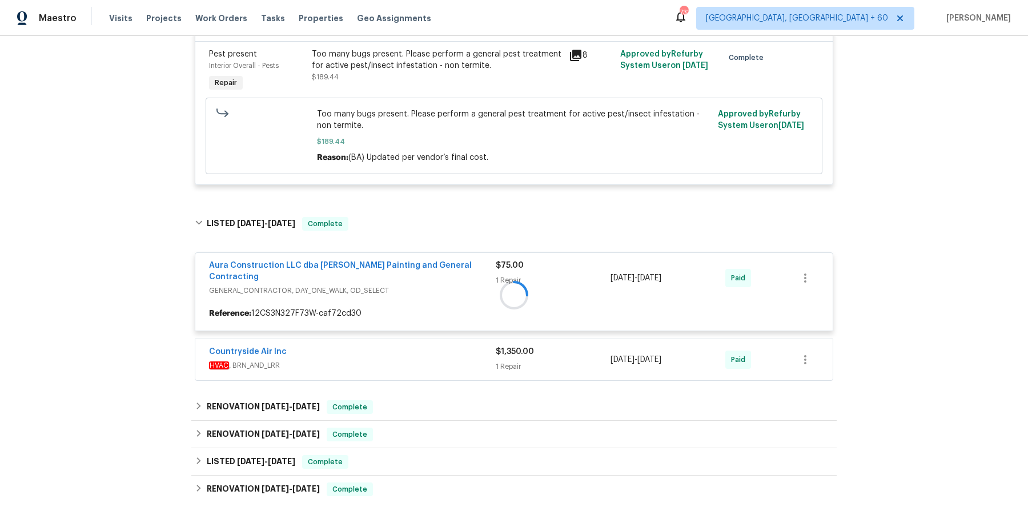
scroll to position [1228, 0]
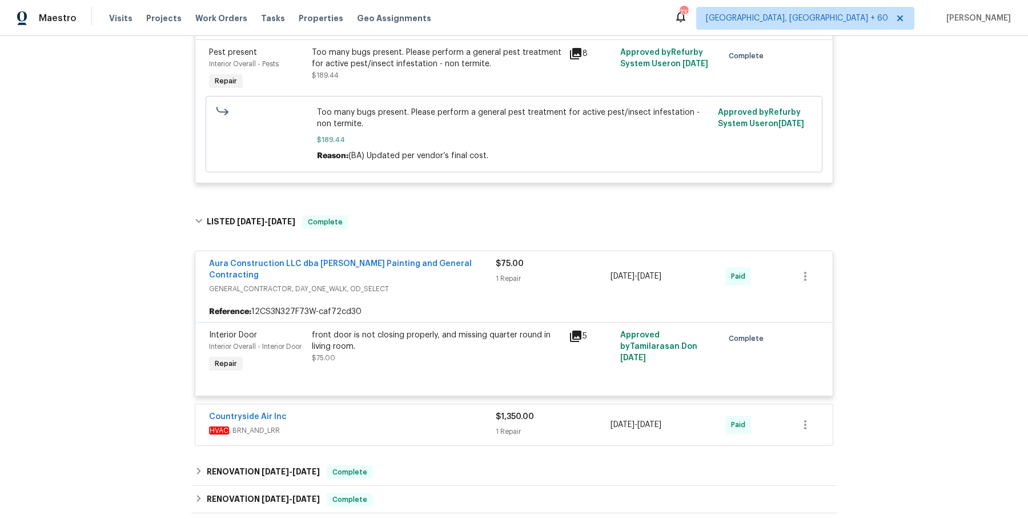
click at [420, 411] on div "Countryside Air Inc" at bounding box center [352, 418] width 287 height 14
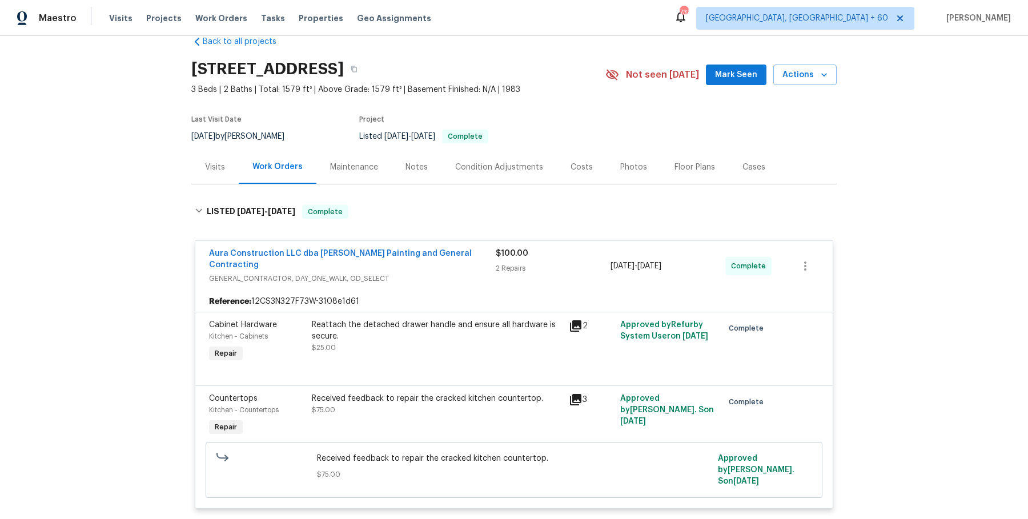
scroll to position [0, 0]
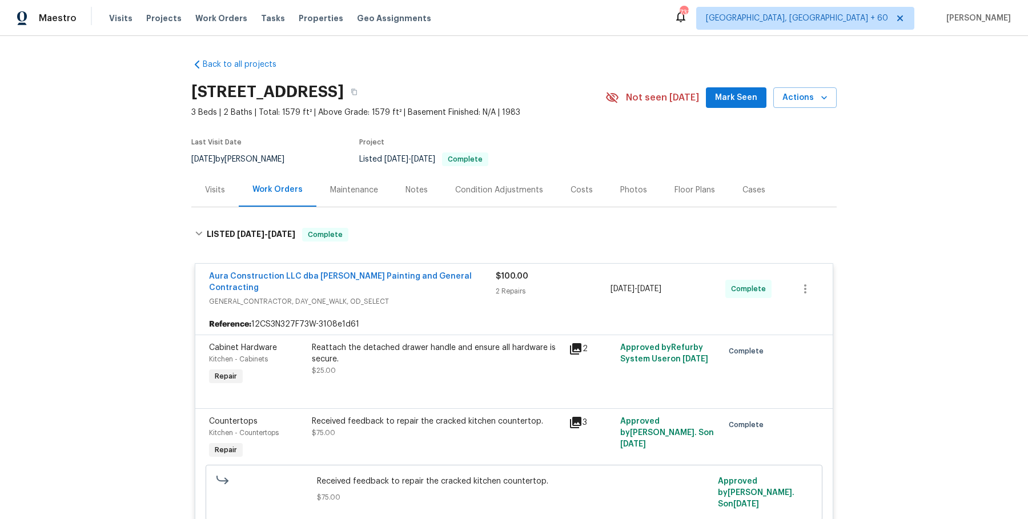
click at [222, 6] on div "Maestro Visits Projects Work Orders Tasks Properties Geo Assignments 731 Albuqu…" at bounding box center [514, 18] width 1028 height 36
click at [220, 10] on div "Visits Projects Work Orders Tasks Properties Geo Assignments" at bounding box center [277, 18] width 336 height 23
click at [217, 16] on span "Work Orders" at bounding box center [221, 18] width 52 height 11
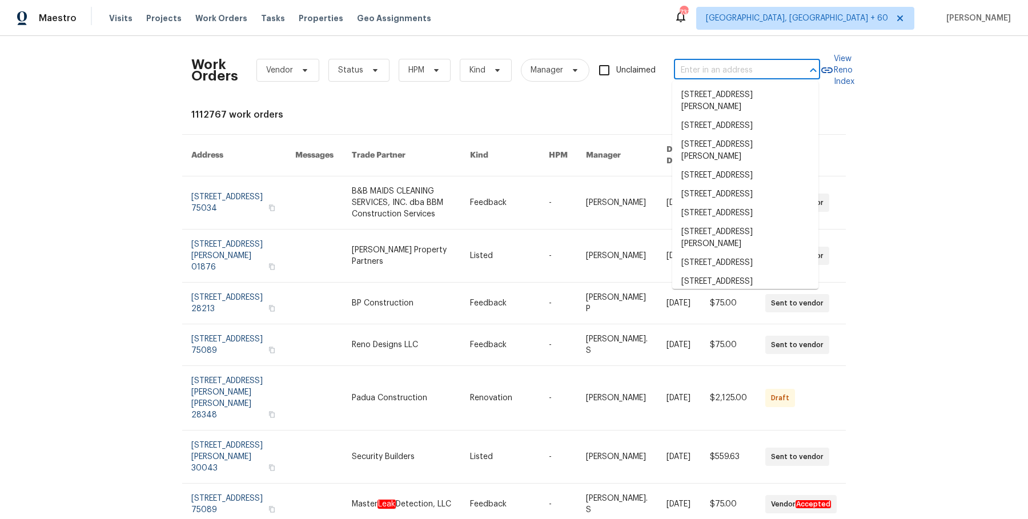
click at [755, 68] on input "text" at bounding box center [731, 71] width 114 height 18
paste input "620 W Solana Cir Unit 1B Solana Beach, CA 92075"
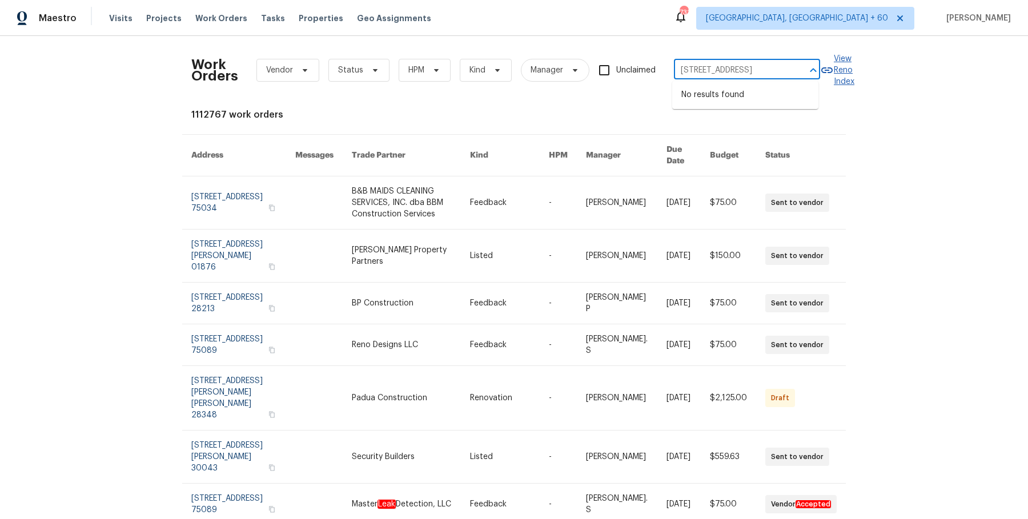
drag, startPoint x: 730, startPoint y: 71, endPoint x: 841, endPoint y: 71, distance: 111.4
click at [837, 71] on div "Work Orders Vendor Status HPM Kind Manager Unclaimed 620 W Solana Cir Unit 1B S…" at bounding box center [513, 70] width 645 height 50
type input "620 W Solana Cir"
click at [749, 105] on li "620 W Solana Cir Unit 1B, Solana Beach, CA 92075" at bounding box center [745, 95] width 146 height 19
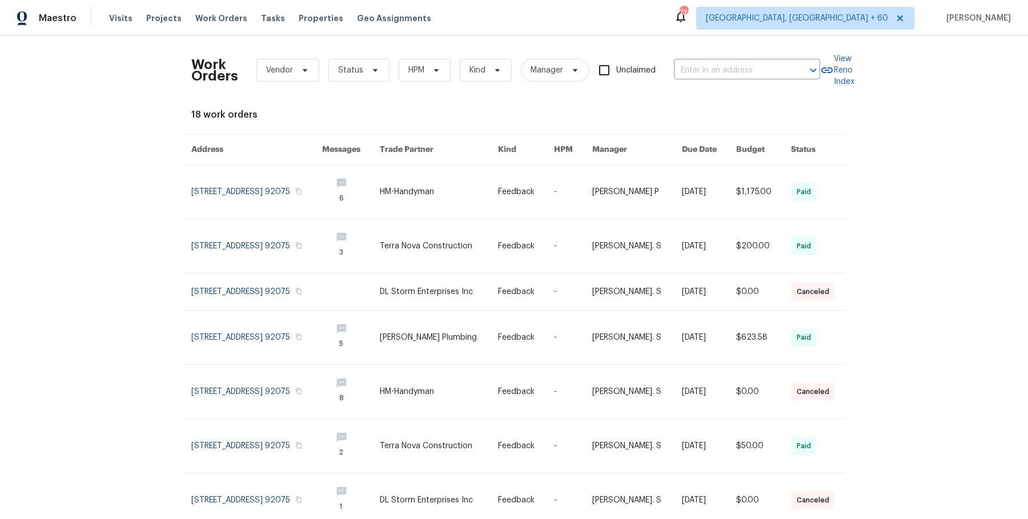
type input "620 W Solana Cir Unit 1B, Solana Beach, CA 92075"
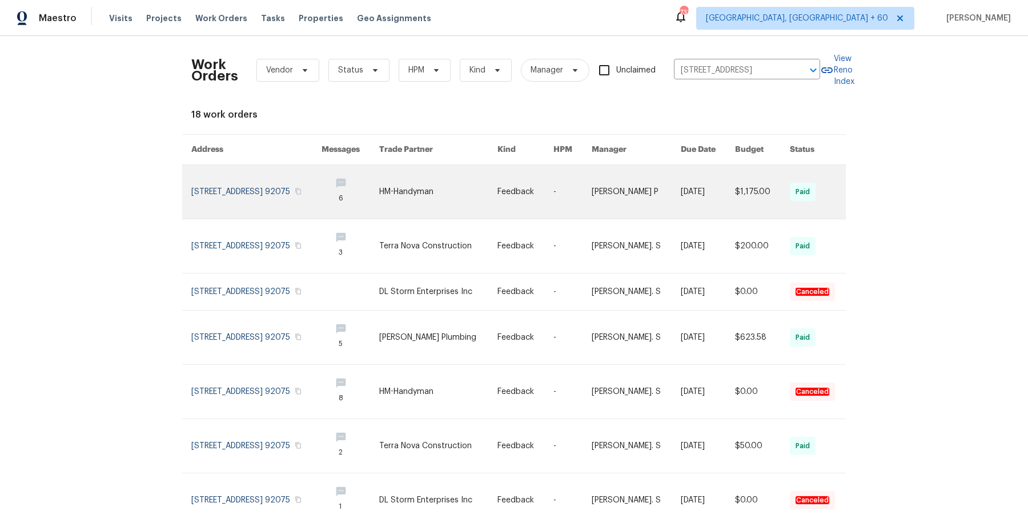
click at [588, 188] on link at bounding box center [572, 192] width 38 height 54
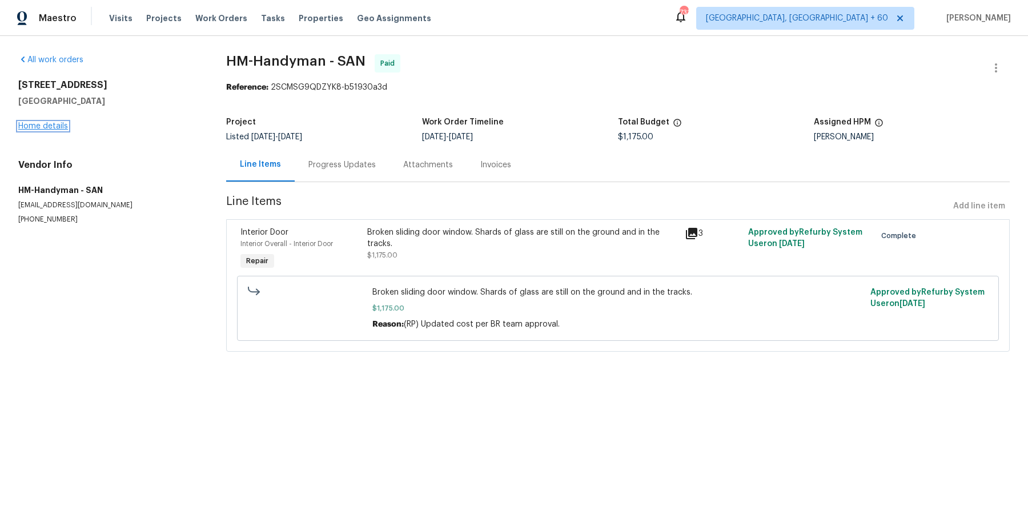
click at [58, 124] on link "Home details" at bounding box center [43, 126] width 50 height 8
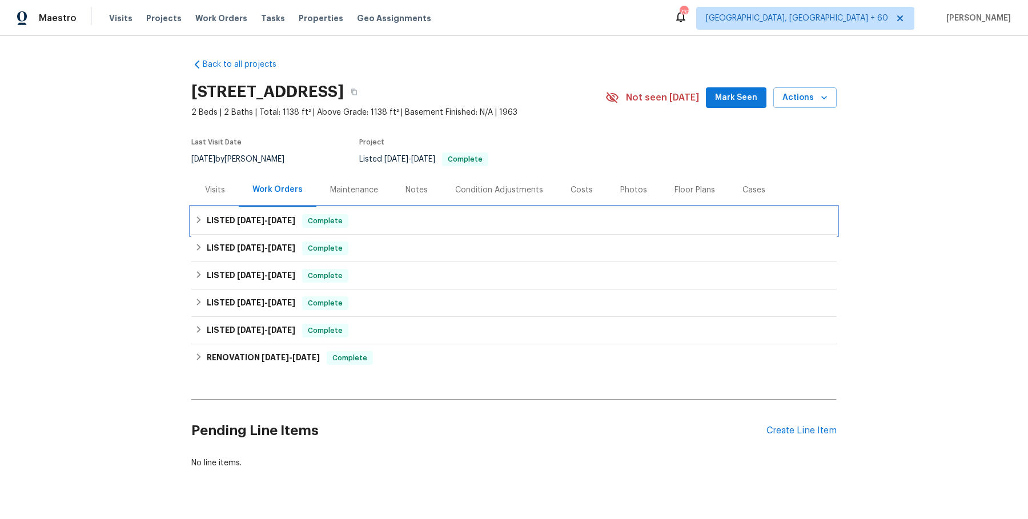
click at [426, 213] on div "LISTED 5/25/25 - 6/10/25 Complete" at bounding box center [513, 220] width 645 height 27
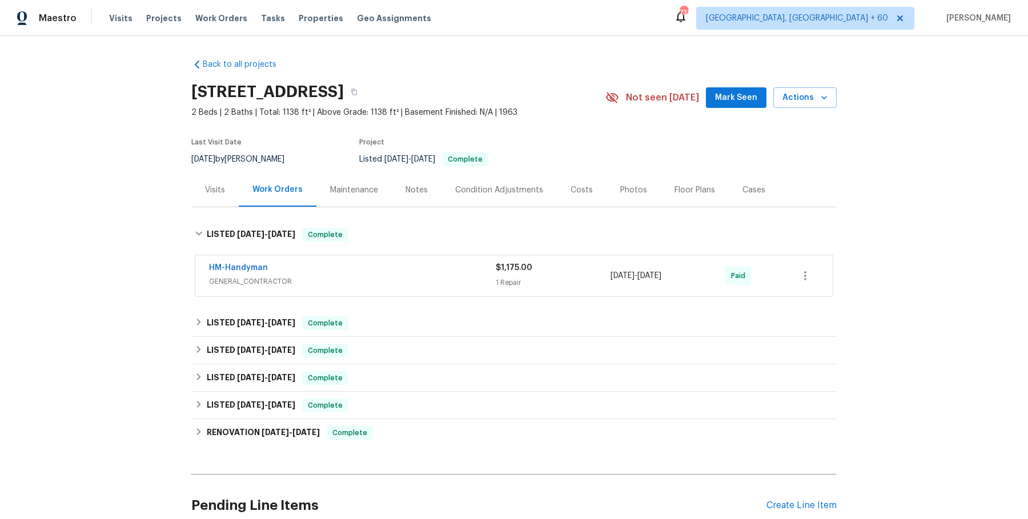
click at [408, 262] on div "HM-Handyman" at bounding box center [352, 269] width 287 height 14
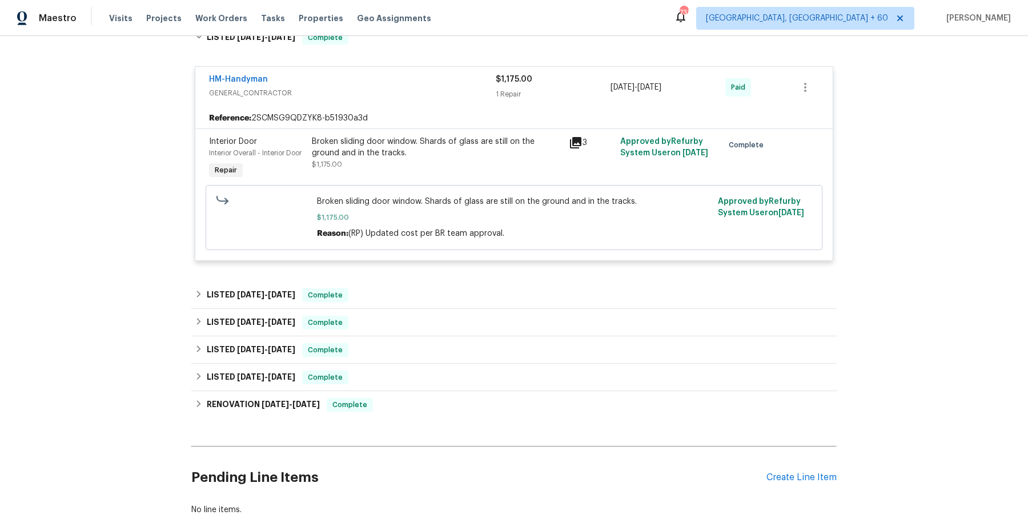
scroll to position [236, 0]
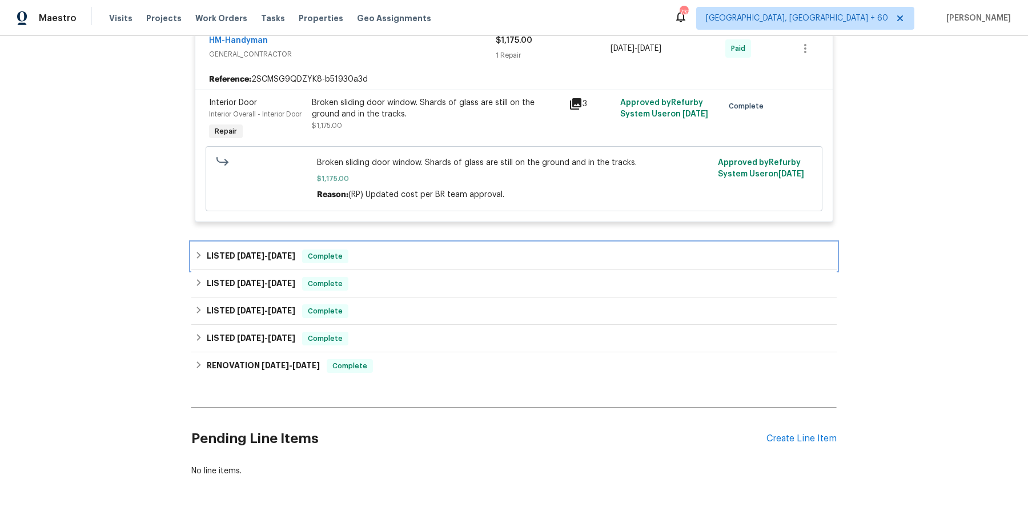
click at [396, 258] on div "LISTED 4/7/25 - 4/14/25 Complete" at bounding box center [514, 257] width 638 height 14
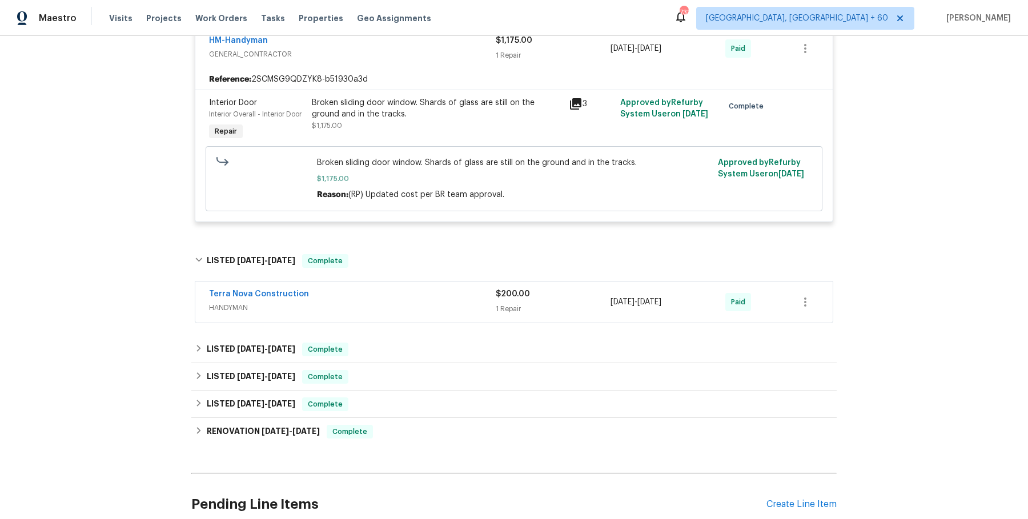
click at [395, 290] on div "Terra Nova Construction" at bounding box center [352, 295] width 287 height 14
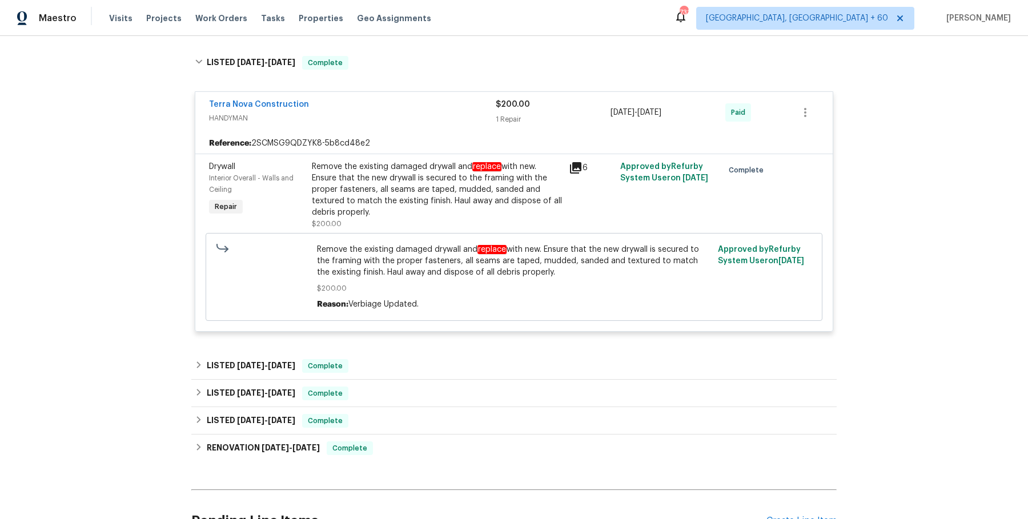
scroll to position [447, 0]
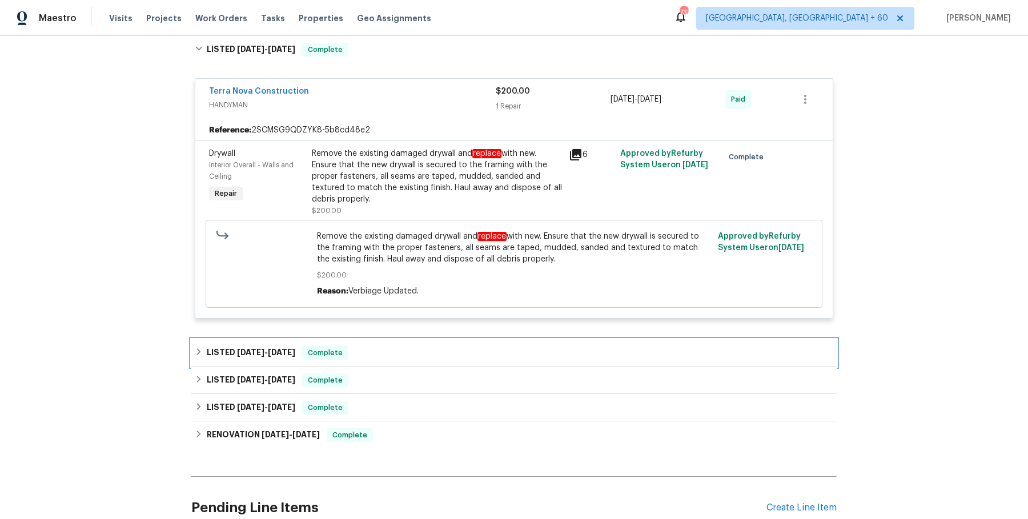
click at [385, 346] on div "LISTED 3/19/25 - 4/7/25 Complete" at bounding box center [514, 353] width 638 height 14
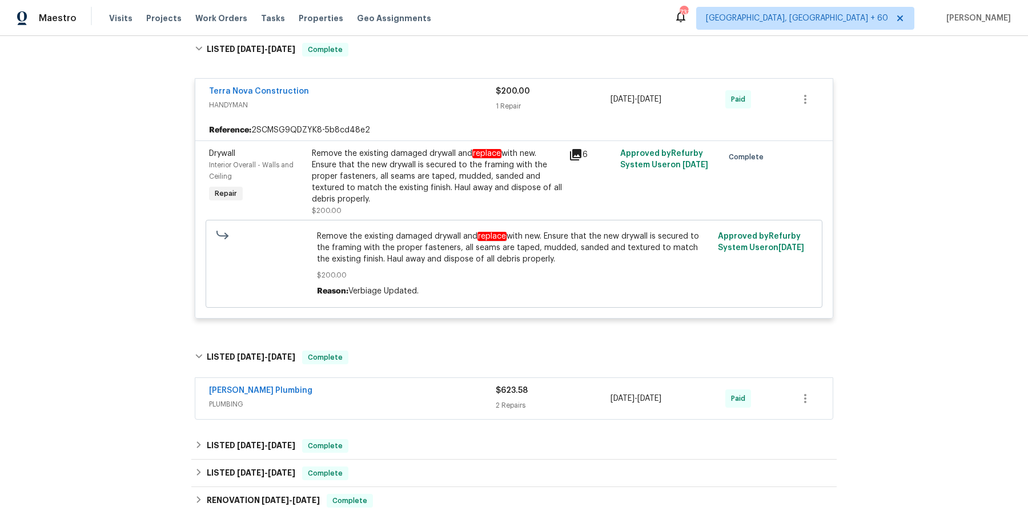
click at [378, 395] on div "John Padilla Plumbing" at bounding box center [352, 392] width 287 height 14
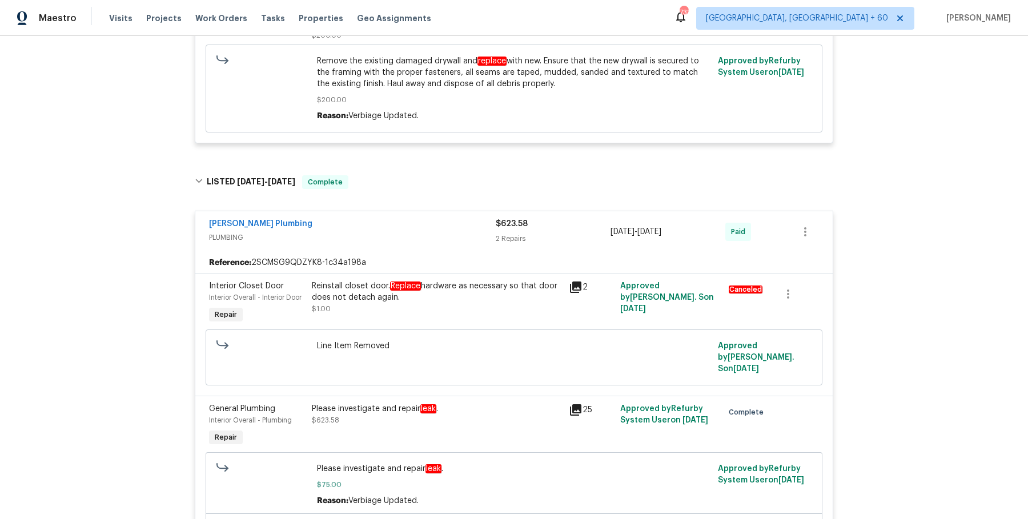
scroll to position [957, 0]
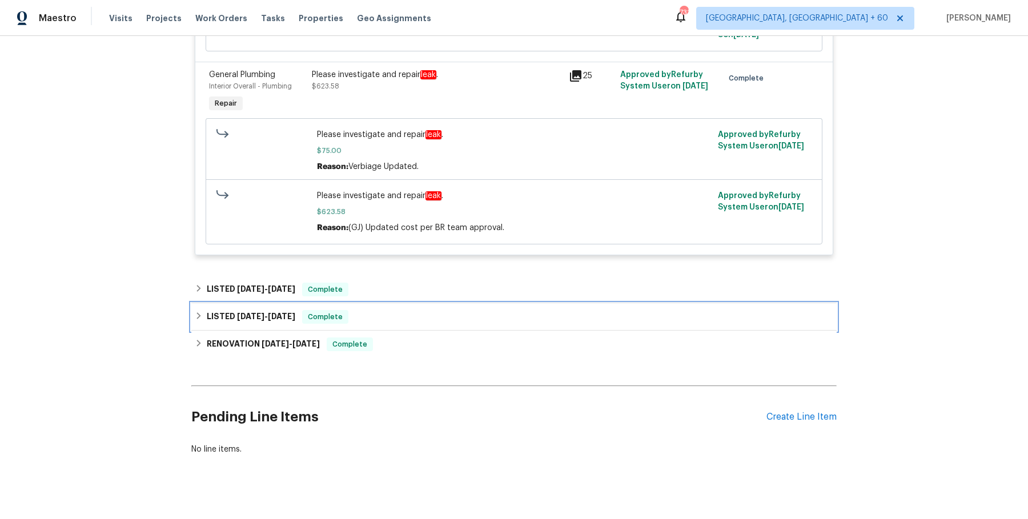
click at [390, 303] on div "LISTED 9/23/24 - 2/4/25 Complete" at bounding box center [513, 316] width 645 height 27
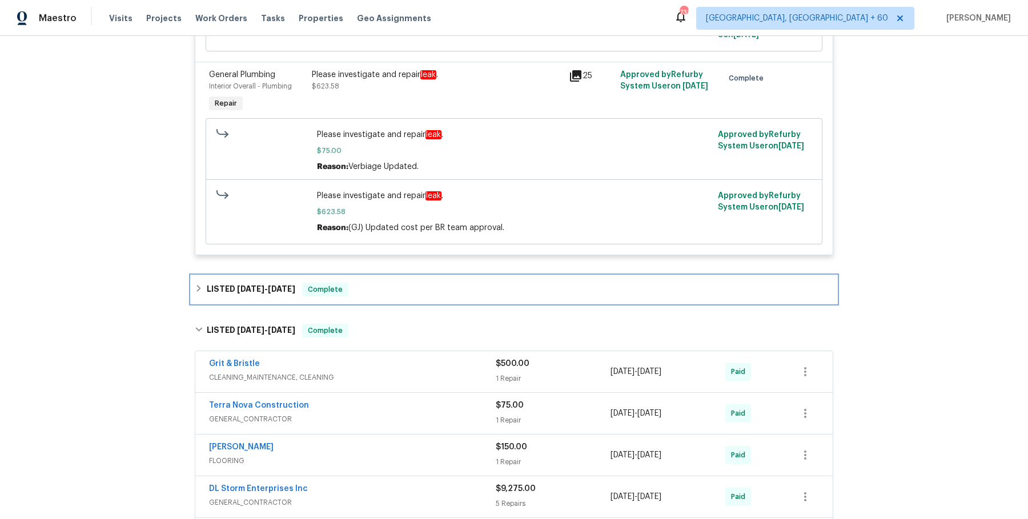
click at [392, 283] on div "LISTED 3/12/25 - 3/19/25 Complete" at bounding box center [514, 290] width 638 height 14
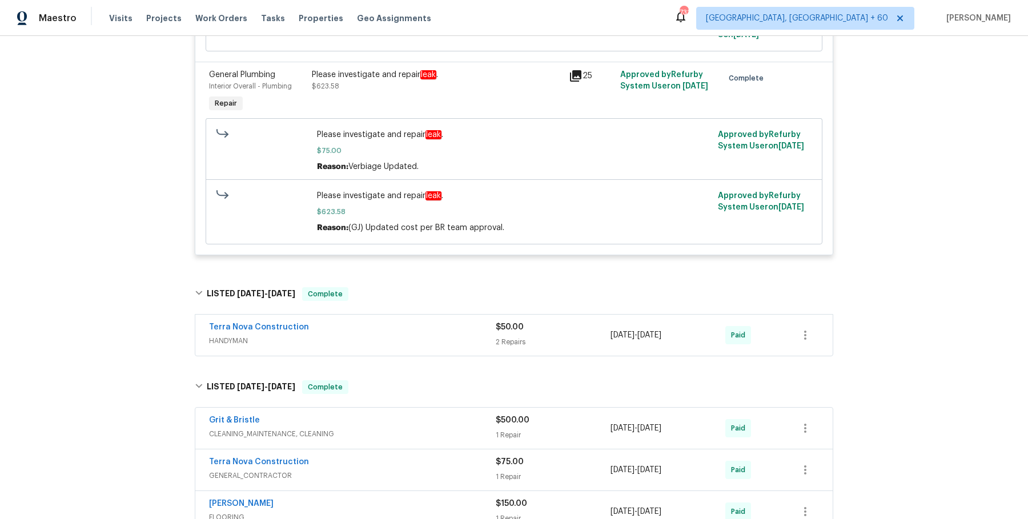
click at [392, 322] on div "Terra Nova Construction" at bounding box center [352, 329] width 287 height 14
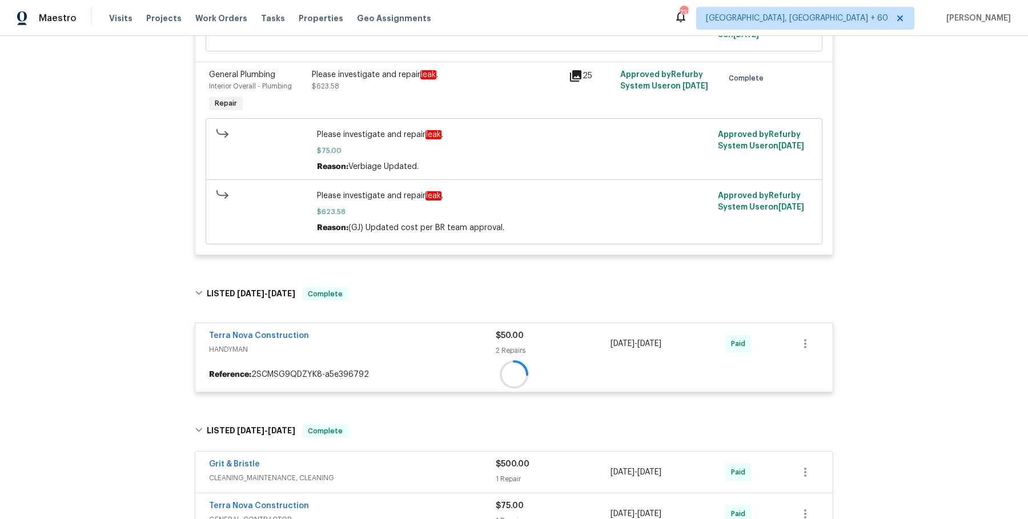
click at [390, 330] on div "Terra Nova Construction" at bounding box center [352, 337] width 287 height 14
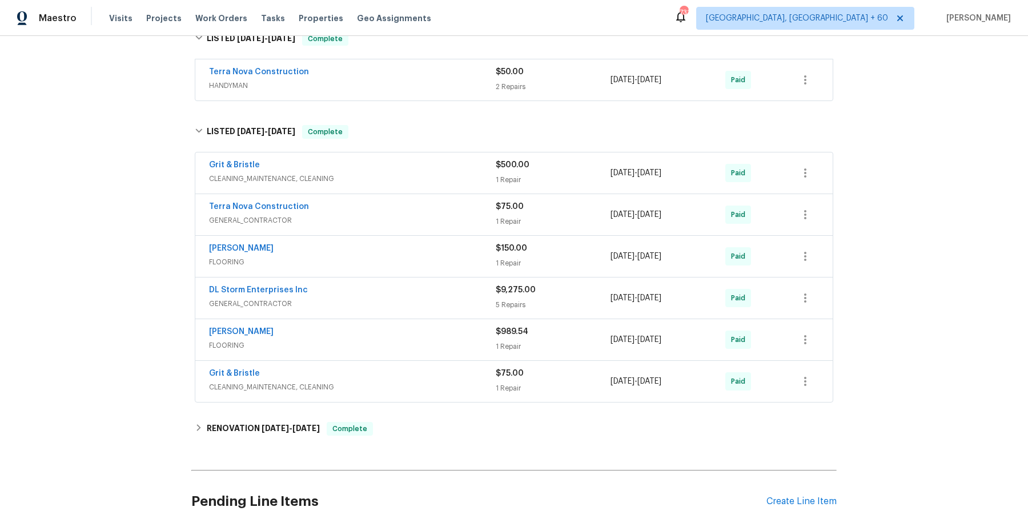
scroll to position [1215, 0]
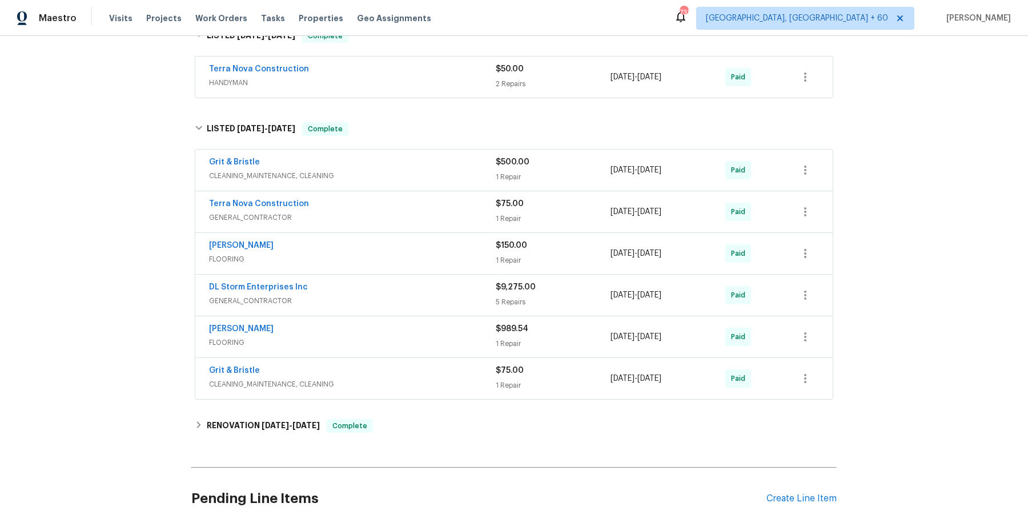
click at [449, 63] on div "Terra Nova Construction" at bounding box center [352, 70] width 287 height 14
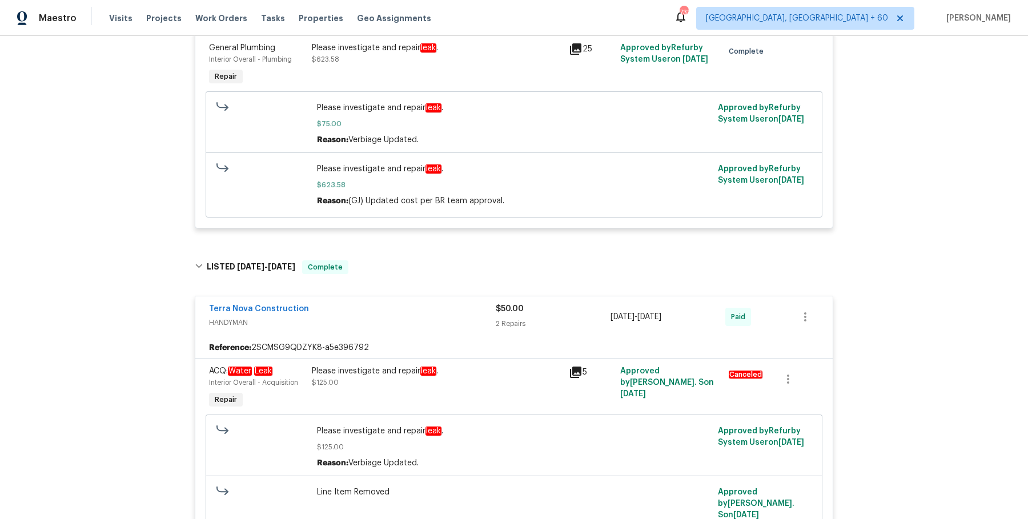
scroll to position [1634, 0]
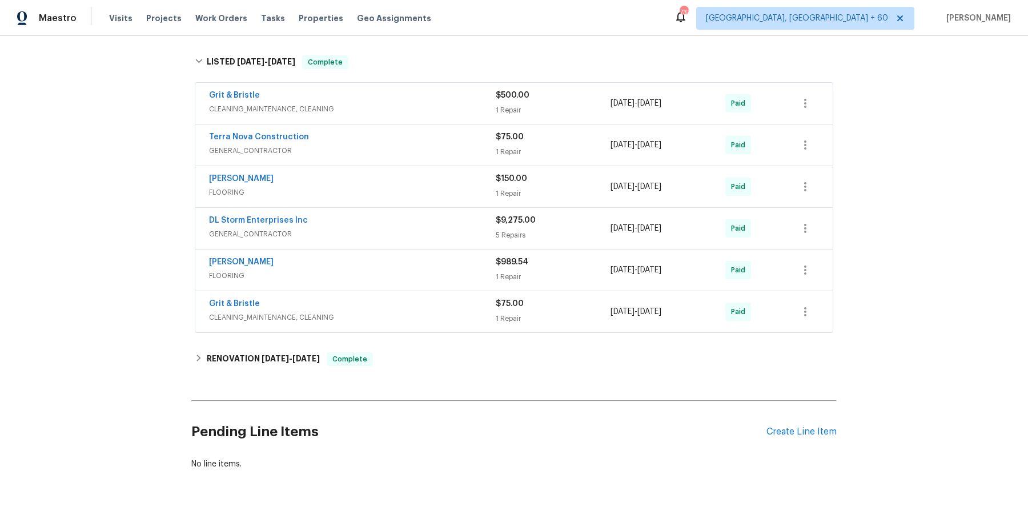
click at [463, 103] on span "CLEANING_MAINTENANCE, CLEANING" at bounding box center [352, 108] width 287 height 11
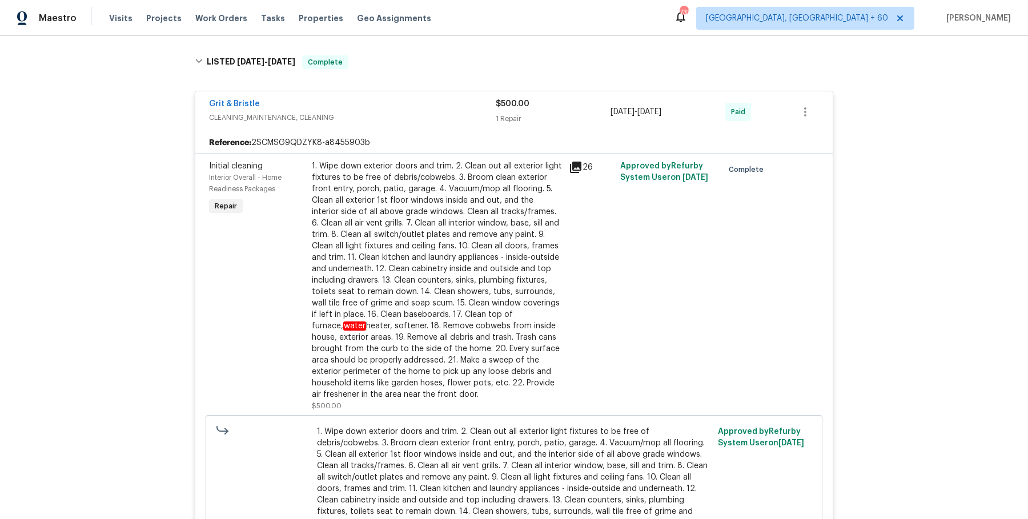
scroll to position [2157, 0]
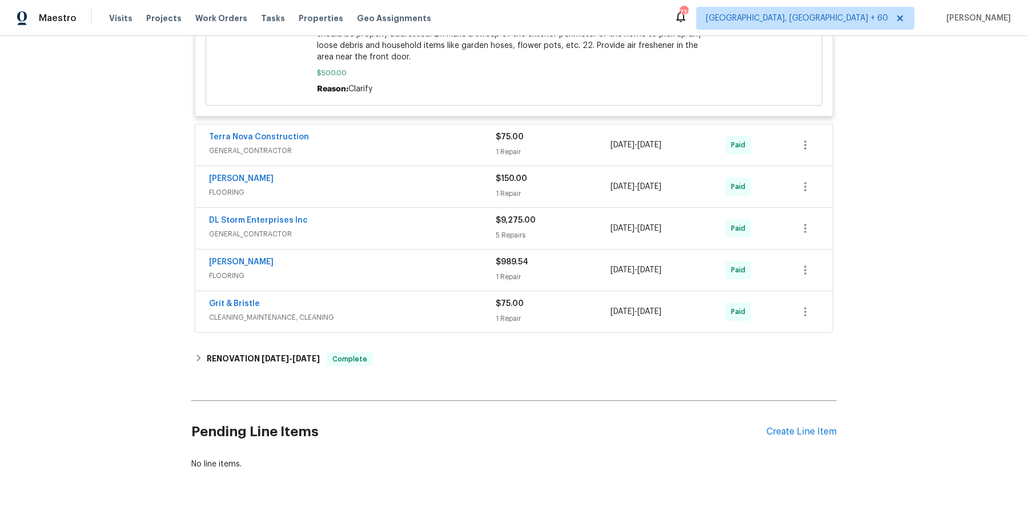
click at [456, 131] on div "Terra Nova Construction" at bounding box center [352, 138] width 287 height 14
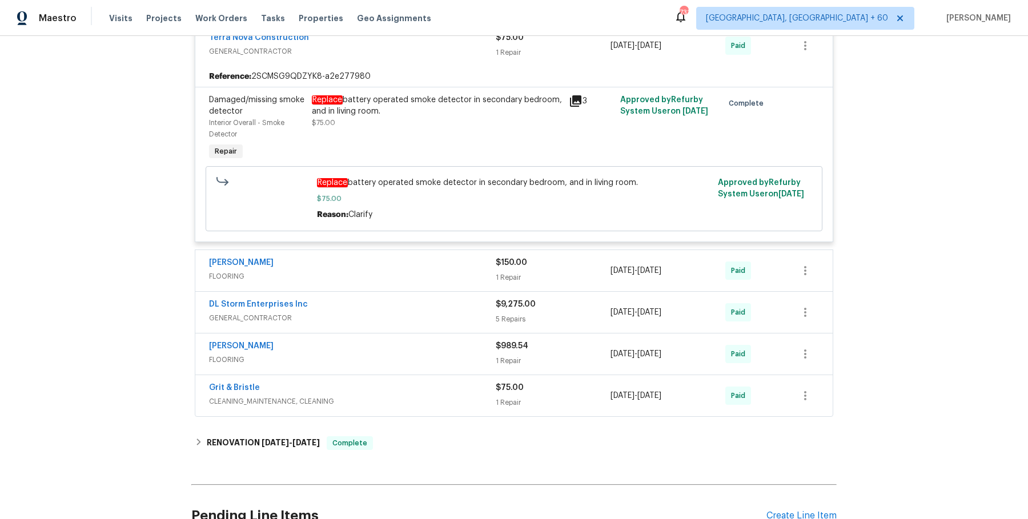
scroll to position [2260, 0]
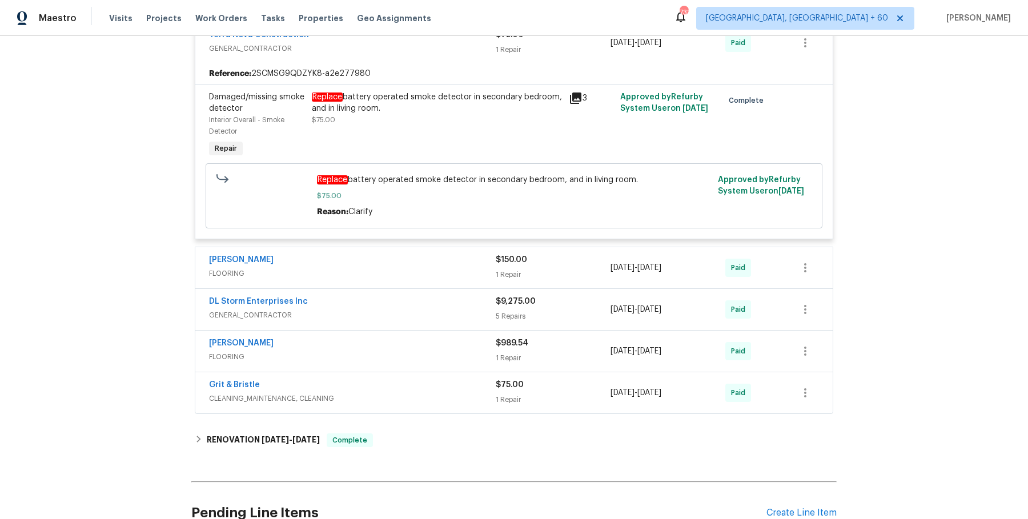
click at [469, 254] on div "Sherwin Williams FLOORING" at bounding box center [352, 267] width 287 height 27
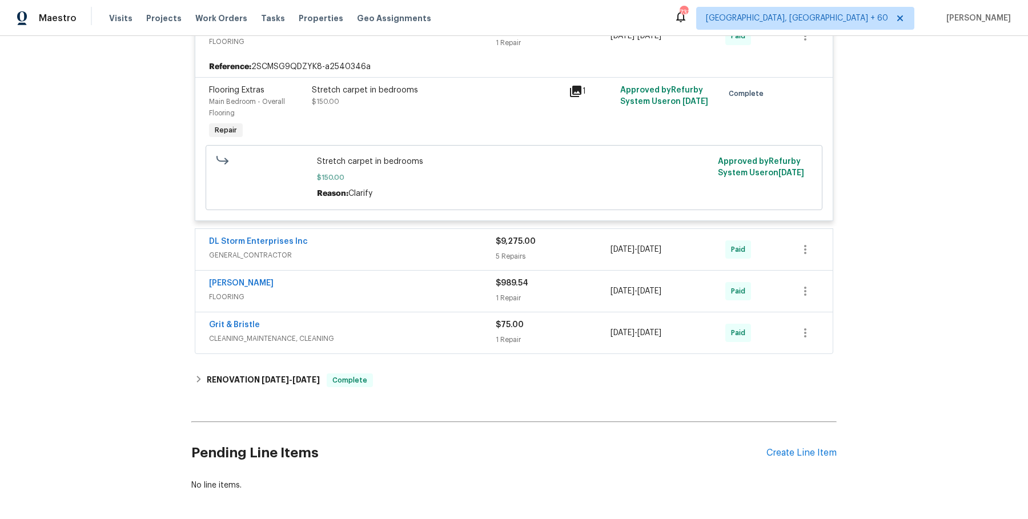
scroll to position [2482, 0]
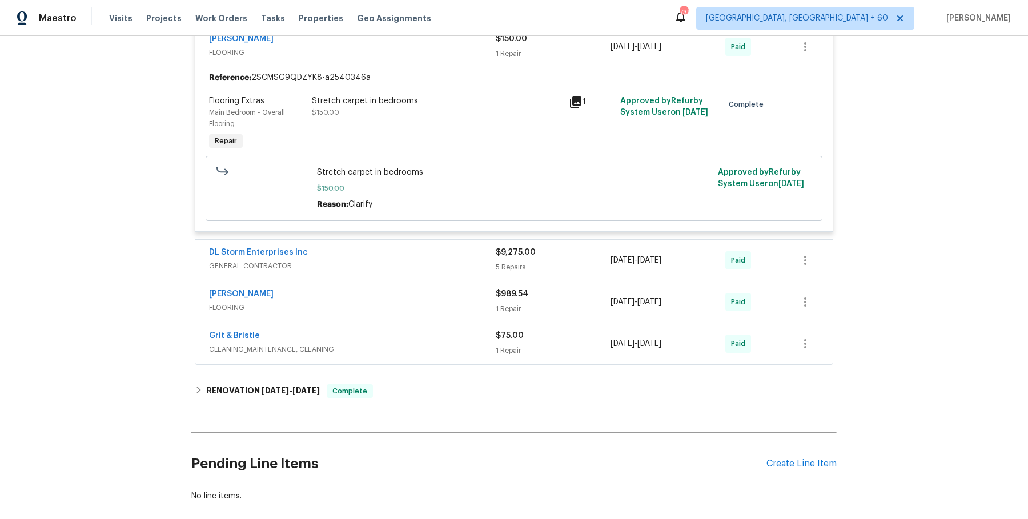
click at [469, 260] on span "GENERAL_CONTRACTOR" at bounding box center [352, 265] width 287 height 11
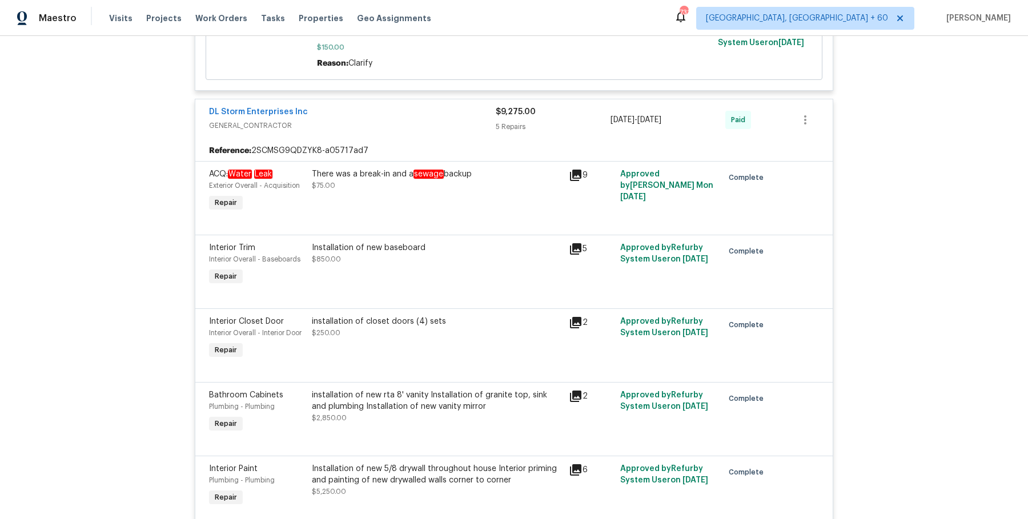
scroll to position [2912, 0]
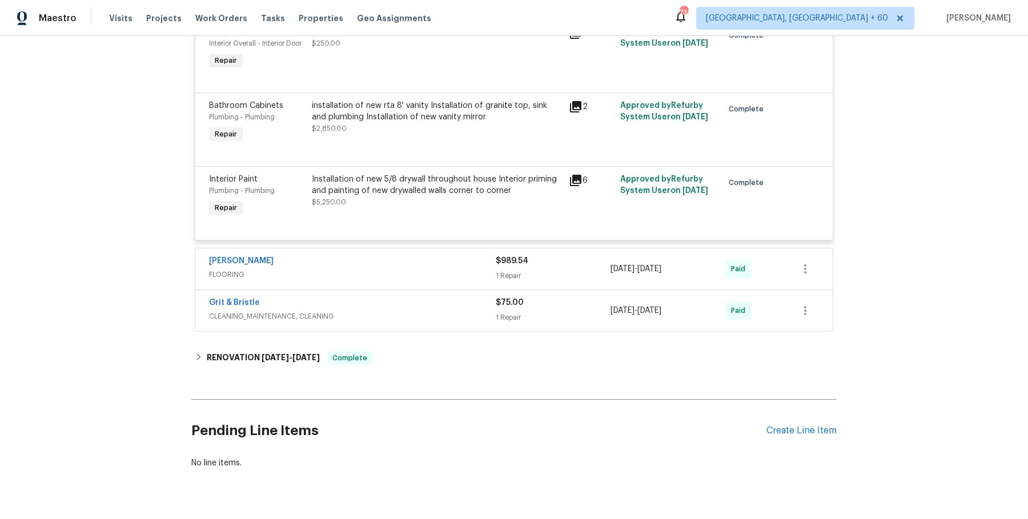
click at [429, 255] on div "Sherwin Williams" at bounding box center [352, 262] width 287 height 14
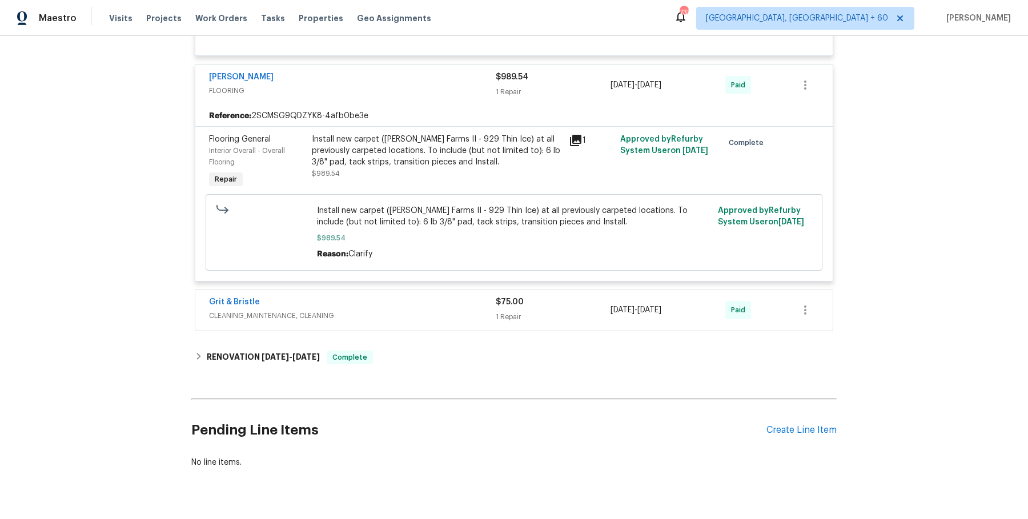
click at [425, 310] on span "CLEANING_MAINTENANCE, CLEANING" at bounding box center [352, 315] width 287 height 11
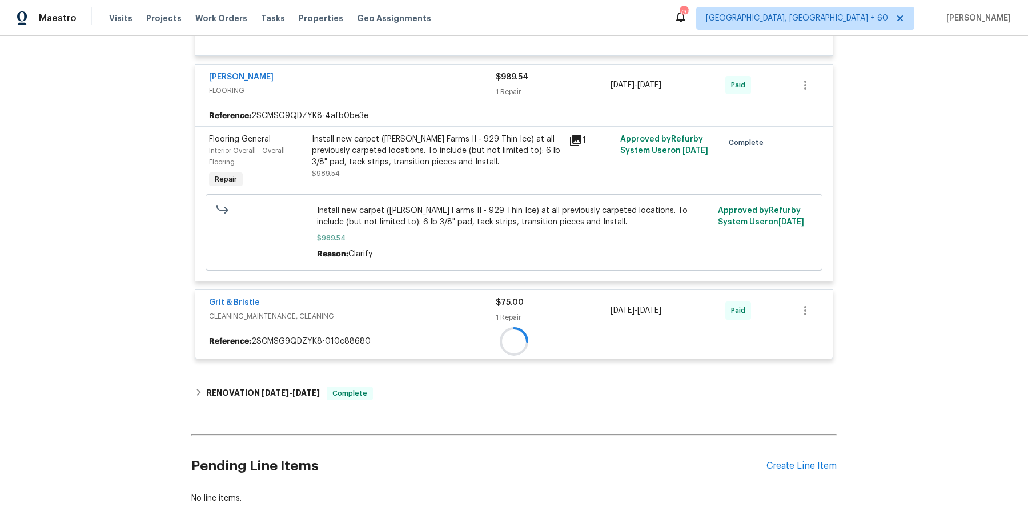
scroll to position [3133, 0]
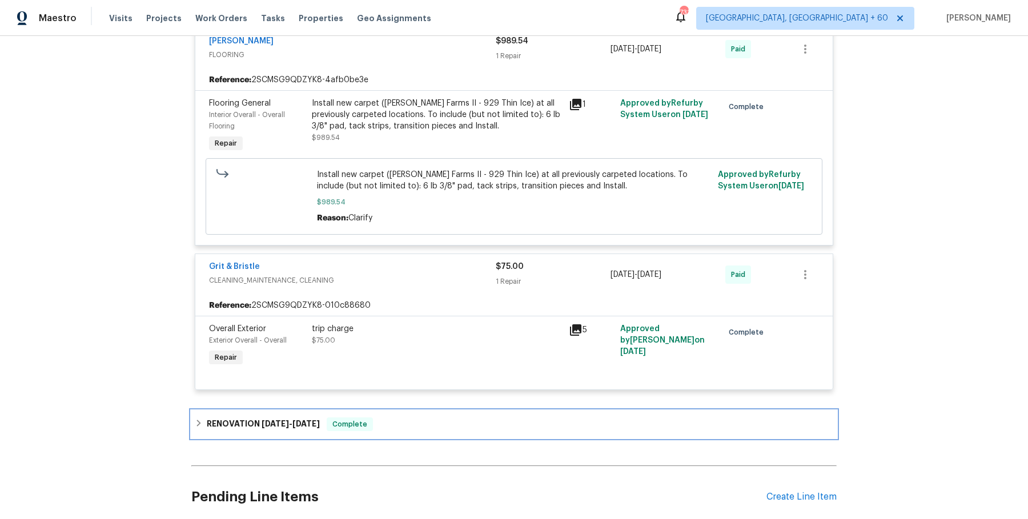
click at [454, 411] on div "RENOVATION 9/4/24 - 9/4/24 Complete" at bounding box center [513, 424] width 645 height 27
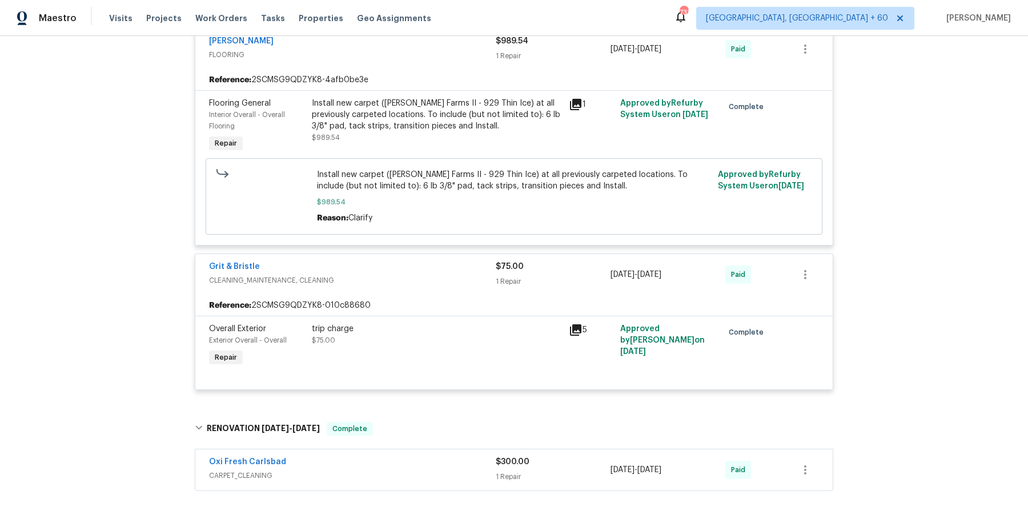
click at [454, 456] on div "Oxi Fresh Carlsbad" at bounding box center [352, 463] width 287 height 14
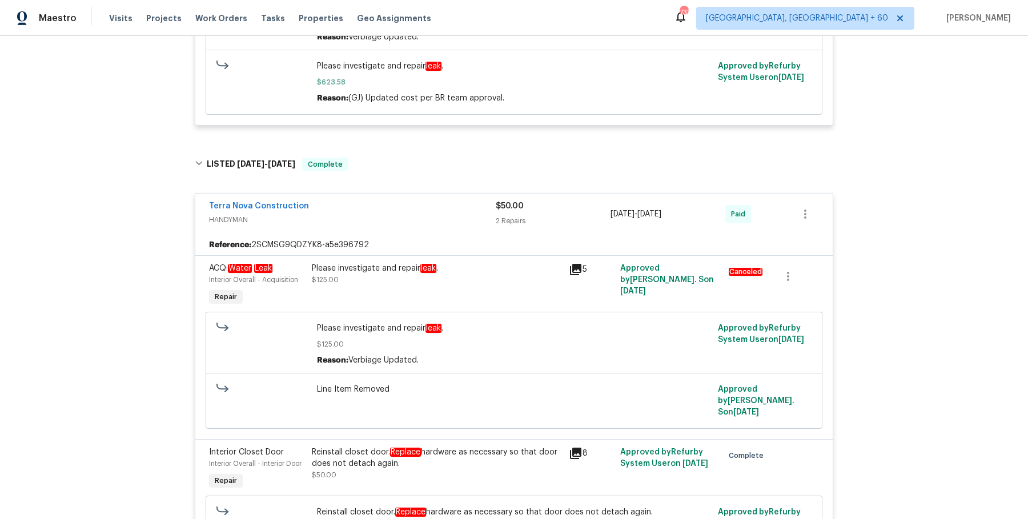
scroll to position [0, 0]
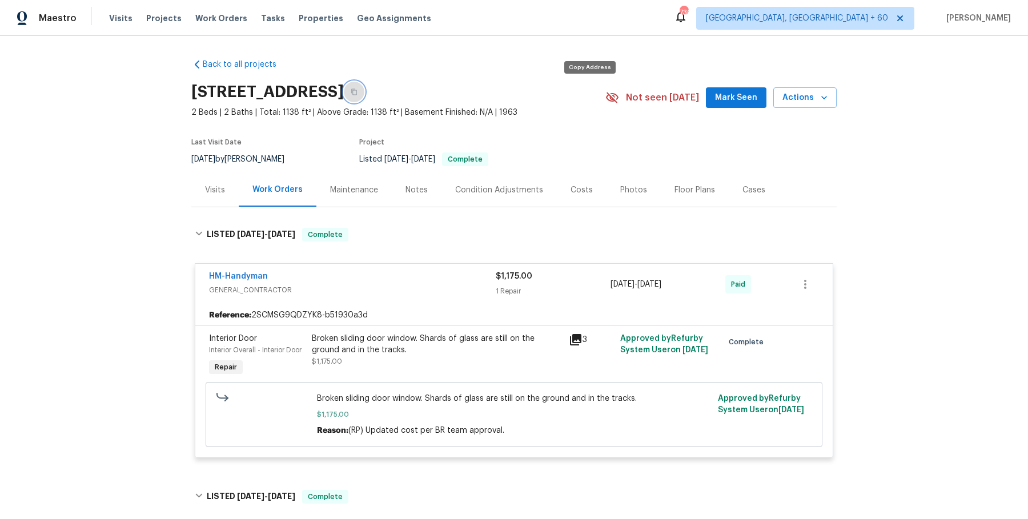
click at [364, 86] on button "button" at bounding box center [354, 92] width 21 height 21
click at [364, 98] on button "button" at bounding box center [354, 92] width 21 height 21
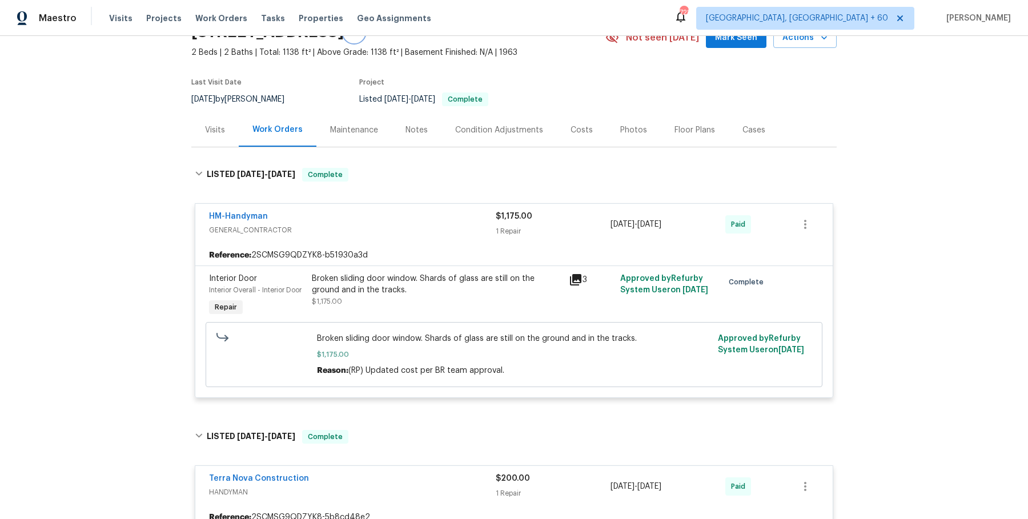
scroll to position [61, 0]
click at [418, 297] on div "Broken sliding door window. Shards of glass are still on the ground and in the …" at bounding box center [437, 289] width 250 height 34
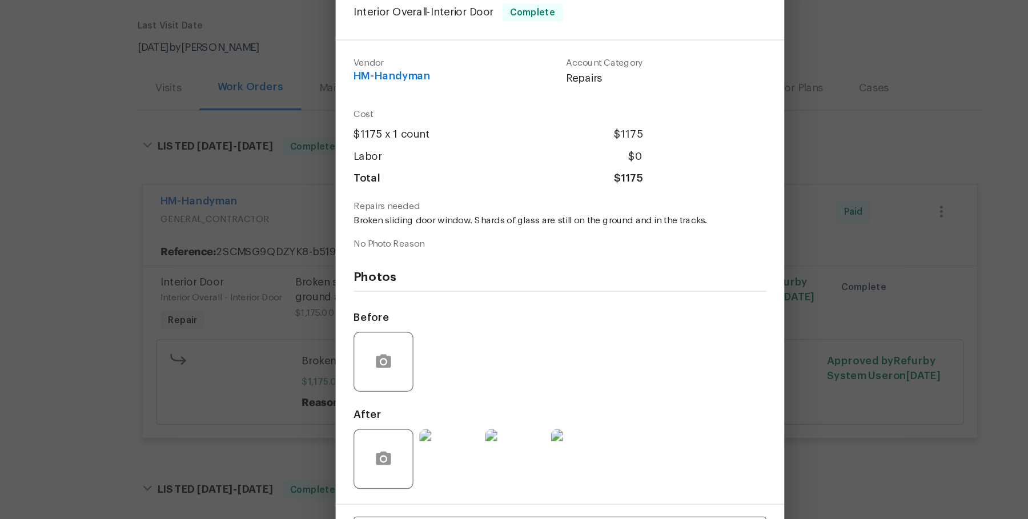
click at [279, 289] on div "Interior Door Interior Overall - Interior Door Complete Vendor HM-Handyman Acco…" at bounding box center [514, 259] width 1028 height 519
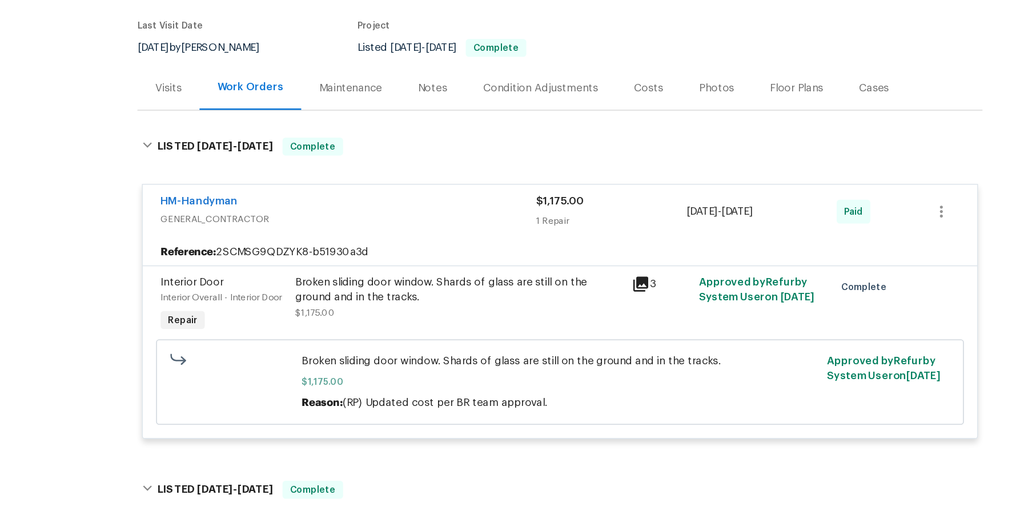
click at [337, 284] on div "Broken sliding door window. Shards of glass are still on the ground and in the …" at bounding box center [437, 283] width 250 height 23
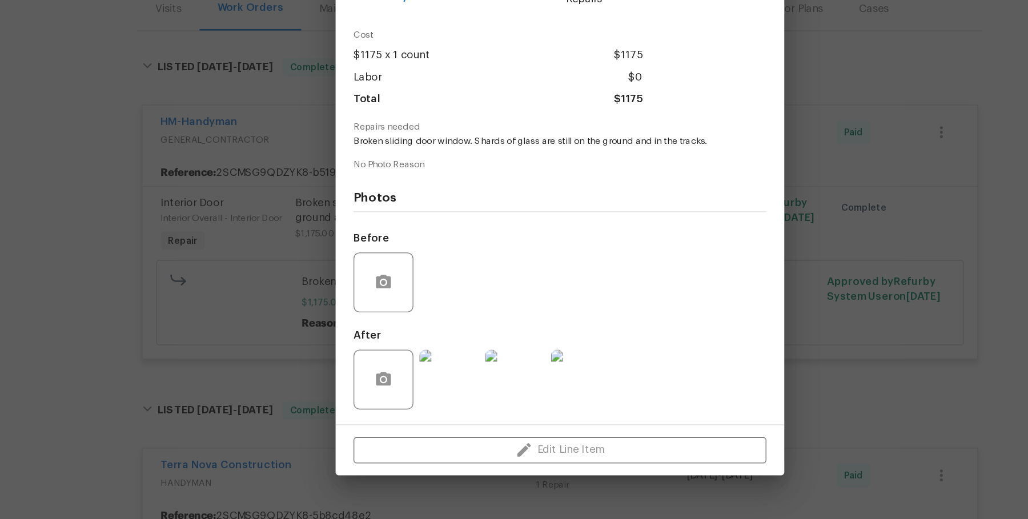
scroll to position [0, 0]
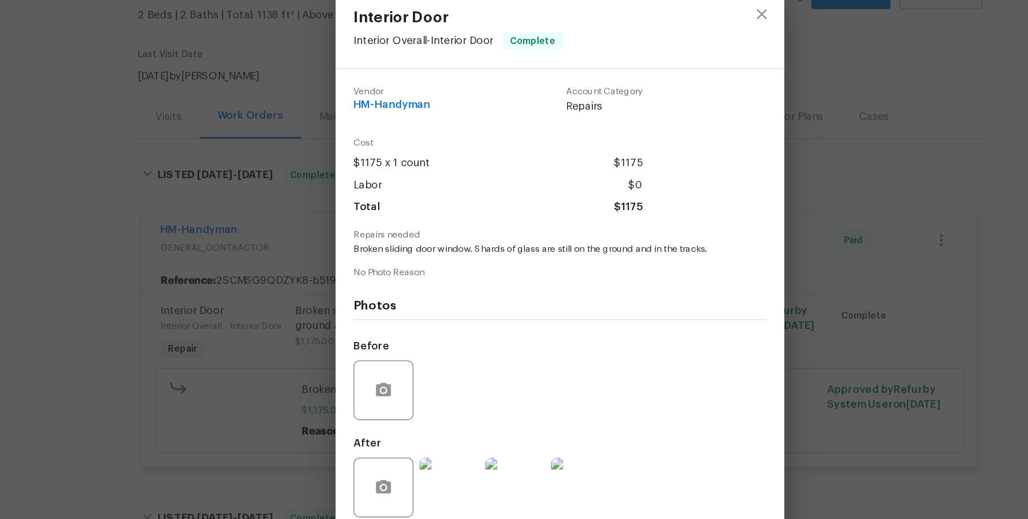
click at [763, 241] on div "Interior Door Interior Overall - Interior Door Complete Vendor HM-Handyman Acco…" at bounding box center [514, 259] width 1028 height 519
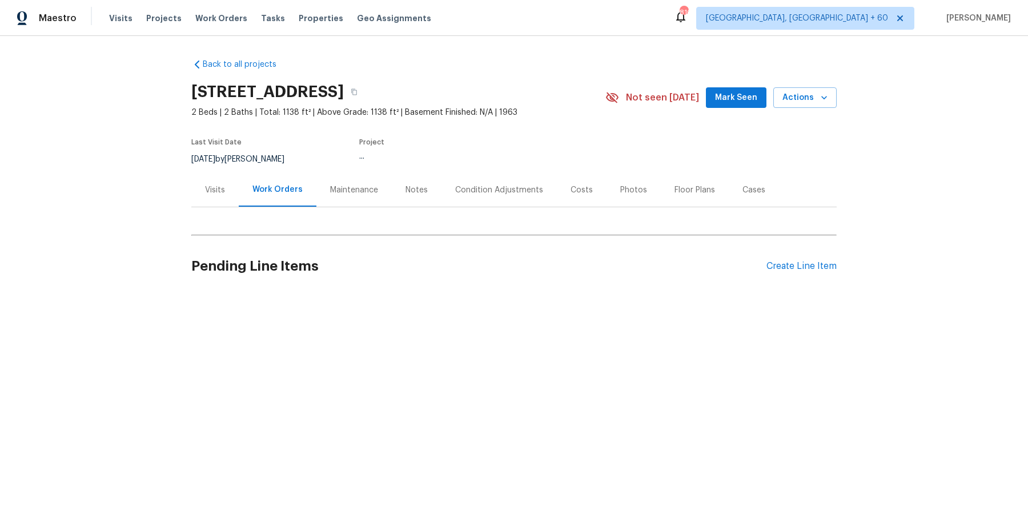
click at [208, 199] on div "Visits" at bounding box center [214, 190] width 47 height 34
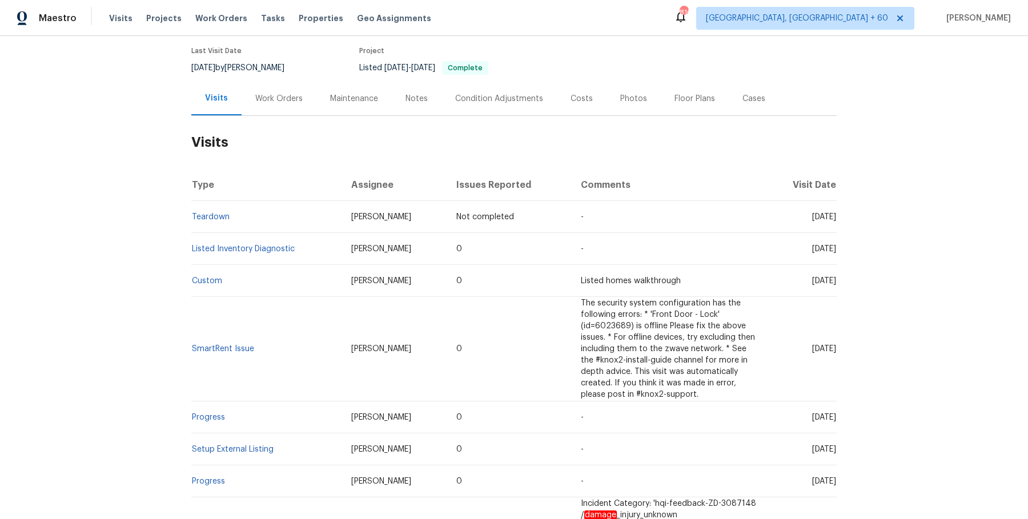
scroll to position [110, 0]
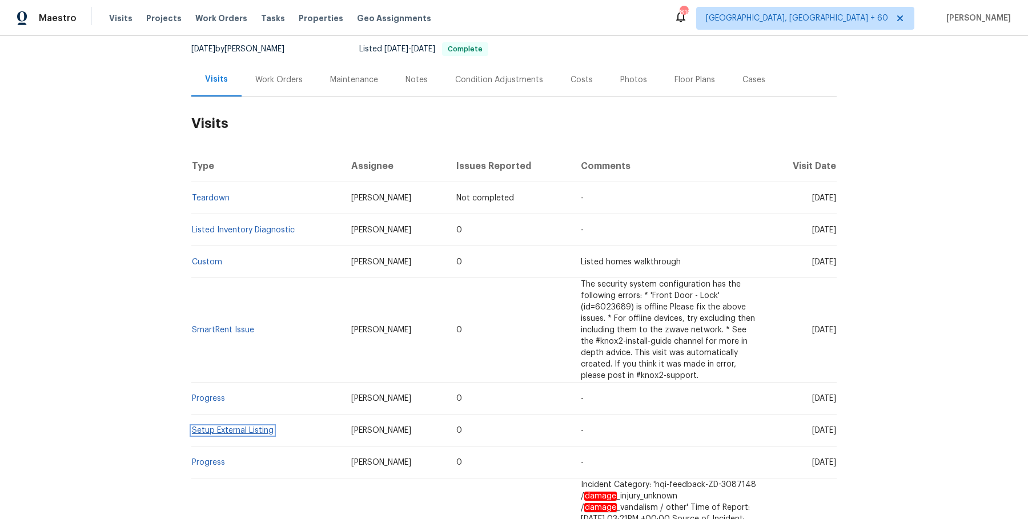
click at [223, 430] on link "Setup External Listing" at bounding box center [233, 431] width 82 height 8
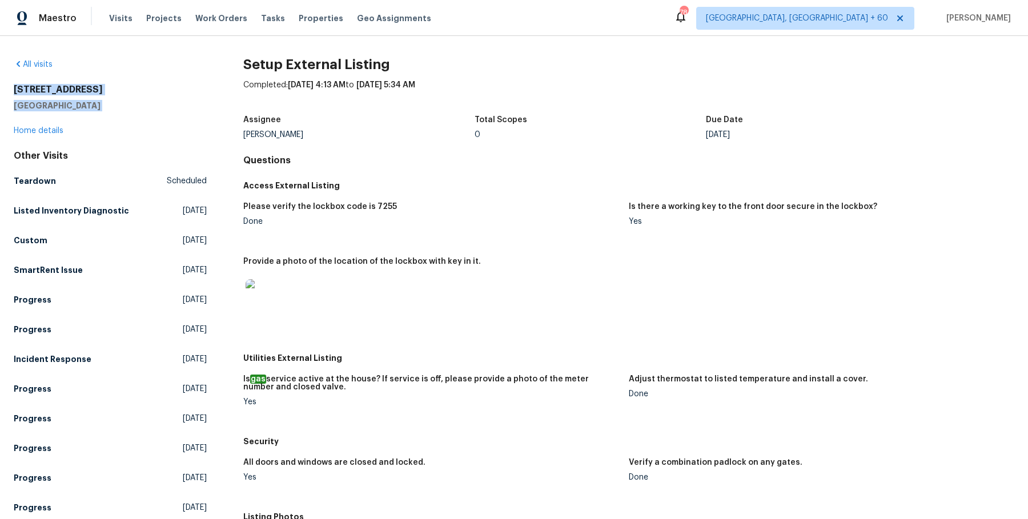
drag, startPoint x: 10, startPoint y: 89, endPoint x: 136, endPoint y: 111, distance: 128.8
click at [136, 111] on div "All visits 620 W Solana Cir Unit 1B Solana Beach, CA 92075 Home details Other V…" at bounding box center [514, 277] width 1028 height 483
copy div "620 W Solana Cir Unit 1B Solana Beach, CA 92075"
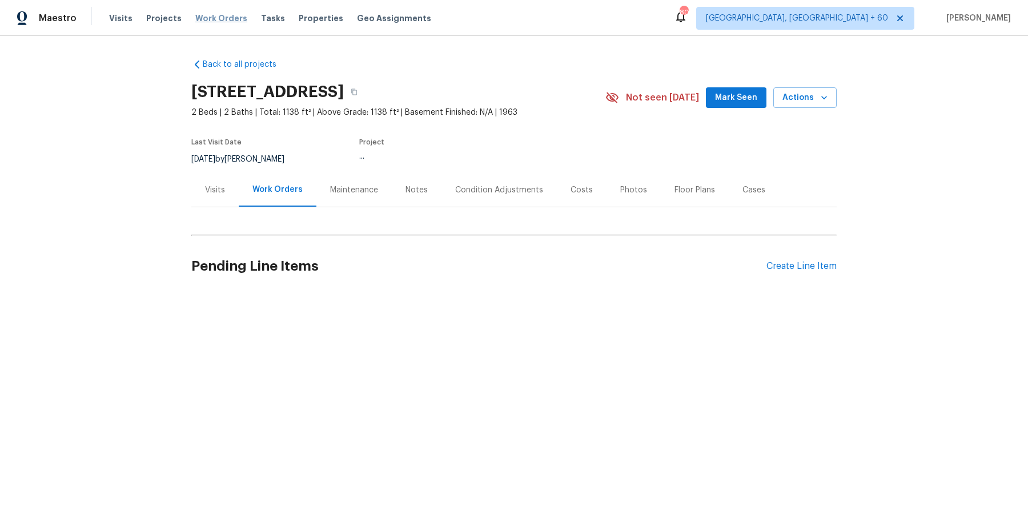
click at [218, 18] on span "Work Orders" at bounding box center [221, 18] width 52 height 11
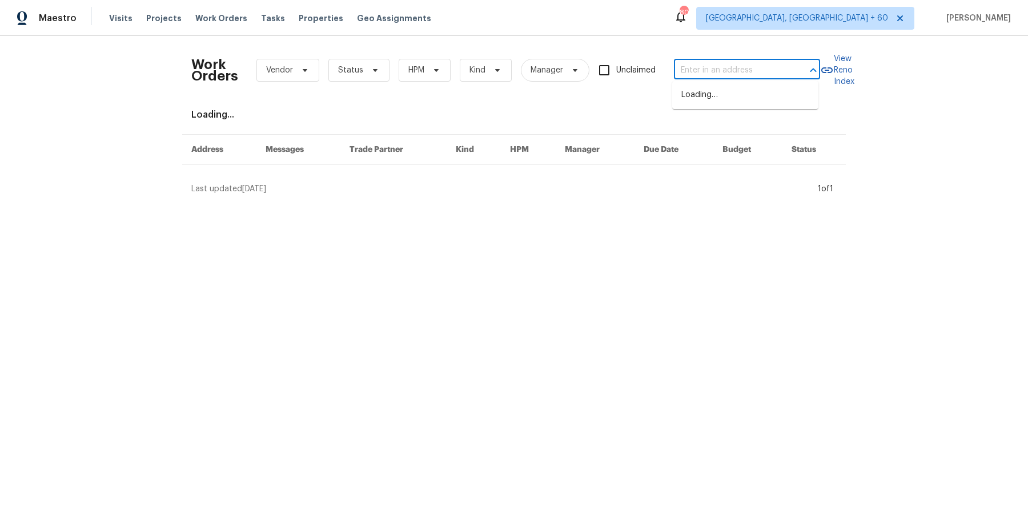
click at [697, 67] on input "text" at bounding box center [731, 71] width 114 height 18
paste input "118 S Hill Dr Wilsonville, AL 35186"
type input "118 S Hill Dr Wilsonville, AL 35186"
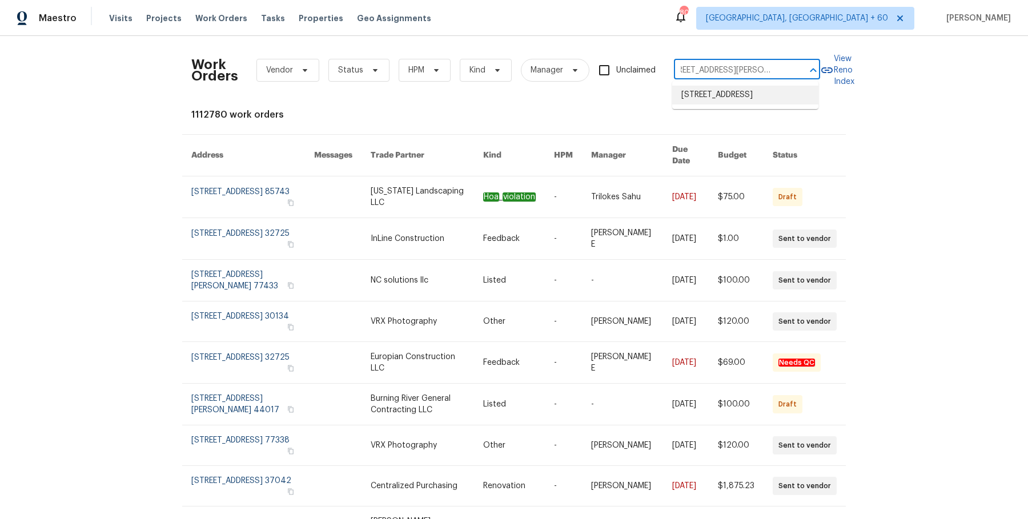
click at [706, 93] on li "118 S Hill Dr, Wilsonville, AL 35186" at bounding box center [745, 95] width 146 height 19
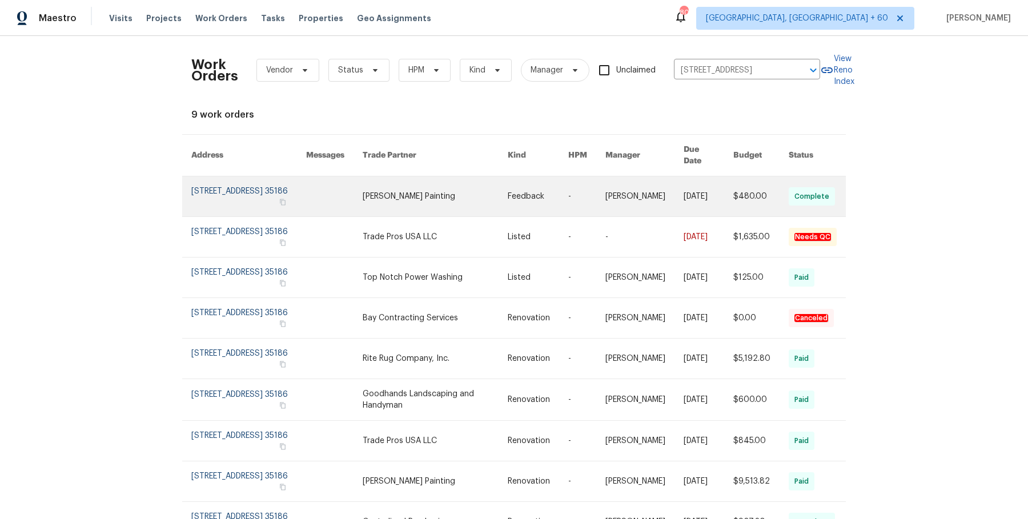
click at [605, 190] on link at bounding box center [644, 196] width 78 height 40
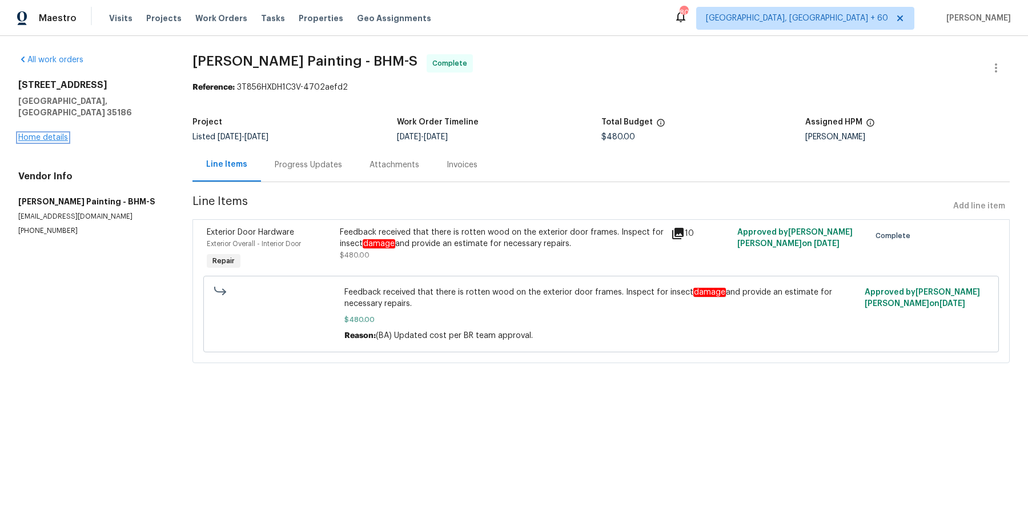
click at [52, 134] on link "Home details" at bounding box center [43, 138] width 50 height 8
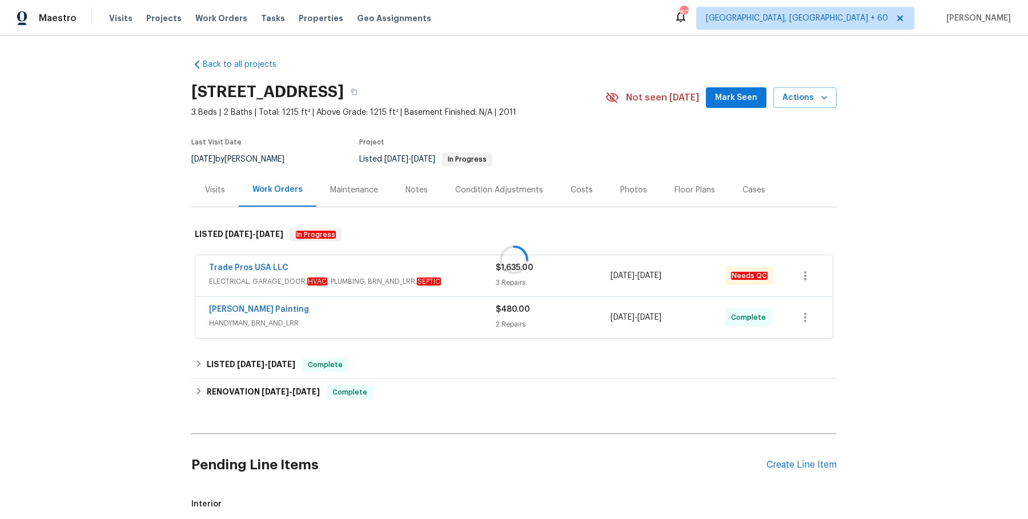
click at [350, 277] on div at bounding box center [514, 259] width 1028 height 519
click at [370, 273] on div "Trade Pros USA LLC" at bounding box center [352, 269] width 287 height 14
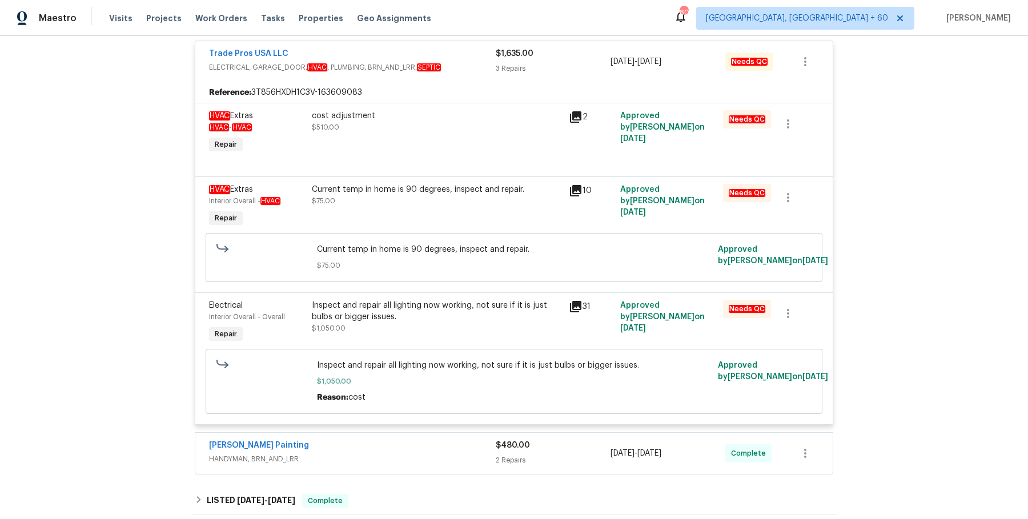
scroll to position [224, 0]
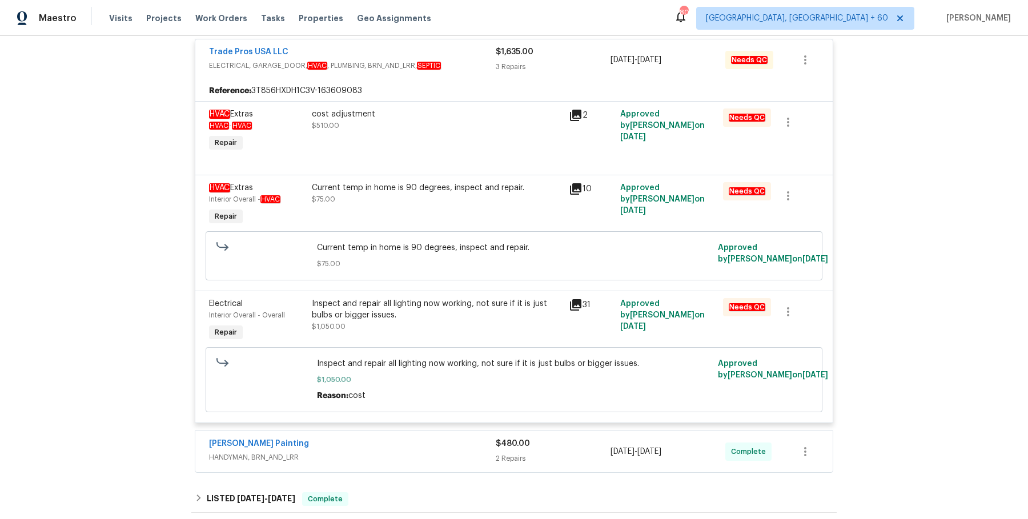
click at [383, 432] on div "Perez Painting HANDYMAN, BRN_AND_LRR $480.00 2 Repairs 8/12/2025 - 8/14/2025 Co…" at bounding box center [513, 451] width 637 height 41
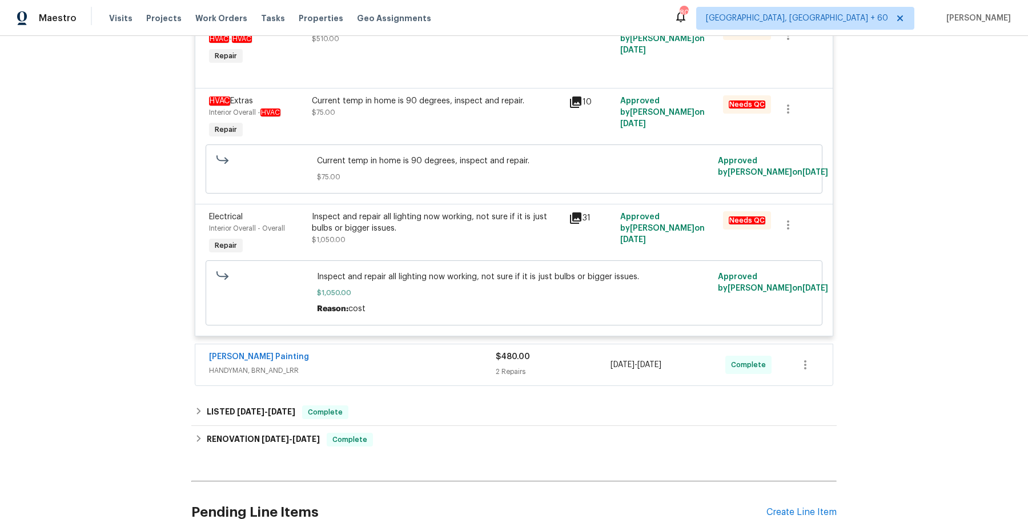
scroll to position [313, 0]
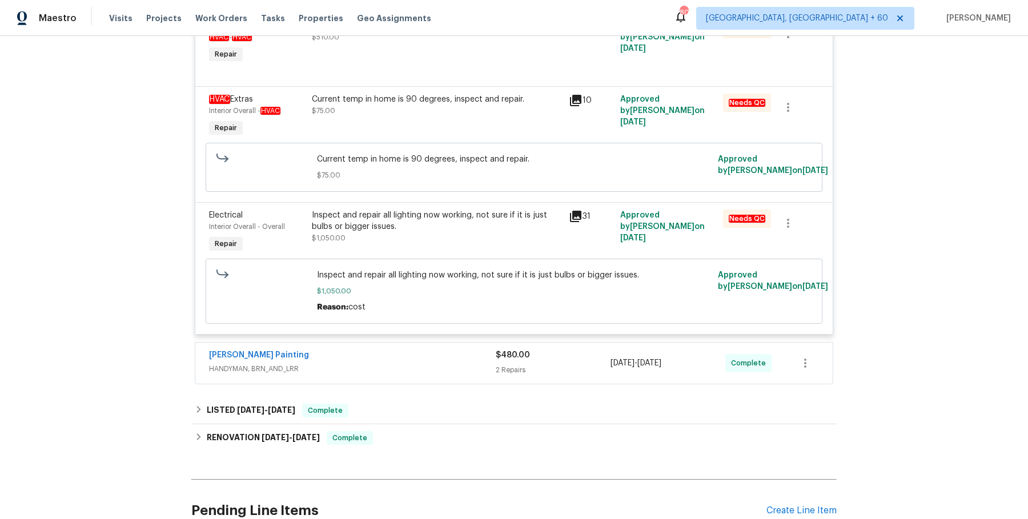
click at [400, 356] on div "Perez Painting" at bounding box center [352, 356] width 287 height 14
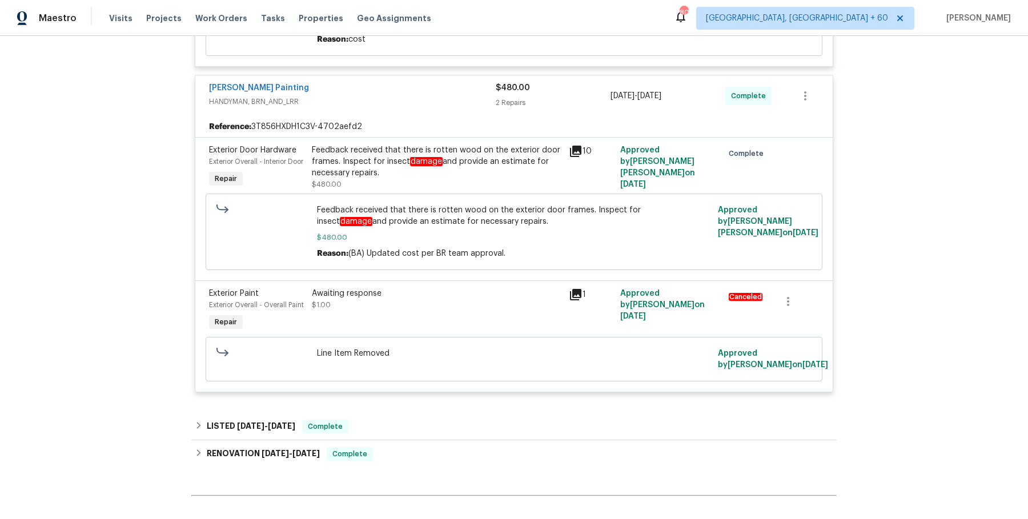
scroll to position [611, 0]
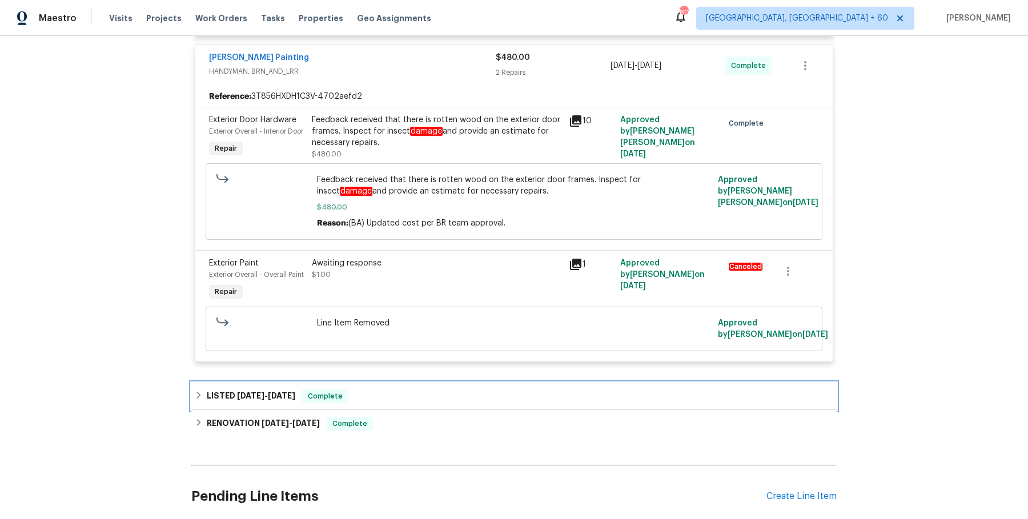
click at [394, 403] on div "LISTED 6/9/25 - 6/13/25 Complete" at bounding box center [514, 396] width 638 height 14
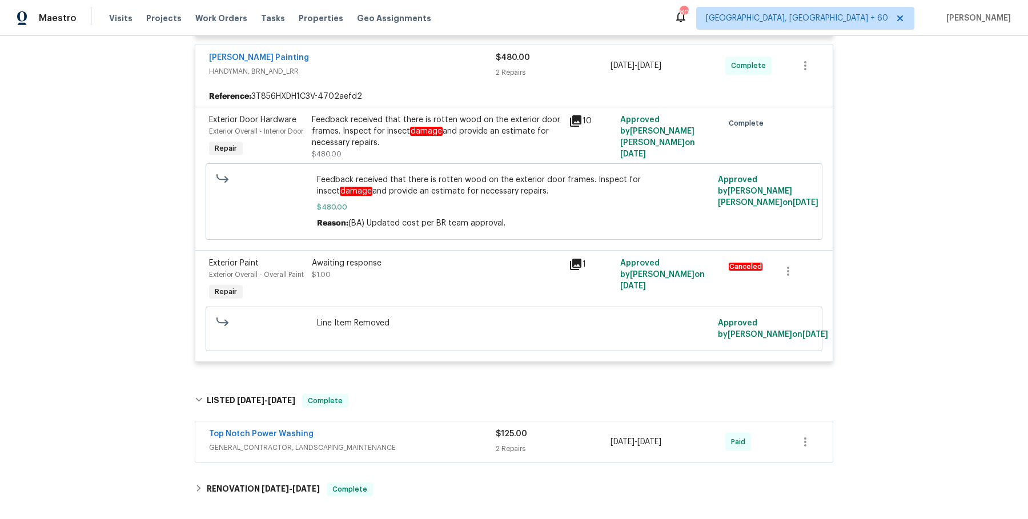
click at [382, 453] on span "GENERAL_CONTRACTOR, LANDSCAPING_MAINTENANCE" at bounding box center [352, 447] width 287 height 11
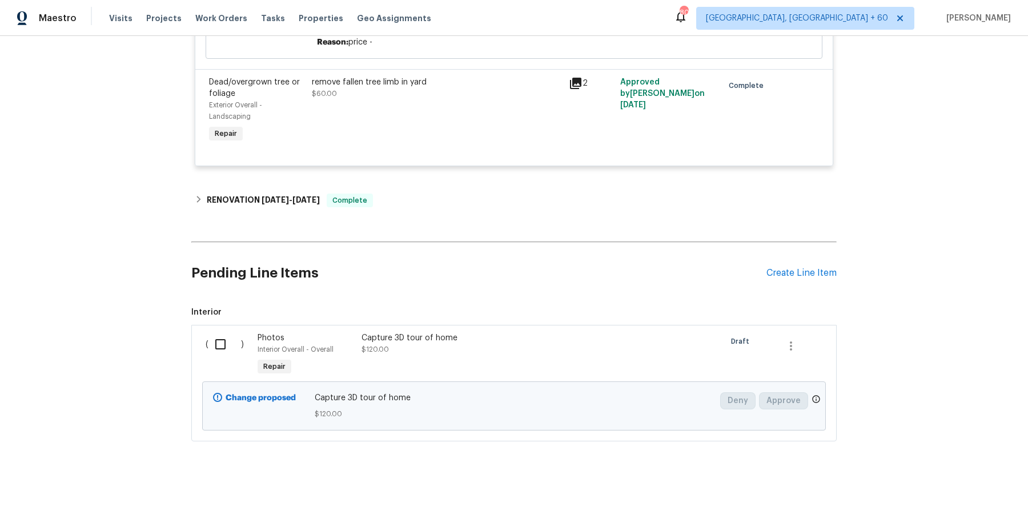
scroll to position [1240, 0]
click at [390, 214] on div "RENOVATION 4/21/25 - 6/9/25 Complete" at bounding box center [513, 200] width 645 height 27
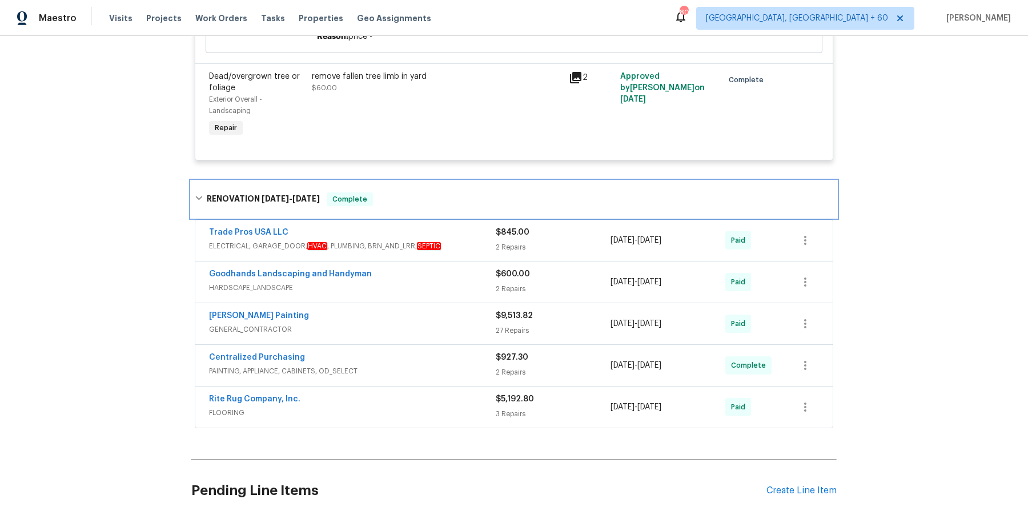
click at [390, 206] on div "RENOVATION 4/21/25 - 6/9/25 Complete" at bounding box center [514, 199] width 638 height 14
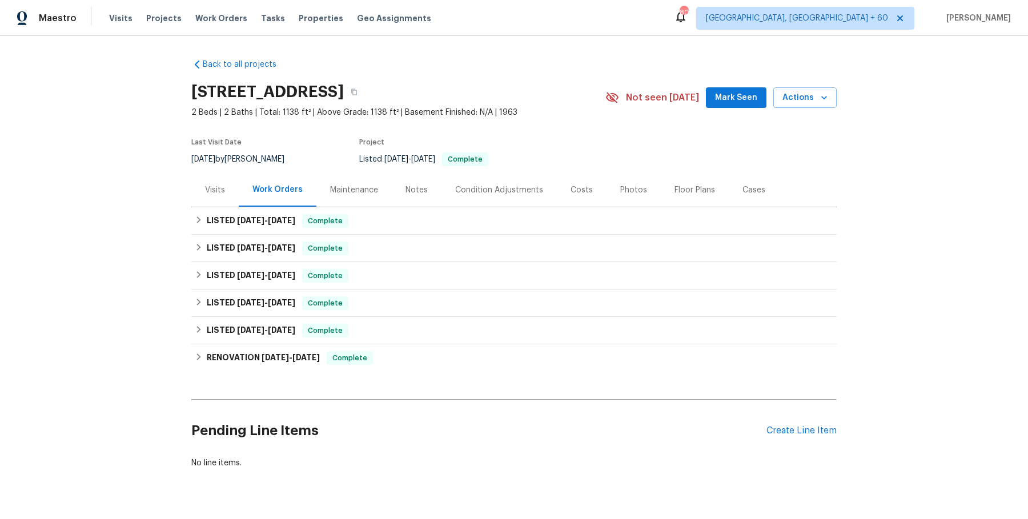
click at [222, 191] on div "Visits" at bounding box center [215, 189] width 20 height 11
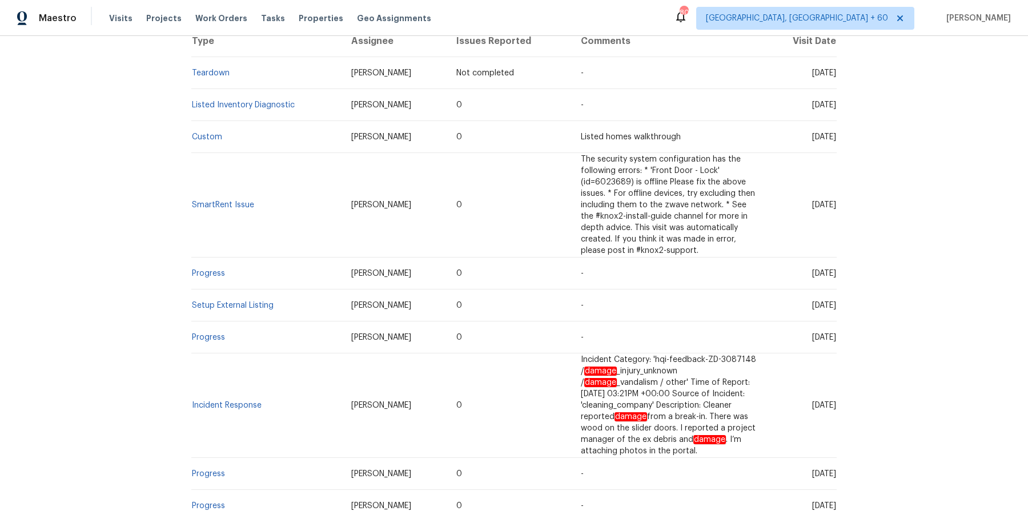
scroll to position [346, 0]
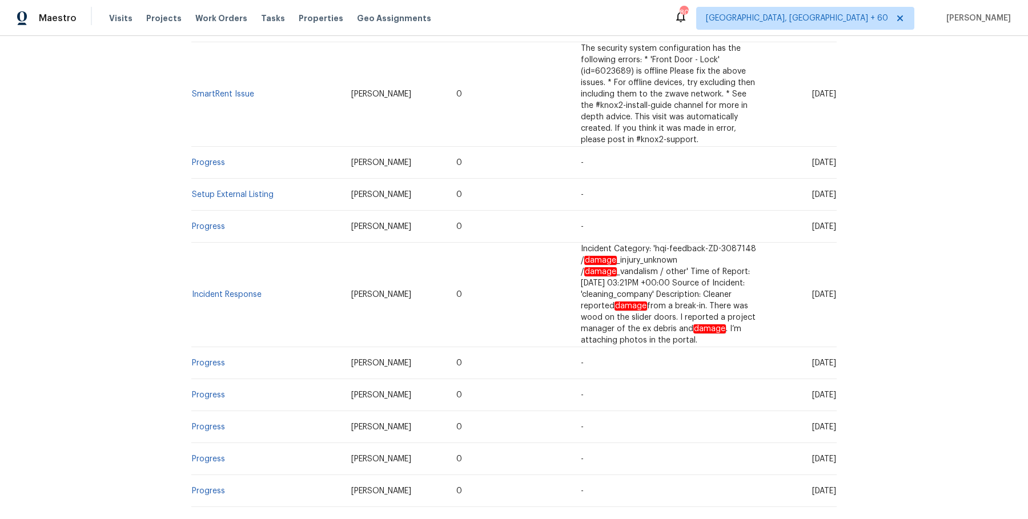
click at [224, 200] on td "Setup External Listing" at bounding box center [266, 195] width 151 height 32
click at [230, 194] on link "Setup External Listing" at bounding box center [233, 195] width 82 height 8
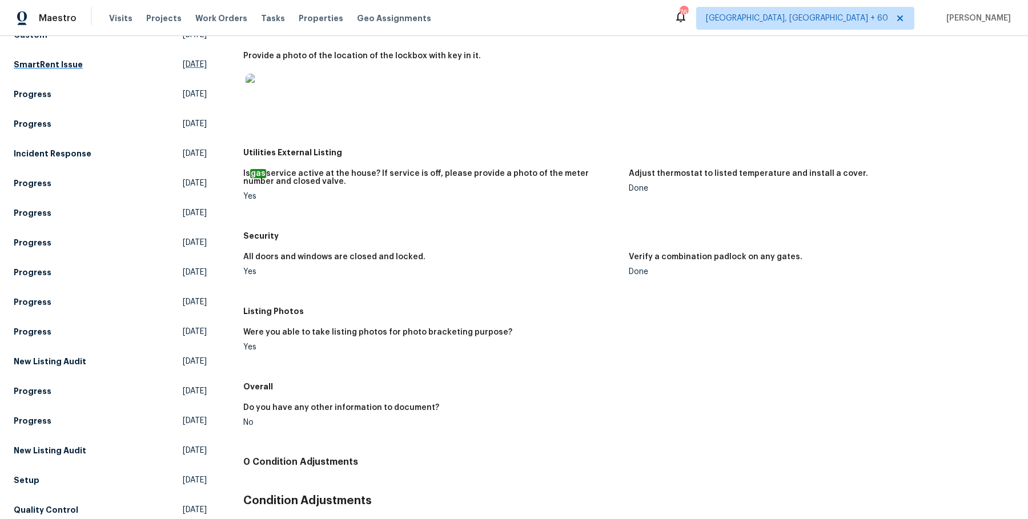
scroll to position [275, 0]
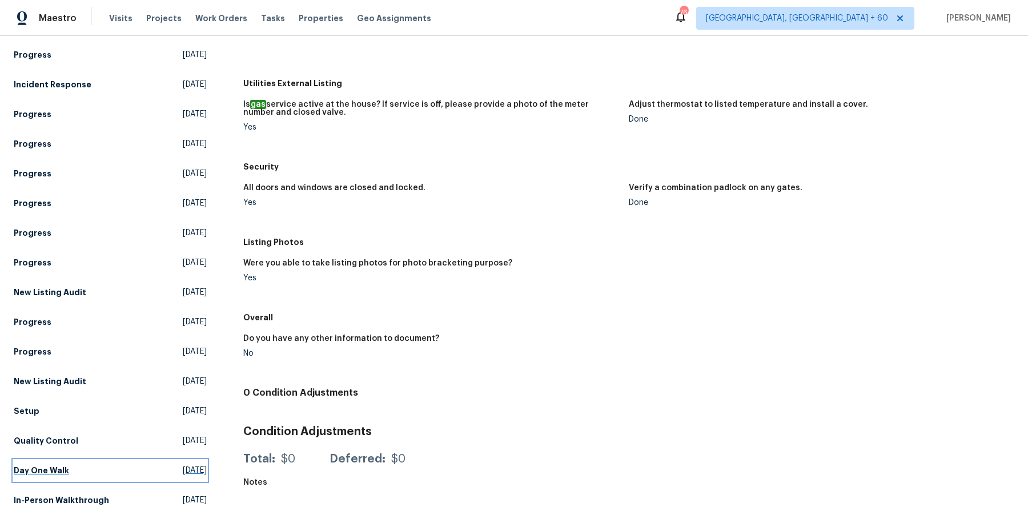
click at [37, 460] on link "Day One Walk [DATE]" at bounding box center [110, 470] width 193 height 21
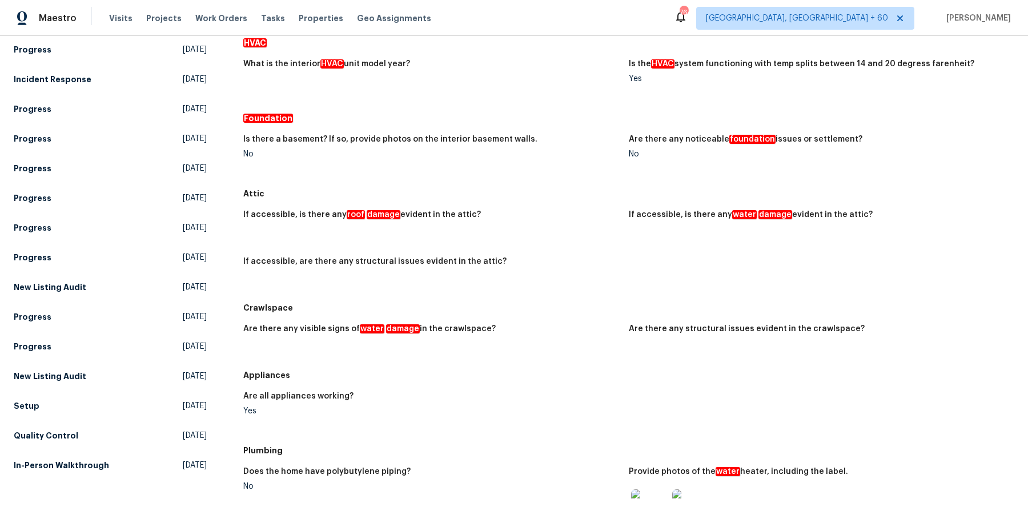
scroll to position [313, 0]
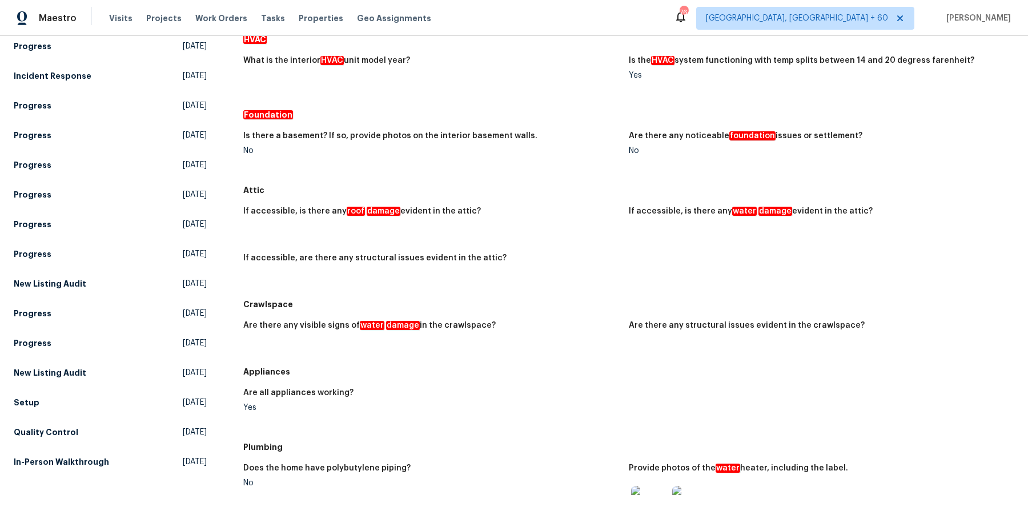
click at [59, 443] on div "Other Visits Teardown Scheduled Listed Inventory Diagnostic [DATE] Custom [DATE…" at bounding box center [110, 154] width 193 height 635
click at [59, 431] on h5 "Quality Control" at bounding box center [46, 432] width 65 height 11
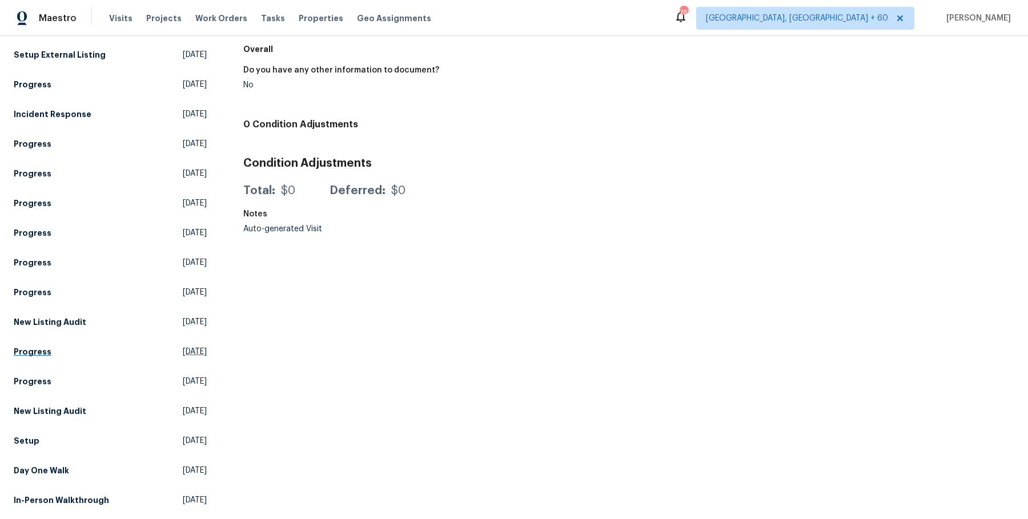
scroll to position [275, 0]
click at [99, 501] on h5 "In-Person Walkthrough" at bounding box center [61, 500] width 95 height 11
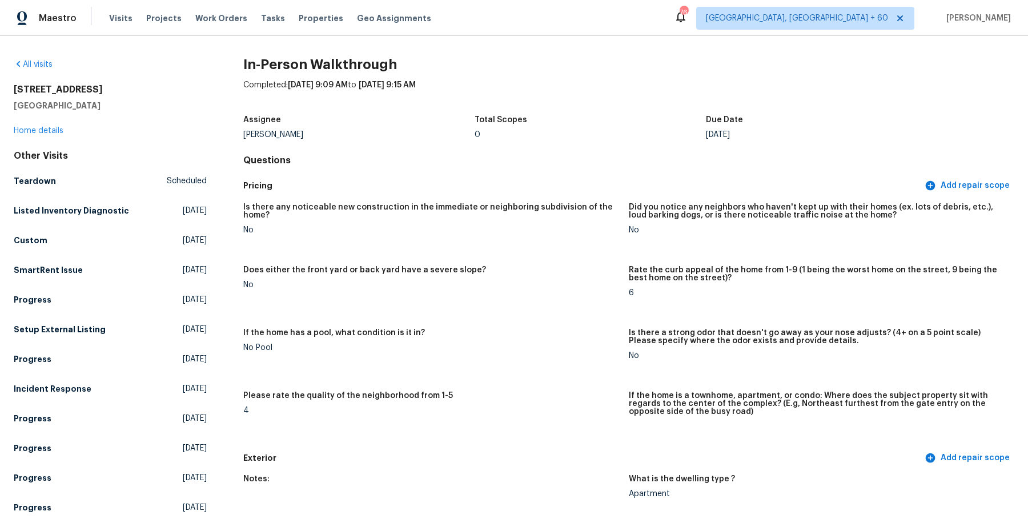
scroll to position [78, 0]
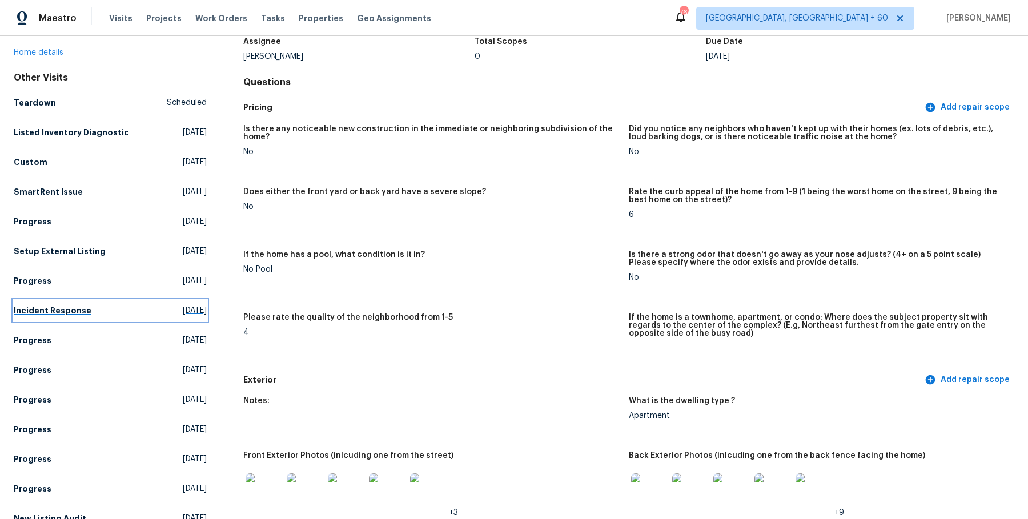
click at [68, 309] on h5 "Incident Response" at bounding box center [53, 310] width 78 height 11
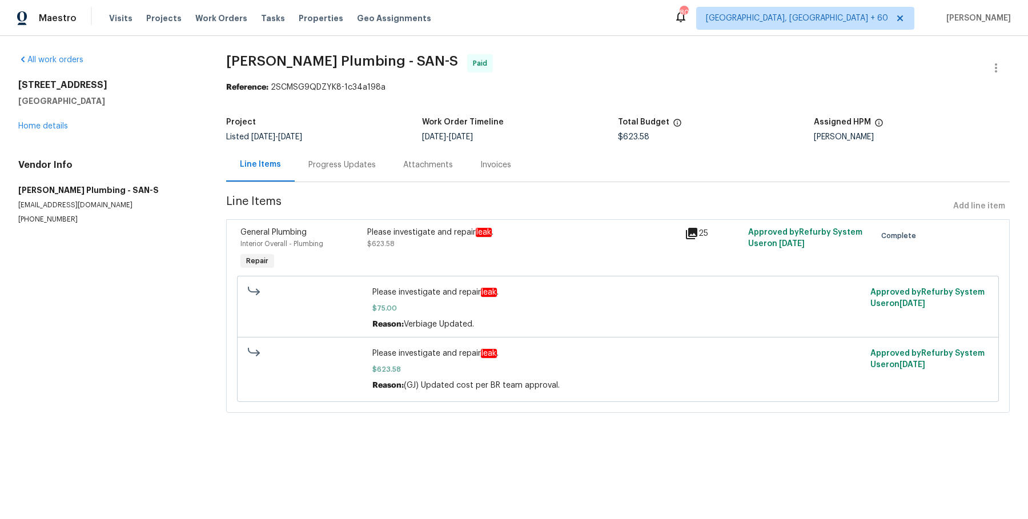
click at [383, 229] on div "Please investigate and repair leak ." at bounding box center [522, 232] width 311 height 11
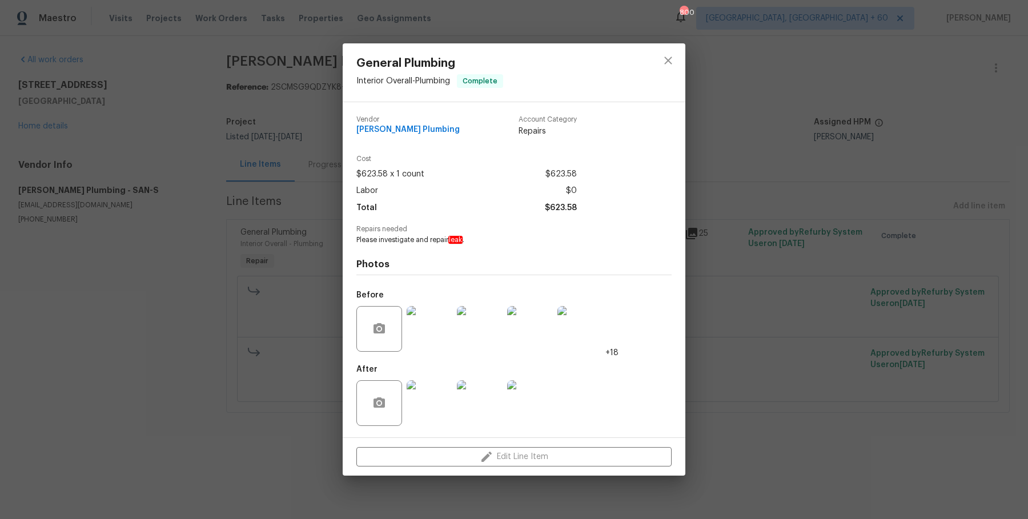
click at [431, 333] on img at bounding box center [430, 329] width 46 height 46
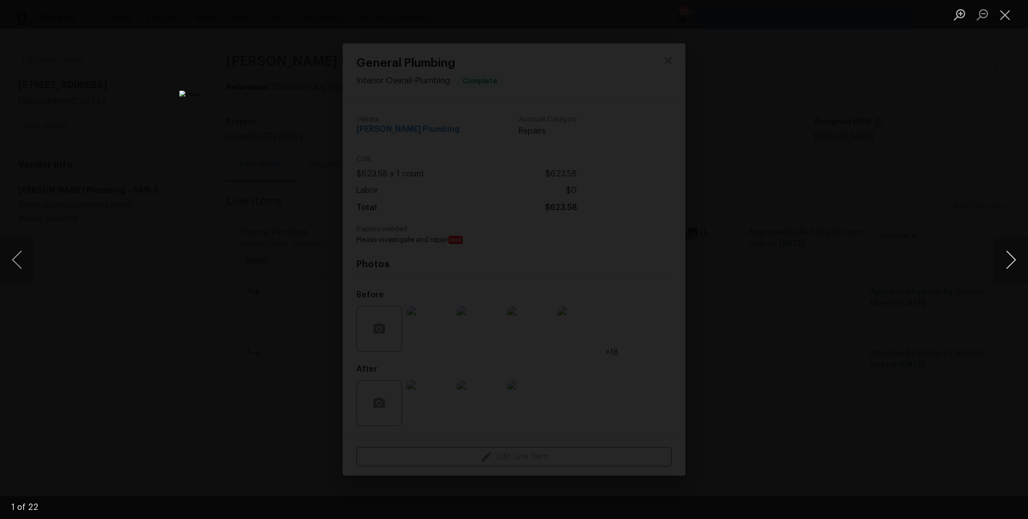
click at [1010, 263] on button "Next image" at bounding box center [1011, 260] width 34 height 46
click at [1011, 263] on button "Next image" at bounding box center [1011, 260] width 34 height 46
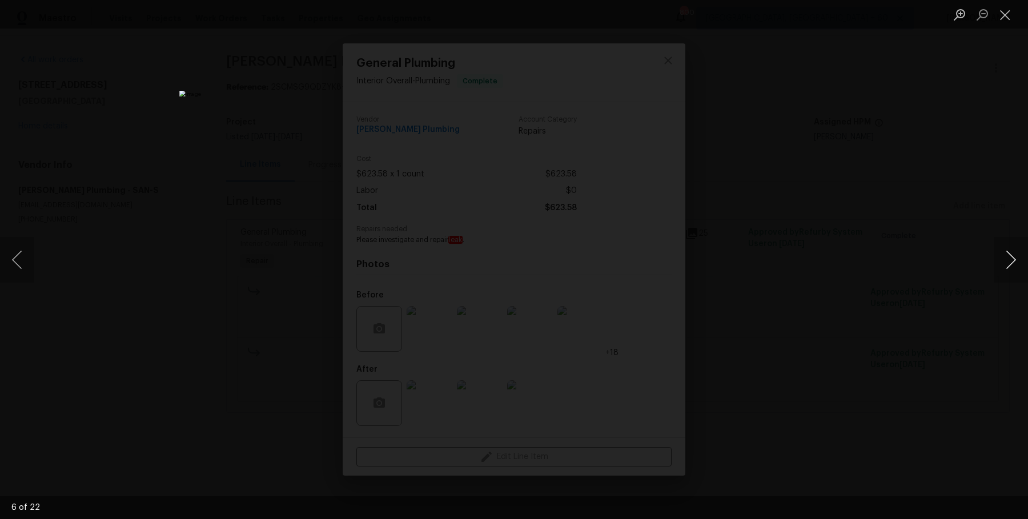
click at [1011, 263] on button "Next image" at bounding box center [1011, 260] width 34 height 46
click at [1013, 261] on button "Next image" at bounding box center [1011, 260] width 34 height 46
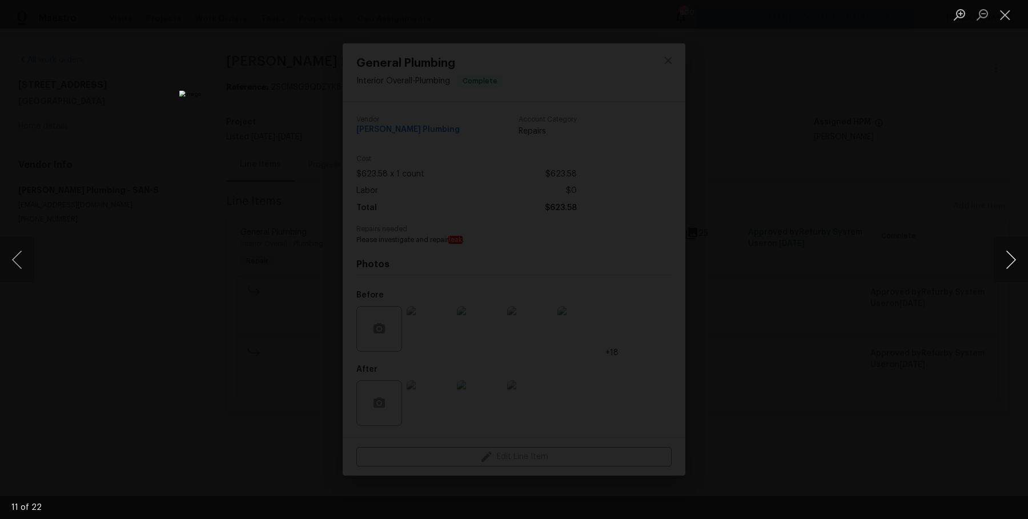
click at [1013, 261] on button "Next image" at bounding box center [1011, 260] width 34 height 46
click at [1013, 262] on button "Next image" at bounding box center [1011, 260] width 34 height 46
click at [967, 231] on div "Lightbox" at bounding box center [514, 259] width 1028 height 519
click at [925, 193] on div "Lightbox" at bounding box center [514, 259] width 1028 height 519
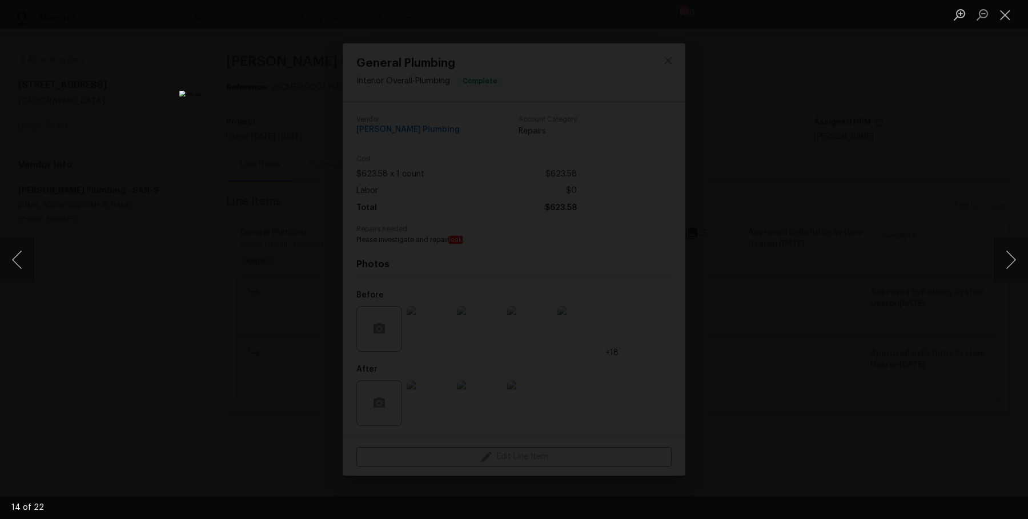
click at [927, 198] on div "Lightbox" at bounding box center [514, 259] width 1028 height 519
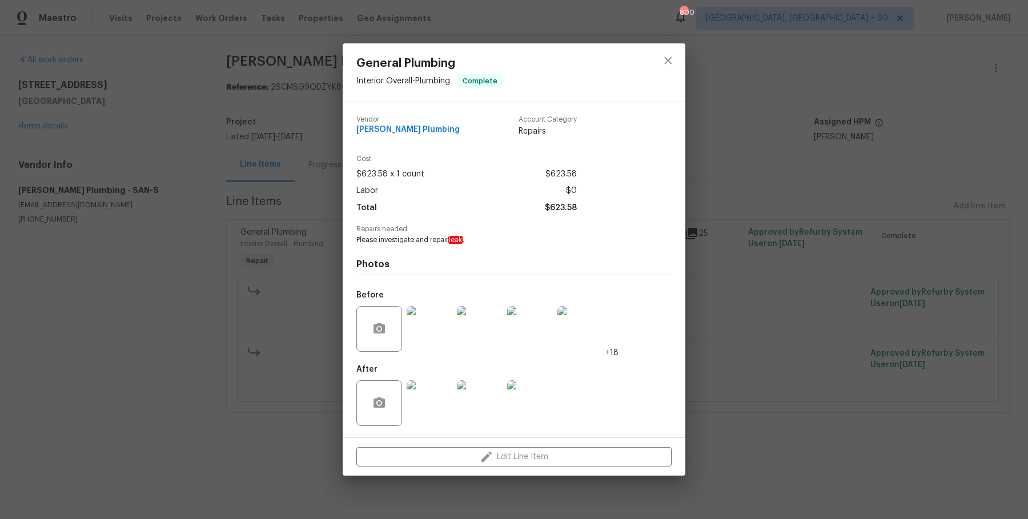
click at [927, 177] on div "General Plumbing Interior Overall - Plumbing Complete Vendor John Padilla Plumb…" at bounding box center [514, 259] width 1028 height 519
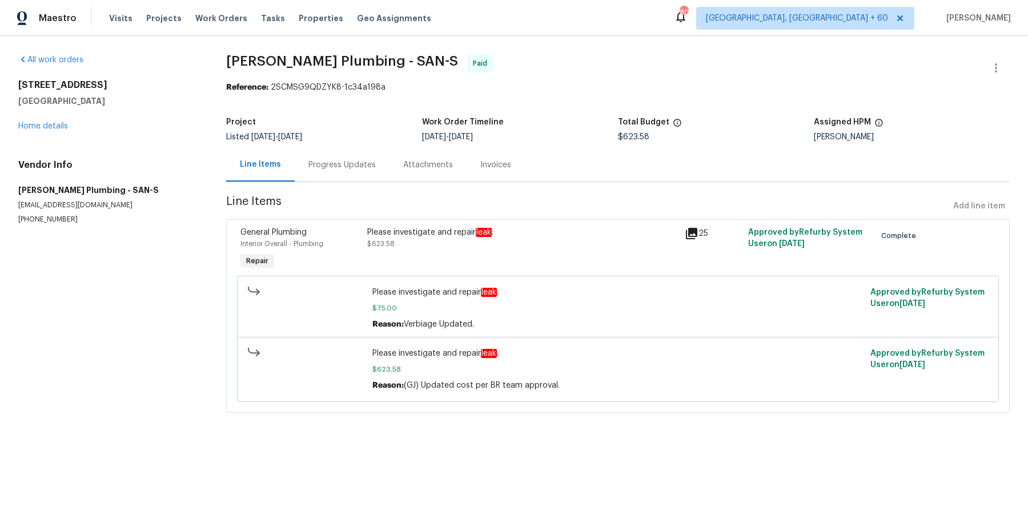
click at [354, 149] on div "Progress Updates" at bounding box center [342, 165] width 95 height 34
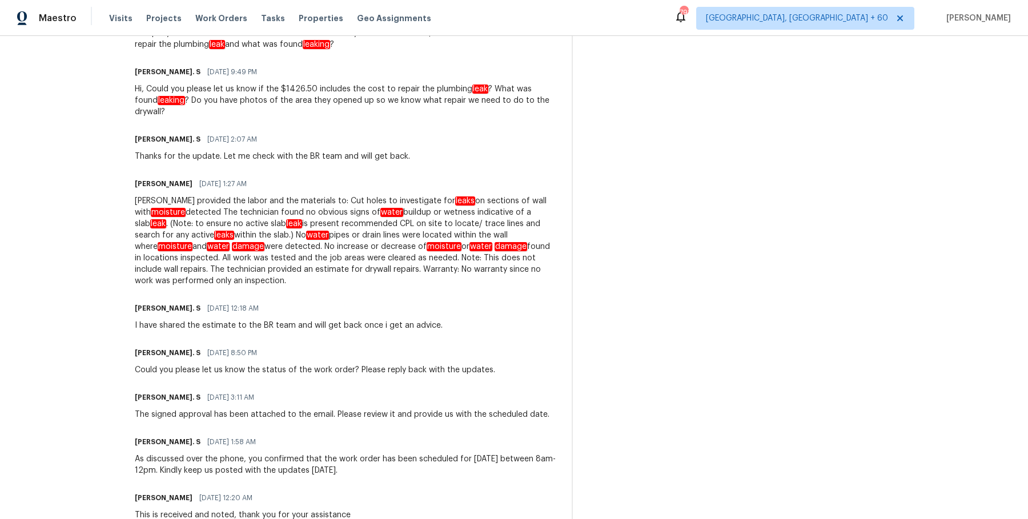
scroll to position [459, 0]
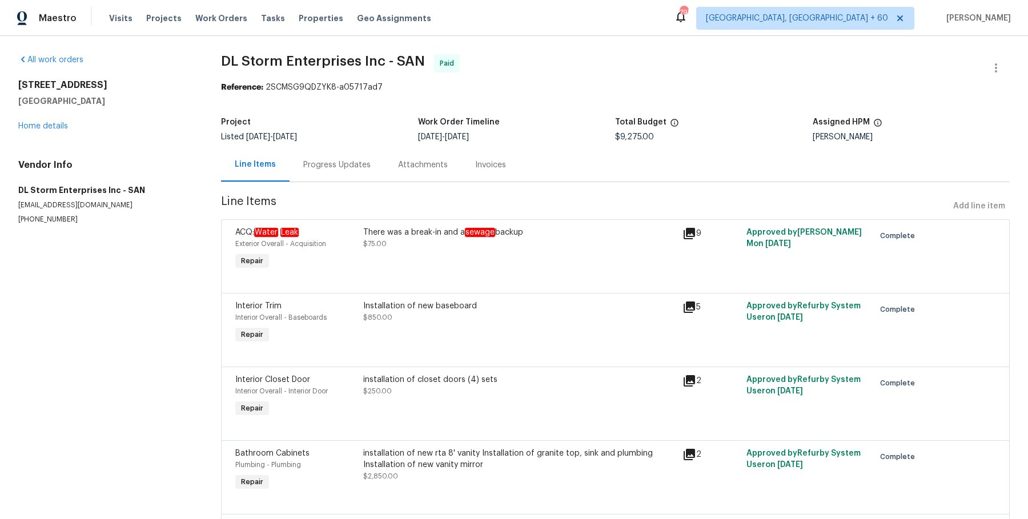
click at [299, 172] on div "Progress Updates" at bounding box center [337, 165] width 95 height 34
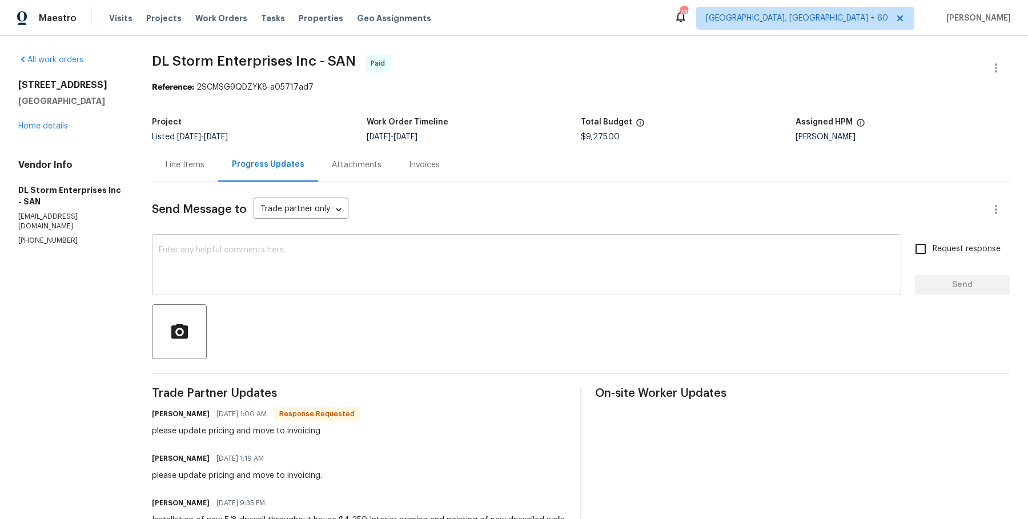
scroll to position [73, 0]
